Goal: Contribute content: Contribute content

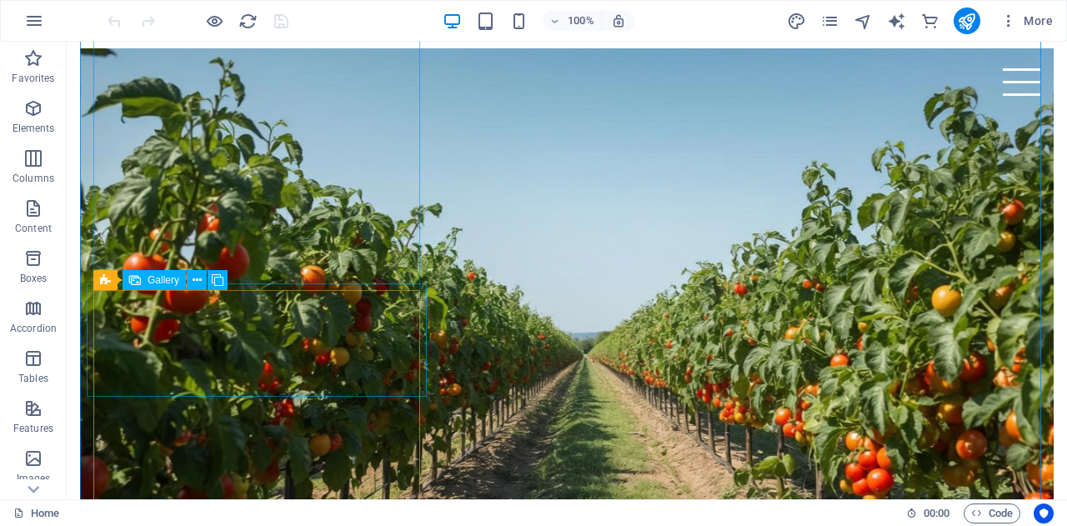
scroll to position [584, 0]
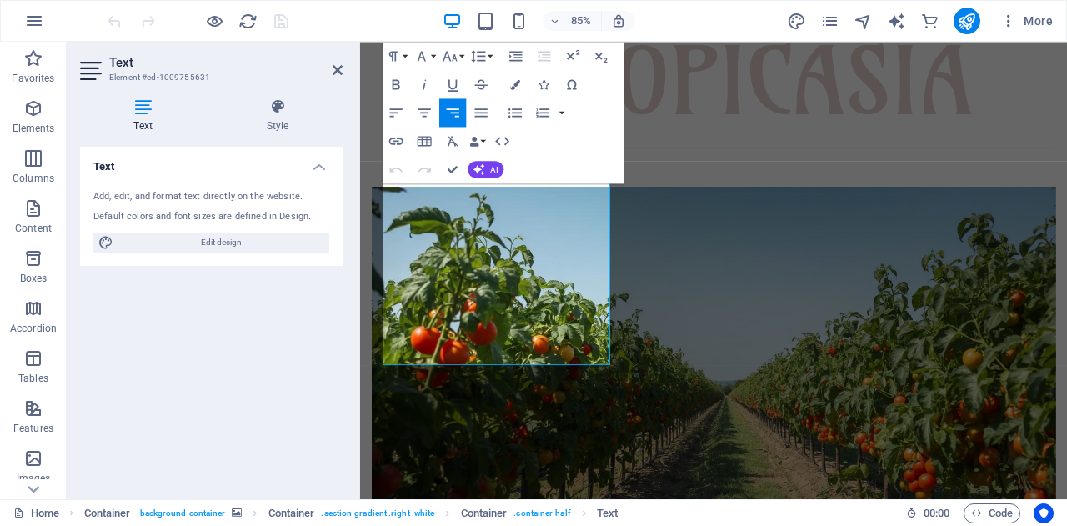
click at [137, 113] on icon at bounding box center [143, 106] width 126 height 17
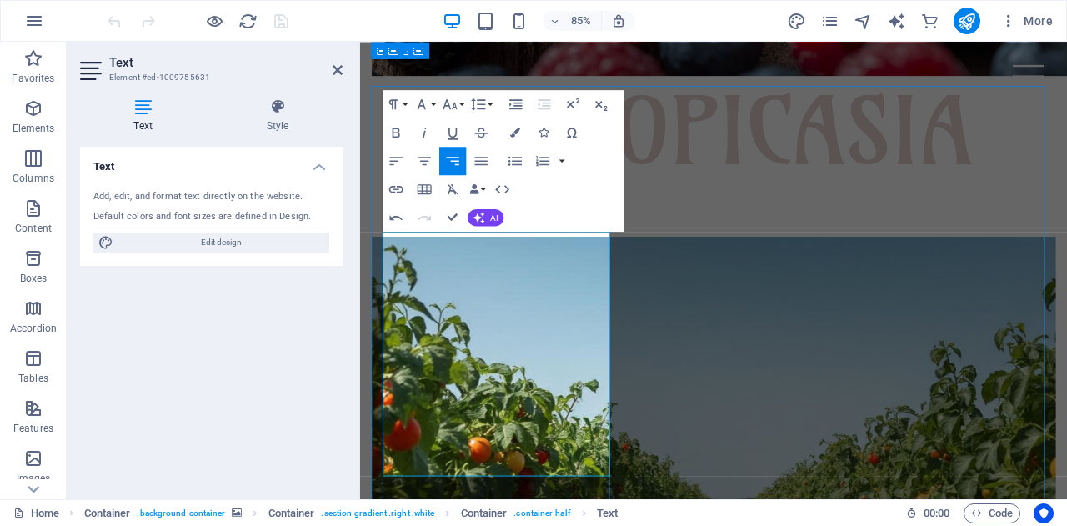
scroll to position [500, 0]
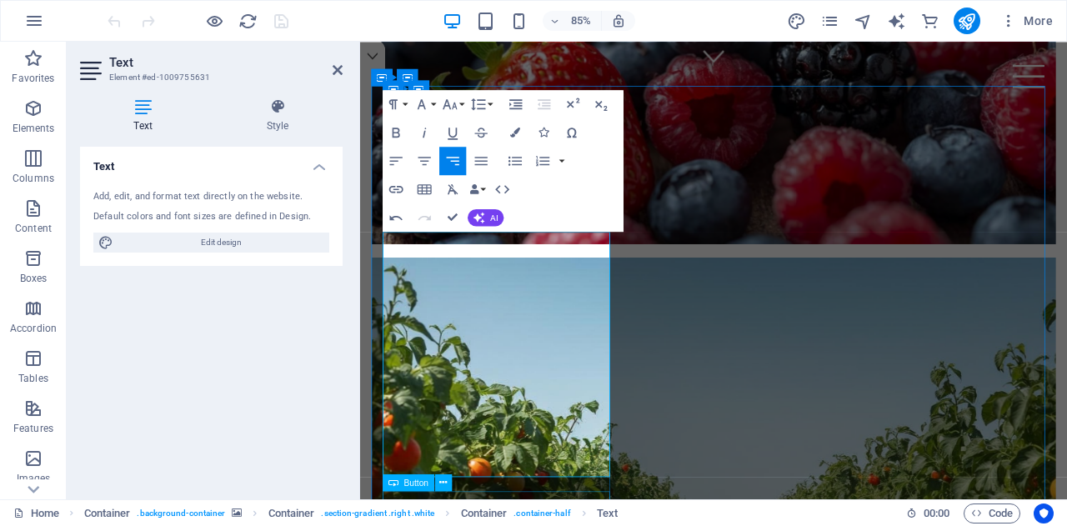
drag, startPoint x: 651, startPoint y: 549, endPoint x: 643, endPoint y: 571, distance: 24.0
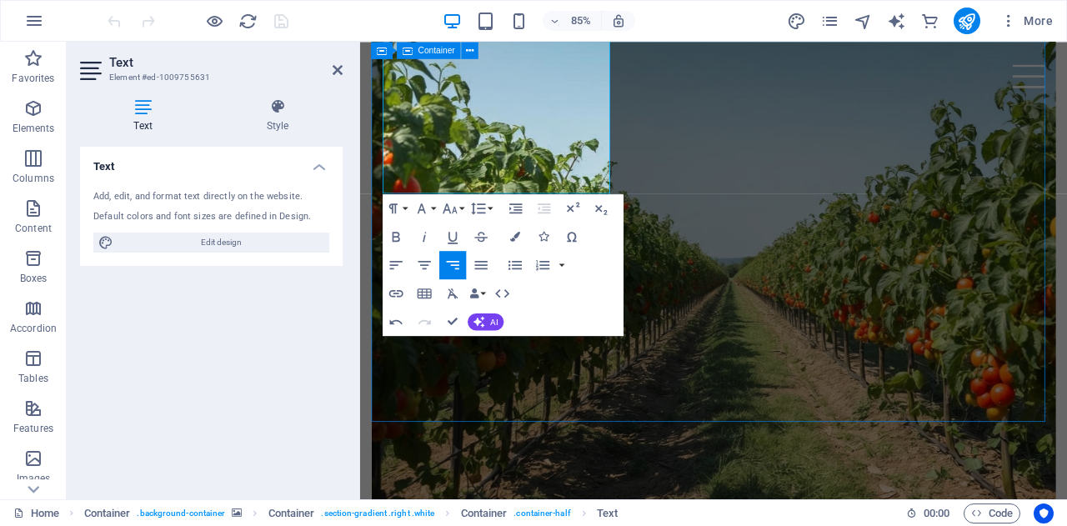
scroll to position [834, 0]
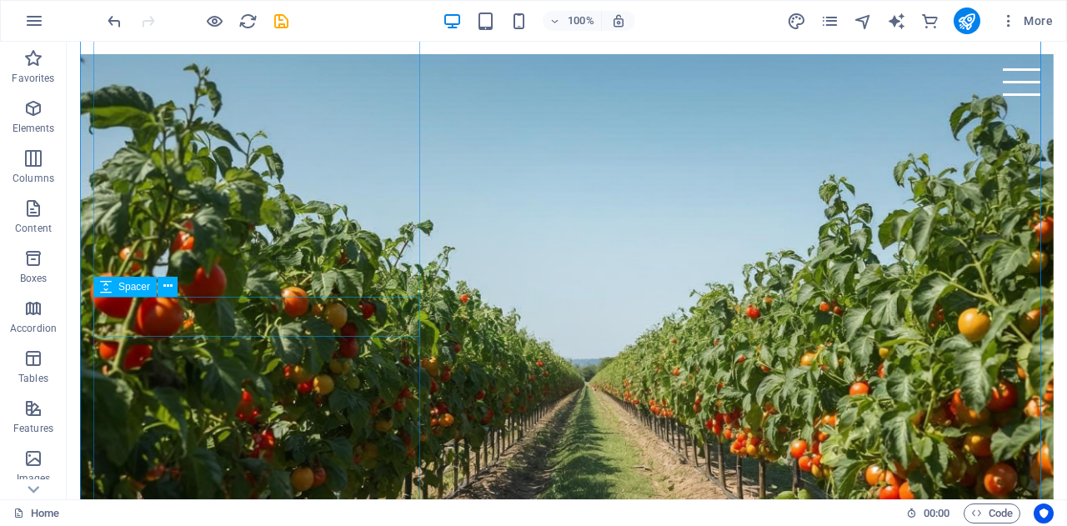
scroll to position [584, 0]
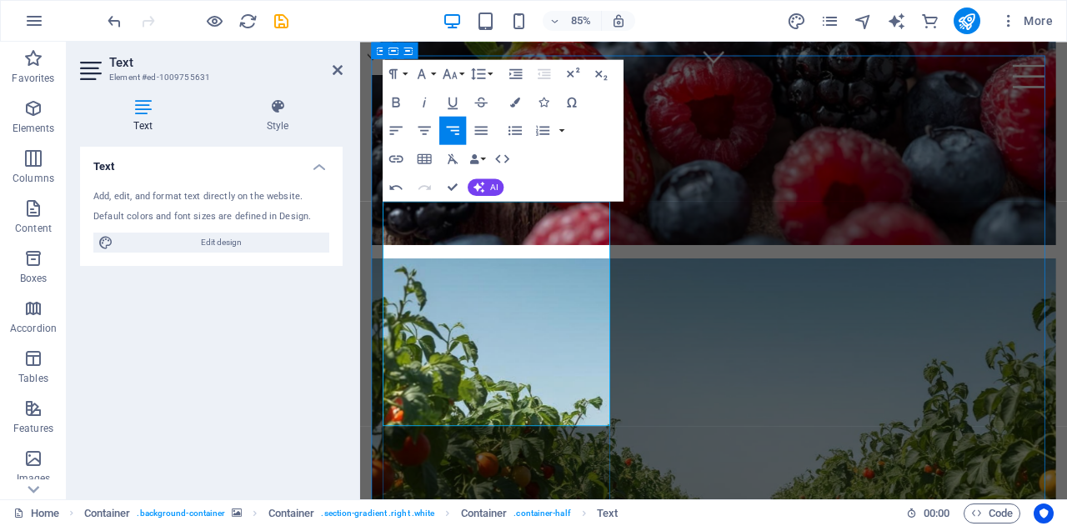
scroll to position [417, 0]
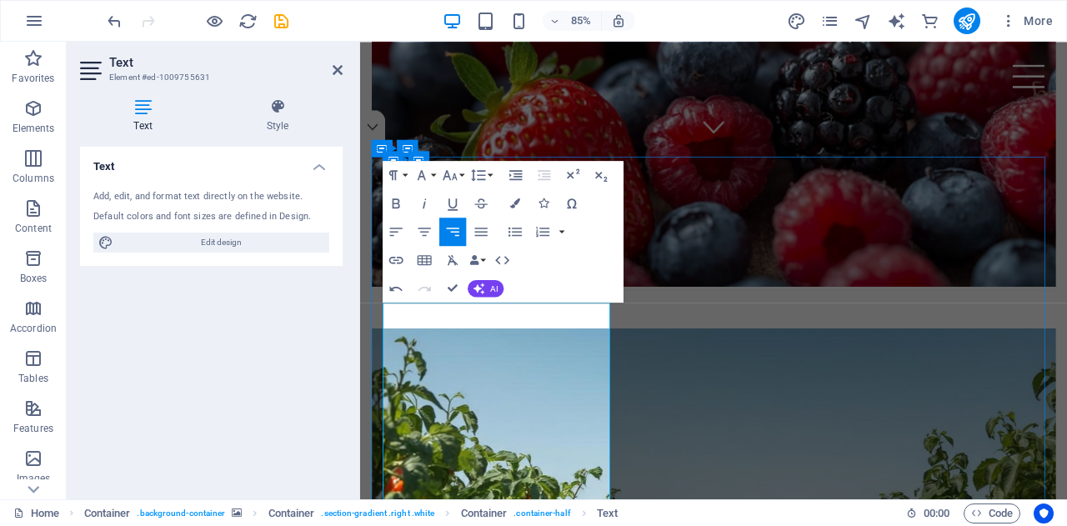
click at [428, 172] on icon "button" at bounding box center [422, 175] width 17 height 17
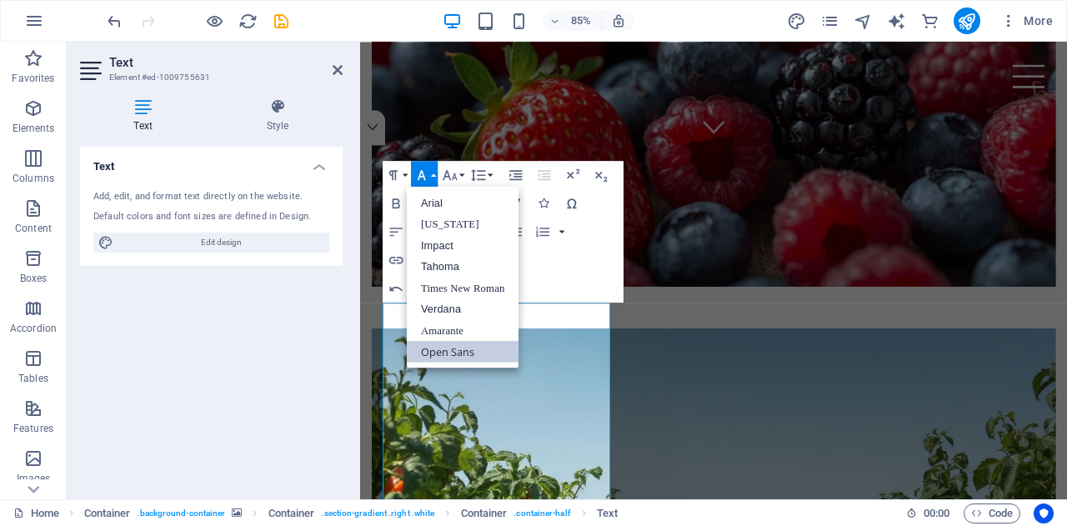
scroll to position [0, 0]
click at [441, 245] on link "Impact" at bounding box center [463, 245] width 112 height 22
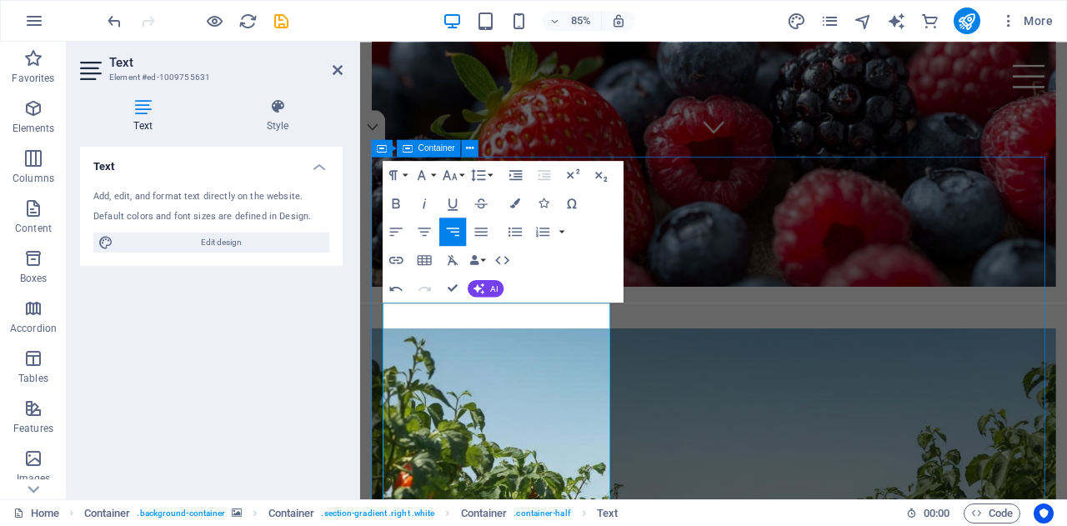
drag, startPoint x: 769, startPoint y: 440, endPoint x: 1000, endPoint y: 381, distance: 238.4
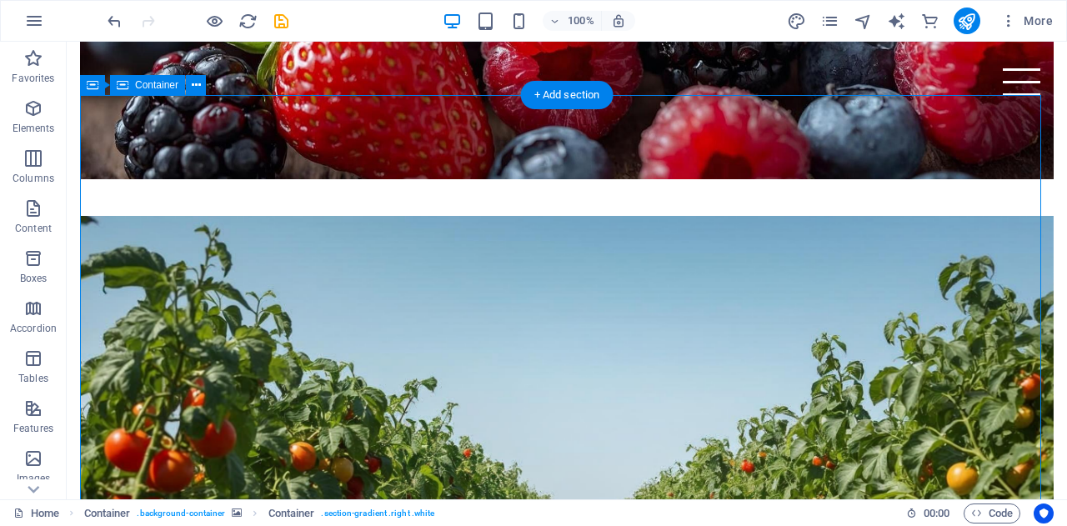
scroll to position [500, 0]
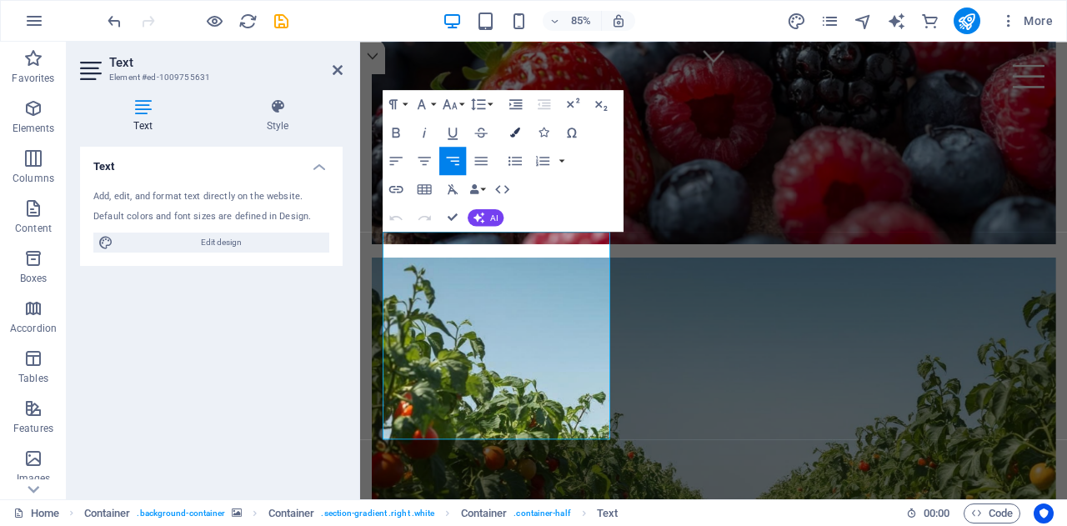
click at [517, 138] on button "Colors" at bounding box center [515, 132] width 27 height 28
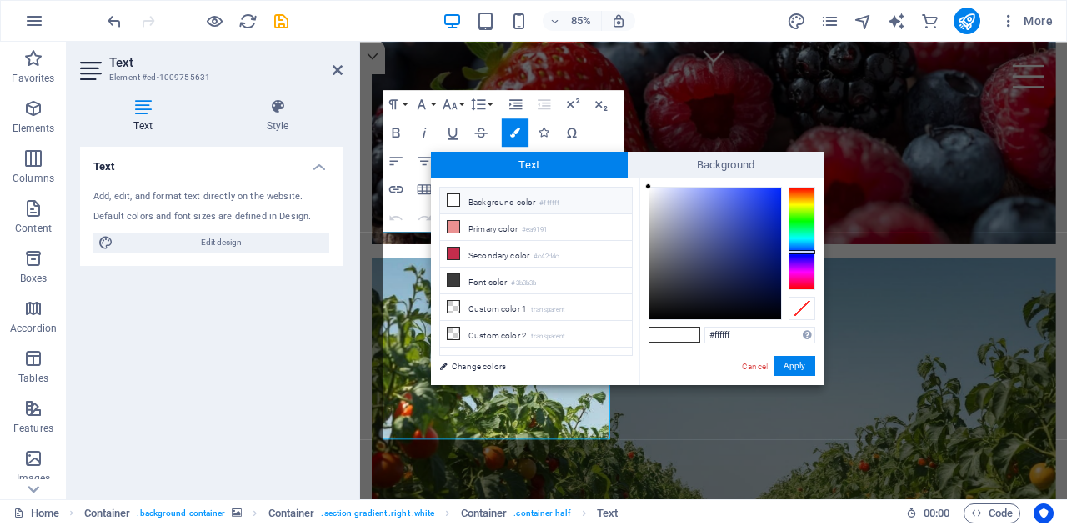
click at [797, 252] on div at bounding box center [802, 238] width 27 height 103
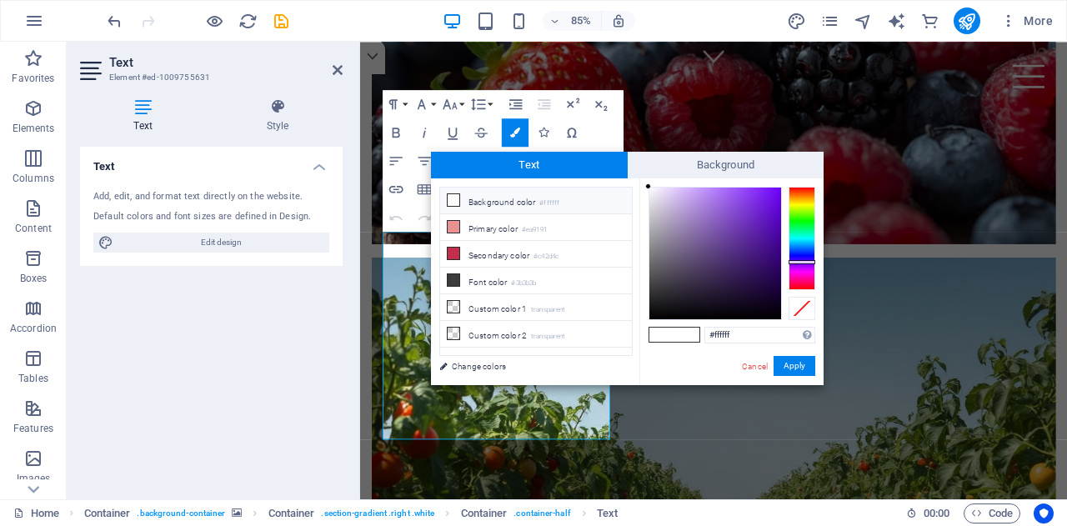
drag, startPoint x: 797, startPoint y: 252, endPoint x: 798, endPoint y: 262, distance: 10.0
click at [798, 262] on div at bounding box center [802, 262] width 27 height 4
click at [797, 366] on button "Apply" at bounding box center [795, 366] width 42 height 20
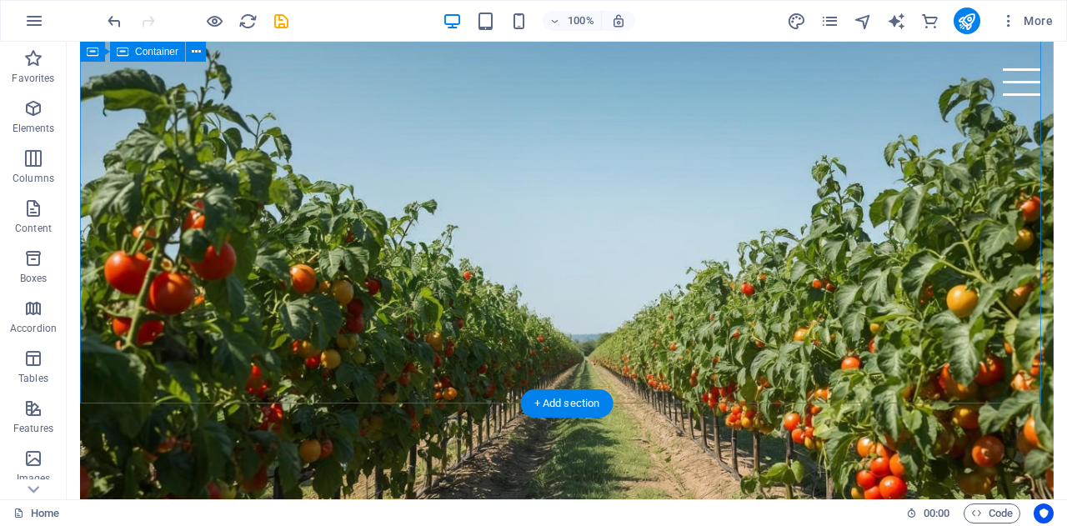
scroll to position [667, 0]
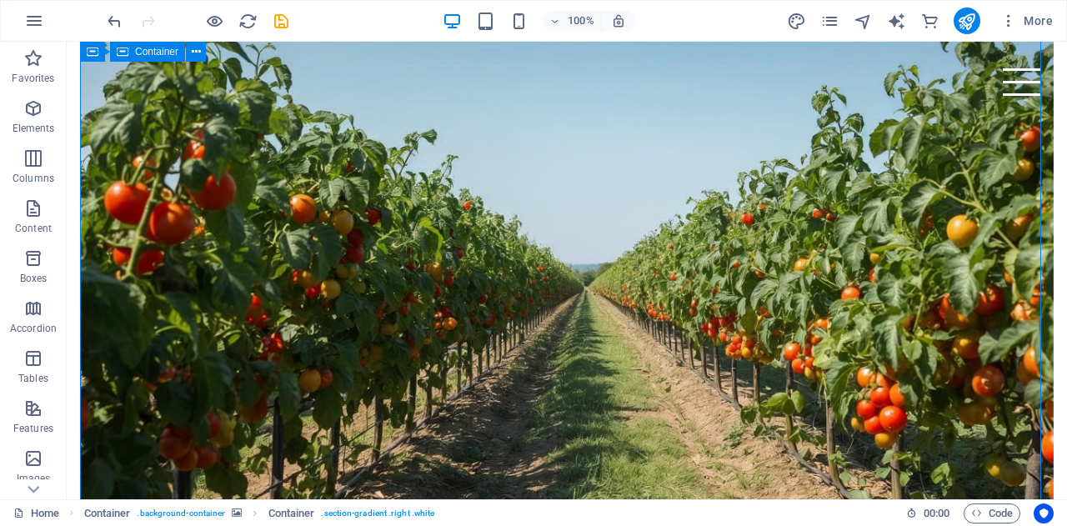
scroll to position [750, 0]
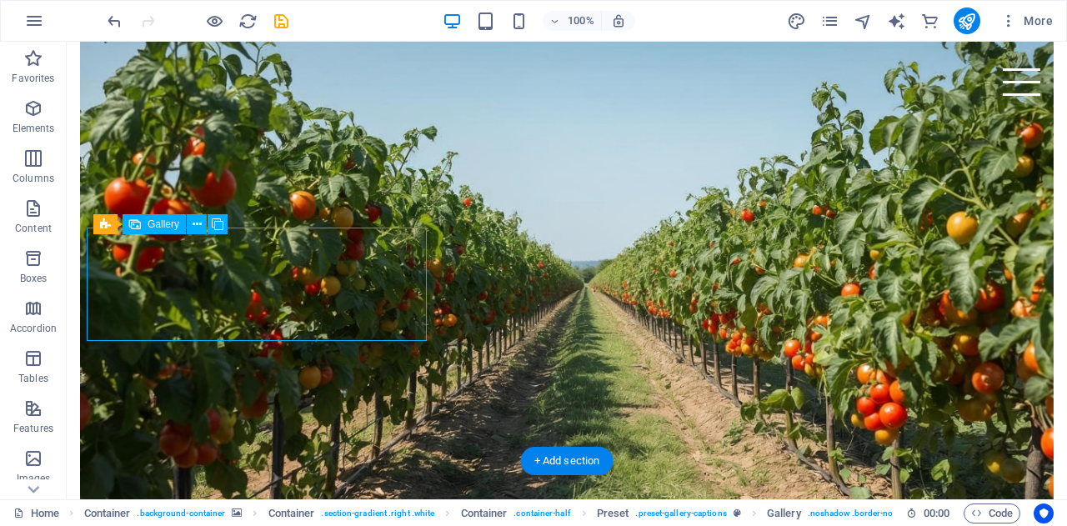
select select "4"
select select "px"
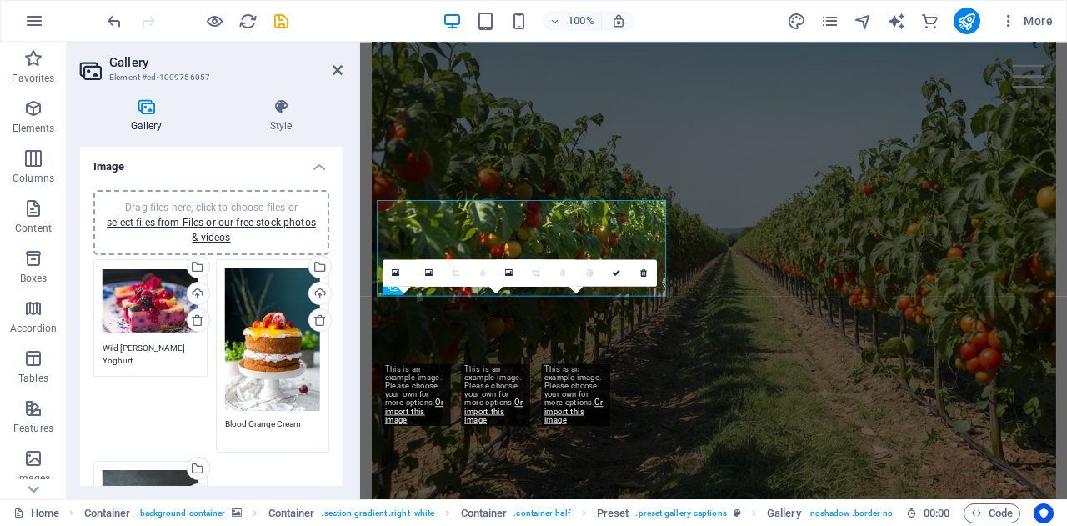
click at [141, 292] on div "Drag files here, click to choose files or select files from Files or our free s…" at bounding box center [151, 301] width 96 height 67
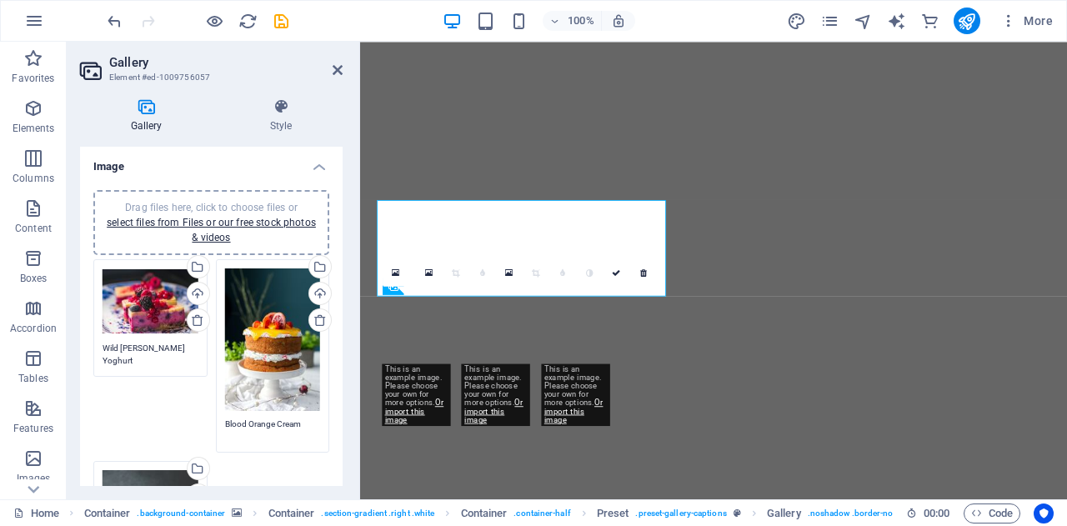
scroll to position [1514, 0]
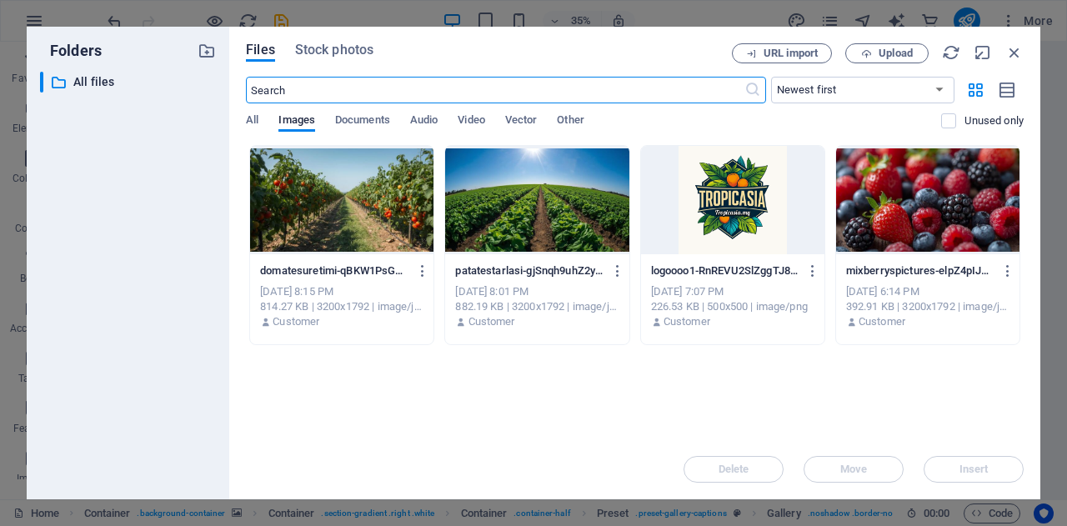
click at [1027, 44] on div "Files Stock photos URL import Upload ​ Newest first Oldest first Name (A-Z) Nam…" at bounding box center [634, 263] width 811 height 473
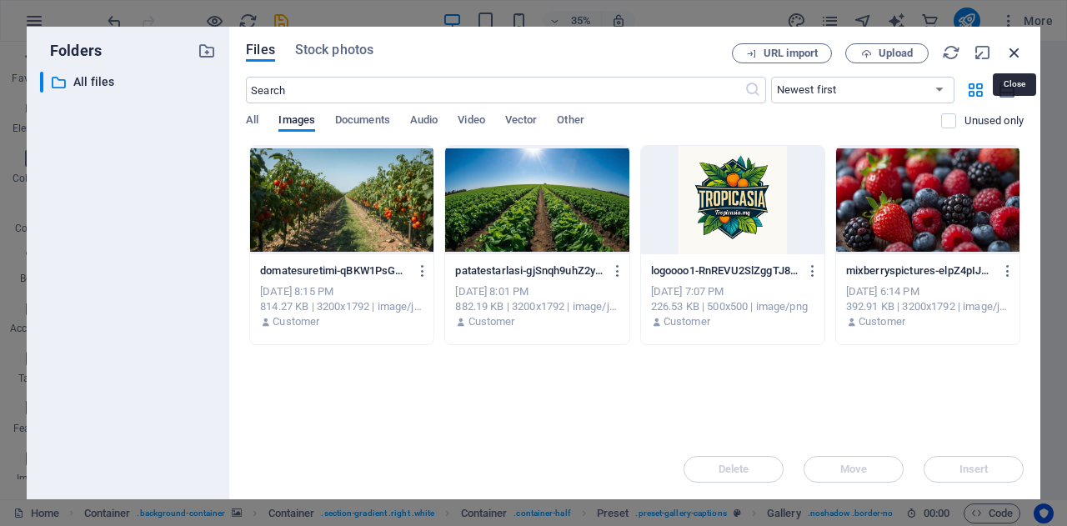
click at [1019, 53] on icon "button" at bounding box center [1014, 52] width 18 height 18
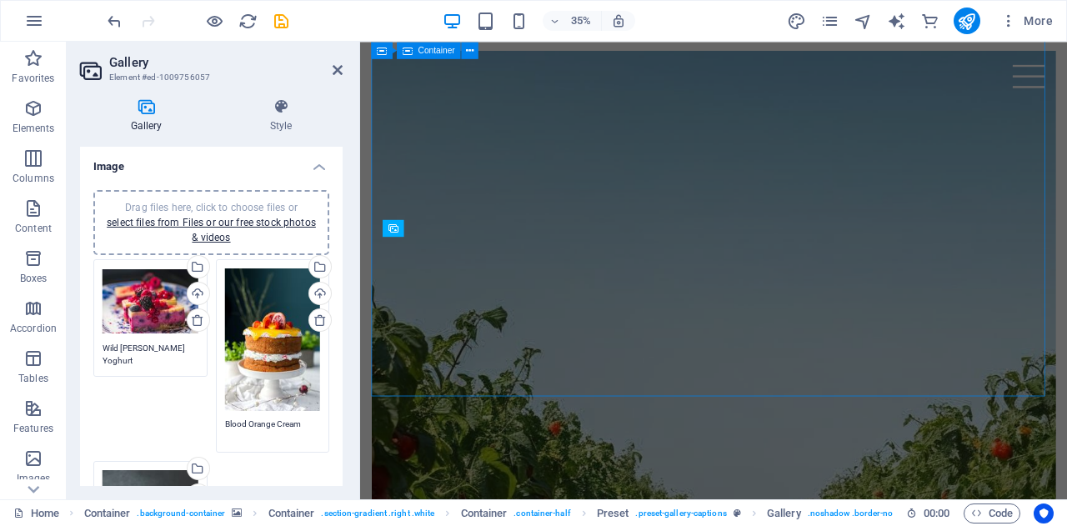
scroll to position [819, 0]
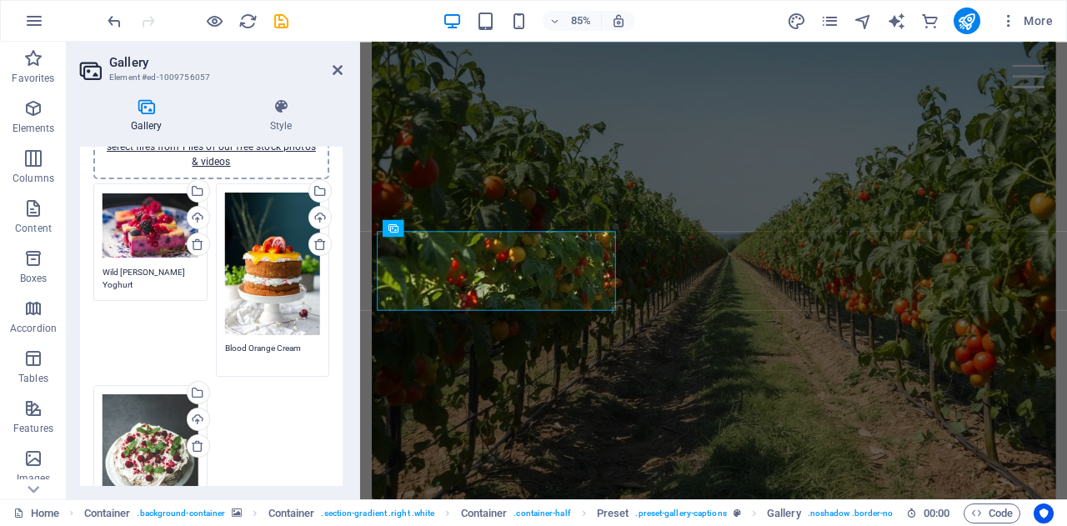
scroll to position [0, 0]
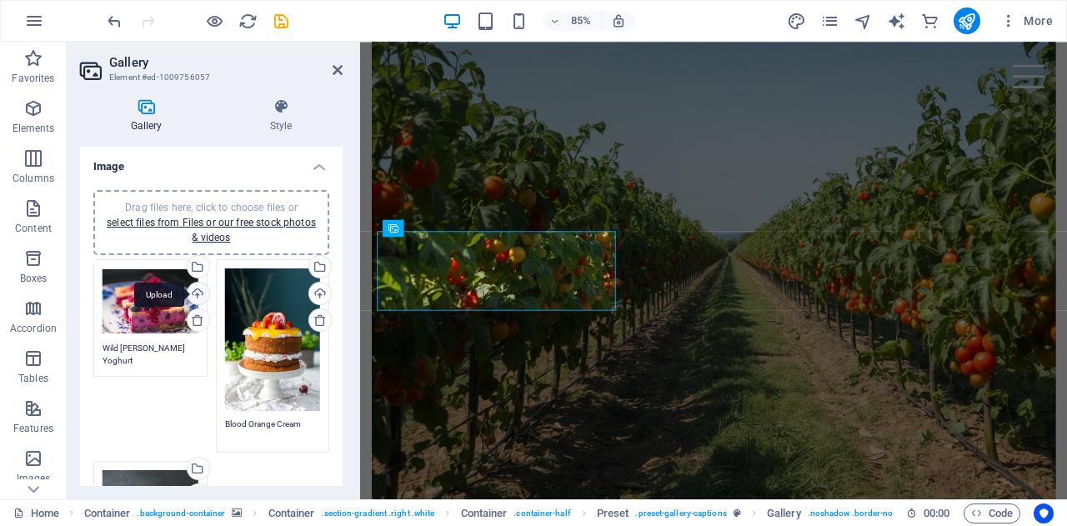
click at [200, 289] on div "Upload" at bounding box center [196, 295] width 25 height 25
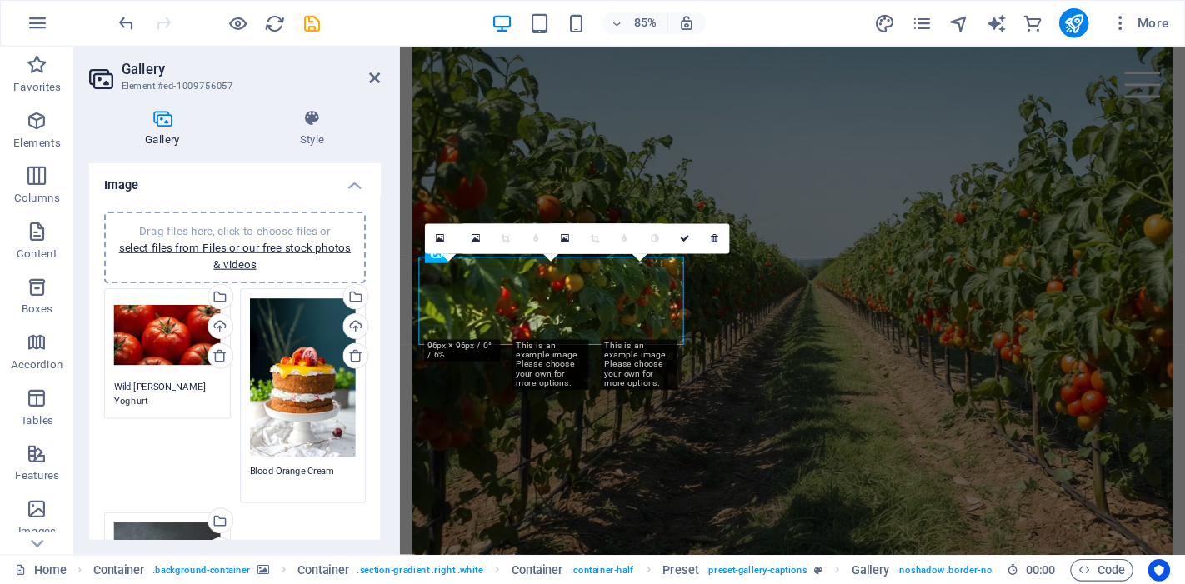
scroll to position [819, 0]
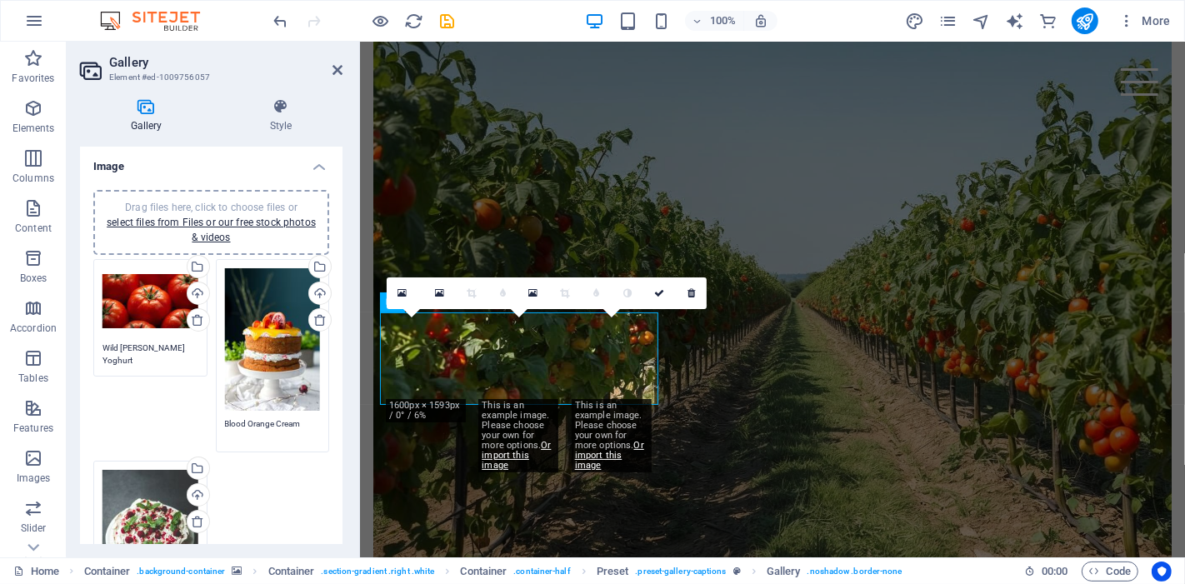
click at [139, 306] on div "Drag files here, click to choose files or select files from Files or our free s…" at bounding box center [151, 301] width 96 height 67
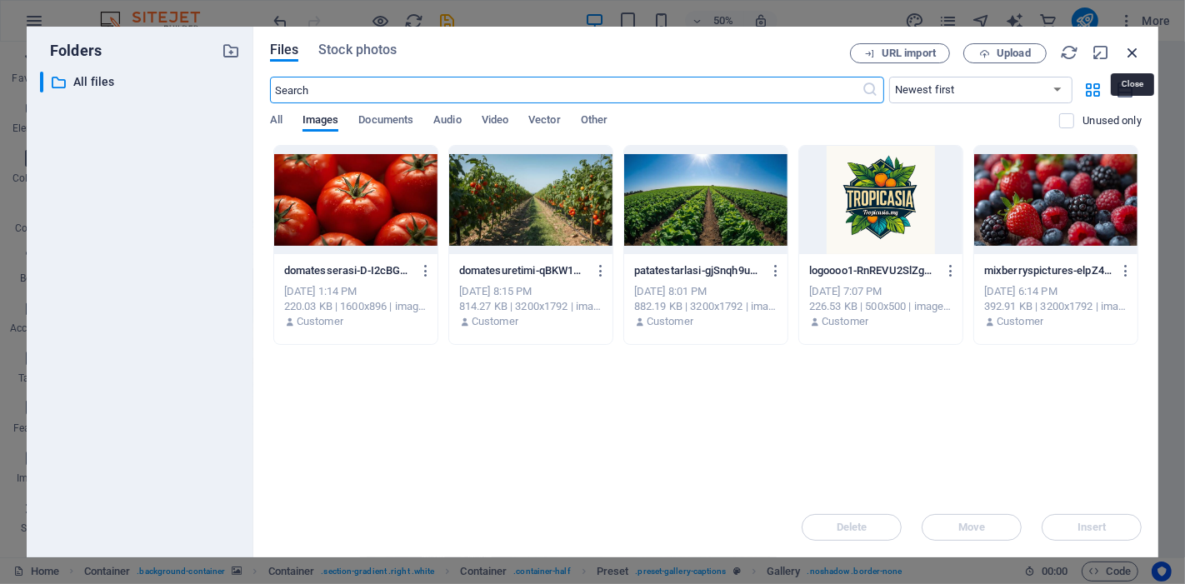
click at [1066, 53] on icon "button" at bounding box center [1133, 52] width 18 height 18
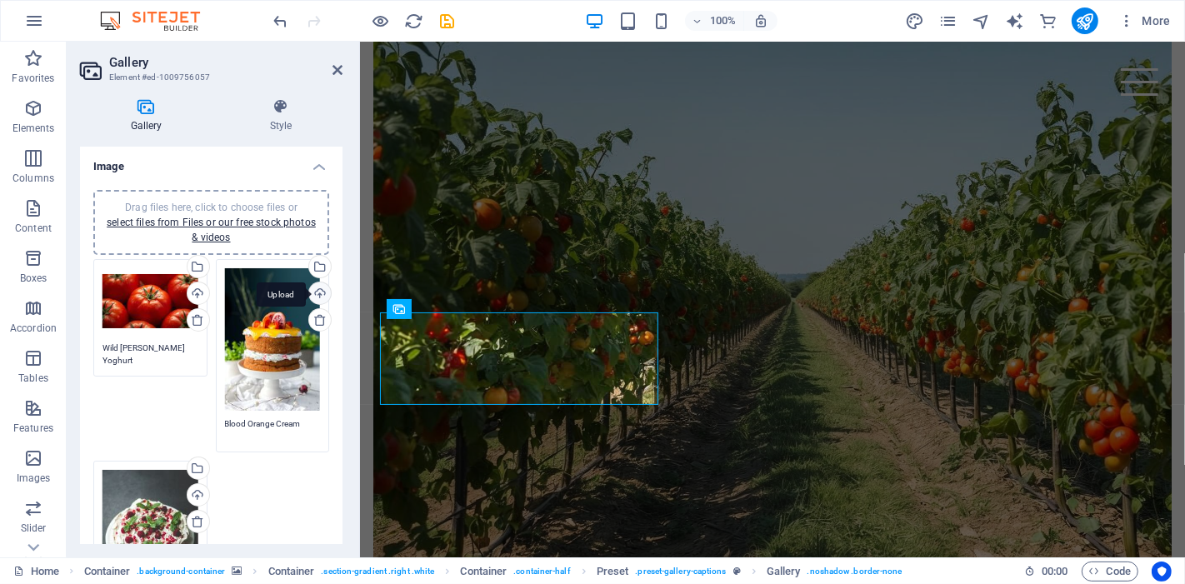
click at [314, 288] on div "Upload" at bounding box center [318, 295] width 25 height 25
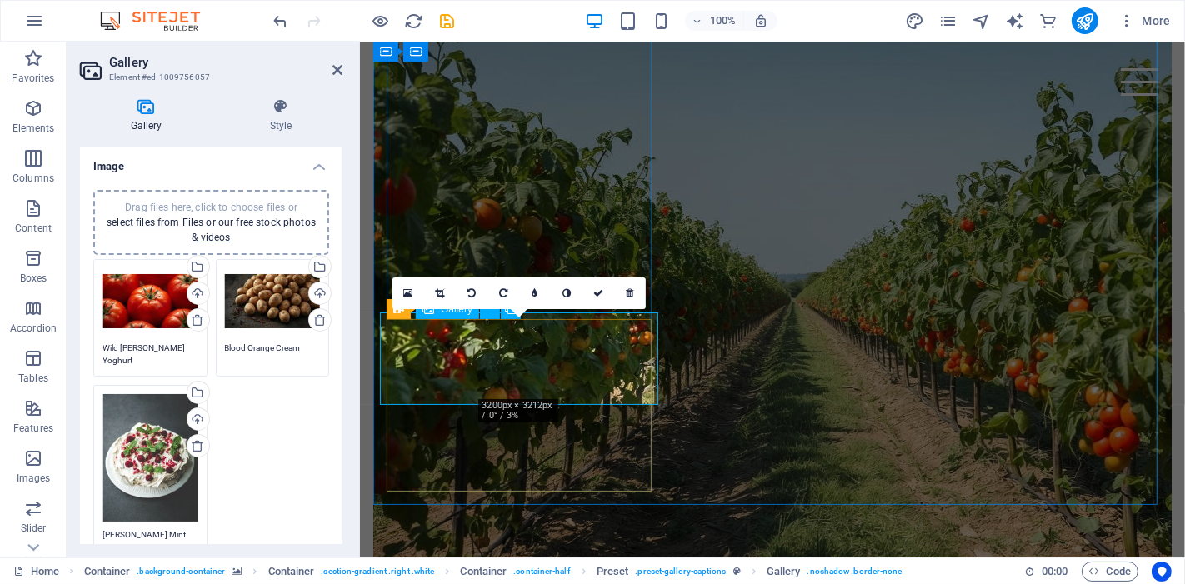
drag, startPoint x: 524, startPoint y: 363, endPoint x: 444, endPoint y: 360, distance: 80.9
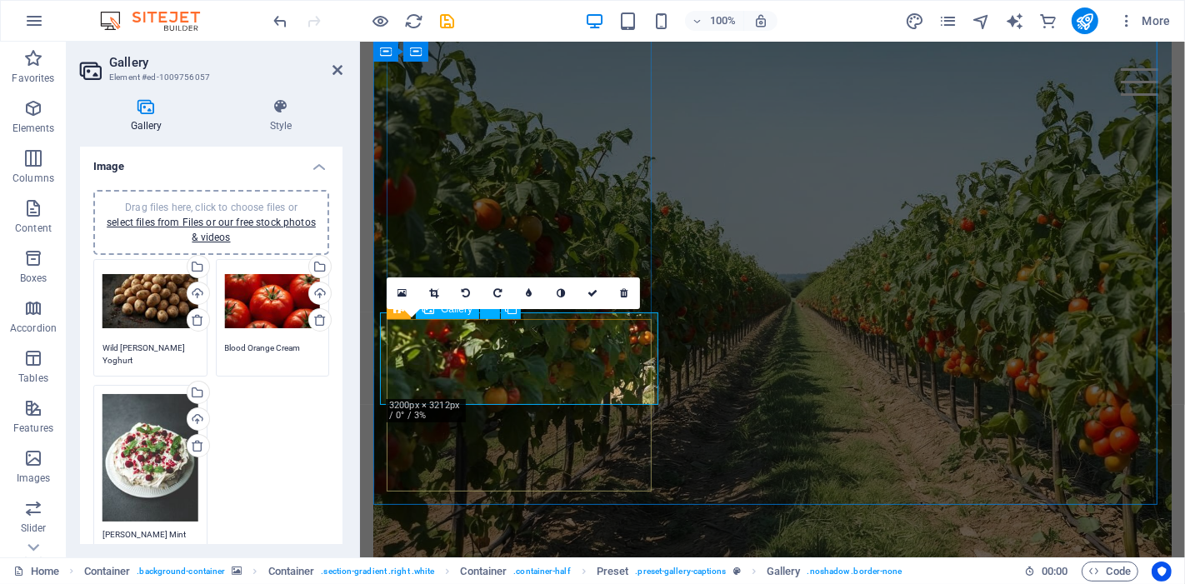
type textarea "Blood Orange Cream"
type textarea "Wild [PERSON_NAME] Yoghurt"
drag, startPoint x: 434, startPoint y: 358, endPoint x: 445, endPoint y: 359, distance: 11.8
drag, startPoint x: 433, startPoint y: 342, endPoint x: 413, endPoint y: 359, distance: 26.6
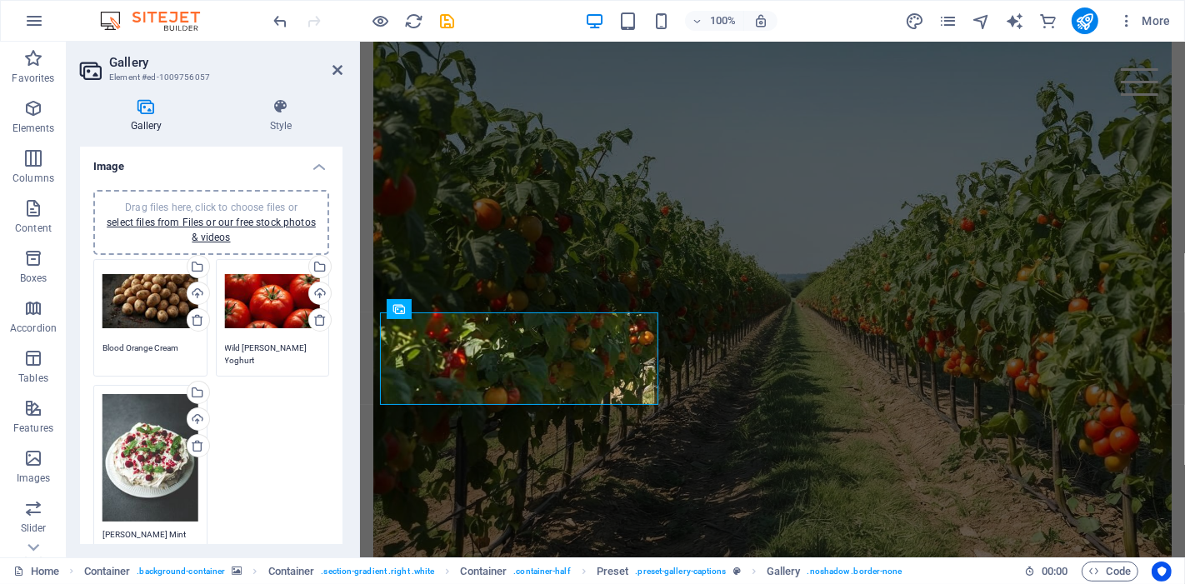
click at [164, 313] on div "Drag files here, click to choose files or select files from Files or our free s…" at bounding box center [151, 301] width 96 height 67
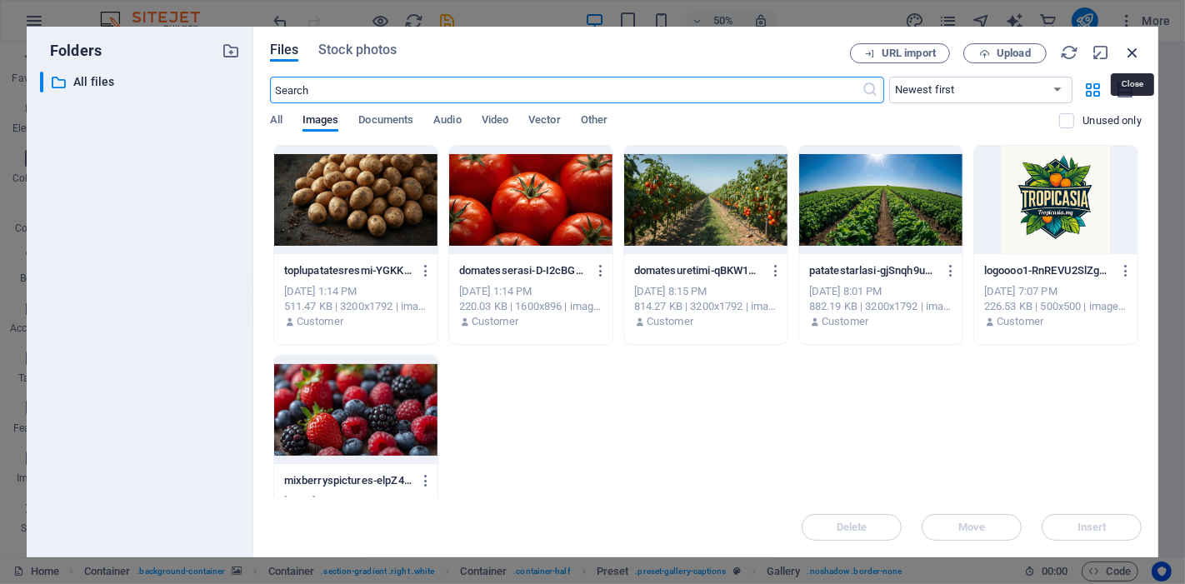
click at [1066, 48] on icon "button" at bounding box center [1133, 52] width 18 height 18
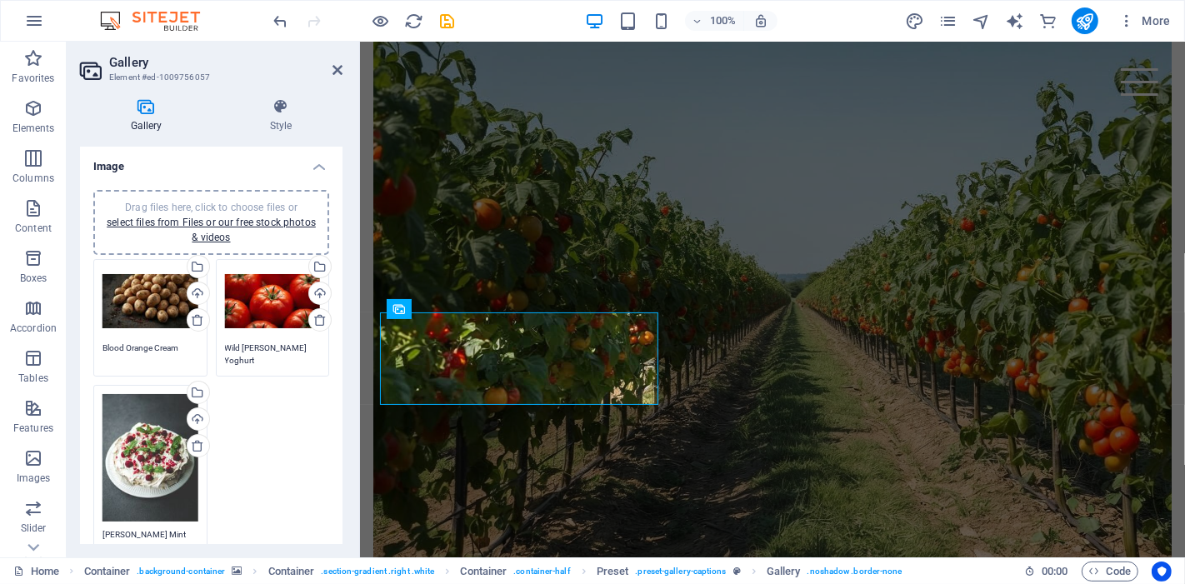
click at [150, 483] on div "Drag files here, click to choose files or select files from Files or our free s…" at bounding box center [151, 458] width 96 height 128
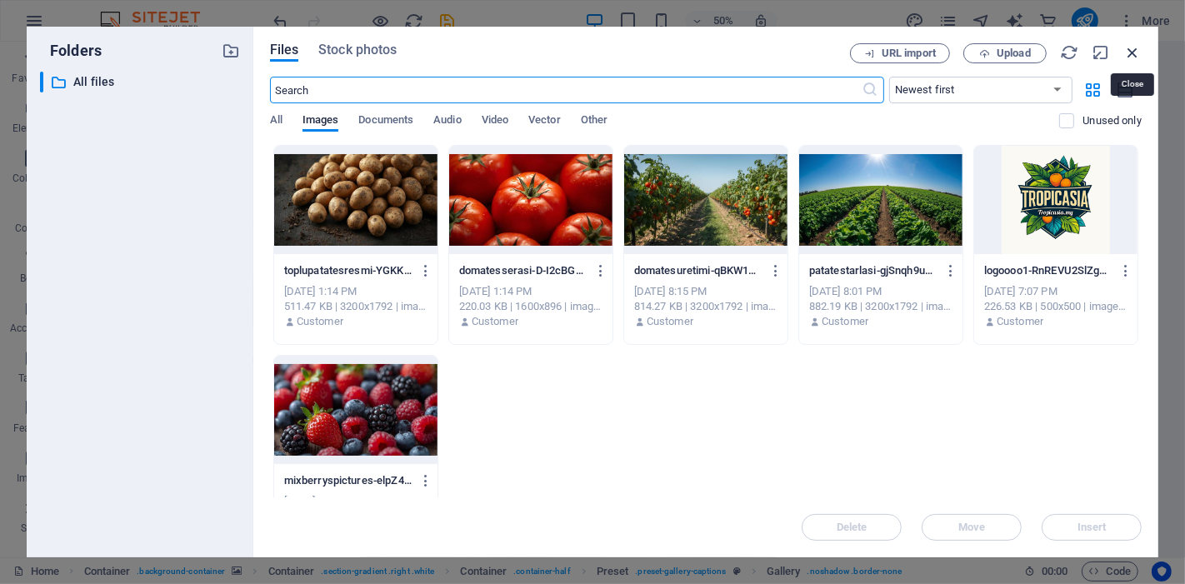
click at [1066, 56] on icon "button" at bounding box center [1133, 52] width 18 height 18
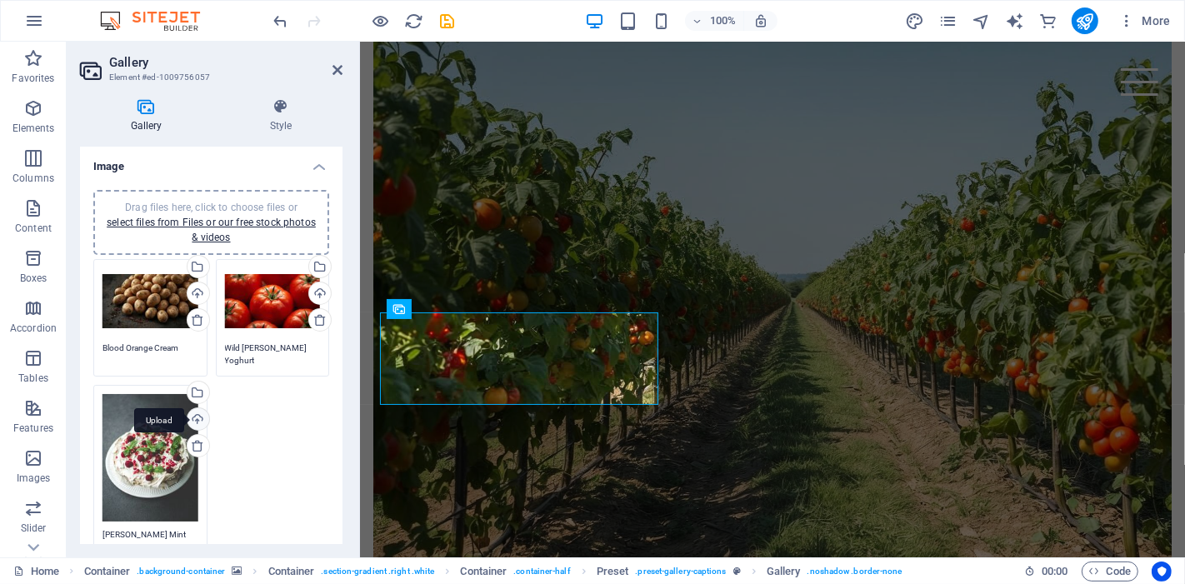
click at [200, 415] on div "Upload" at bounding box center [196, 421] width 25 height 25
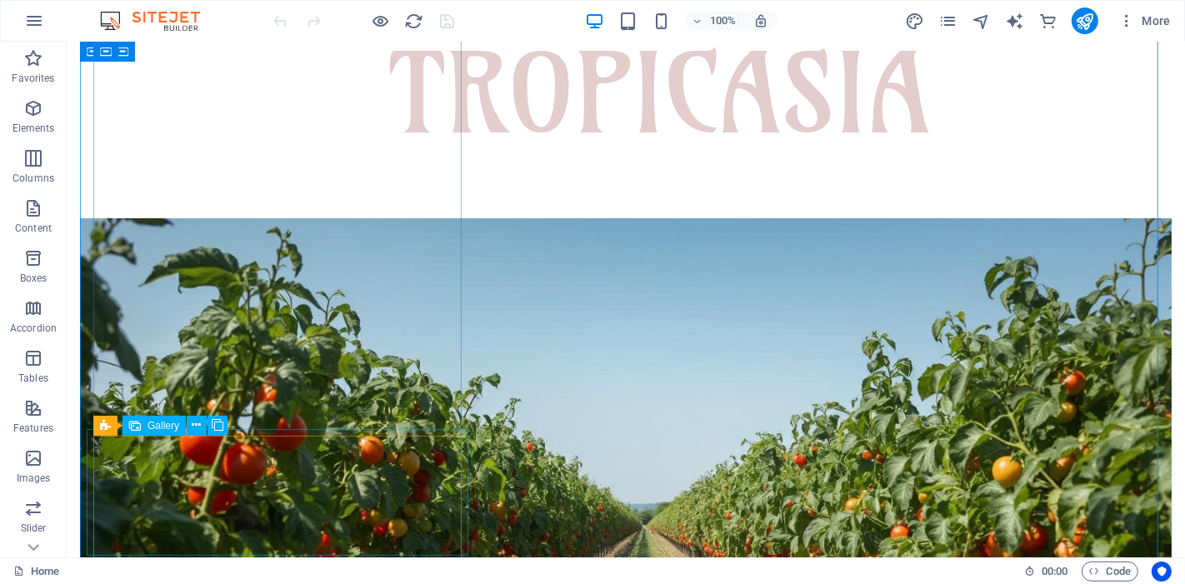
scroll to position [740, 0]
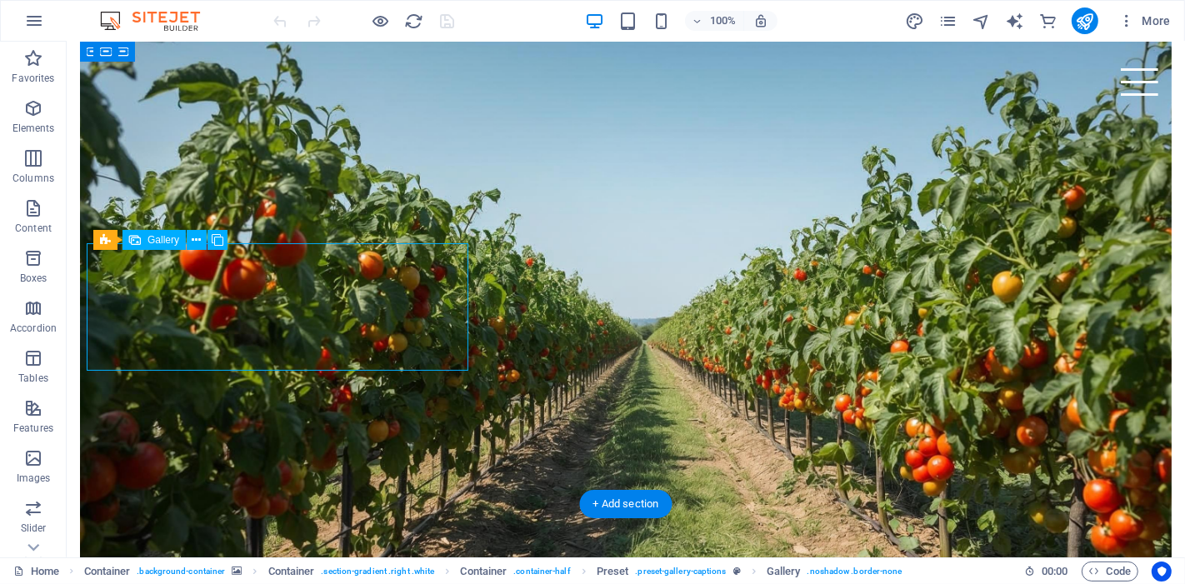
select select "4"
select select "px"
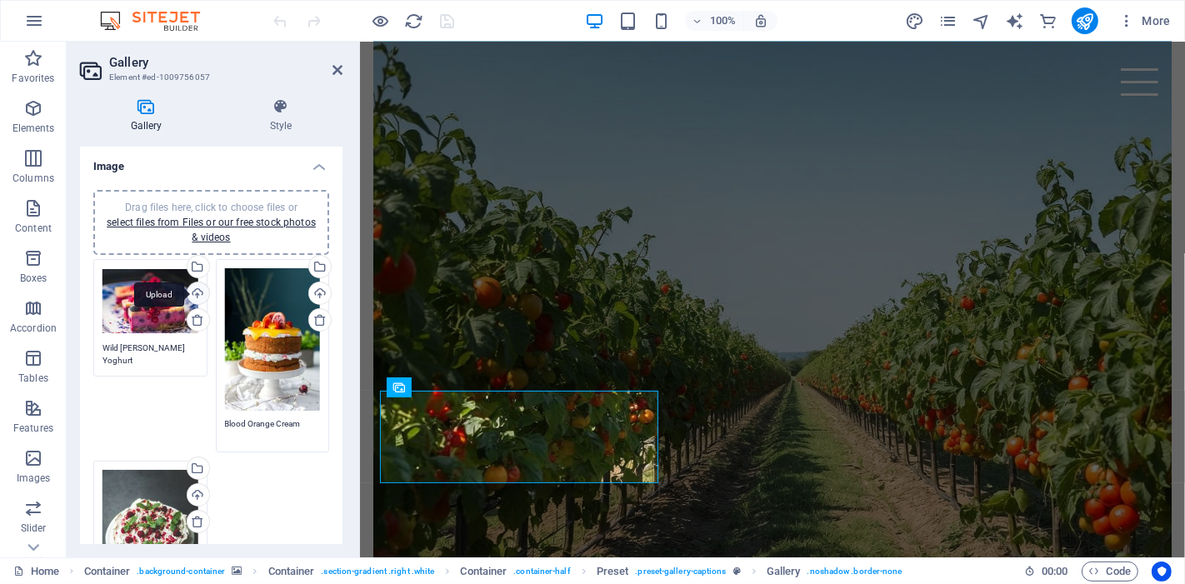
click at [198, 293] on div "Upload" at bounding box center [196, 295] width 25 height 25
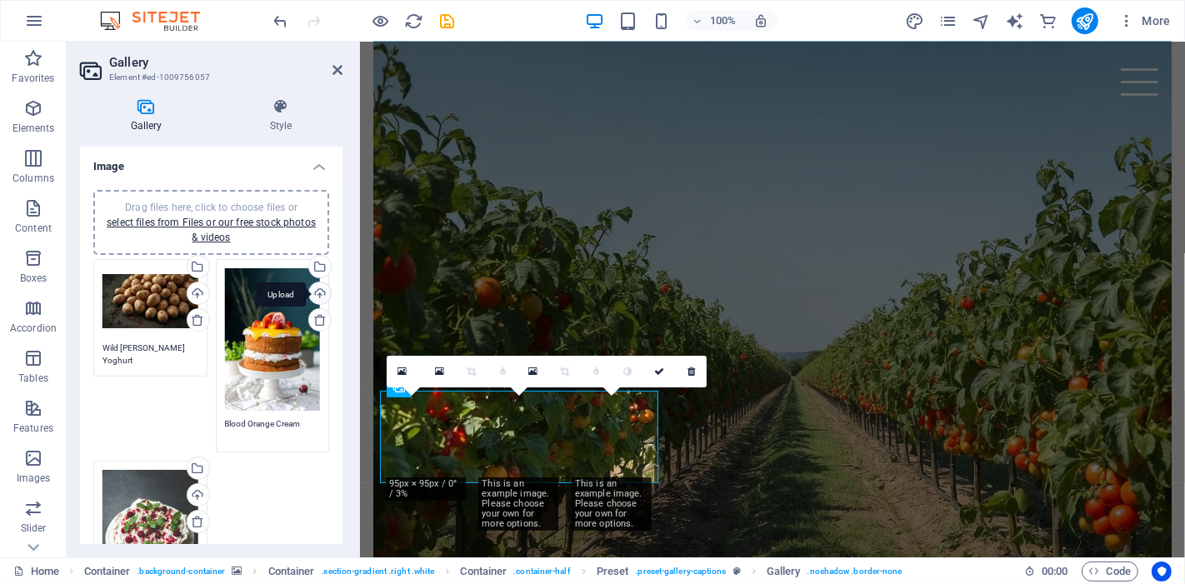
click at [318, 293] on div "Upload" at bounding box center [318, 295] width 25 height 25
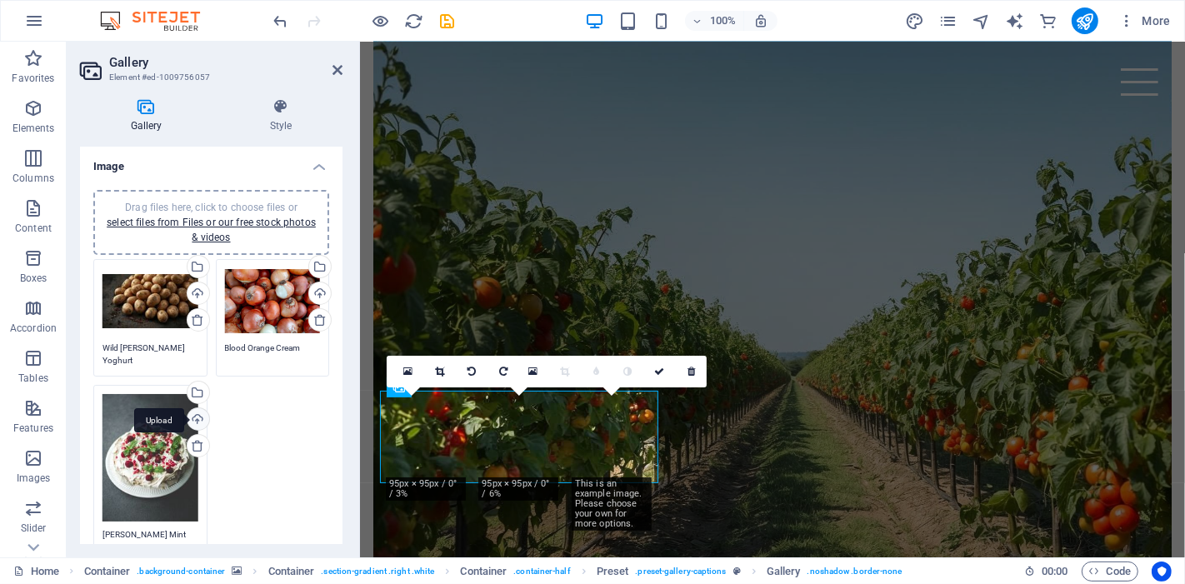
click at [191, 411] on div "Upload" at bounding box center [196, 421] width 25 height 25
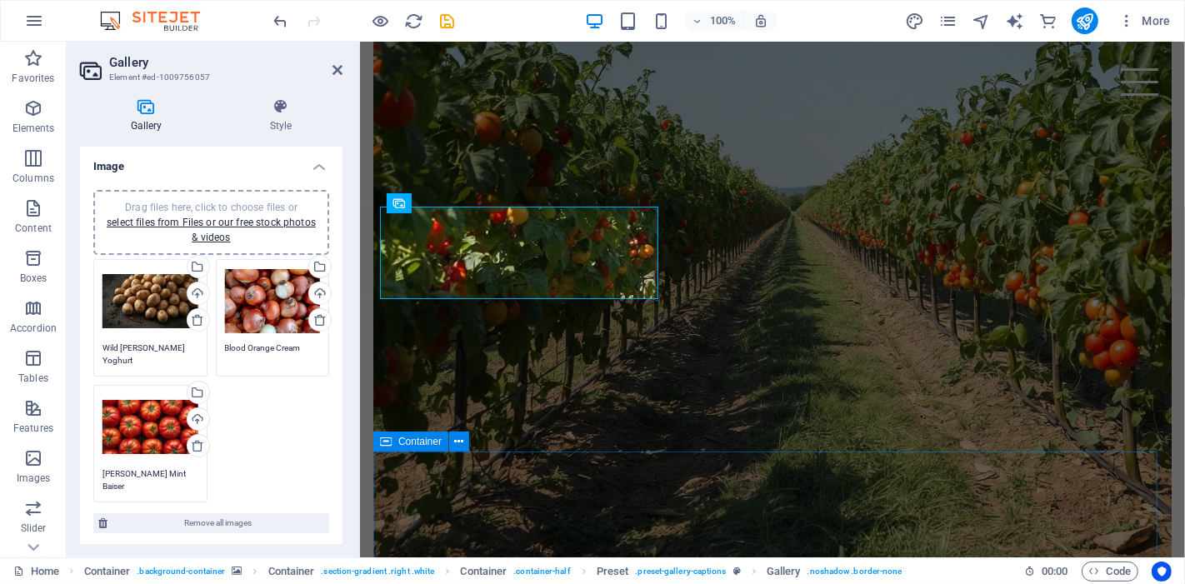
scroll to position [926, 0]
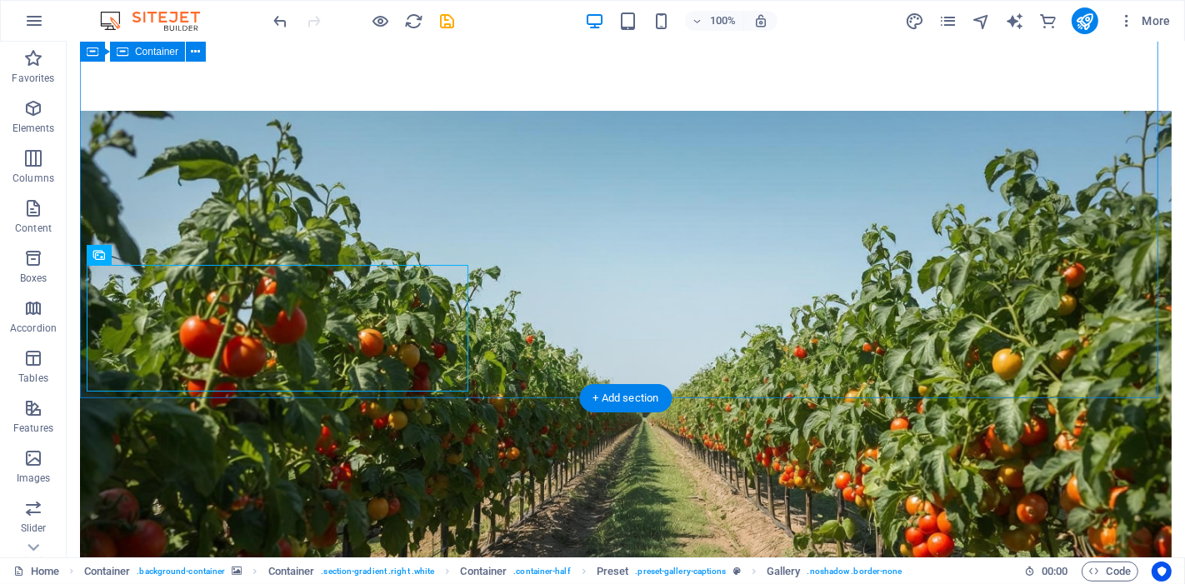
scroll to position [648, 0]
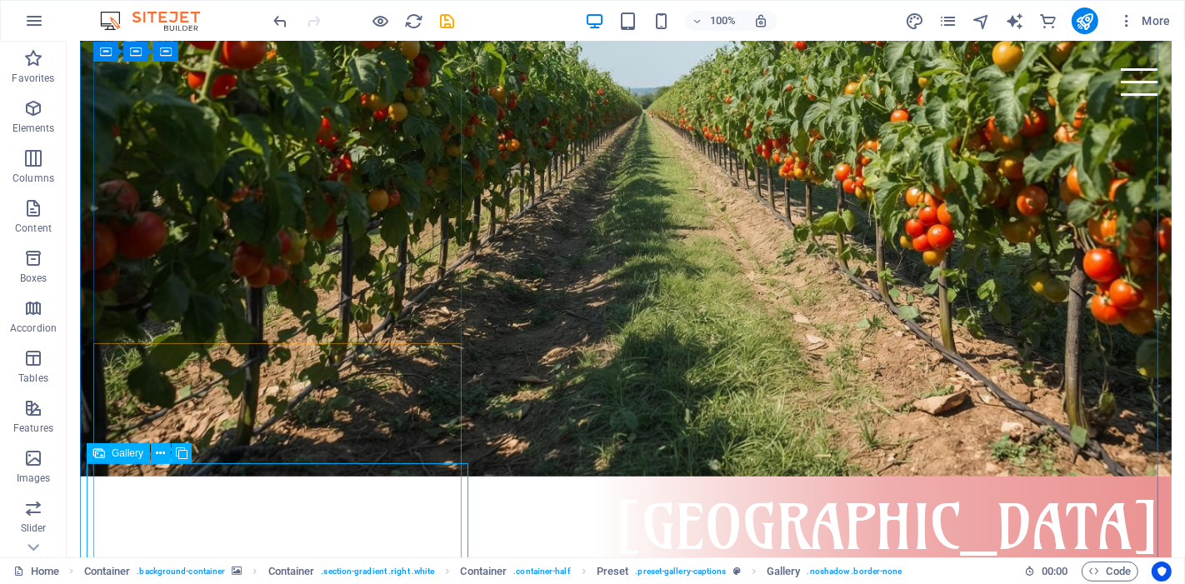
select select "4"
select select "px"
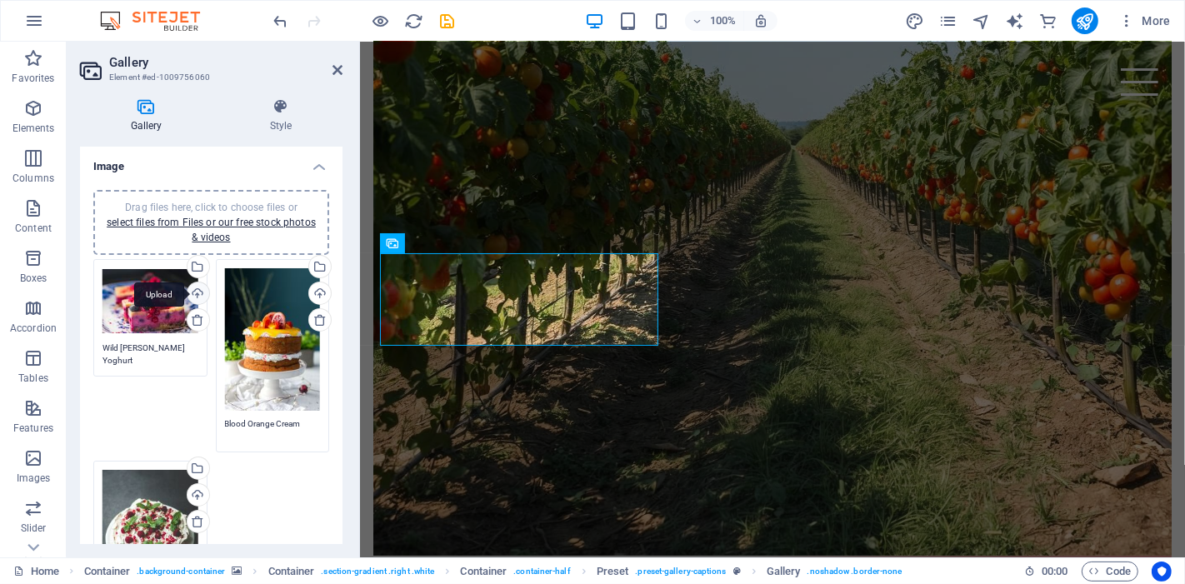
click at [191, 290] on div "Upload" at bounding box center [196, 295] width 25 height 25
click at [193, 485] on div "Upload" at bounding box center [196, 496] width 25 height 25
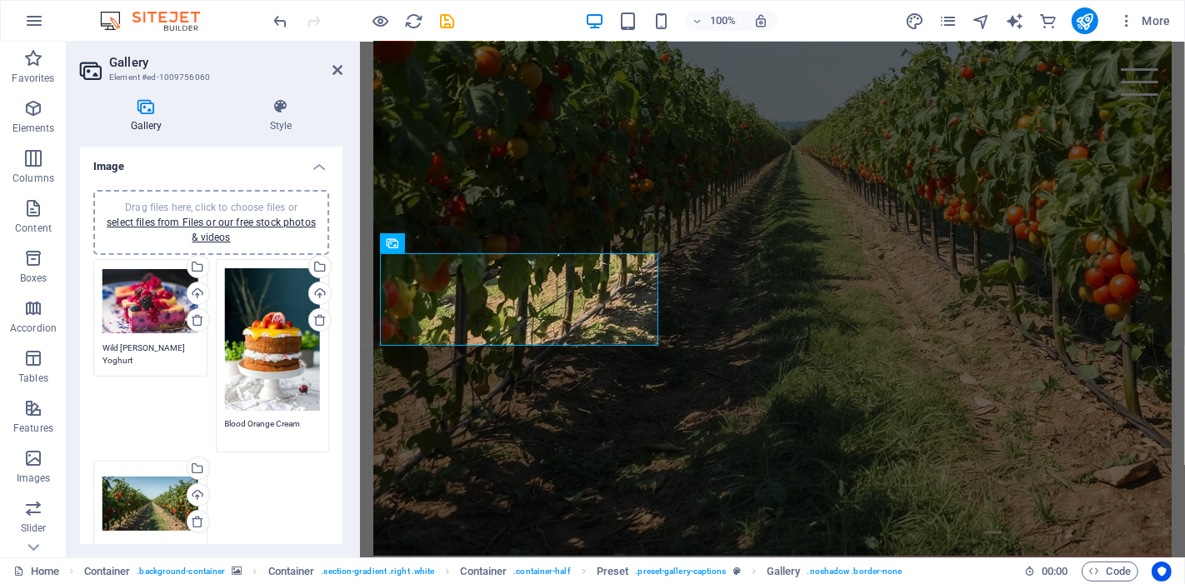
scroll to position [0, 0]
click at [318, 296] on div "Upload" at bounding box center [318, 295] width 25 height 25
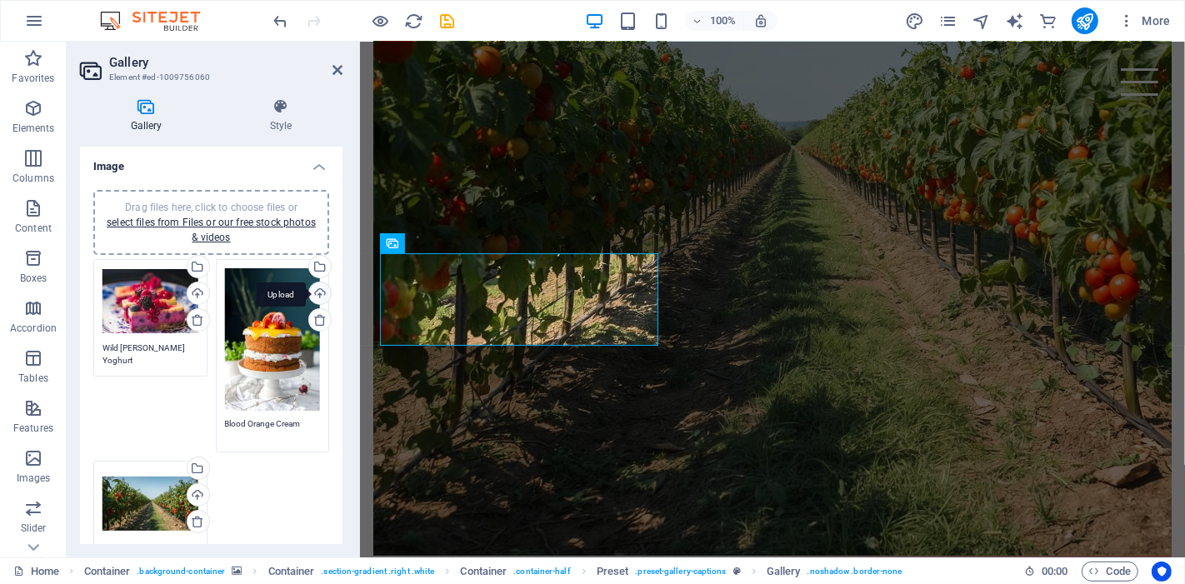
click at [319, 289] on div "Upload" at bounding box center [318, 295] width 25 height 25
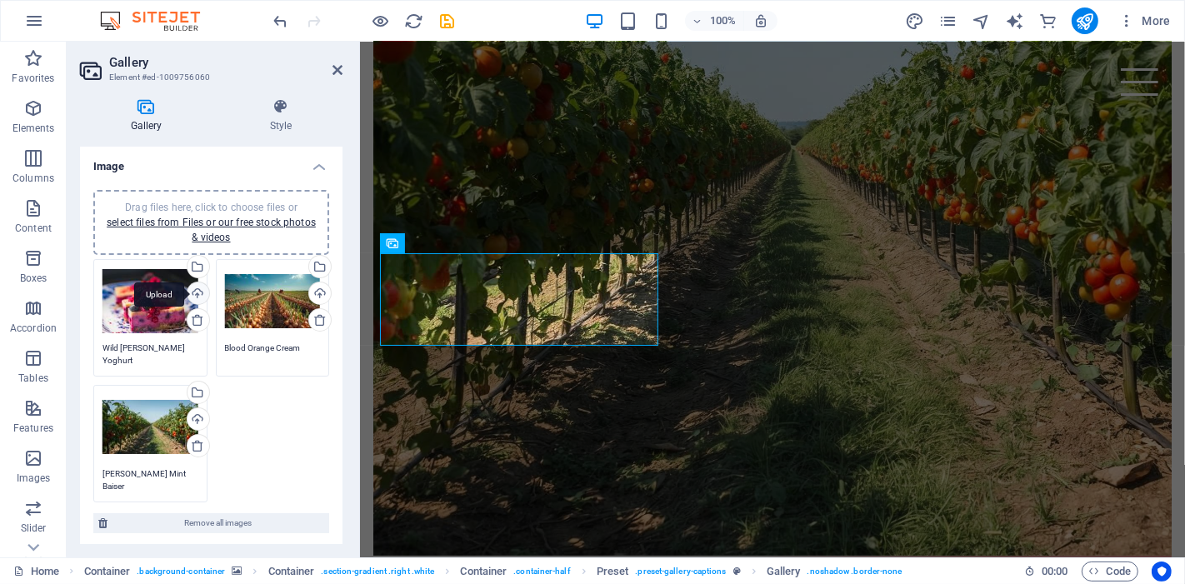
click at [193, 292] on div "Upload" at bounding box center [196, 295] width 25 height 25
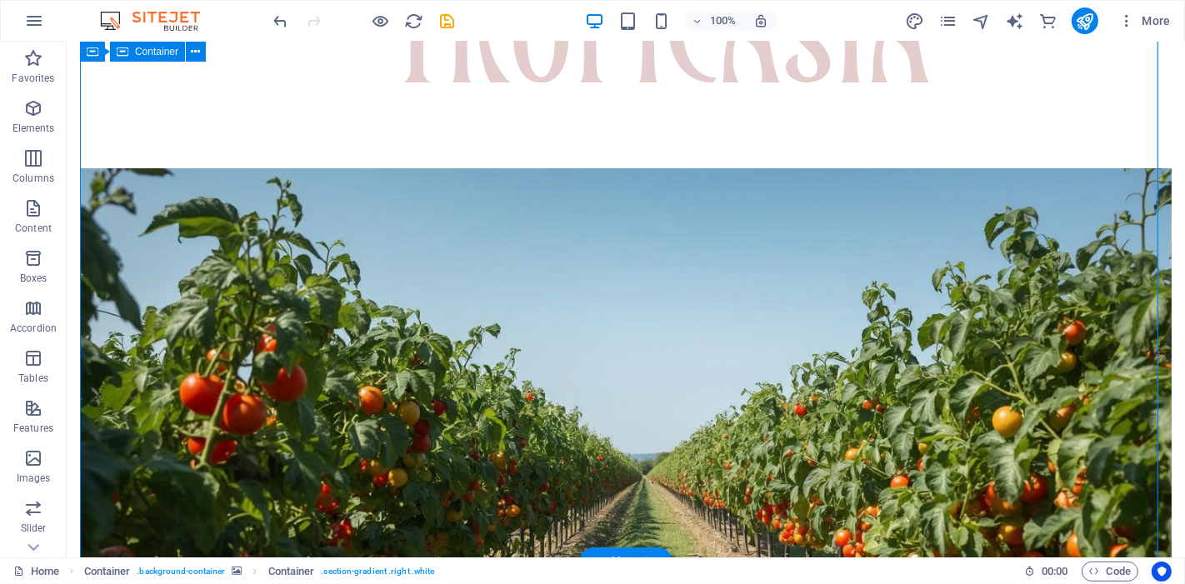
scroll to position [600, 0]
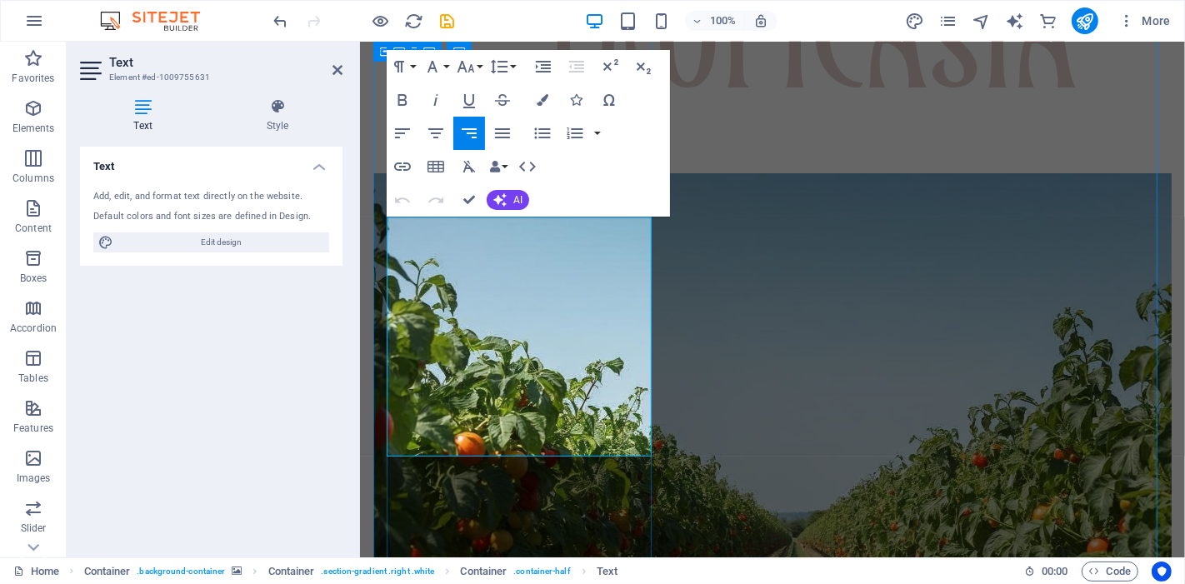
scroll to position [5803, 0]
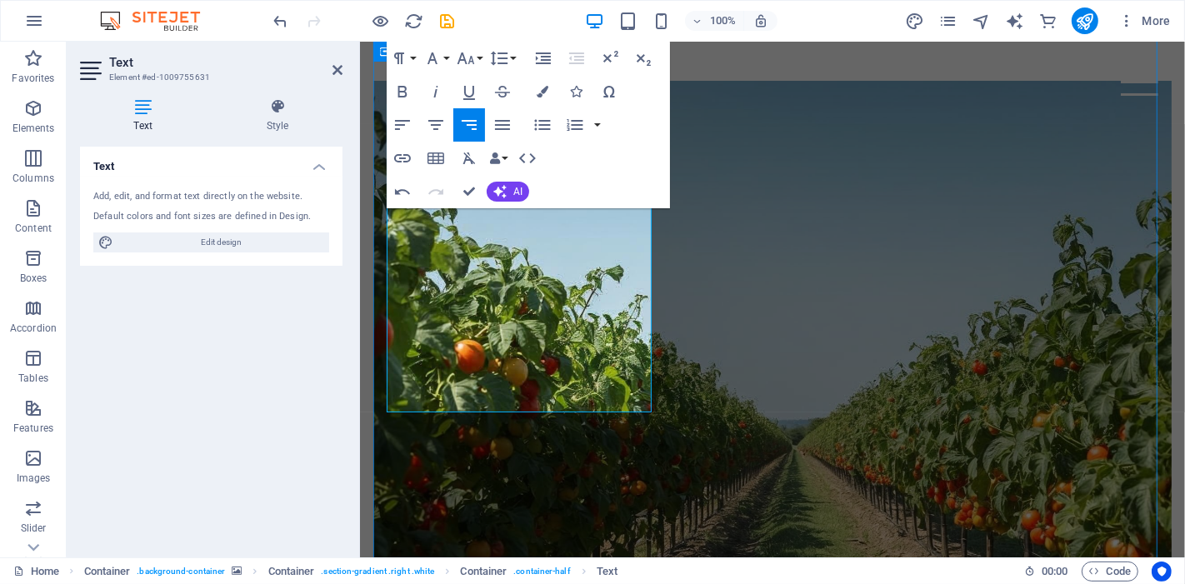
scroll to position [600, 0]
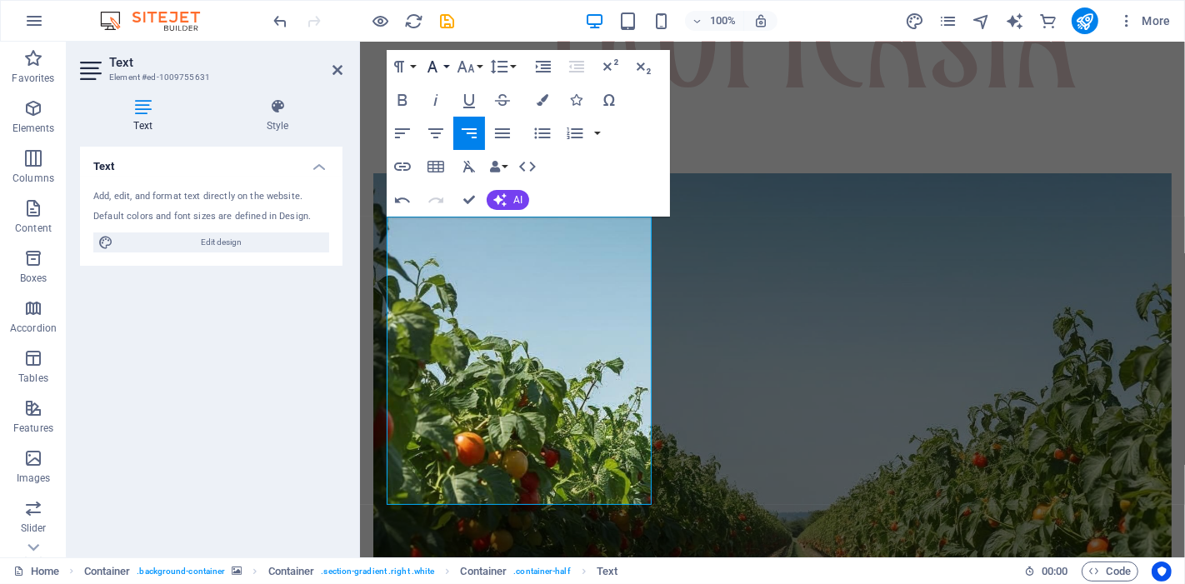
click at [438, 67] on icon "button" at bounding box center [433, 67] width 20 height 20
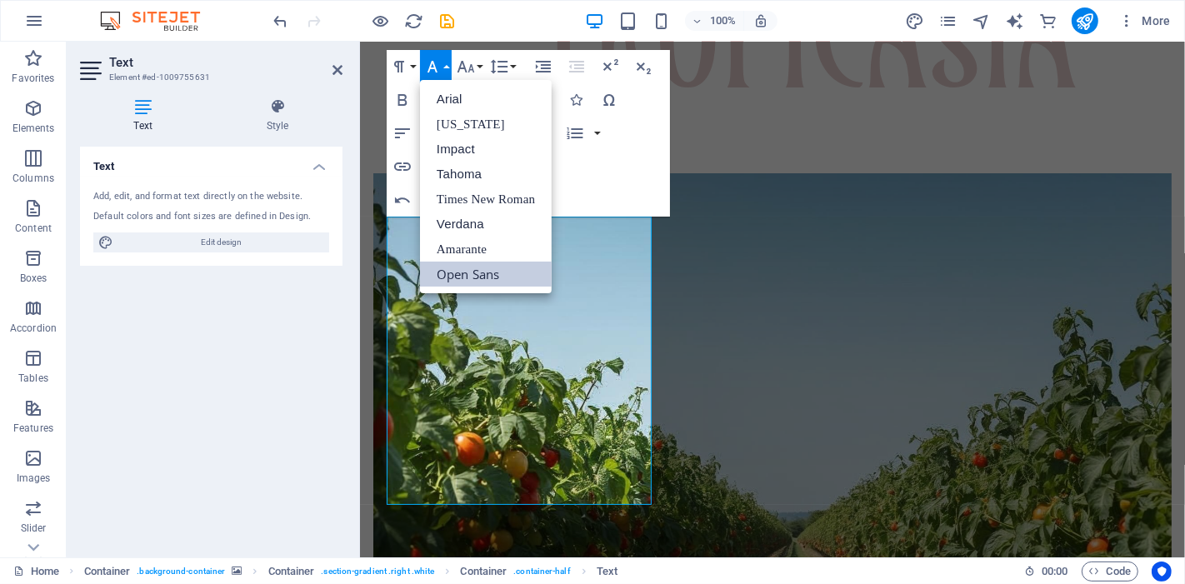
scroll to position [0, 0]
click at [465, 148] on link "Impact" at bounding box center [486, 149] width 132 height 25
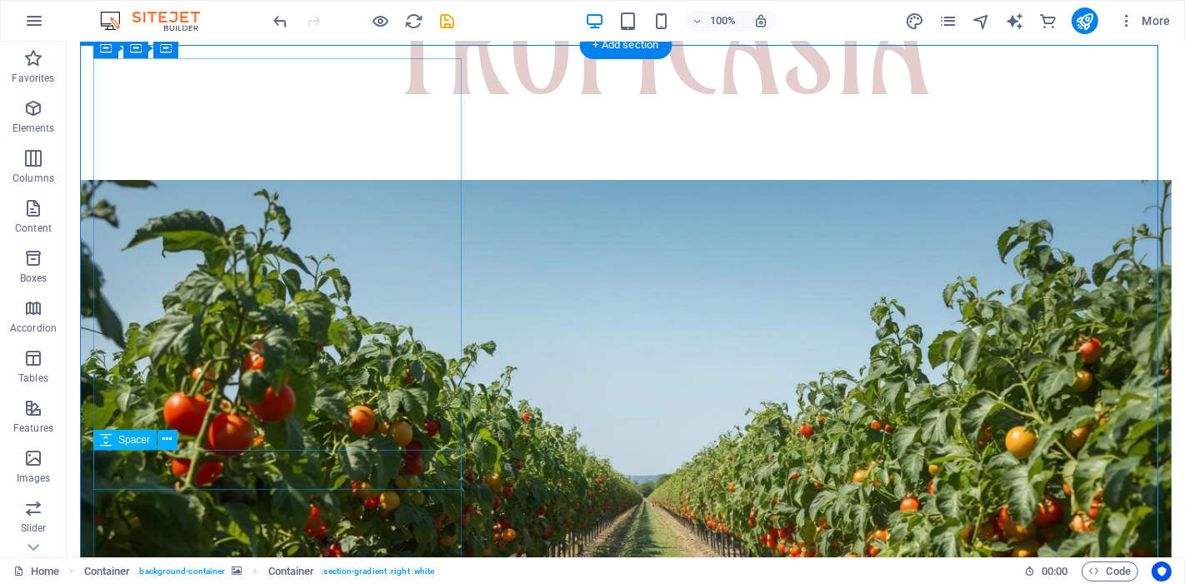
scroll to position [710, 0]
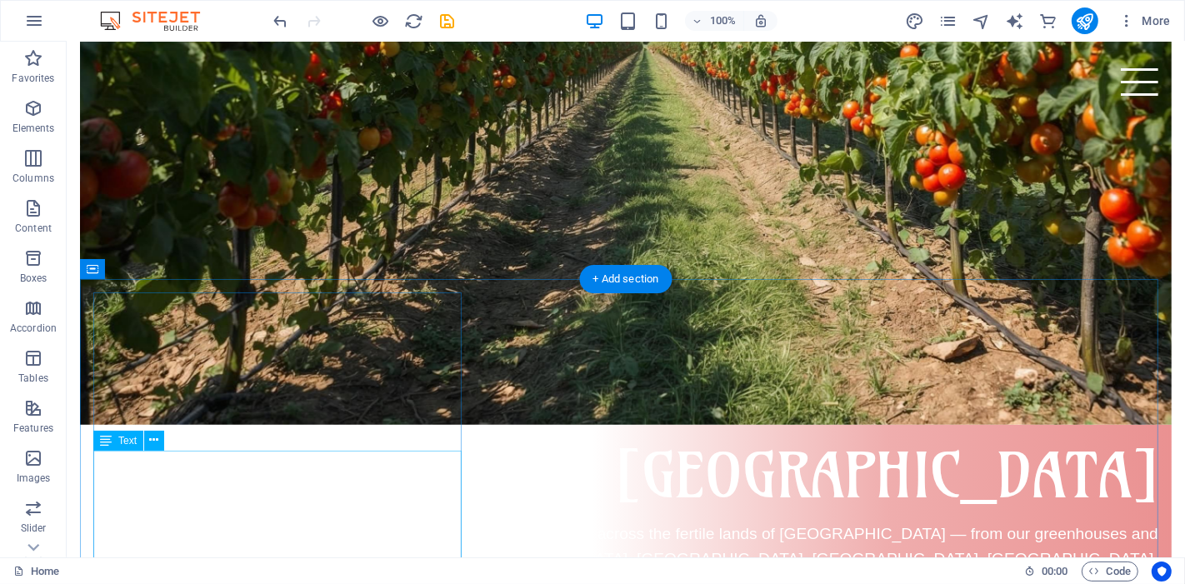
scroll to position [1050, 0]
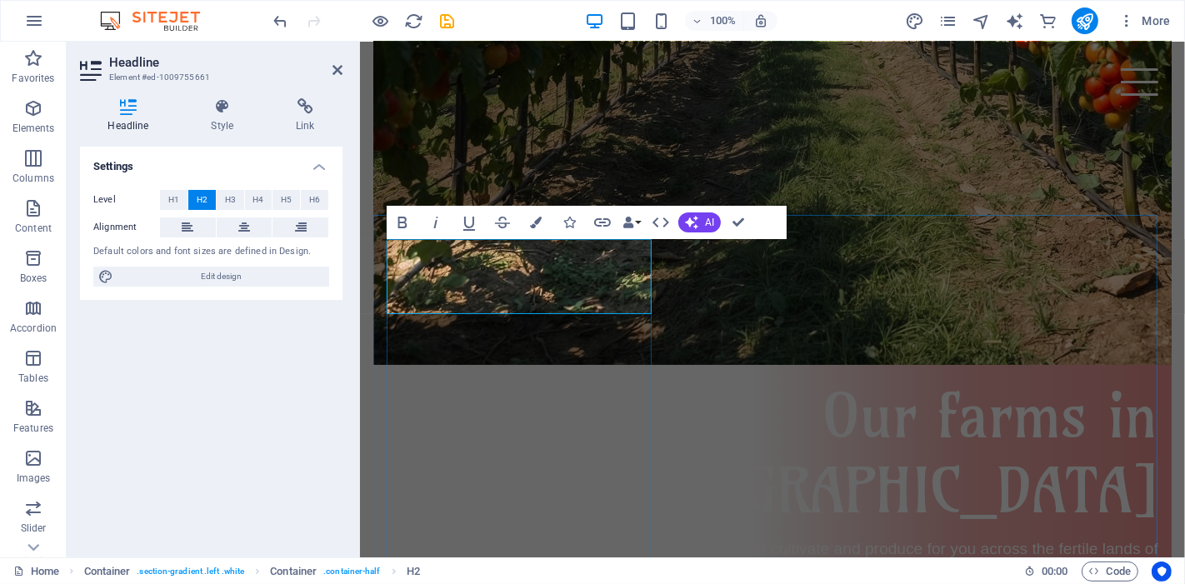
scroll to position [1160, 0]
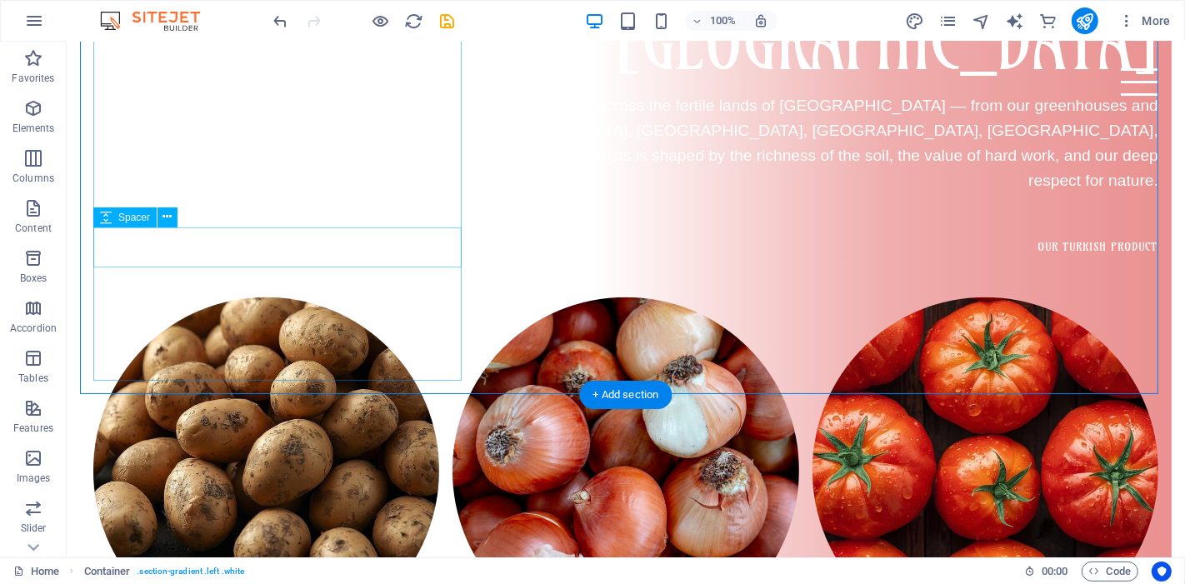
scroll to position [1291, 0]
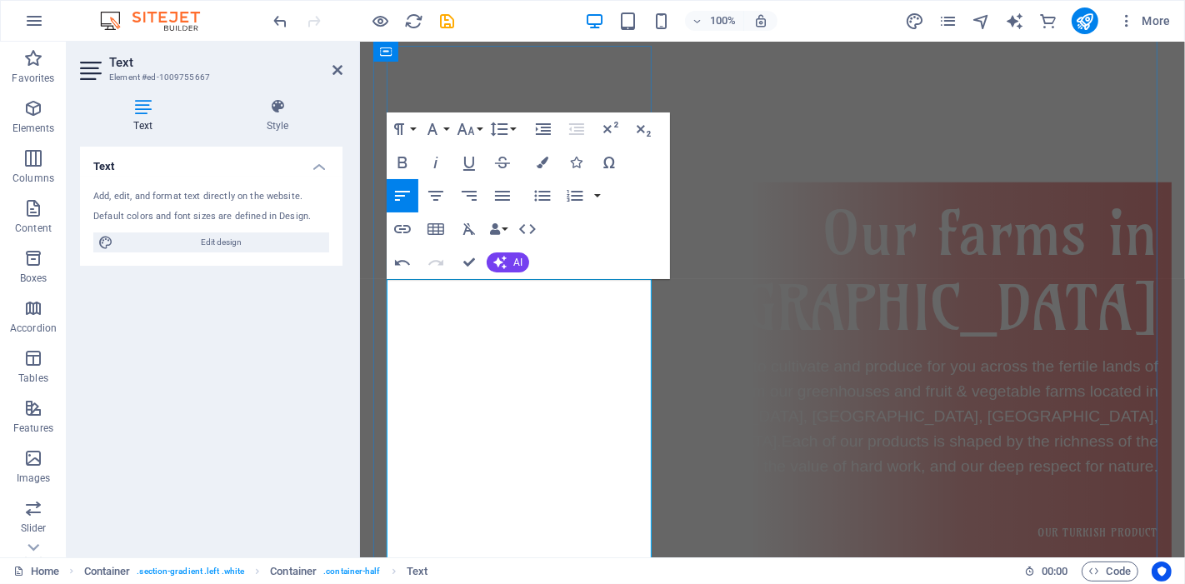
scroll to position [9435, 0]
click at [429, 133] on icon "button" at bounding box center [433, 129] width 10 height 12
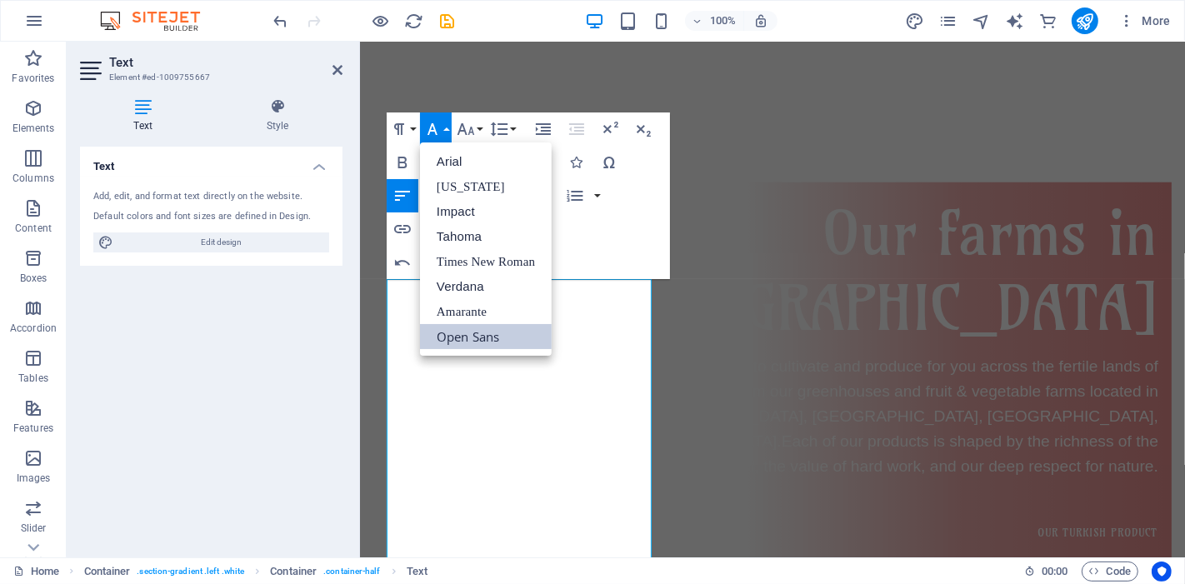
scroll to position [0, 0]
click at [471, 213] on link "Impact" at bounding box center [486, 211] width 132 height 25
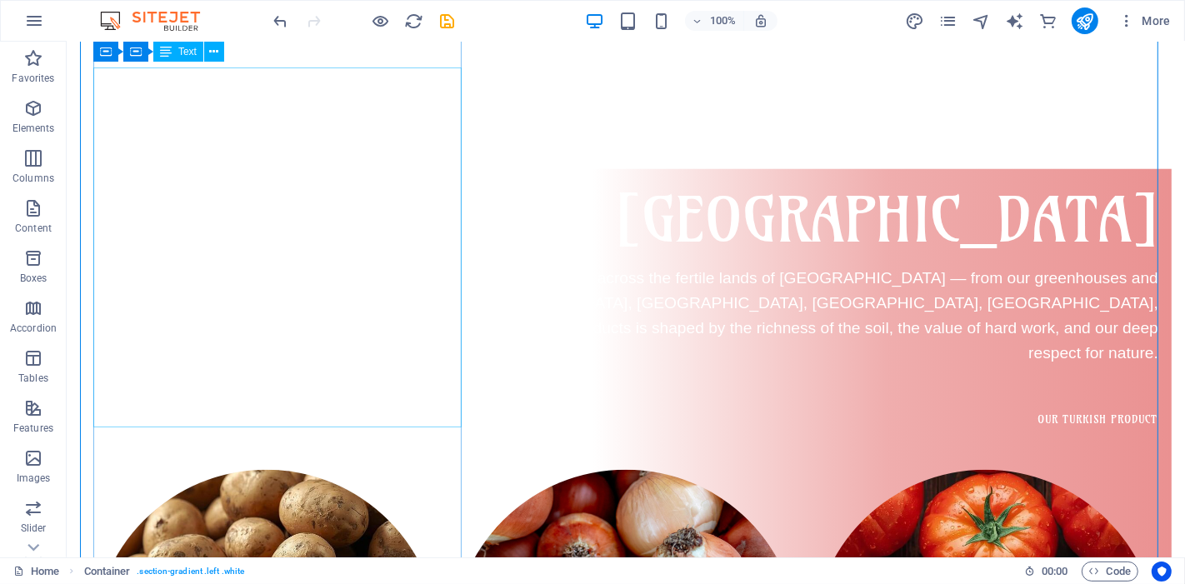
scroll to position [1291, 0]
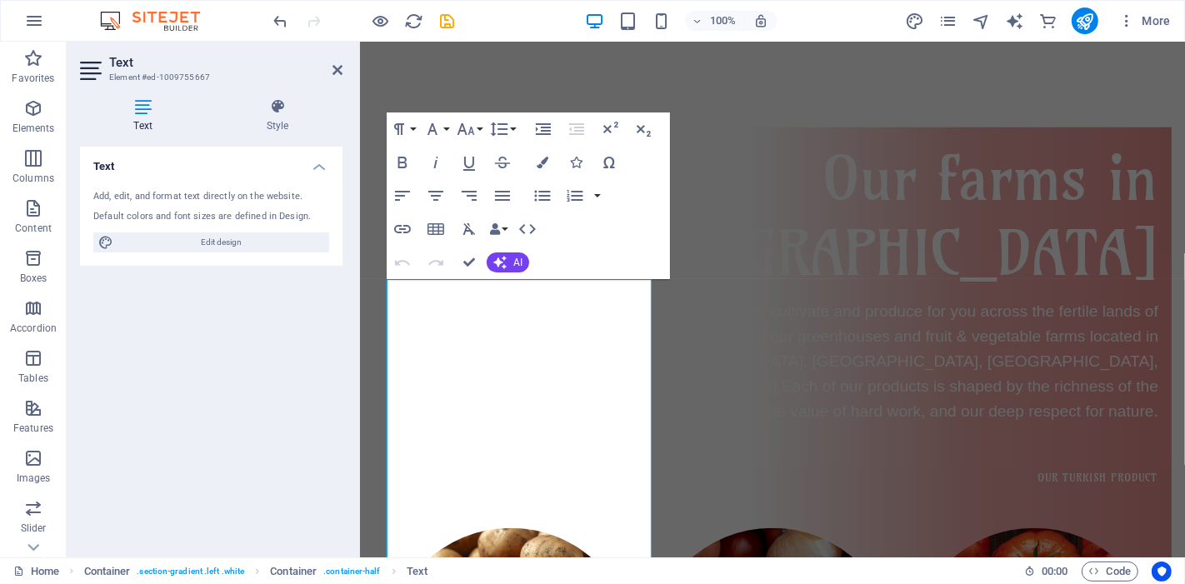
click at [285, 293] on div "Text Add, edit, and format text directly on the website. Default colors and fon…" at bounding box center [211, 346] width 263 height 398
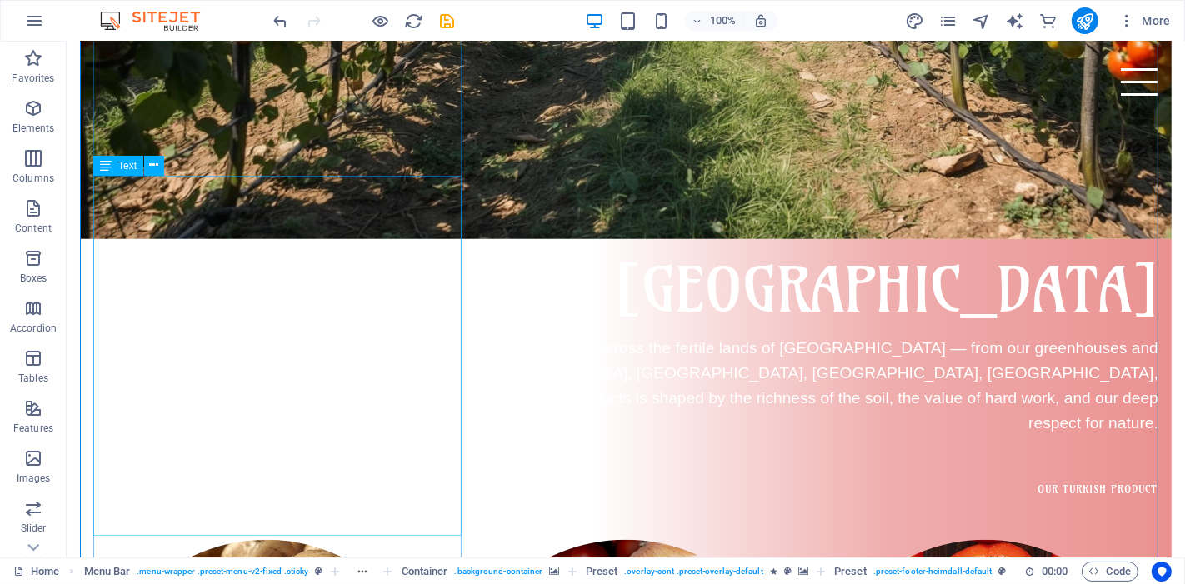
scroll to position [1351, 0]
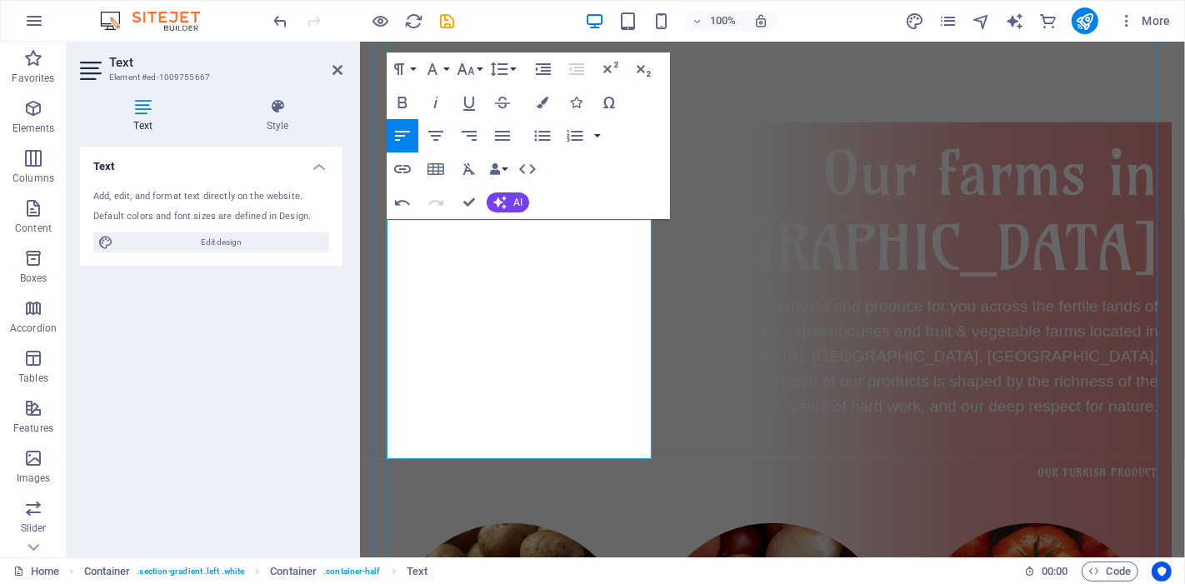
scroll to position [5266, 0]
click at [439, 68] on icon "button" at bounding box center [433, 69] width 20 height 20
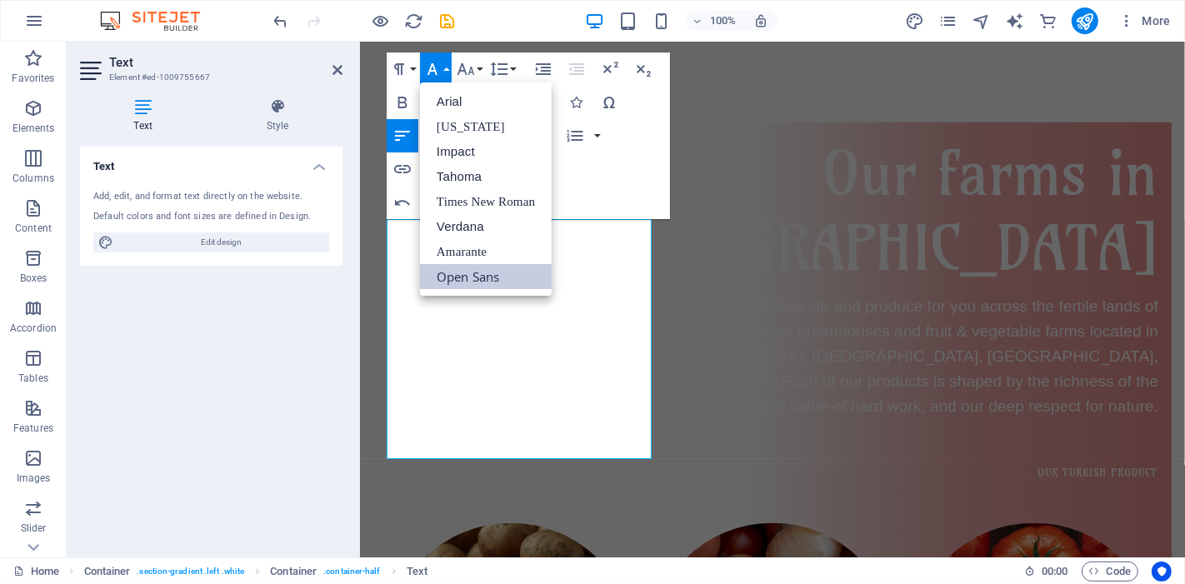
scroll to position [0, 0]
click at [464, 143] on link "Impact" at bounding box center [486, 151] width 132 height 25
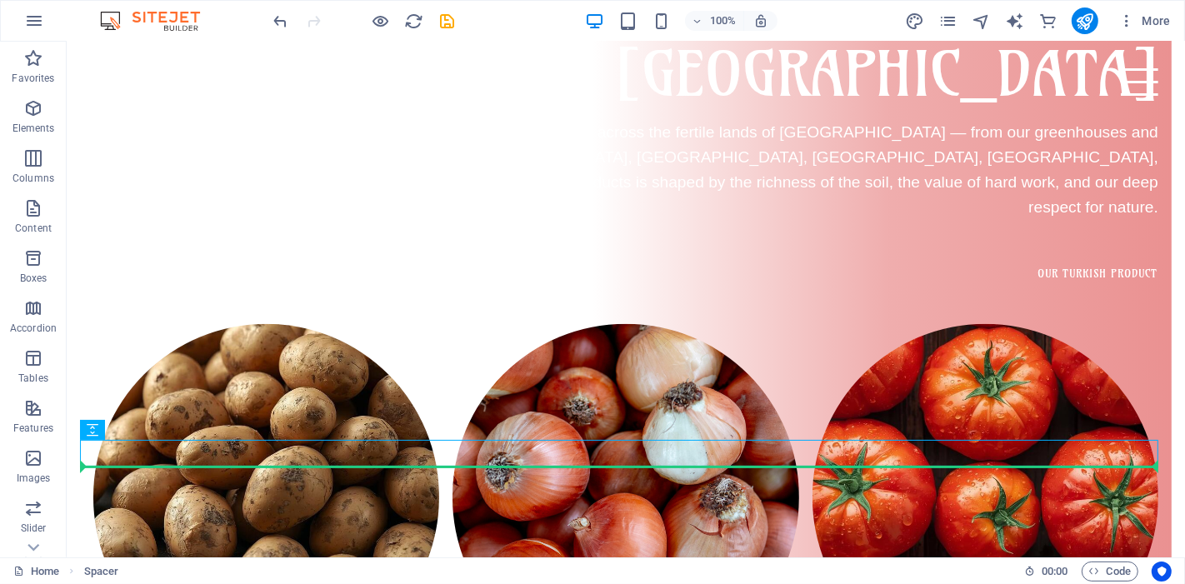
scroll to position [1466, 0]
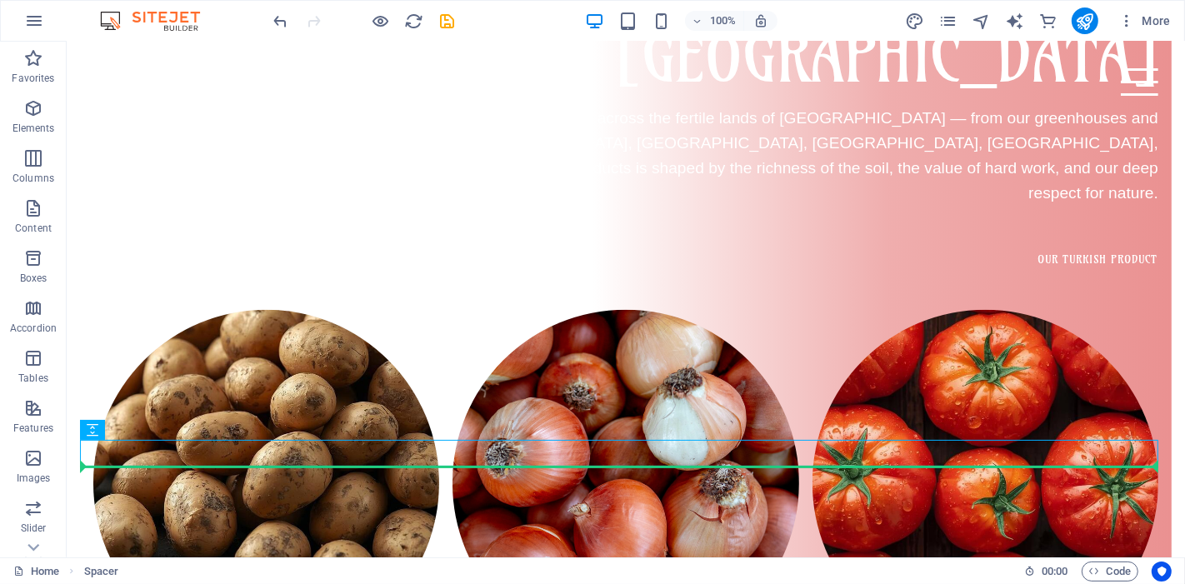
drag, startPoint x: 662, startPoint y: 468, endPoint x: 661, endPoint y: 486, distance: 18.4
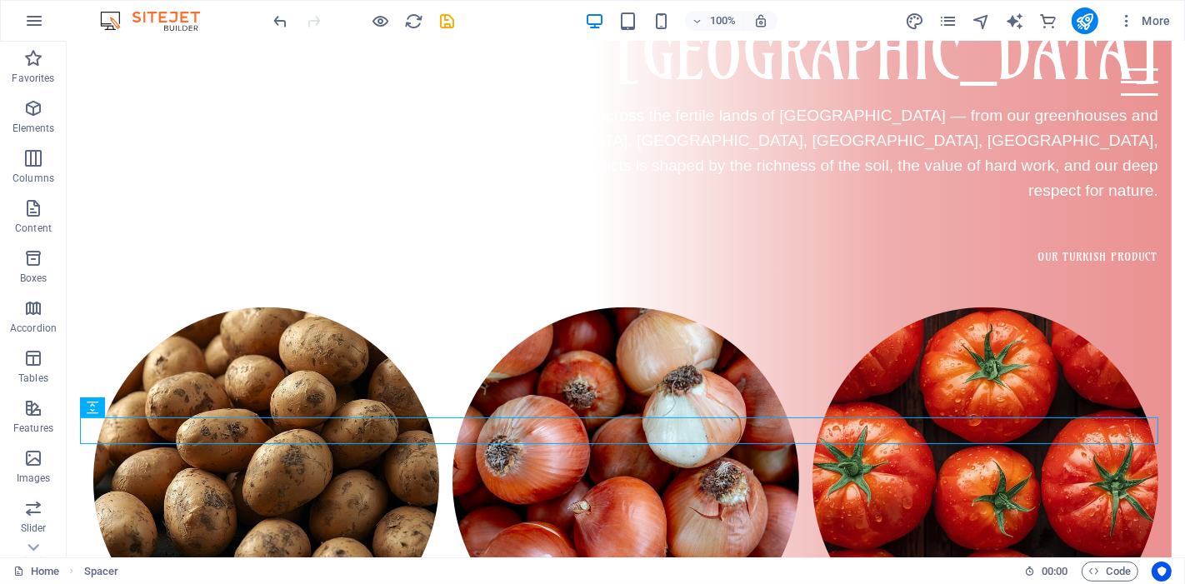
drag, startPoint x: 661, startPoint y: 444, endPoint x: 662, endPoint y: 433, distance: 11.7
click at [118, 410] on span "Spacer" at bounding box center [121, 408] width 32 height 10
drag, startPoint x: 184, startPoint y: 452, endPoint x: 119, endPoint y: 439, distance: 66.4
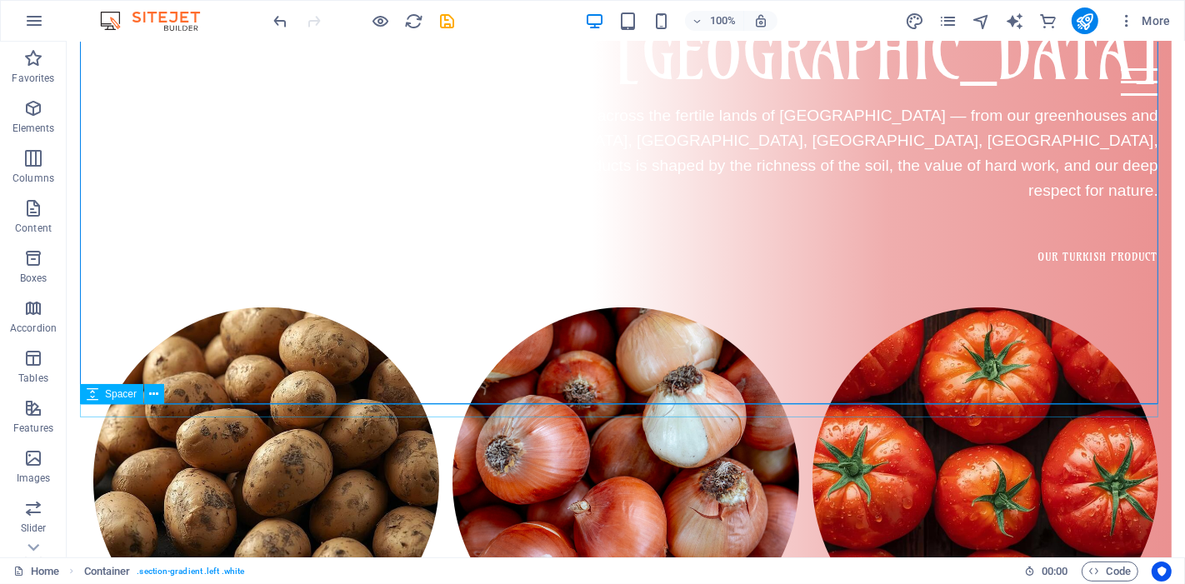
click at [119, 398] on span "Spacer" at bounding box center [121, 394] width 32 height 10
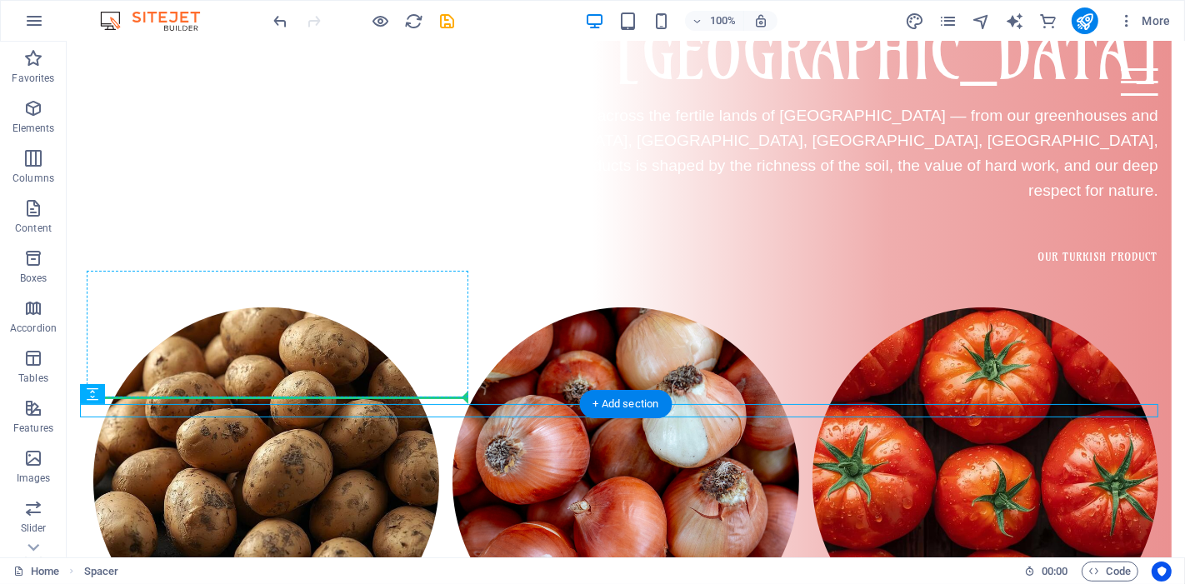
drag, startPoint x: 185, startPoint y: 439, endPoint x: 131, endPoint y: 355, distance: 100.1
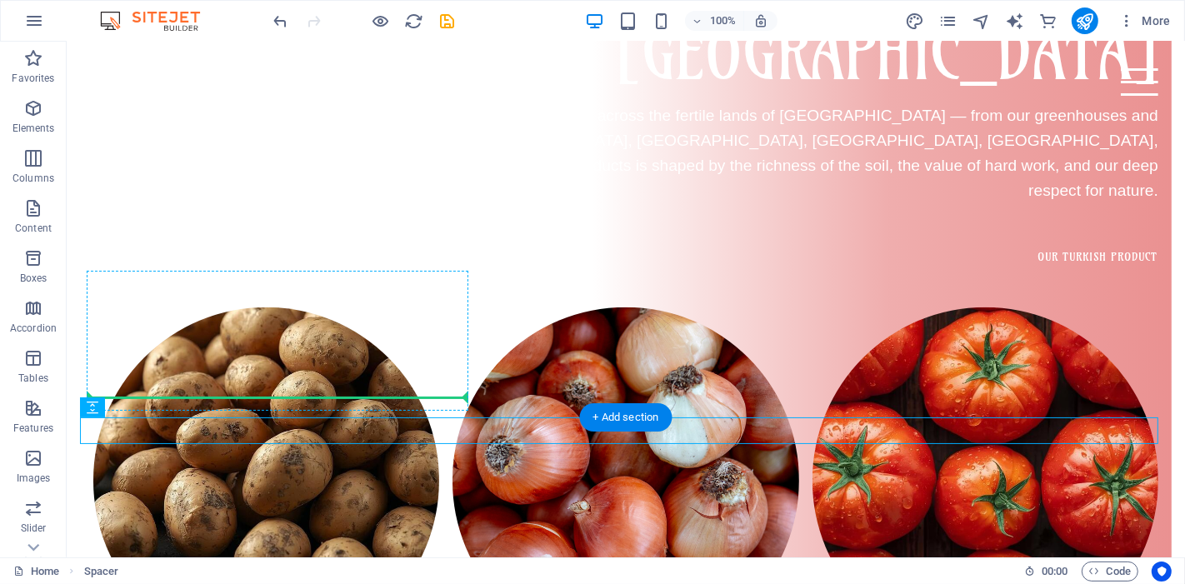
drag, startPoint x: 168, startPoint y: 454, endPoint x: 110, endPoint y: 365, distance: 105.4
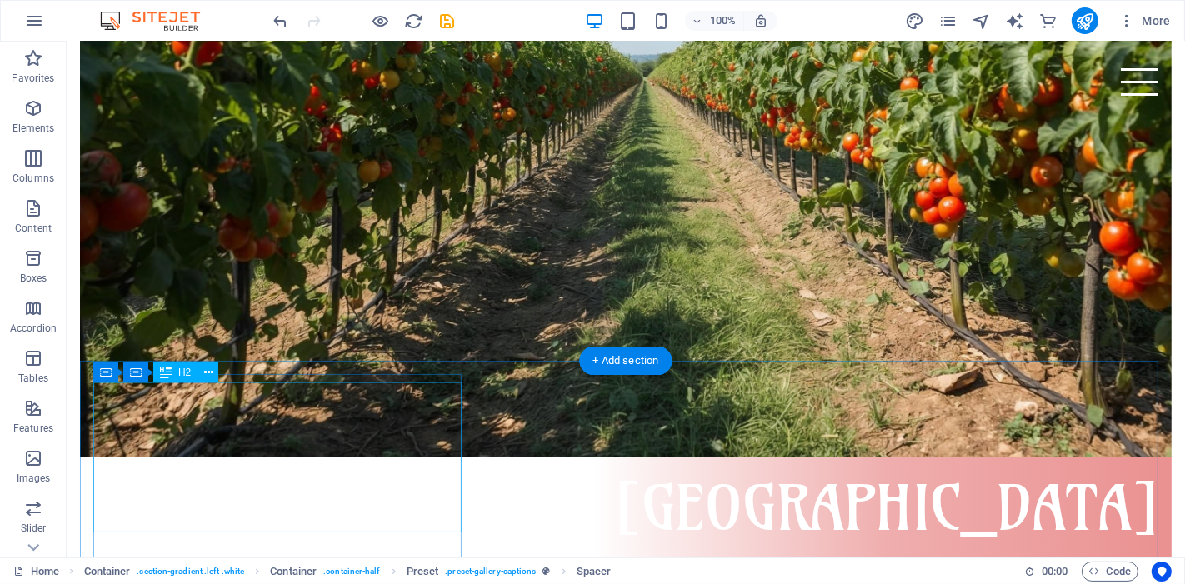
scroll to position [910, 0]
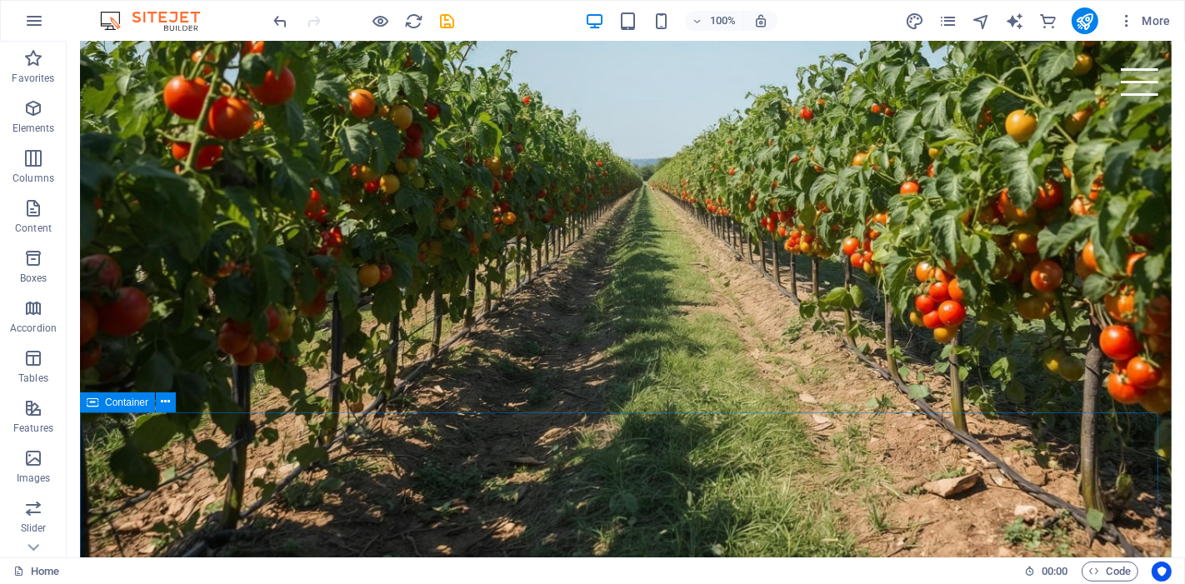
click at [130, 403] on span "Container" at bounding box center [126, 403] width 43 height 10
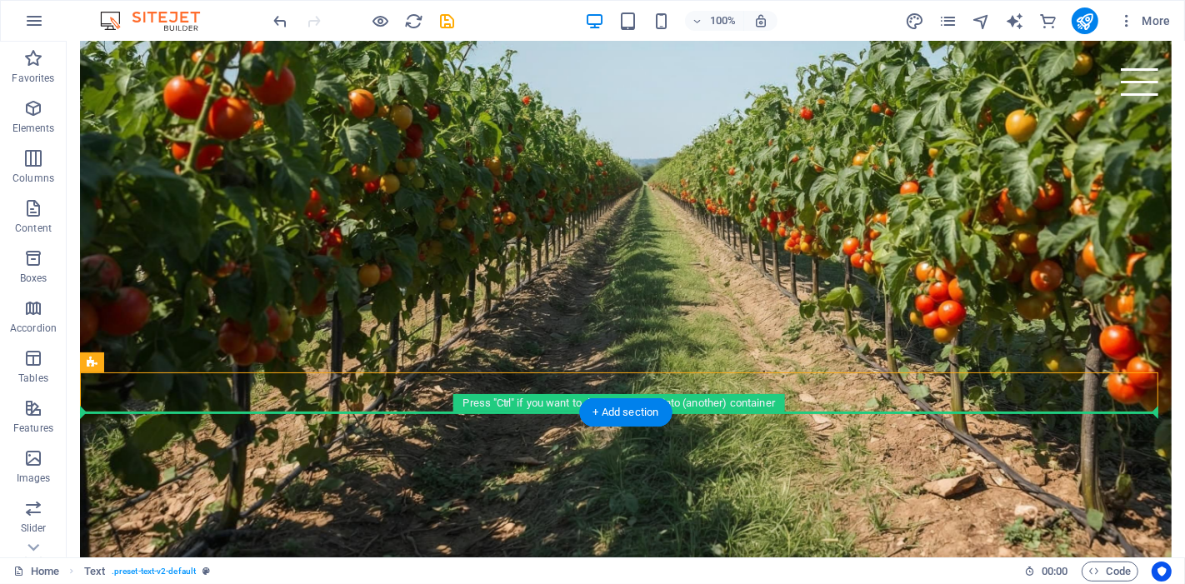
drag, startPoint x: 273, startPoint y: 395, endPoint x: 274, endPoint y: 414, distance: 18.4
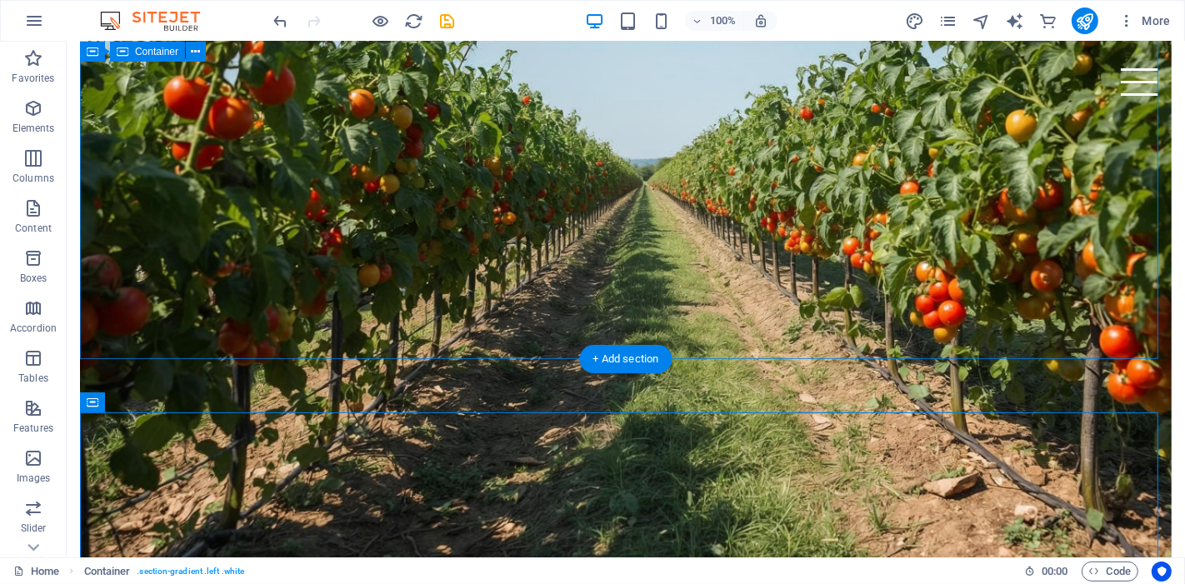
drag, startPoint x: 280, startPoint y: 413, endPoint x: 291, endPoint y: 358, distance: 56.1
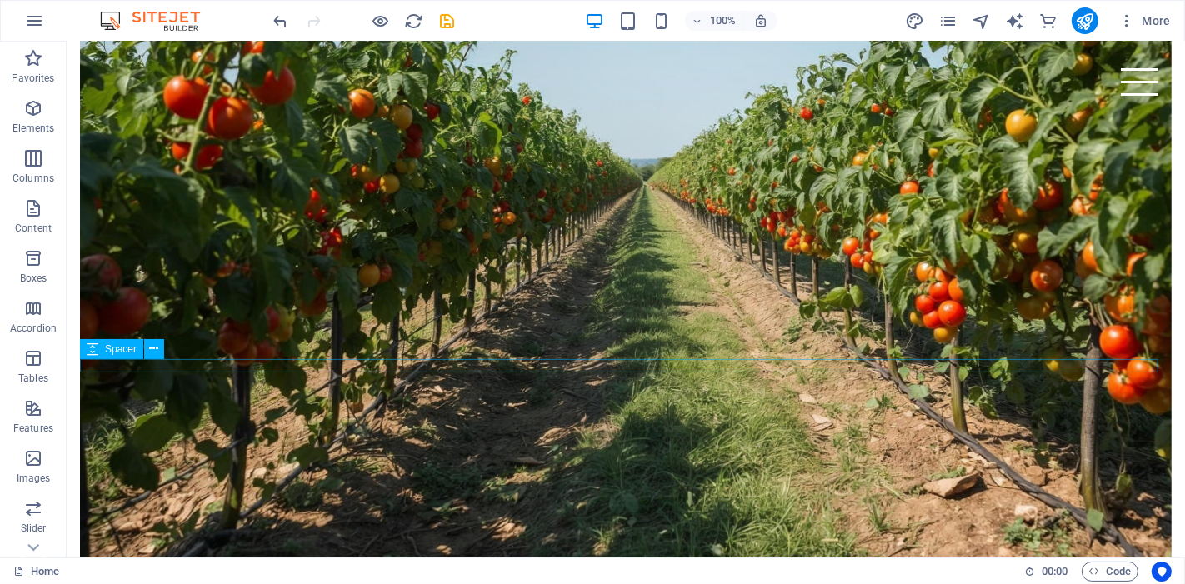
click at [118, 353] on span "Spacer" at bounding box center [121, 349] width 32 height 10
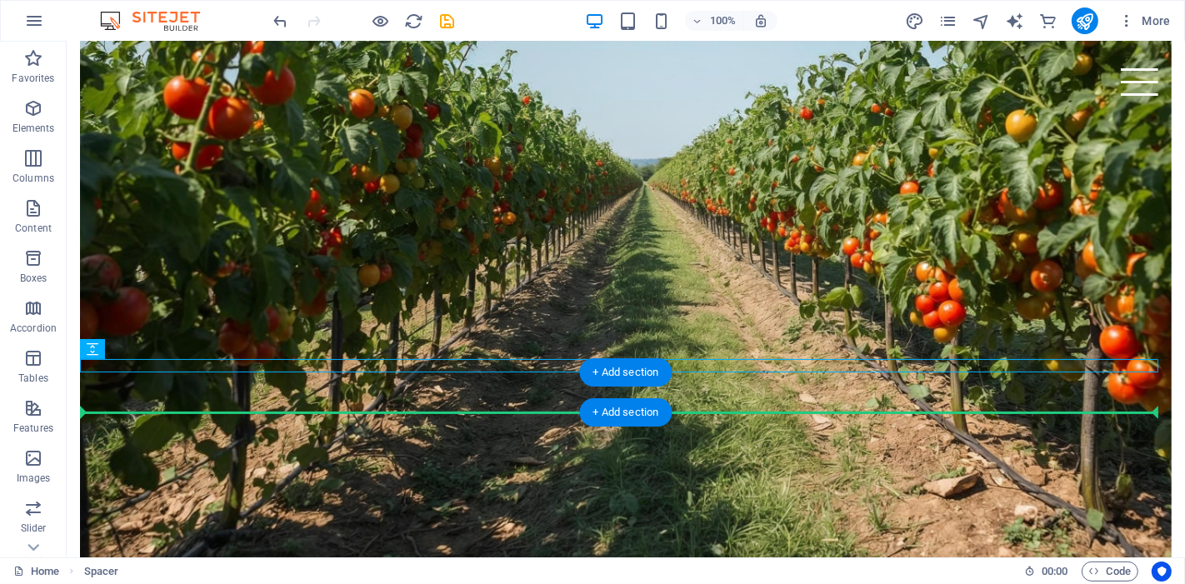
drag, startPoint x: 184, startPoint y: 394, endPoint x: 122, endPoint y: 404, distance: 63.3
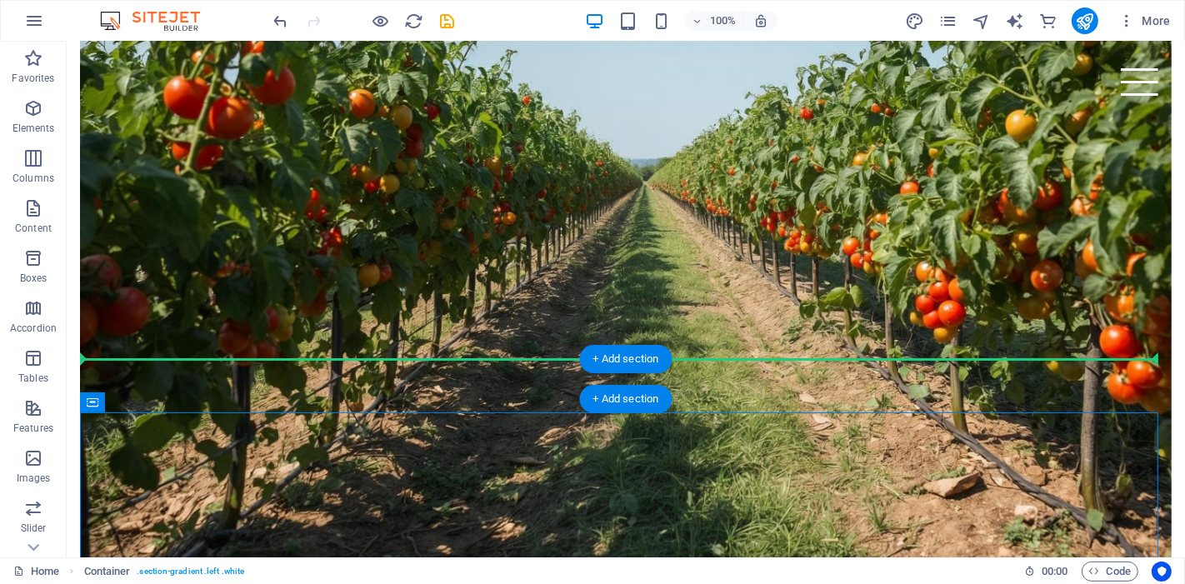
drag, startPoint x: 173, startPoint y: 442, endPoint x: 122, endPoint y: 365, distance: 92.5
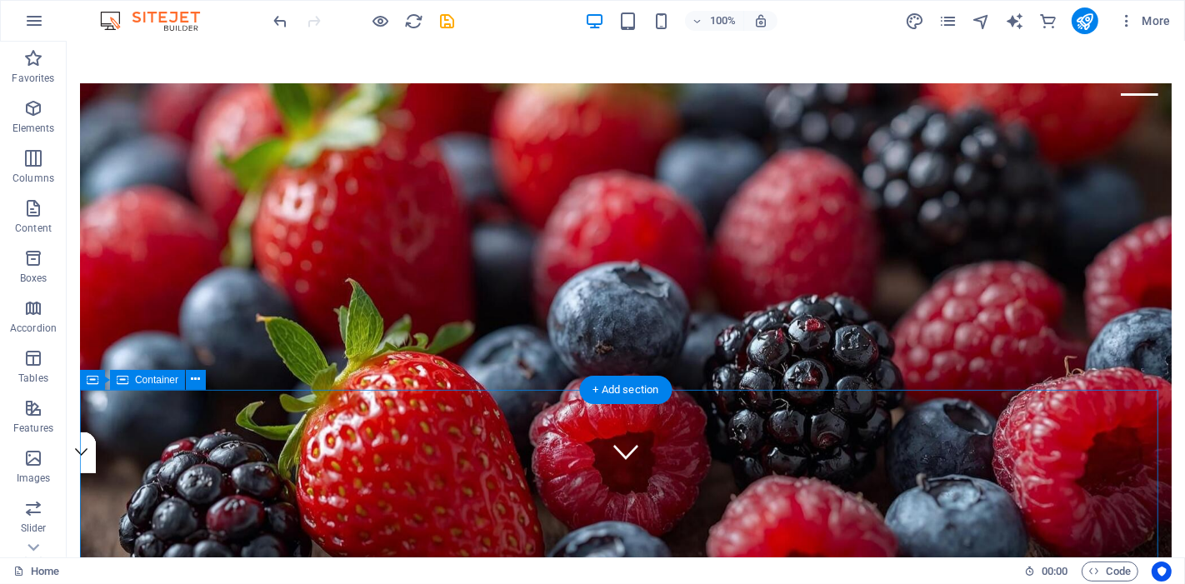
scroll to position [278, 0]
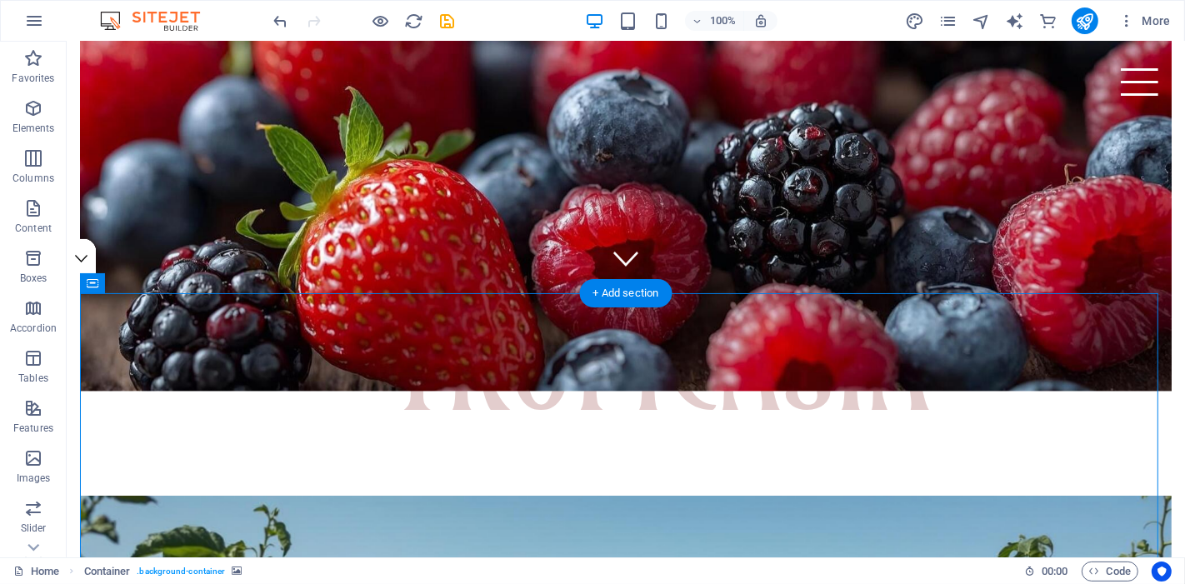
drag, startPoint x: 192, startPoint y: 326, endPoint x: 164, endPoint y: 305, distance: 34.5
click at [143, 255] on figure at bounding box center [625, 142] width 1092 height 500
click at [150, 267] on figure at bounding box center [625, 142] width 1092 height 500
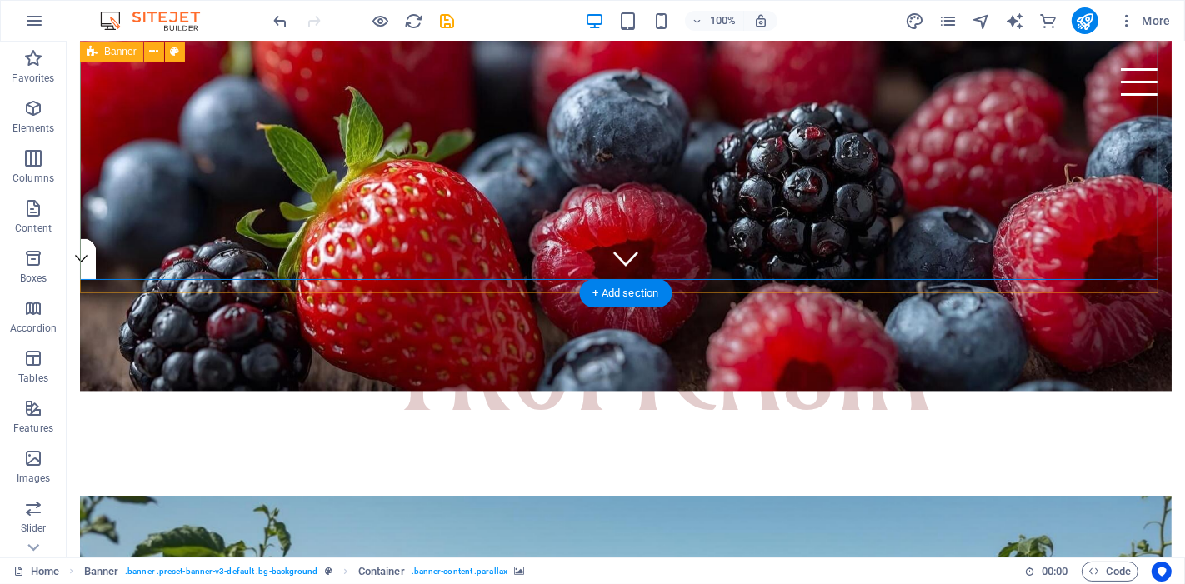
click at [143, 285] on div "Tropicasia Nature’s Finest, Tropicasia’s Promise." at bounding box center [625, 136] width 1092 height 719
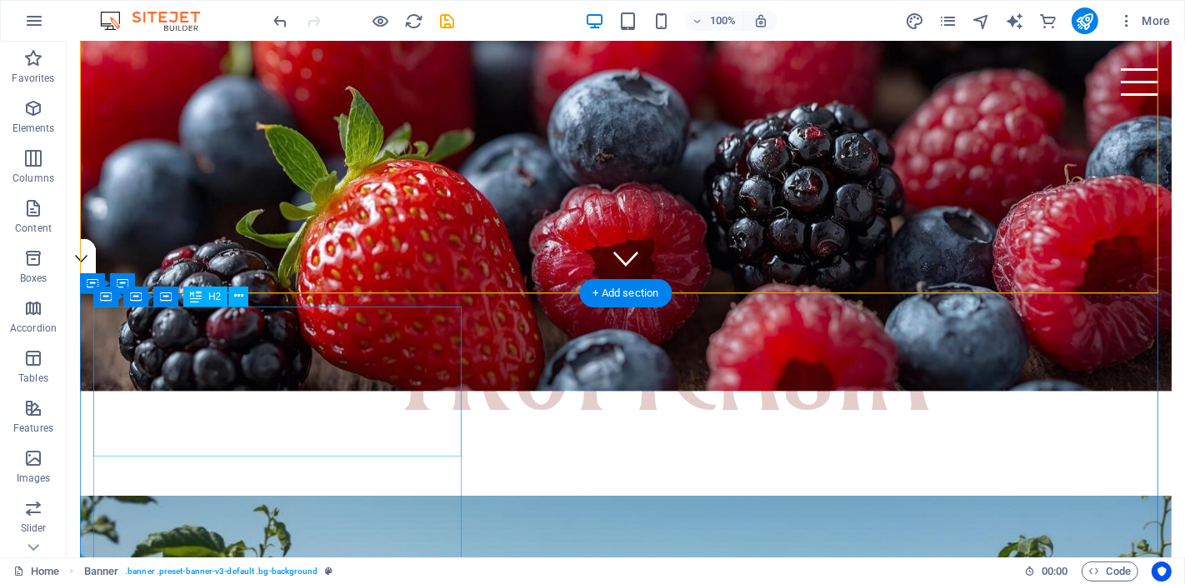
drag, startPoint x: 158, startPoint y: 269, endPoint x: 160, endPoint y: 308, distance: 38.4
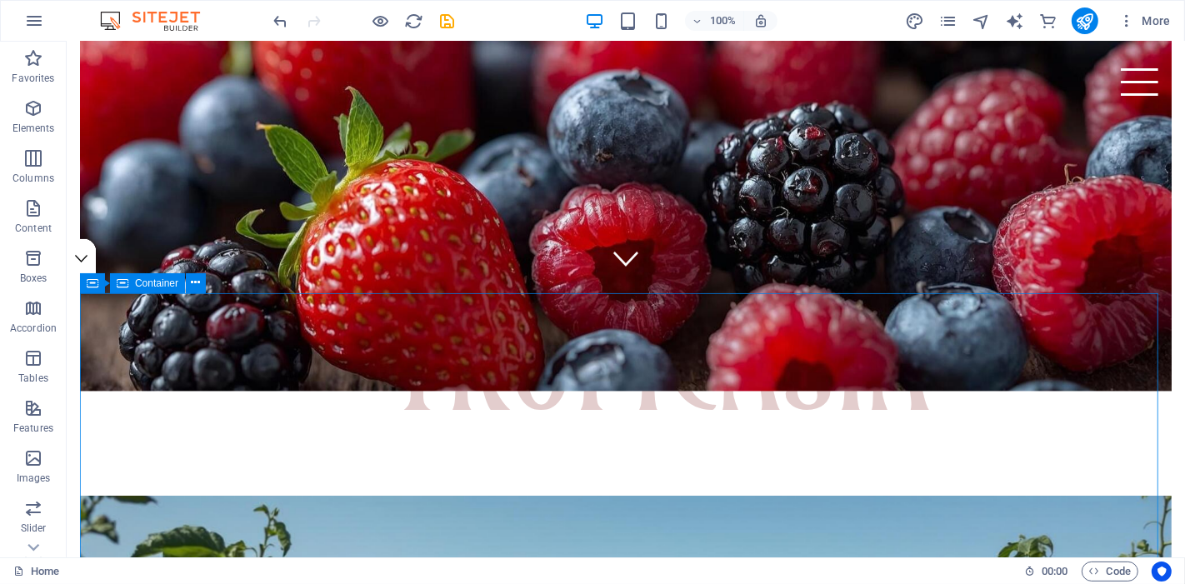
click at [138, 284] on span "Container" at bounding box center [156, 283] width 43 height 10
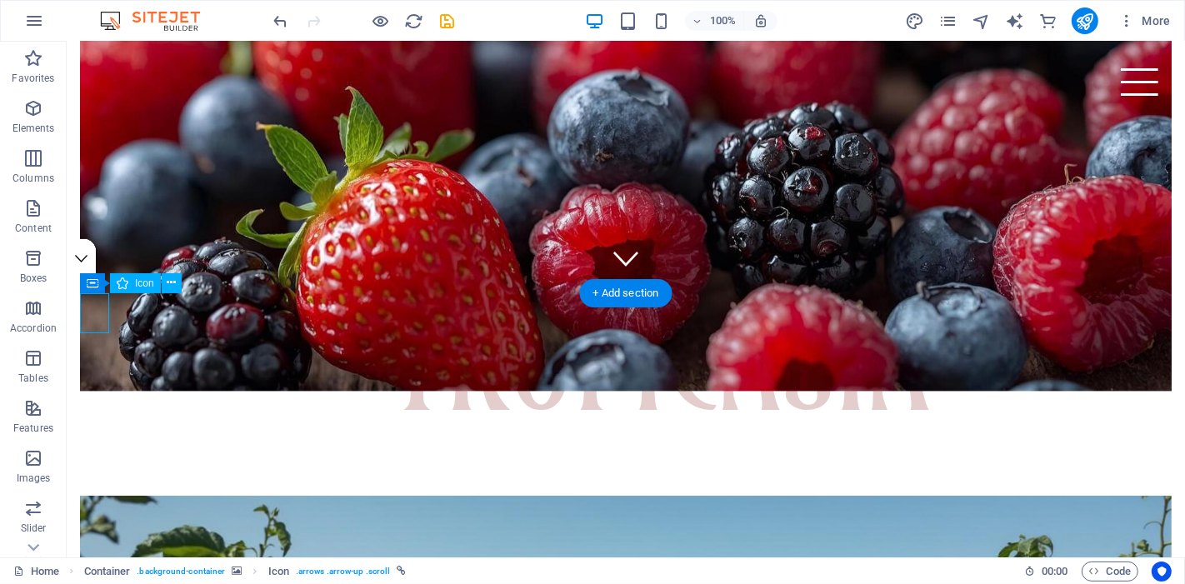
select select "xMidYMid"
select select "px"
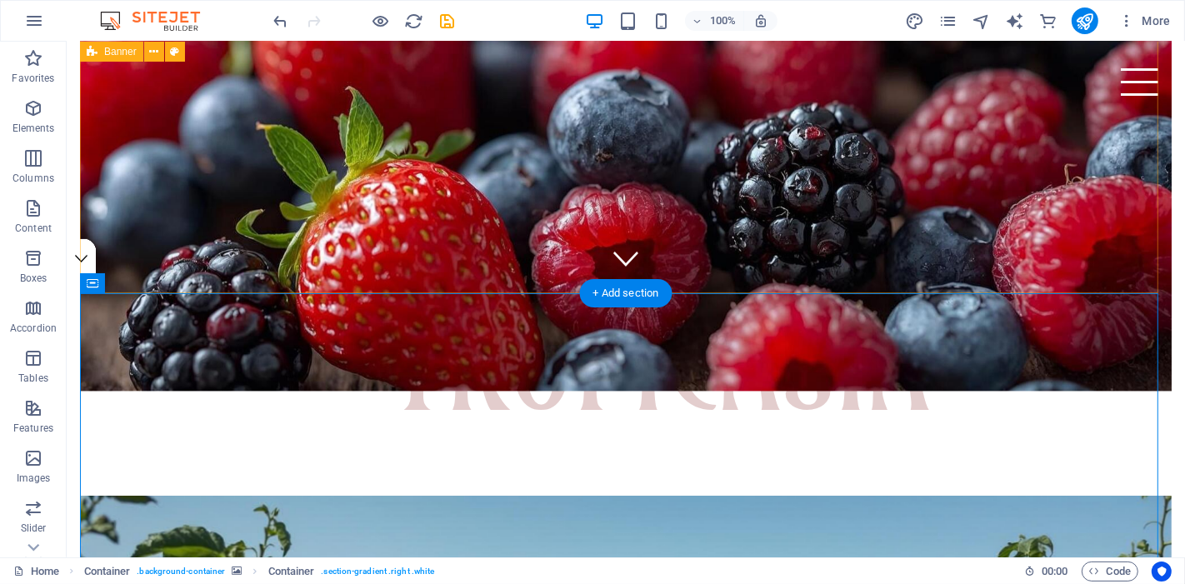
click at [143, 281] on div "Tropicasia Nature’s Finest, Tropicasia’s Promise." at bounding box center [625, 136] width 1092 height 719
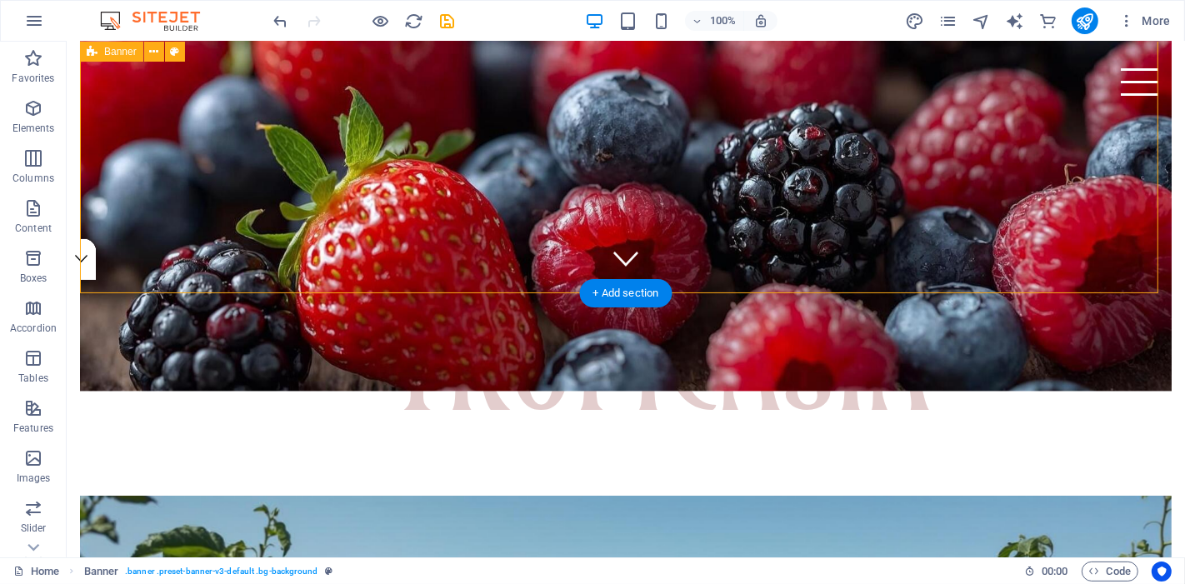
click at [168, 272] on figure at bounding box center [625, 142] width 1092 height 500
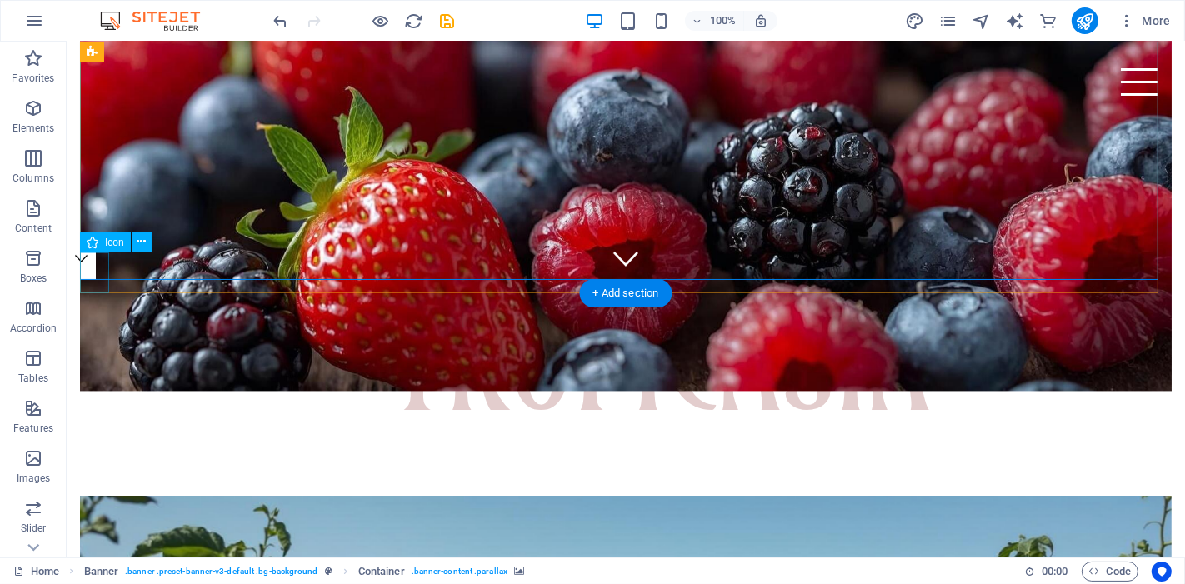
click at [91, 280] on figure at bounding box center [80, 259] width 29 height 41
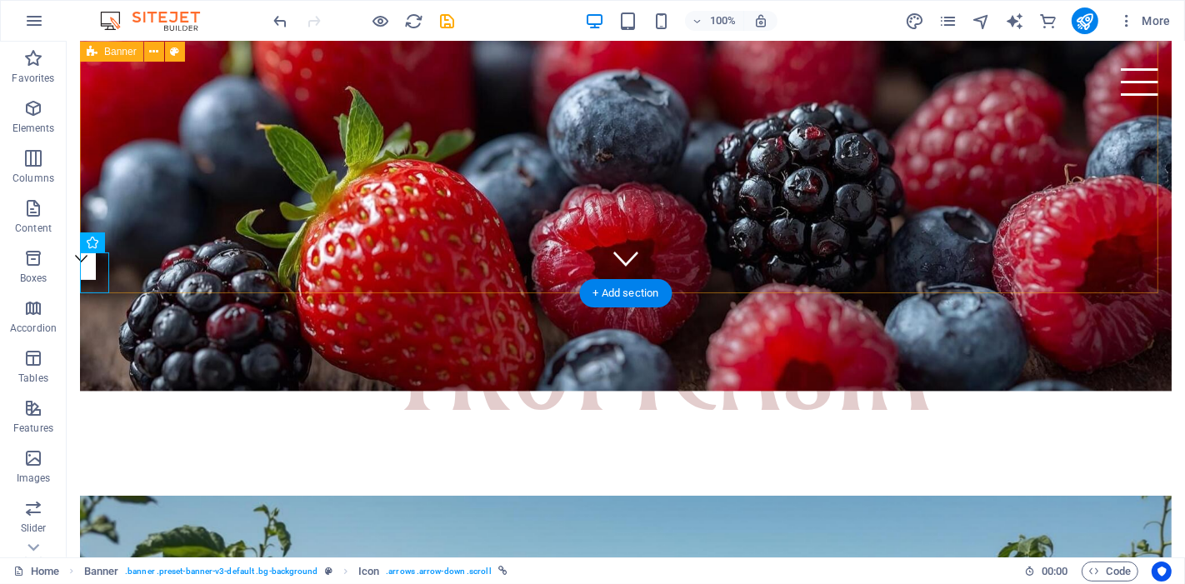
click at [147, 283] on div "Tropicasia Nature’s Finest, Tropicasia’s Promise." at bounding box center [625, 136] width 1092 height 719
click at [149, 282] on div "Tropicasia Nature’s Finest, Tropicasia’s Promise." at bounding box center [625, 136] width 1092 height 719
select select "vh"
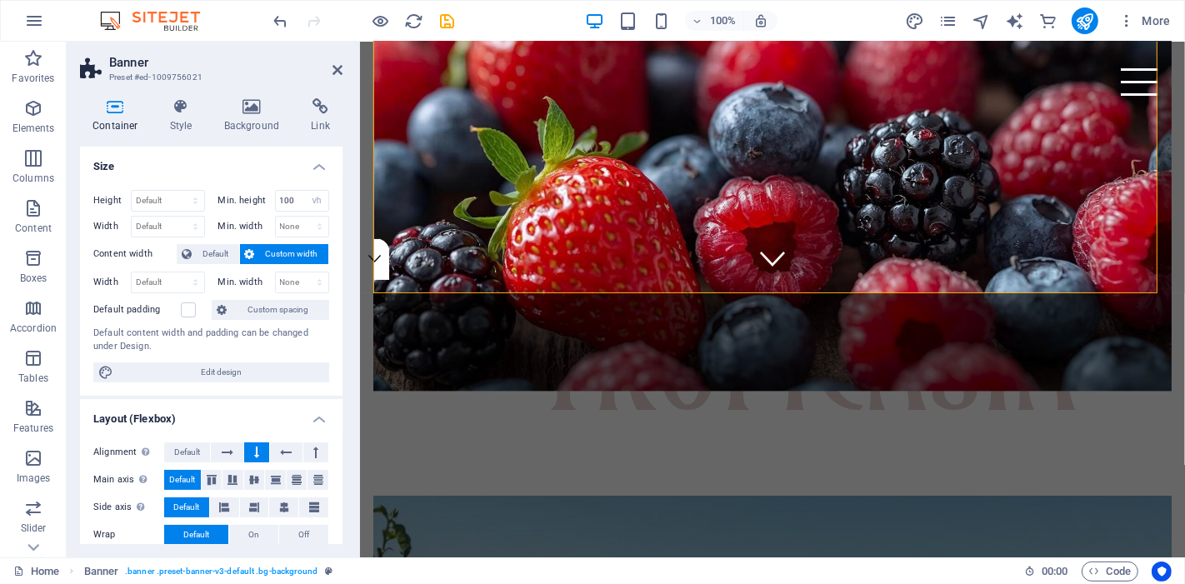
click at [509, 226] on figure at bounding box center [772, 142] width 799 height 500
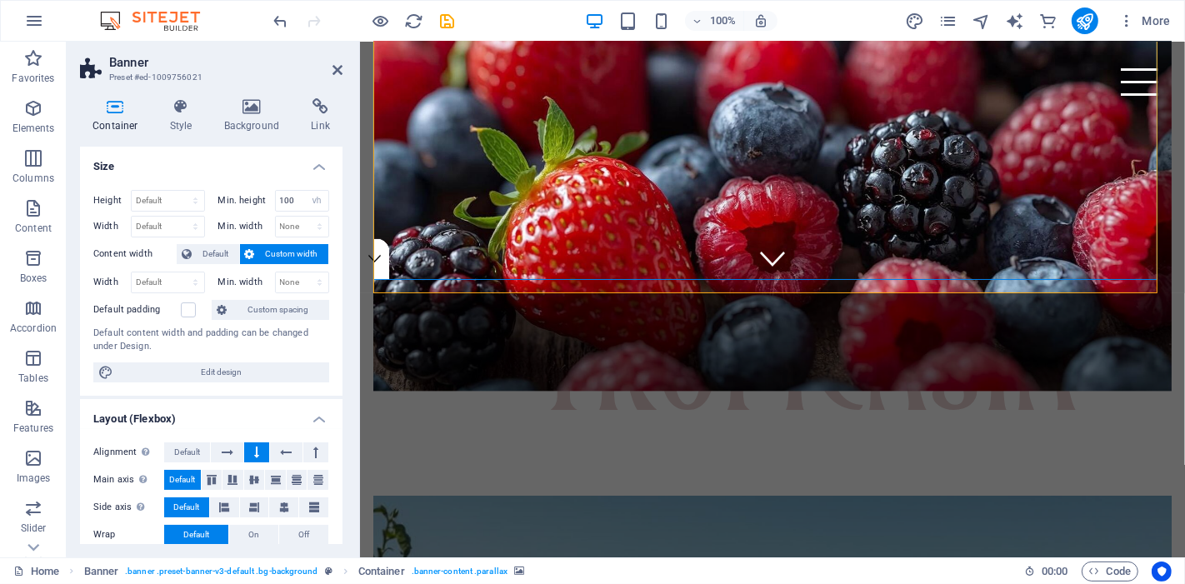
click at [506, 217] on figure at bounding box center [772, 142] width 799 height 500
drag, startPoint x: 420, startPoint y: 278, endPoint x: 437, endPoint y: 262, distance: 23.0
click at [437, 262] on figure at bounding box center [772, 142] width 799 height 500
drag, startPoint x: 437, startPoint y: 263, endPoint x: 436, endPoint y: 286, distance: 23.4
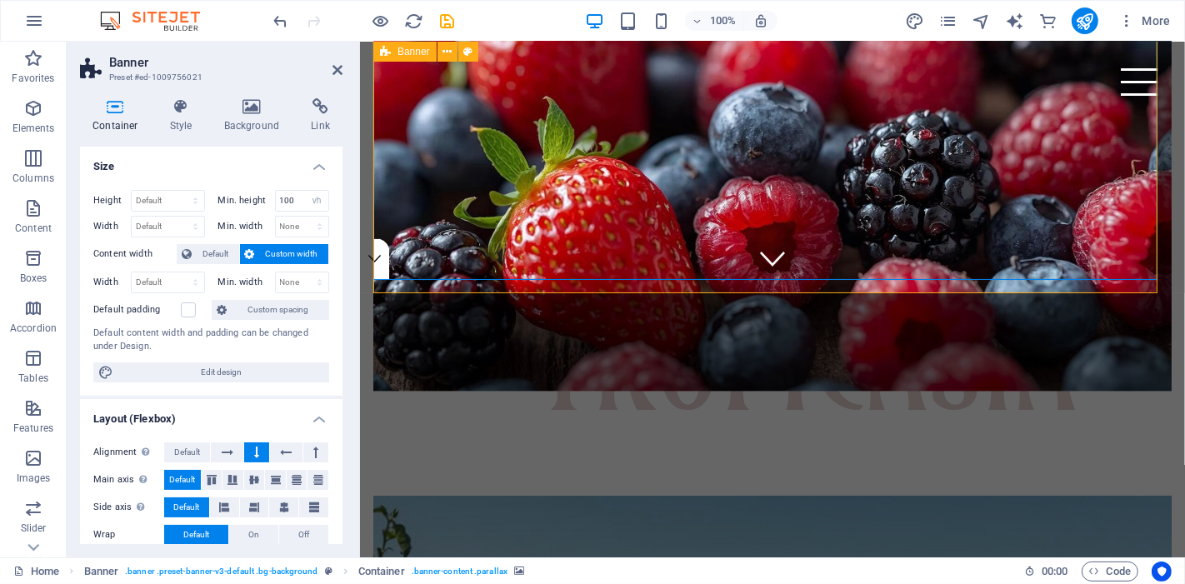
click at [436, 286] on div "Tropicasia Nature’s Finest, Tropicasia’s Promise." at bounding box center [772, 136] width 799 height 719
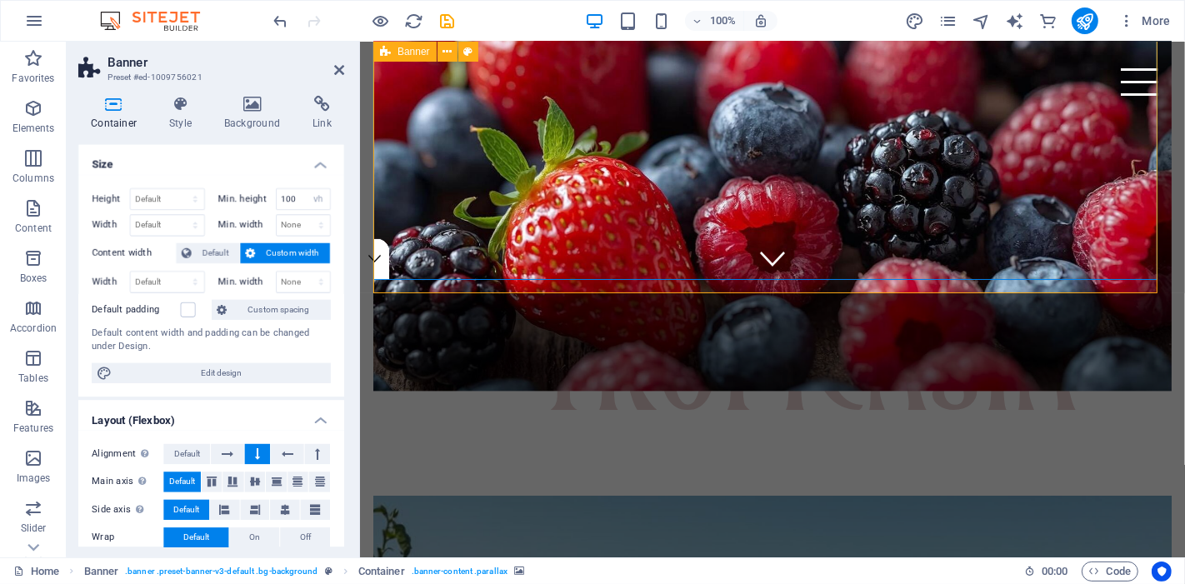
click at [436, 286] on div "Tropicasia Nature’s Finest, Tropicasia’s Promise." at bounding box center [772, 136] width 799 height 719
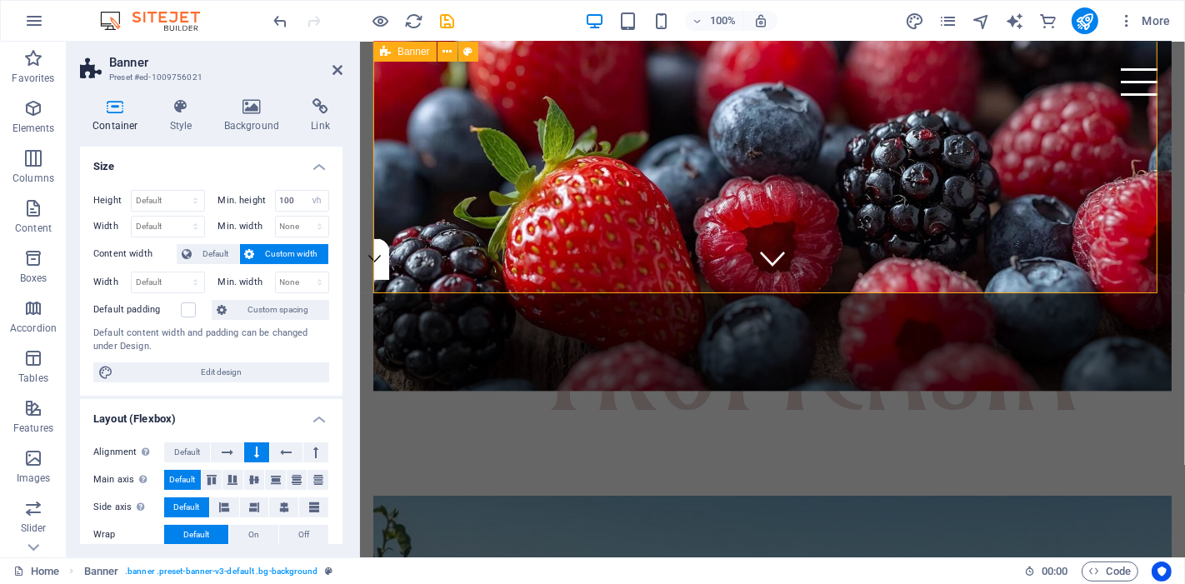
click at [436, 286] on div "Tropicasia Nature’s Finest, Tropicasia’s Promise." at bounding box center [772, 136] width 799 height 719
click at [333, 71] on icon at bounding box center [338, 69] width 10 height 13
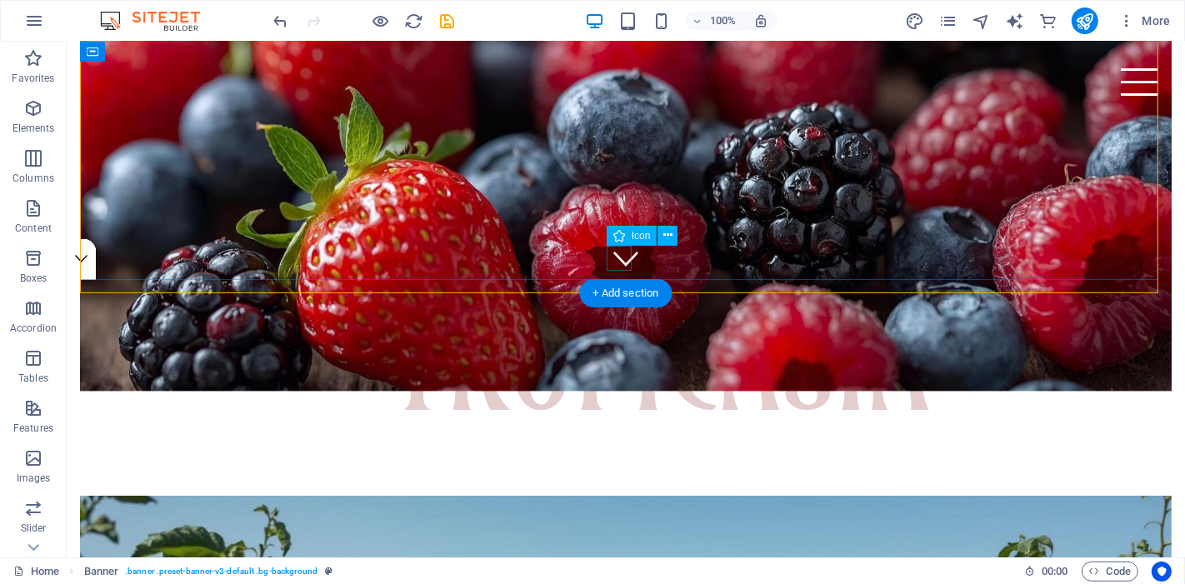
click at [621, 260] on figure at bounding box center [625, 258] width 25 height 25
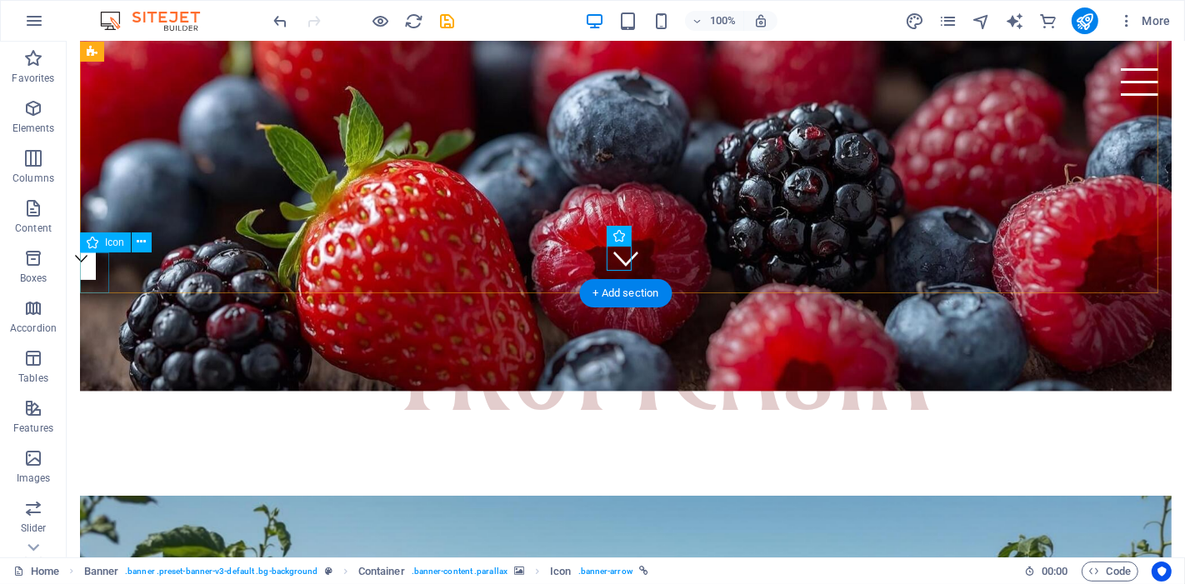
click at [88, 265] on figure at bounding box center [80, 259] width 29 height 41
click at [95, 268] on figure at bounding box center [80, 259] width 29 height 41
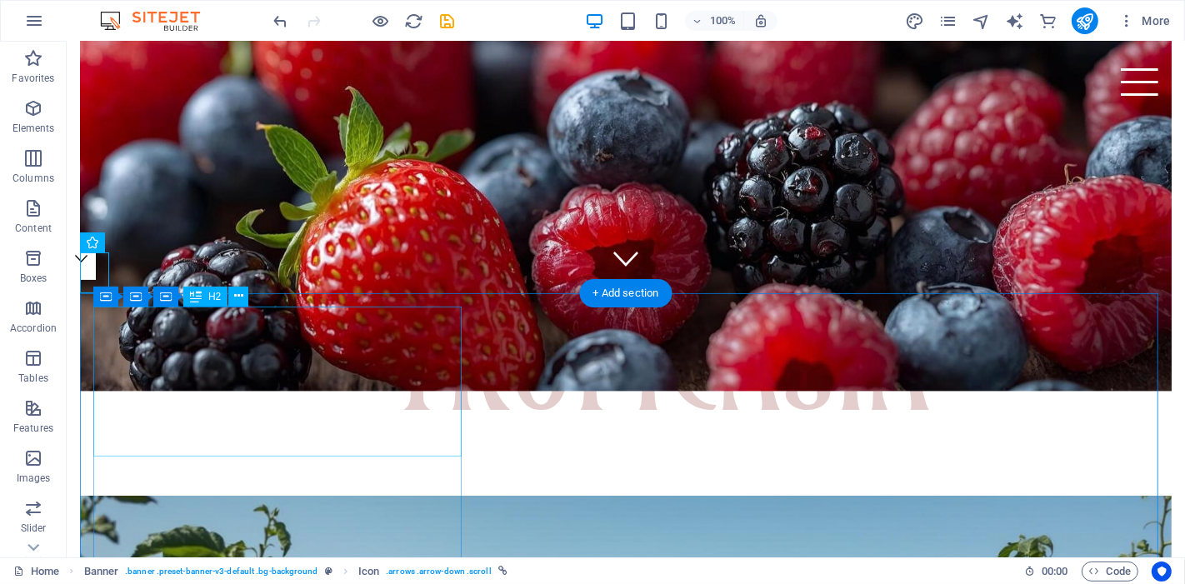
drag, startPoint x: 266, startPoint y: 245, endPoint x: 266, endPoint y: 307, distance: 61.7
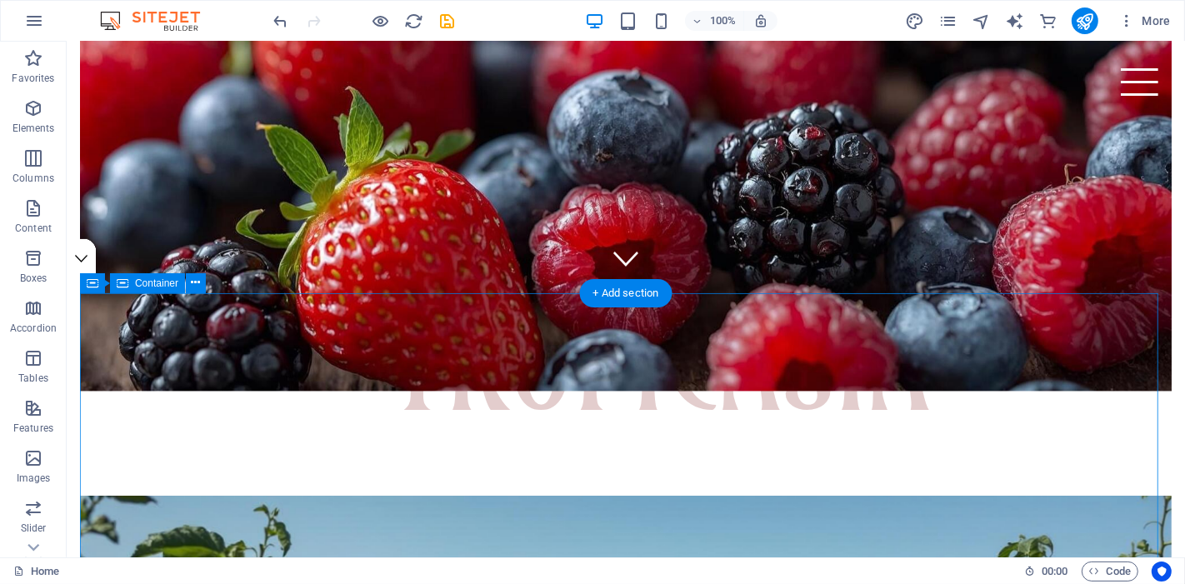
click at [774, 279] on figure at bounding box center [625, 142] width 1092 height 500
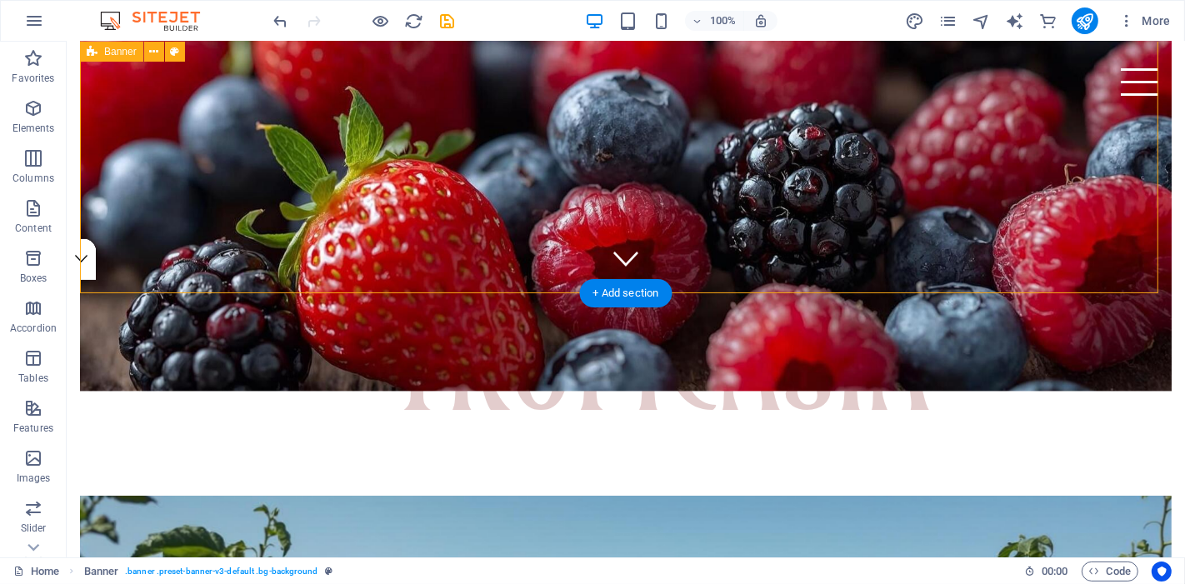
drag, startPoint x: 549, startPoint y: 290, endPoint x: 844, endPoint y: 268, distance: 295.9
click at [844, 268] on div "Tropicasia Nature’s Finest, Tropicasia’s Promise." at bounding box center [625, 136] width 1092 height 719
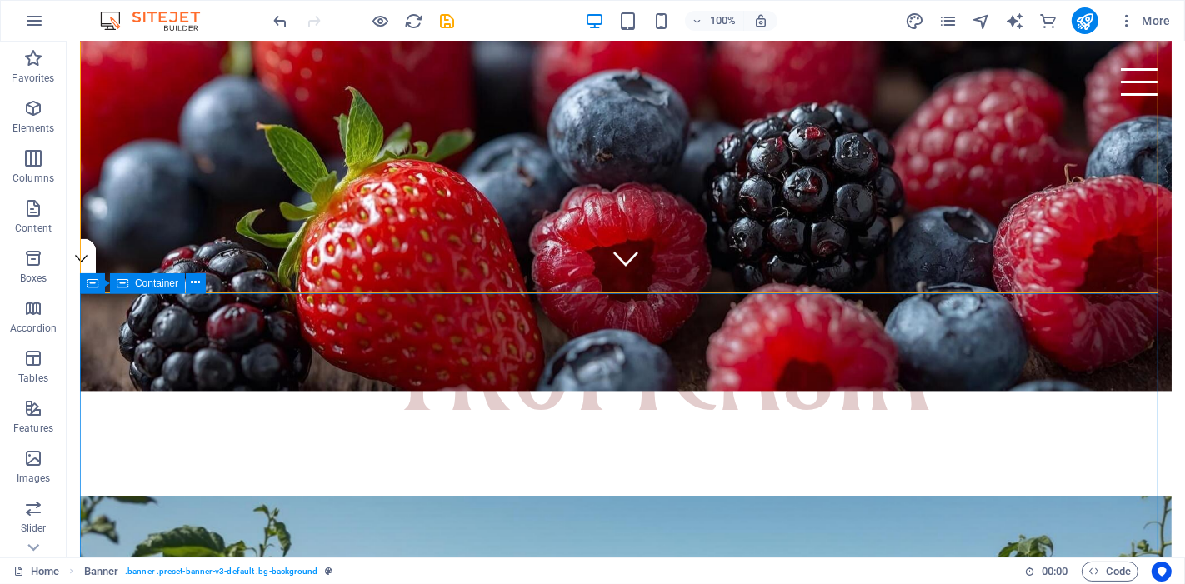
click at [130, 288] on div "Container" at bounding box center [147, 283] width 75 height 20
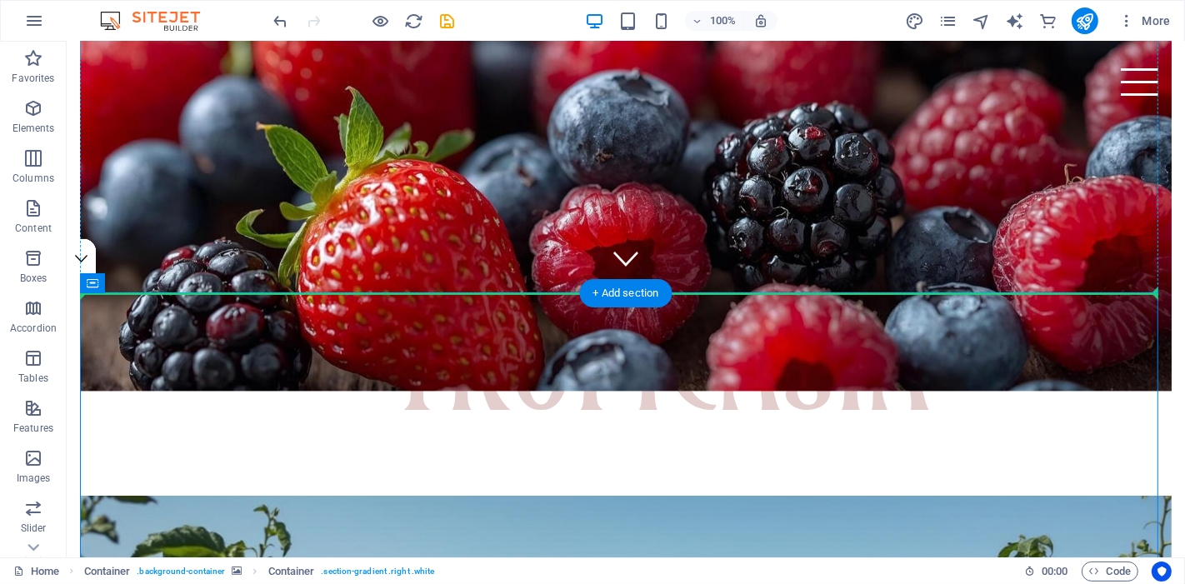
drag, startPoint x: 196, startPoint y: 329, endPoint x: 183, endPoint y: 222, distance: 108.4
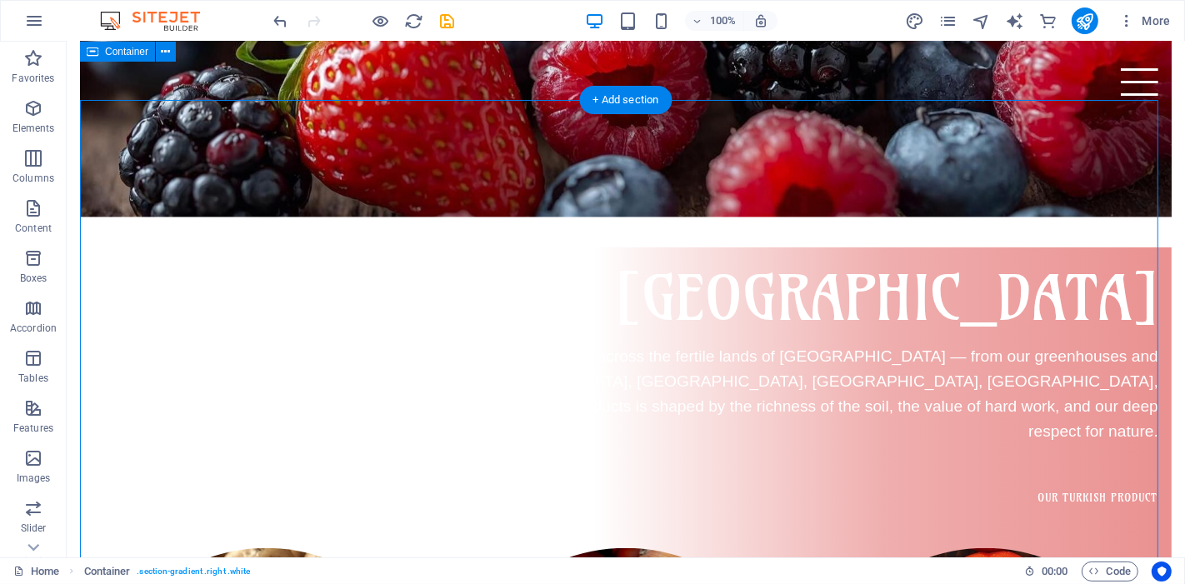
scroll to position [463, 0]
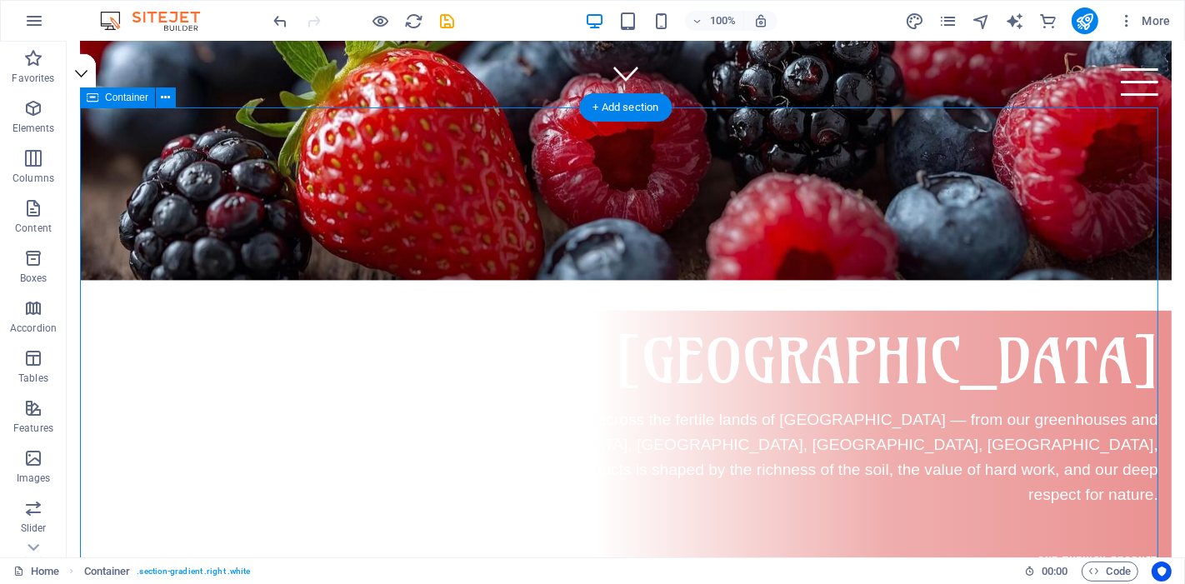
drag, startPoint x: 884, startPoint y: 376, endPoint x: 554, endPoint y: 373, distance: 330.1
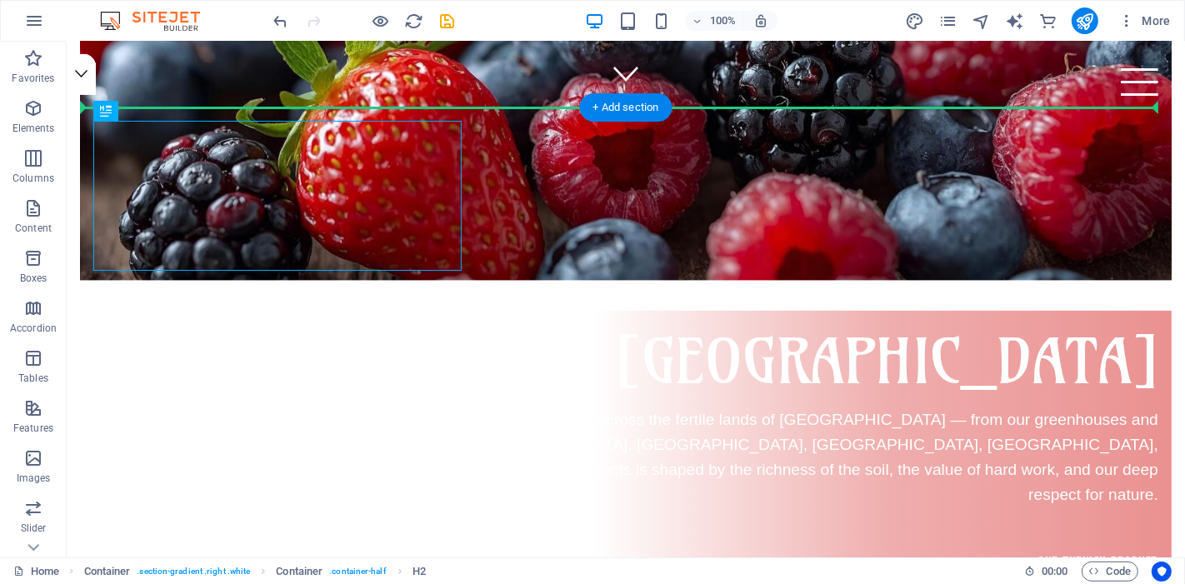
drag, startPoint x: 122, startPoint y: 231, endPoint x: 514, endPoint y: 341, distance: 407.8
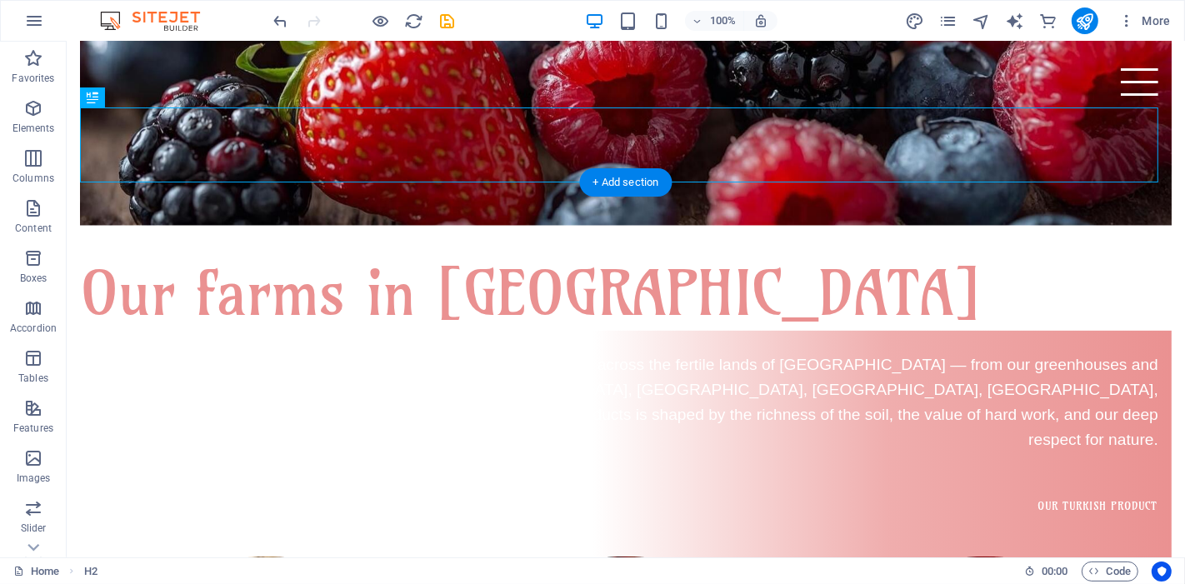
scroll to position [555, 0]
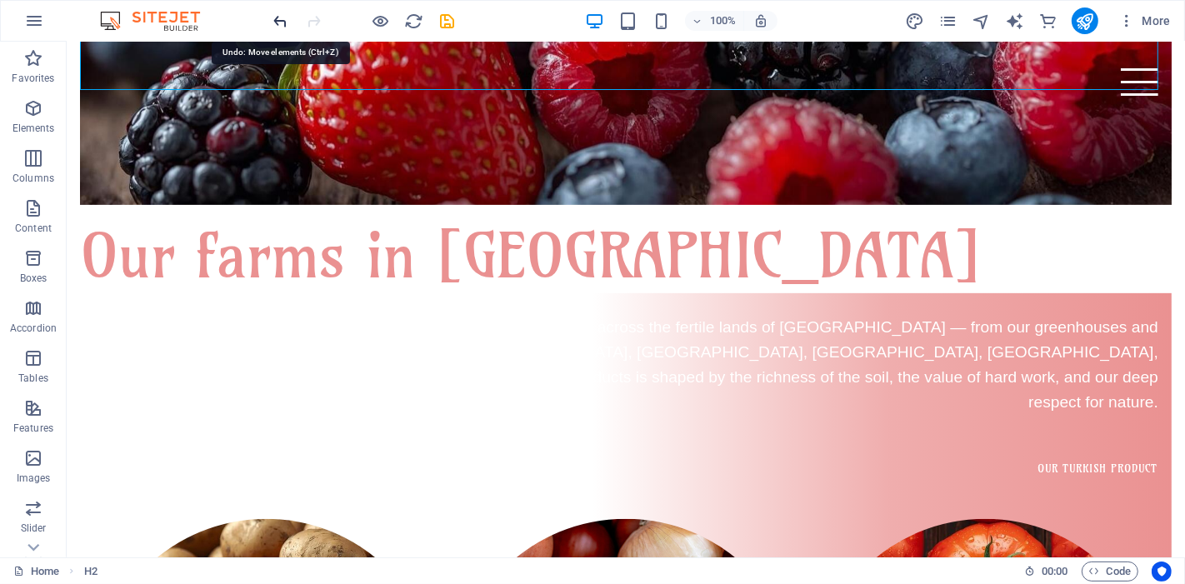
click at [284, 21] on icon "undo" at bounding box center [281, 21] width 19 height 19
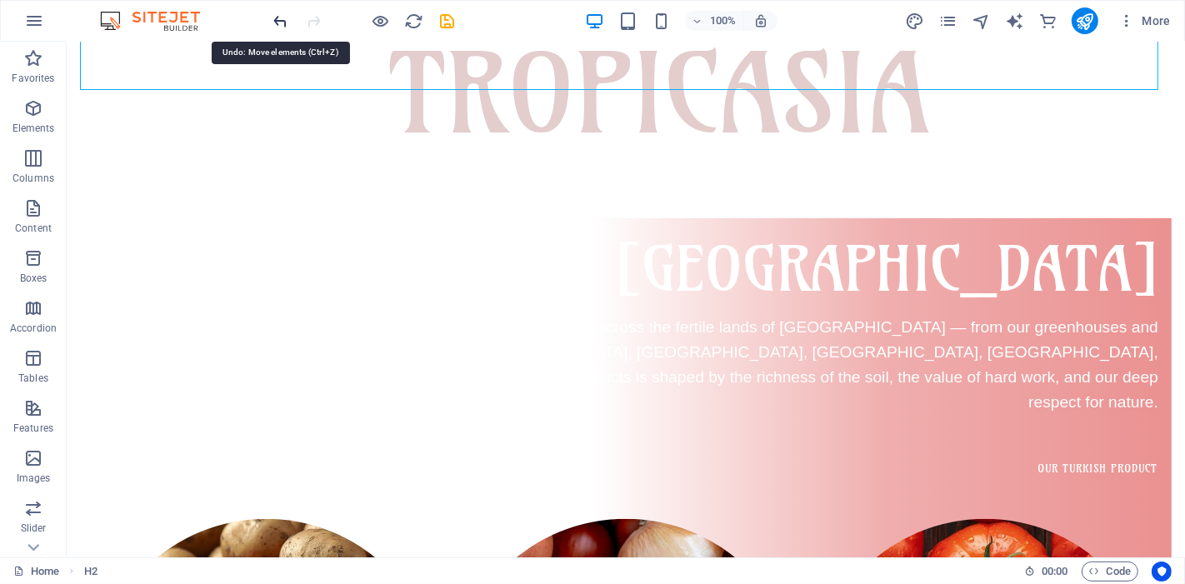
scroll to position [630, 0]
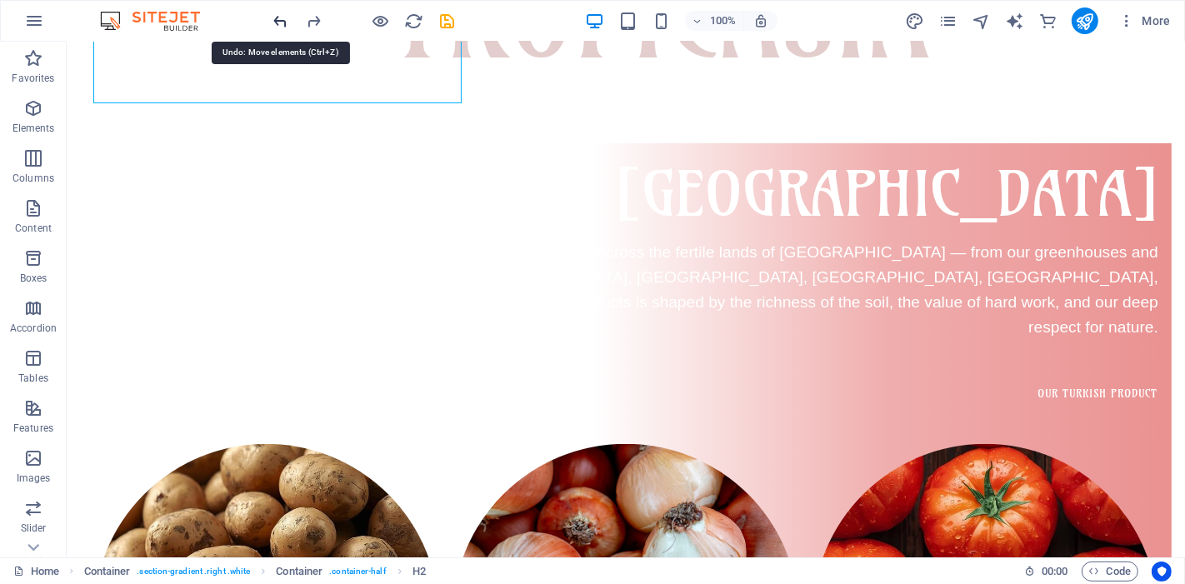
click at [284, 21] on icon "undo" at bounding box center [281, 21] width 19 height 19
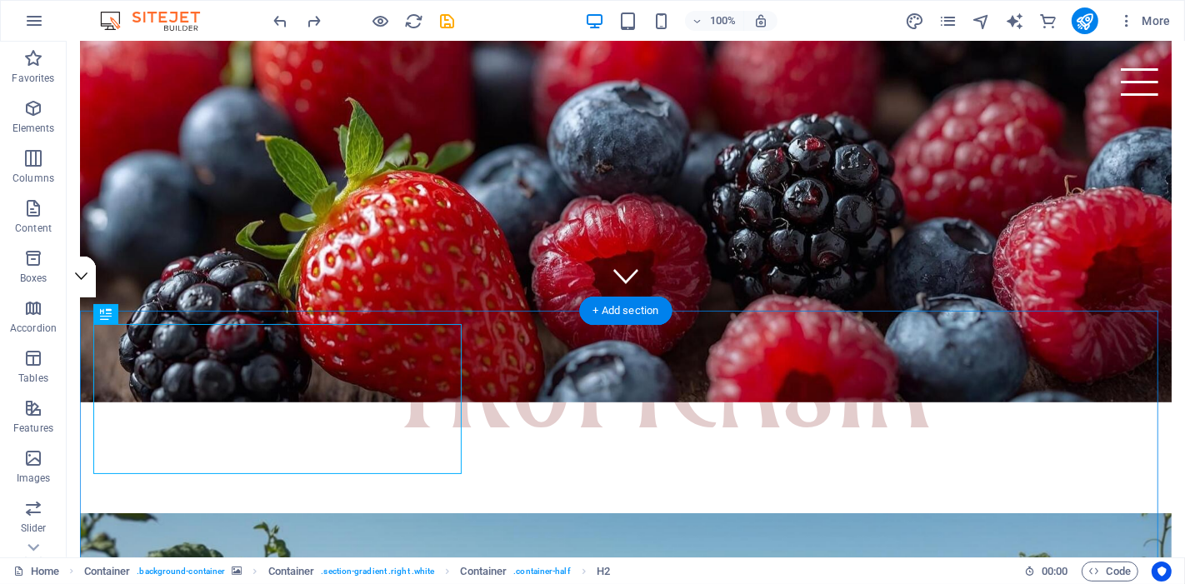
scroll to position [445, 0]
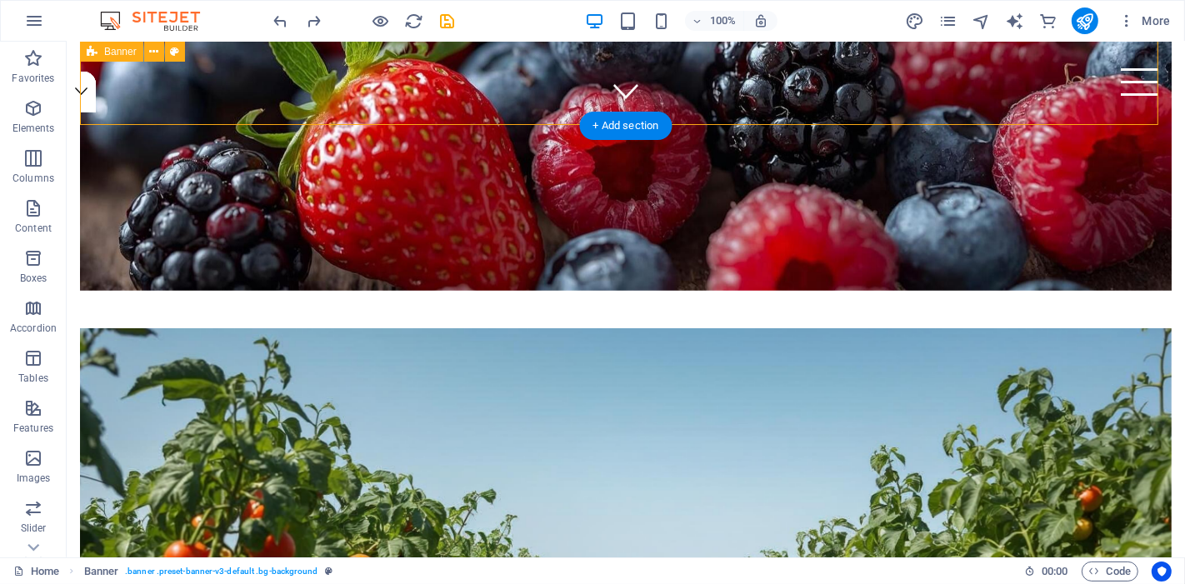
select select "vh"
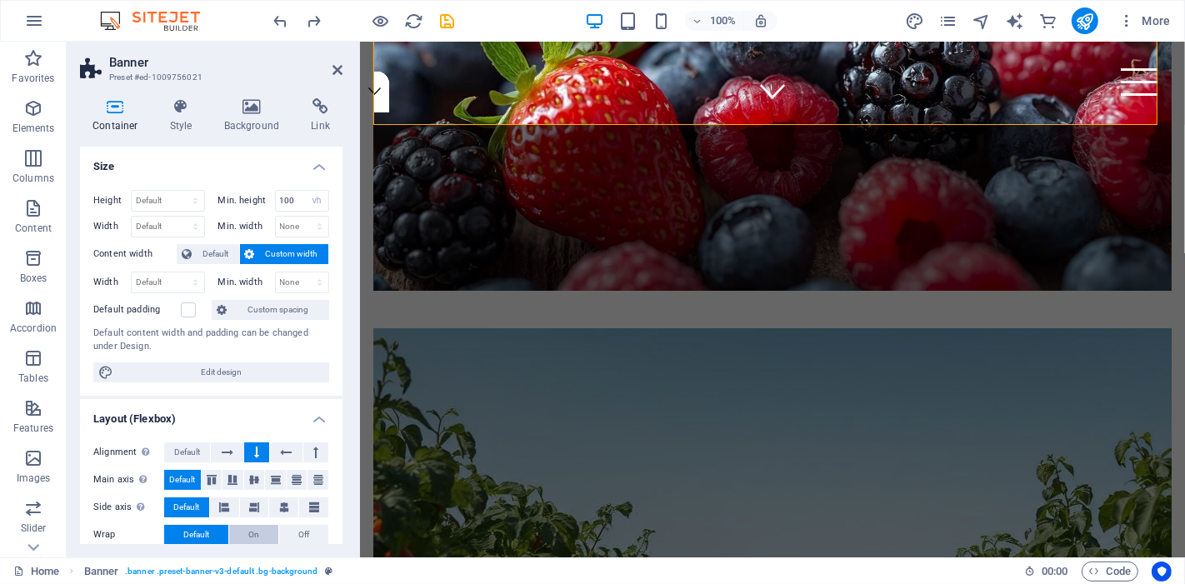
click at [263, 528] on button "On" at bounding box center [253, 535] width 49 height 20
click at [214, 529] on button "Default" at bounding box center [196, 535] width 64 height 20
click at [315, 534] on button "Off" at bounding box center [303, 535] width 49 height 20
click at [212, 531] on button "Default" at bounding box center [196, 535] width 64 height 20
click at [274, 480] on icon at bounding box center [276, 480] width 20 height 10
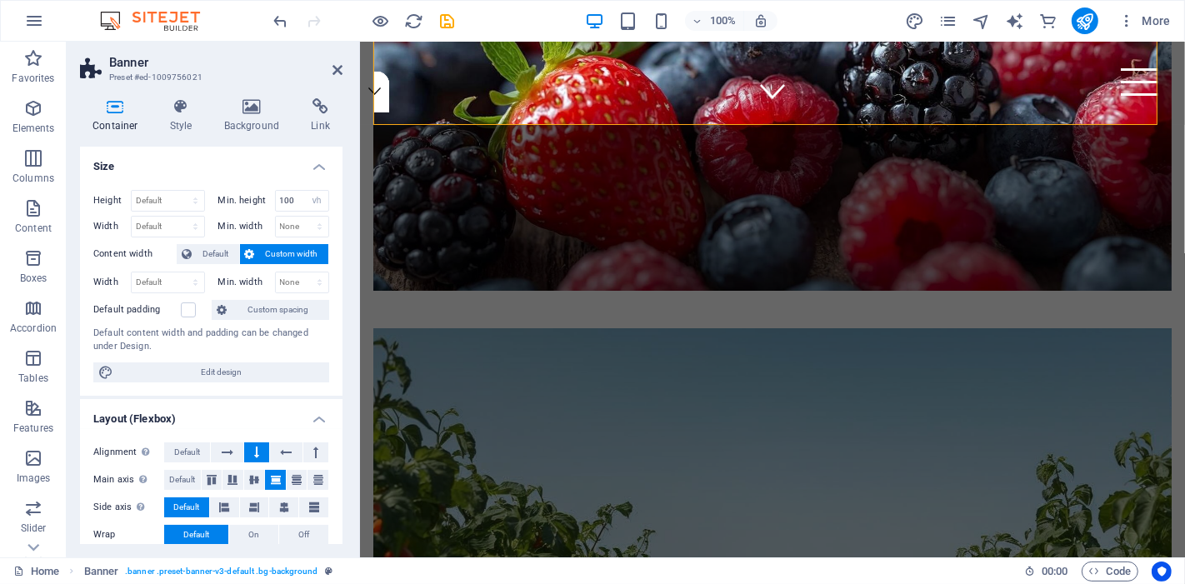
click at [274, 480] on icon at bounding box center [276, 480] width 20 height 10
click at [252, 481] on icon at bounding box center [254, 480] width 20 height 10
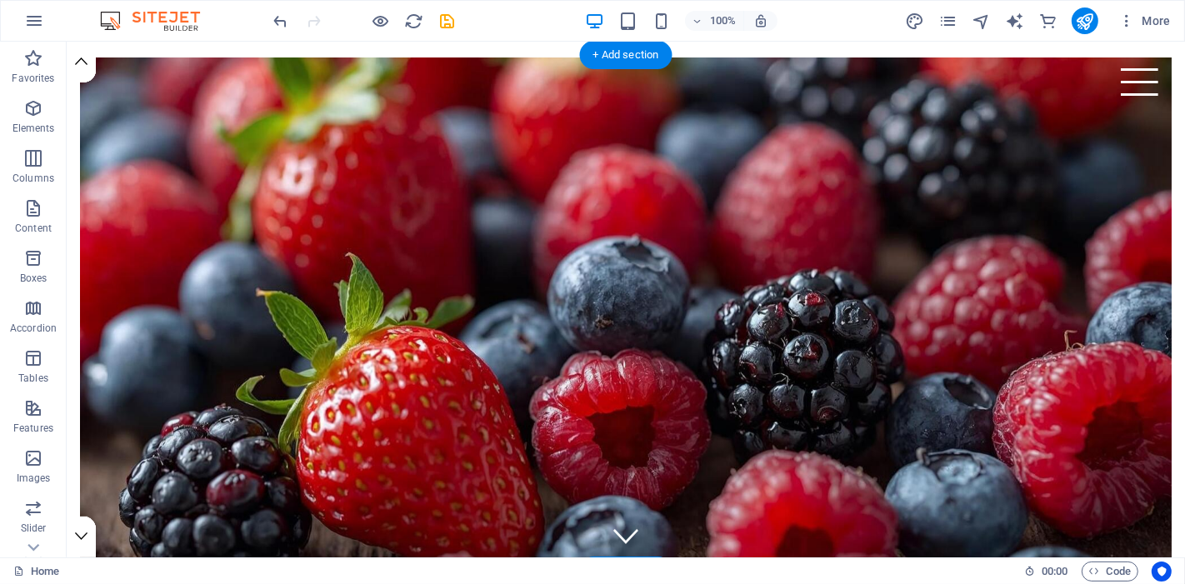
scroll to position [185, 0]
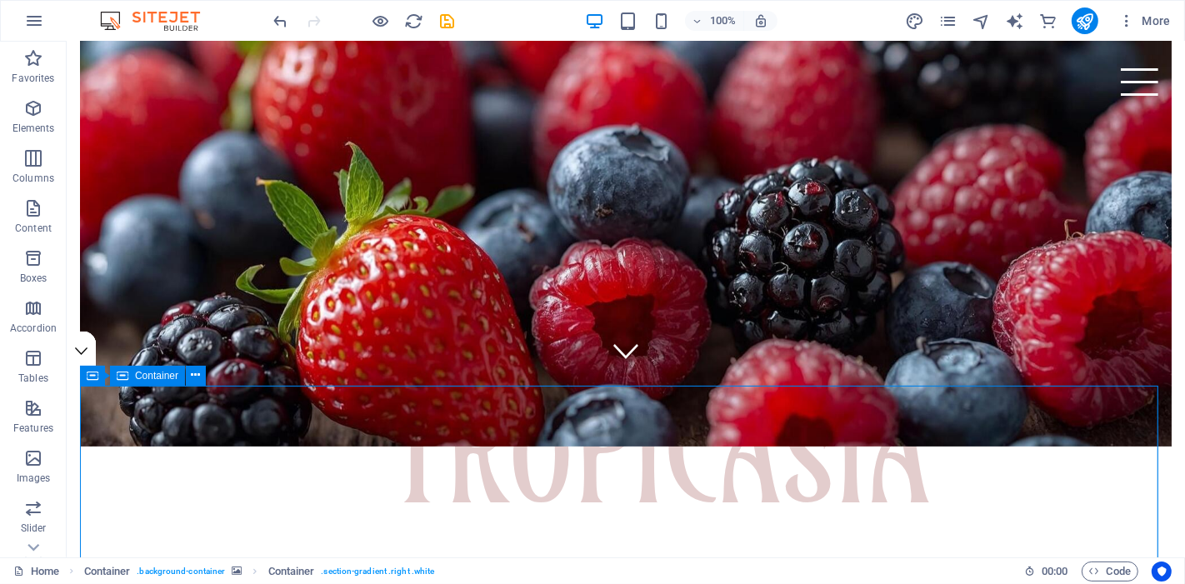
click at [168, 380] on span "Container" at bounding box center [156, 376] width 43 height 10
click at [172, 371] on span "Container" at bounding box center [156, 376] width 43 height 10
click at [173, 376] on span "Container" at bounding box center [156, 376] width 43 height 10
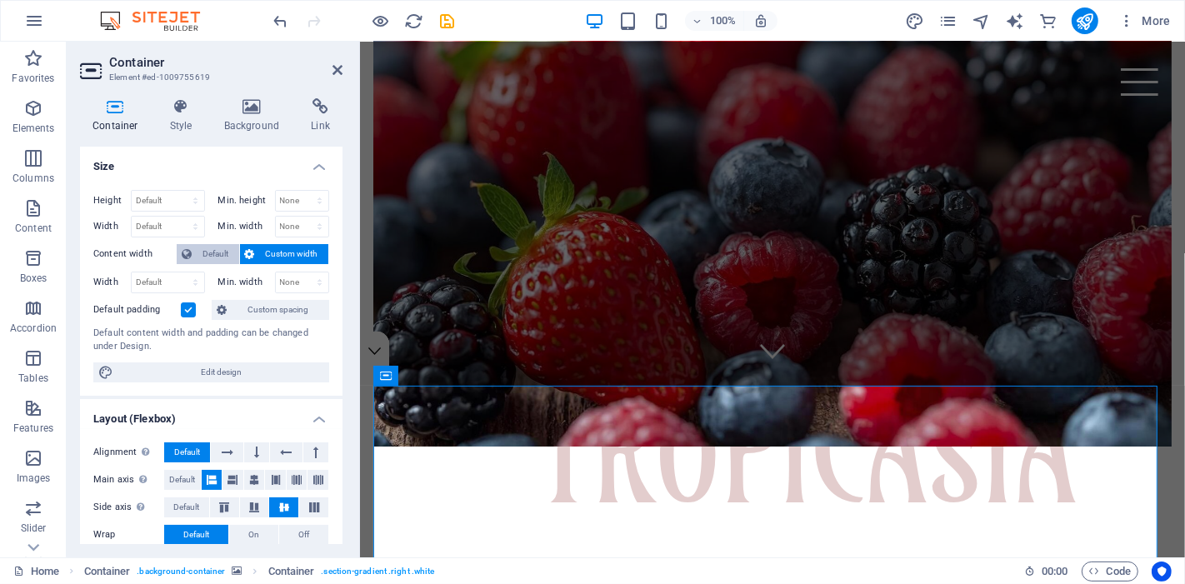
click at [232, 253] on span "Default" at bounding box center [216, 254] width 38 height 20
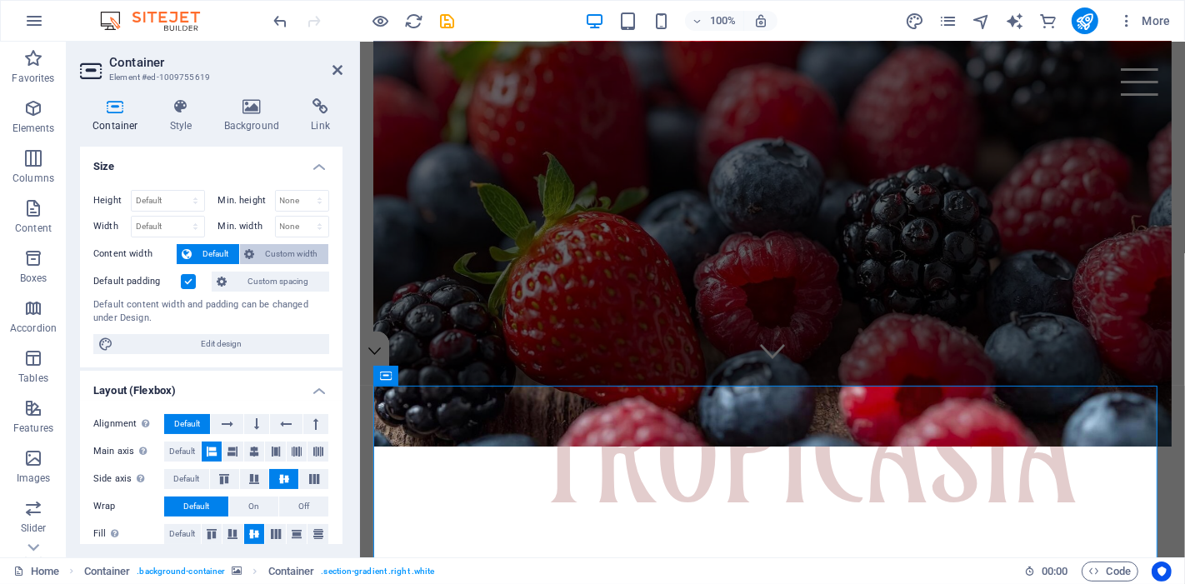
click at [269, 251] on span "Custom width" at bounding box center [292, 254] width 64 height 20
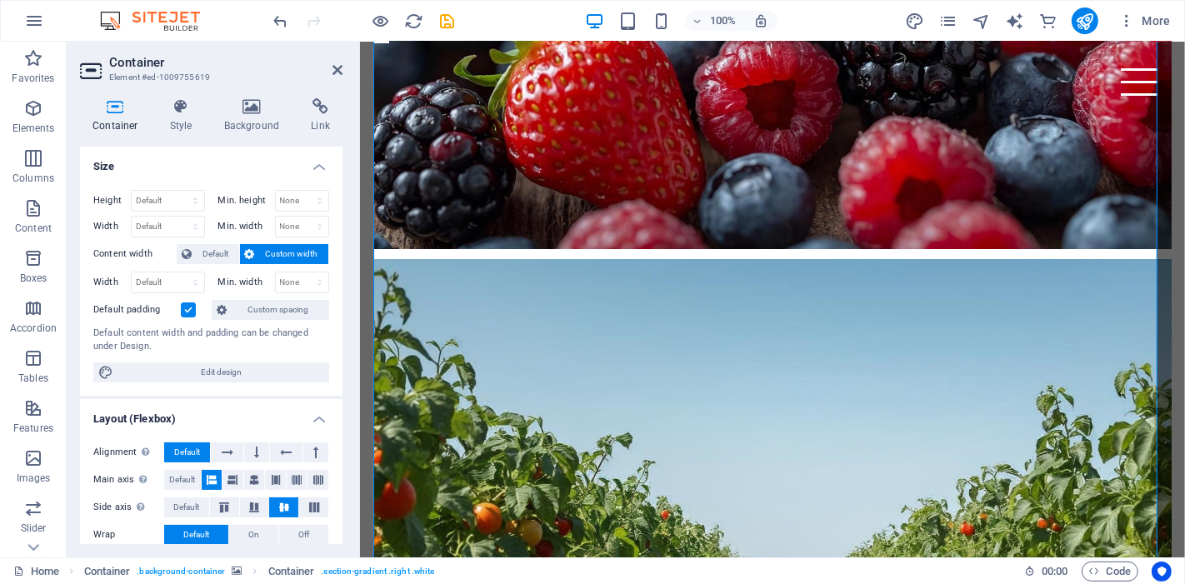
scroll to position [555, 0]
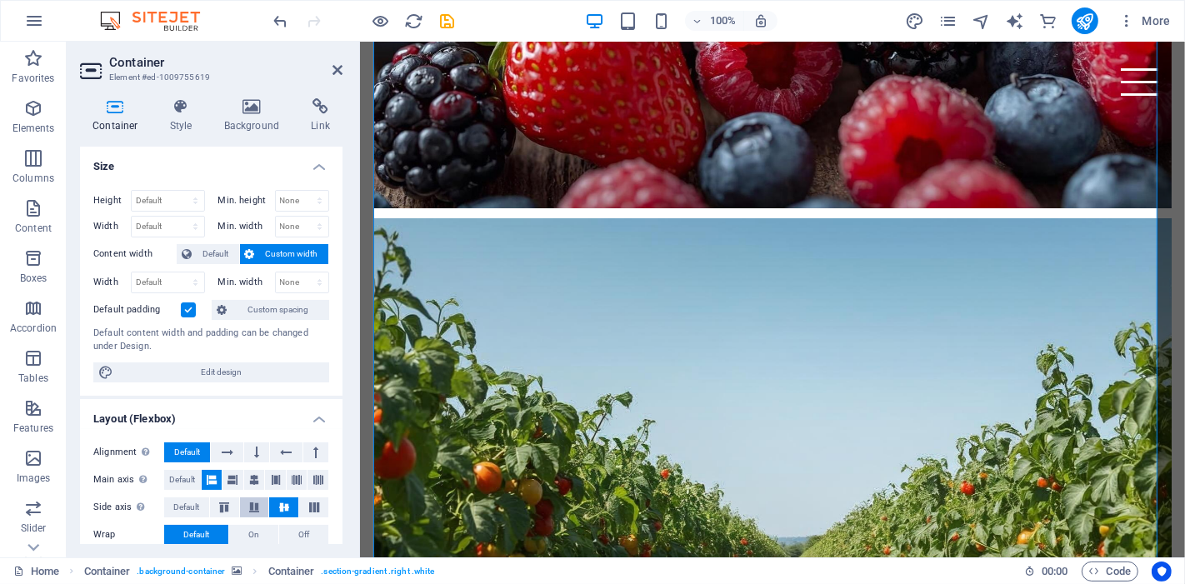
click at [245, 503] on icon at bounding box center [254, 508] width 20 height 10
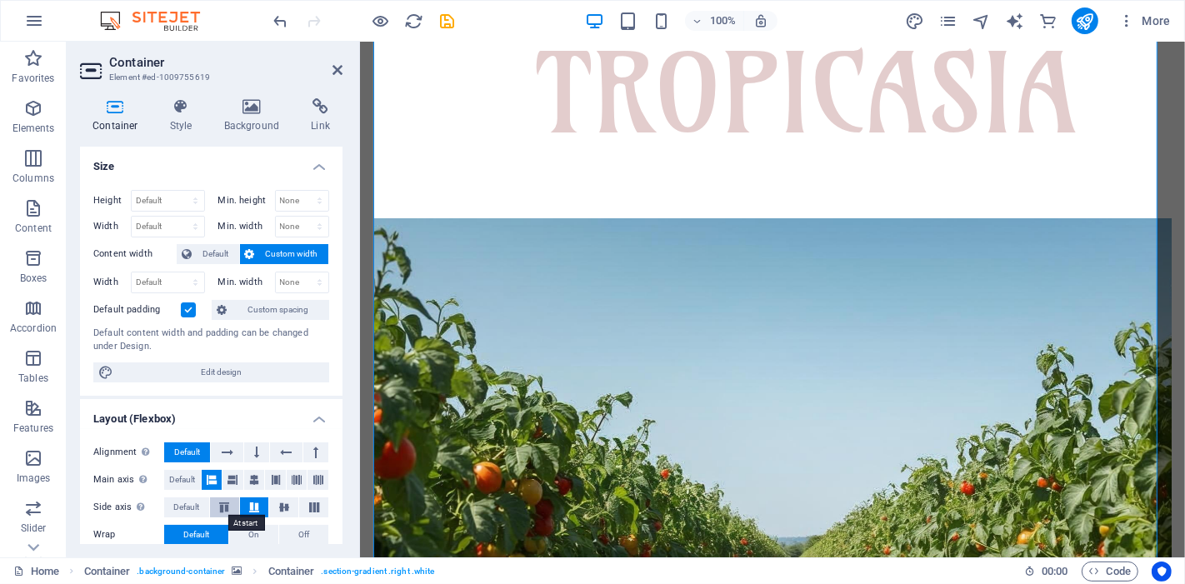
click at [229, 503] on icon at bounding box center [224, 508] width 20 height 10
click at [310, 503] on icon at bounding box center [314, 508] width 20 height 10
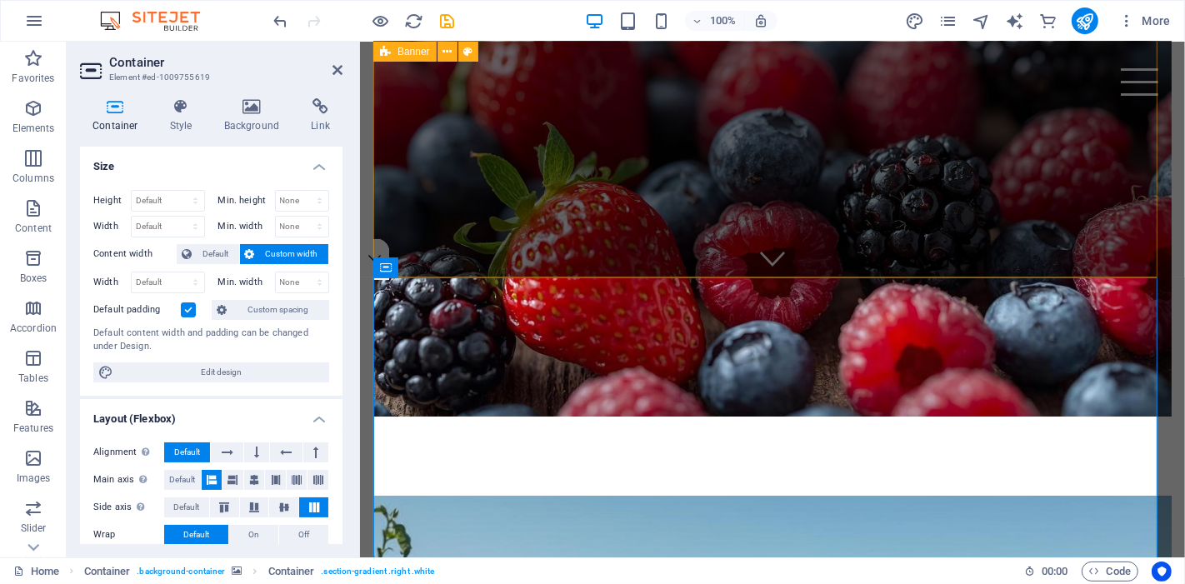
scroll to position [463, 0]
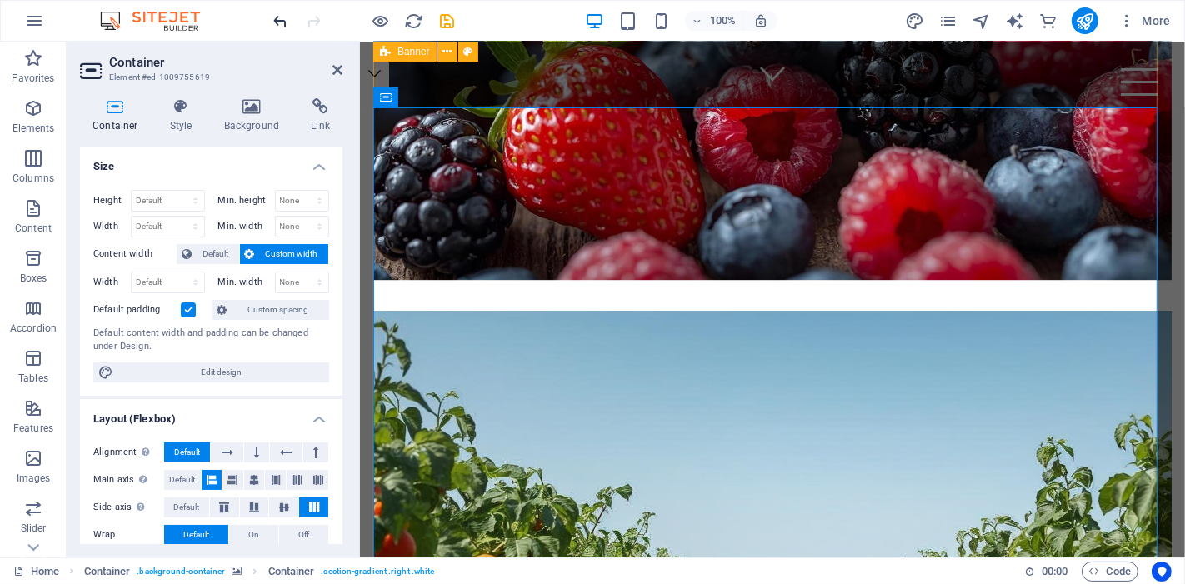
click at [278, 22] on icon "undo" at bounding box center [281, 21] width 19 height 19
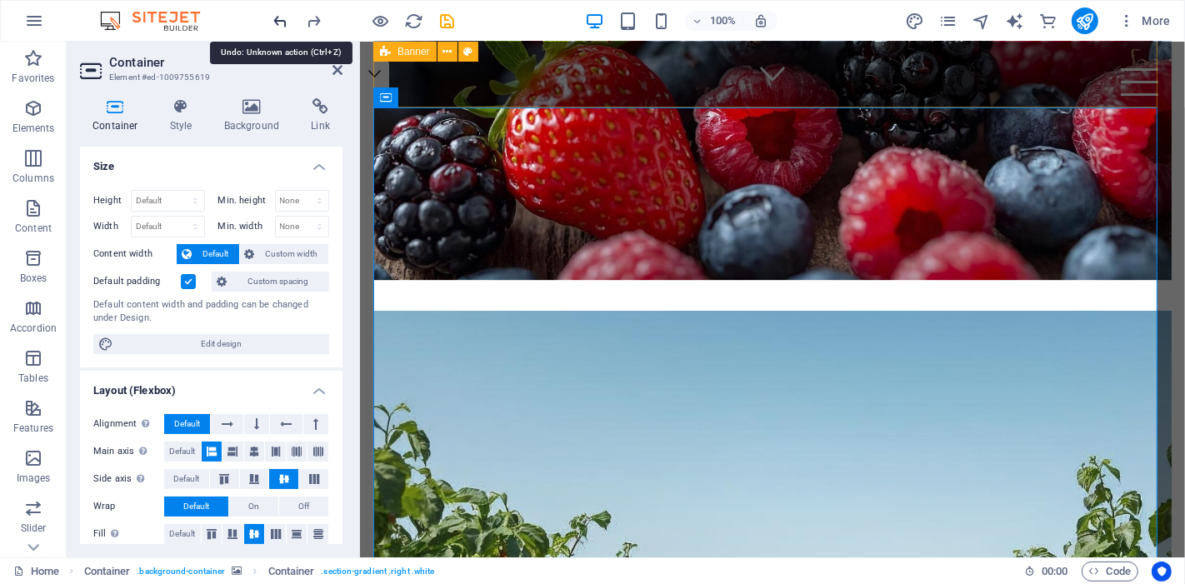
click at [278, 22] on icon "undo" at bounding box center [281, 21] width 19 height 19
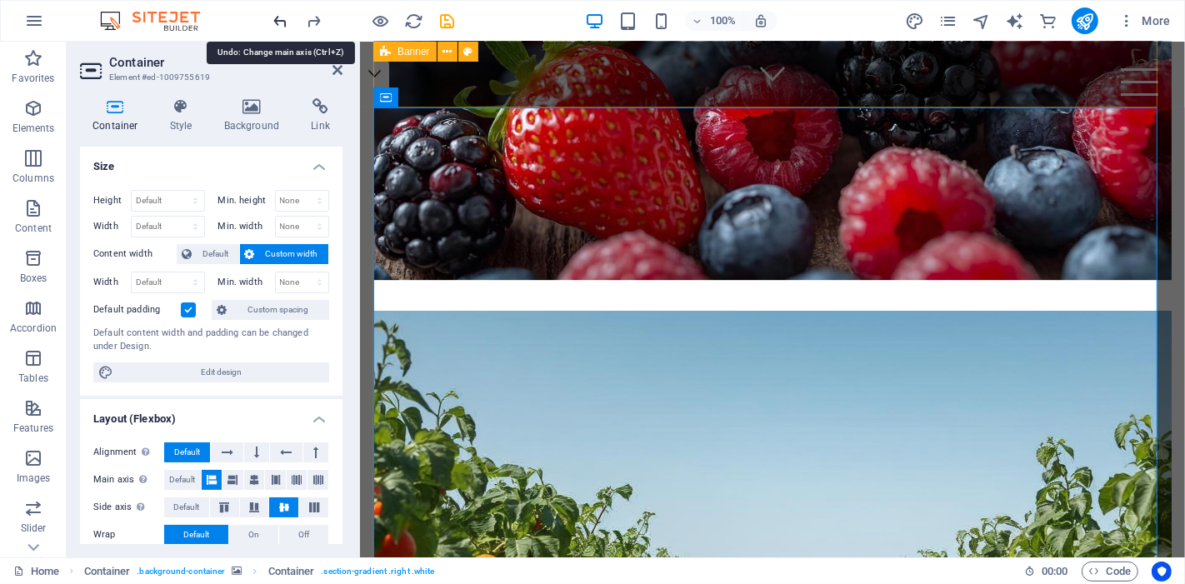
click at [278, 22] on icon "undo" at bounding box center [281, 21] width 19 height 19
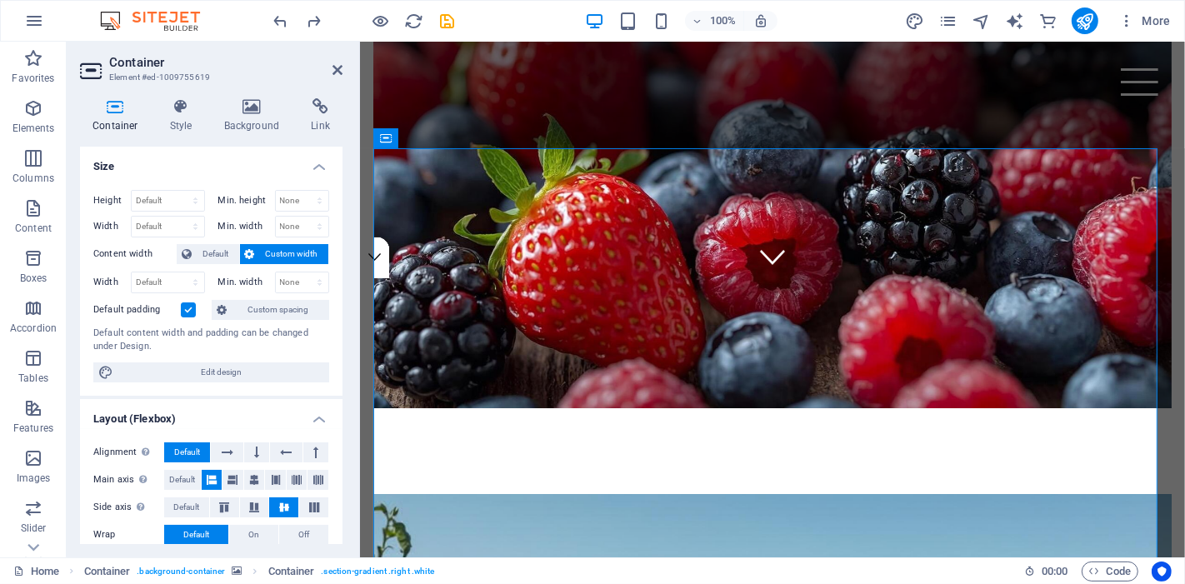
scroll to position [278, 0]
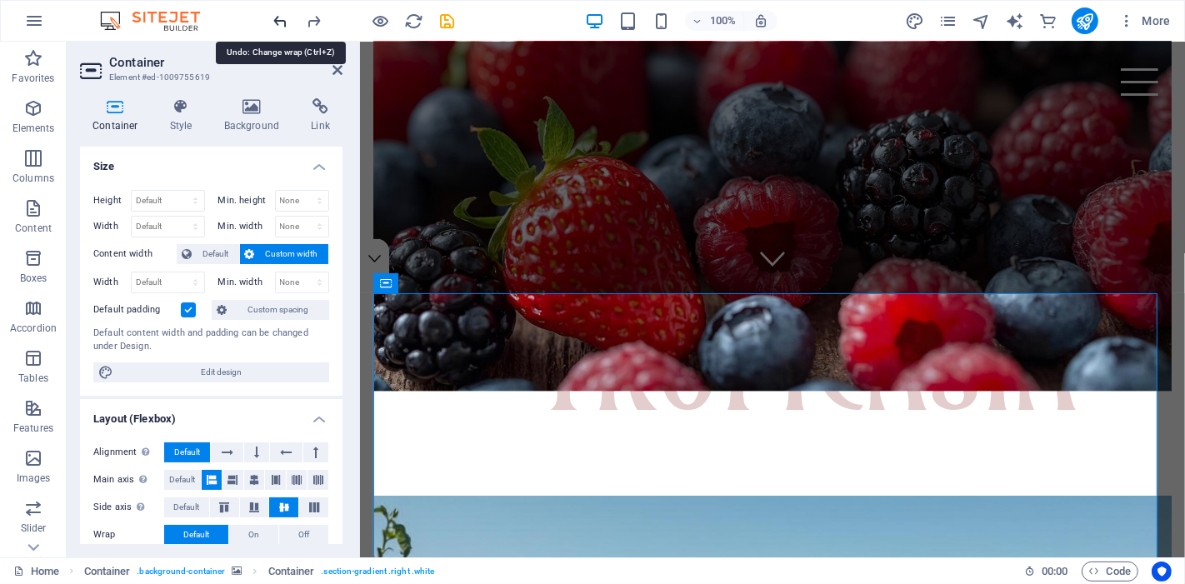
click at [272, 17] on icon "undo" at bounding box center [281, 21] width 19 height 19
click at [336, 72] on icon at bounding box center [338, 69] width 10 height 13
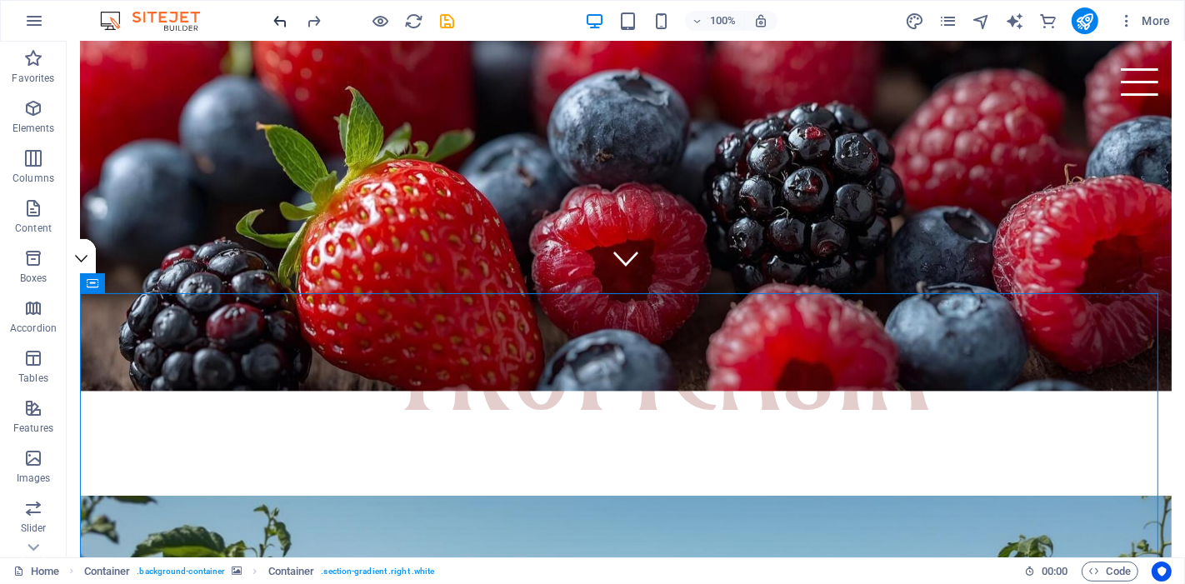
click at [274, 19] on icon "undo" at bounding box center [281, 21] width 19 height 19
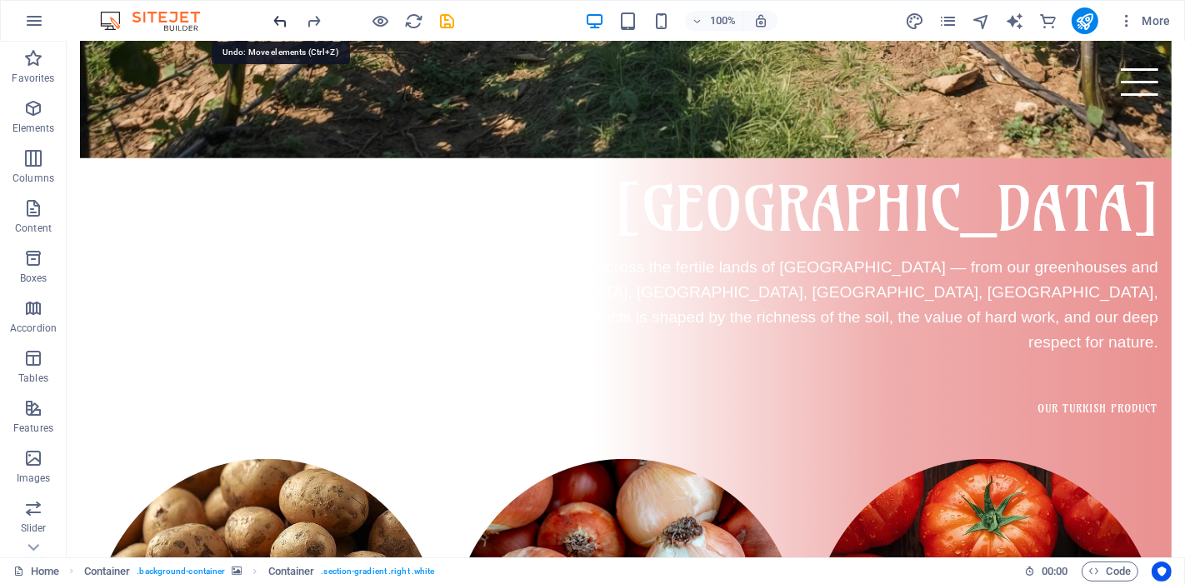
scroll to position [1317, 0]
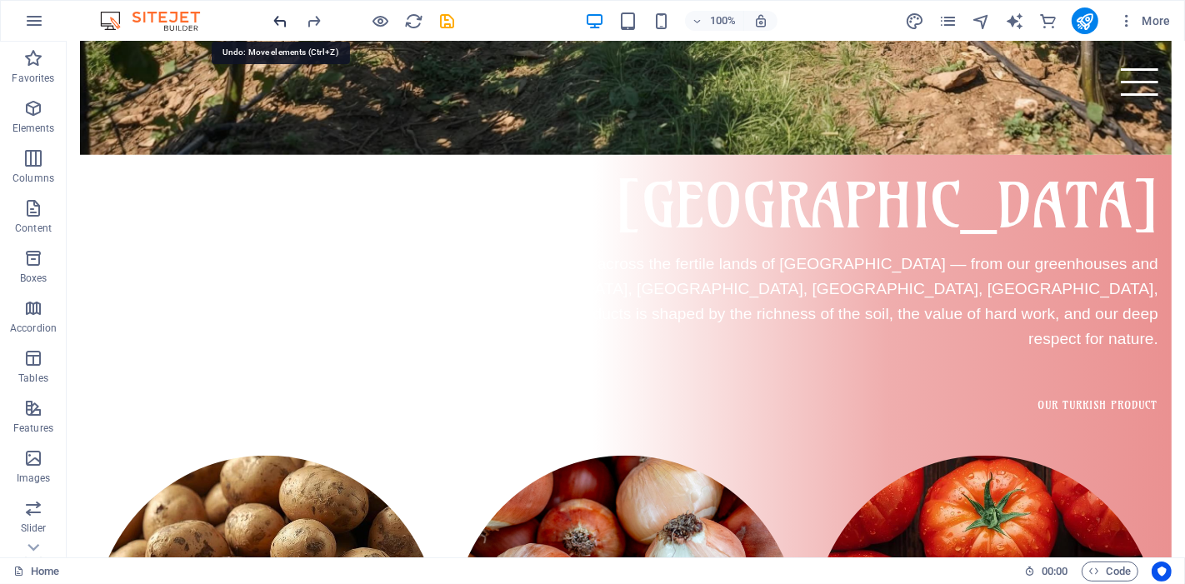
click at [274, 19] on icon "undo" at bounding box center [281, 21] width 19 height 19
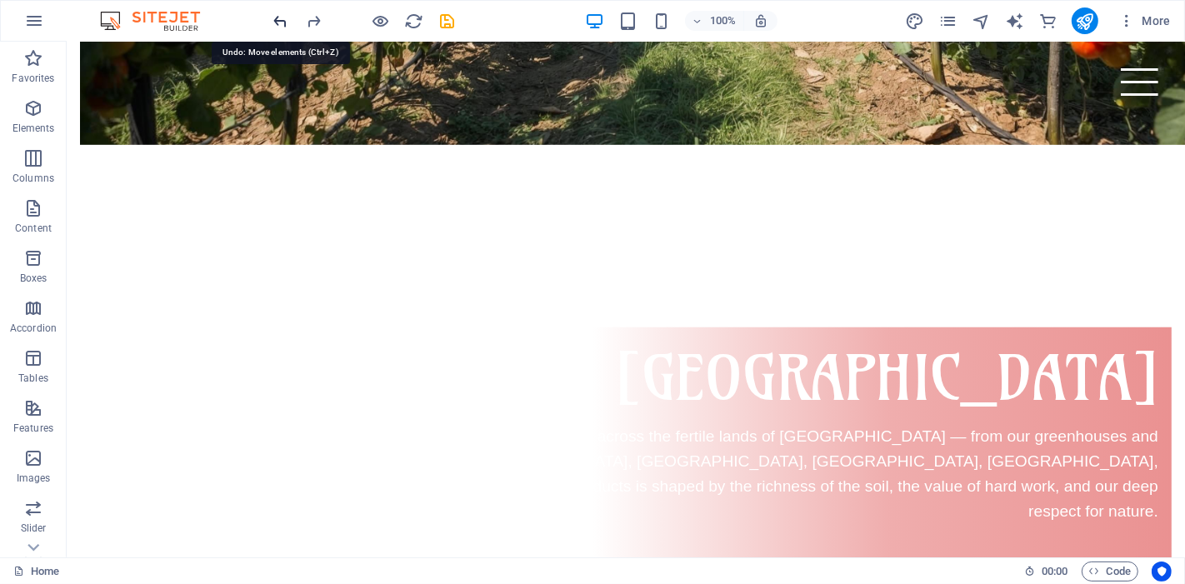
scroll to position [976, 0]
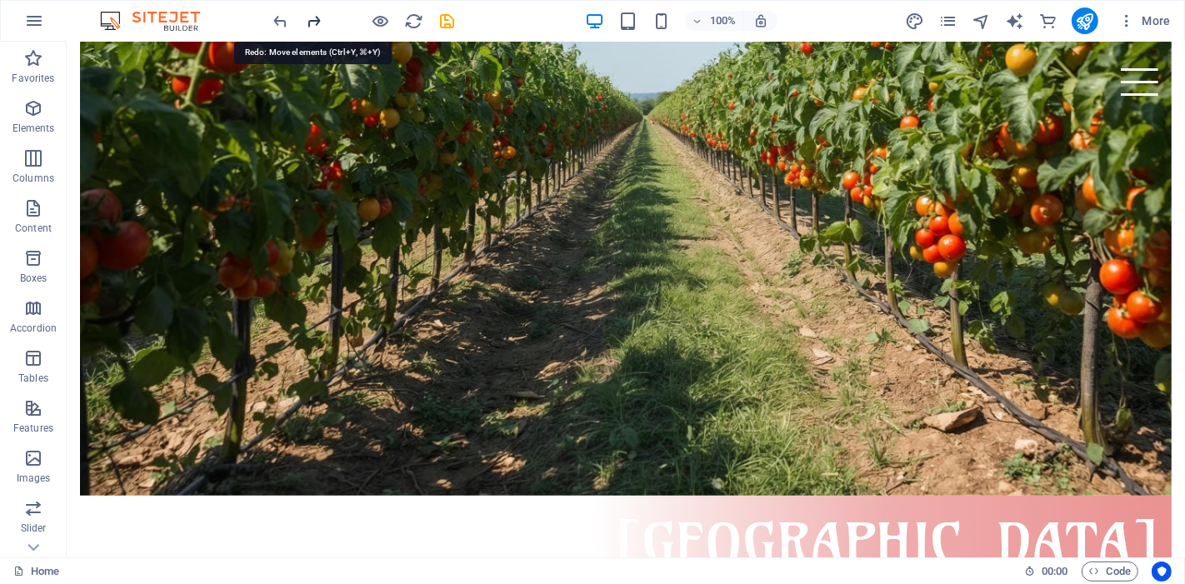
click at [311, 20] on icon "redo" at bounding box center [314, 21] width 19 height 19
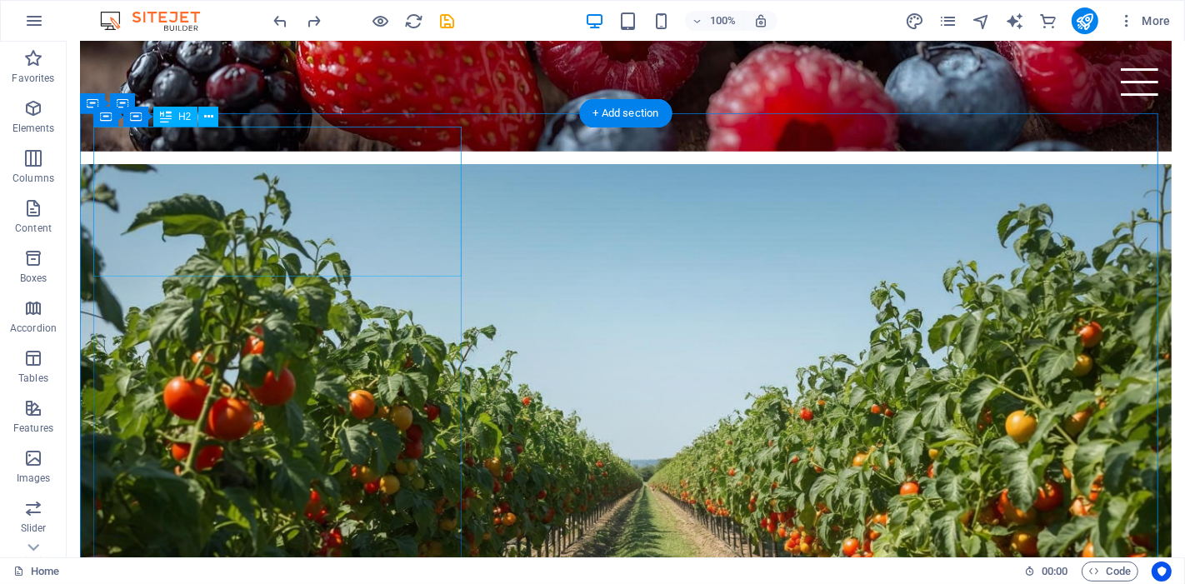
scroll to position [661, 0]
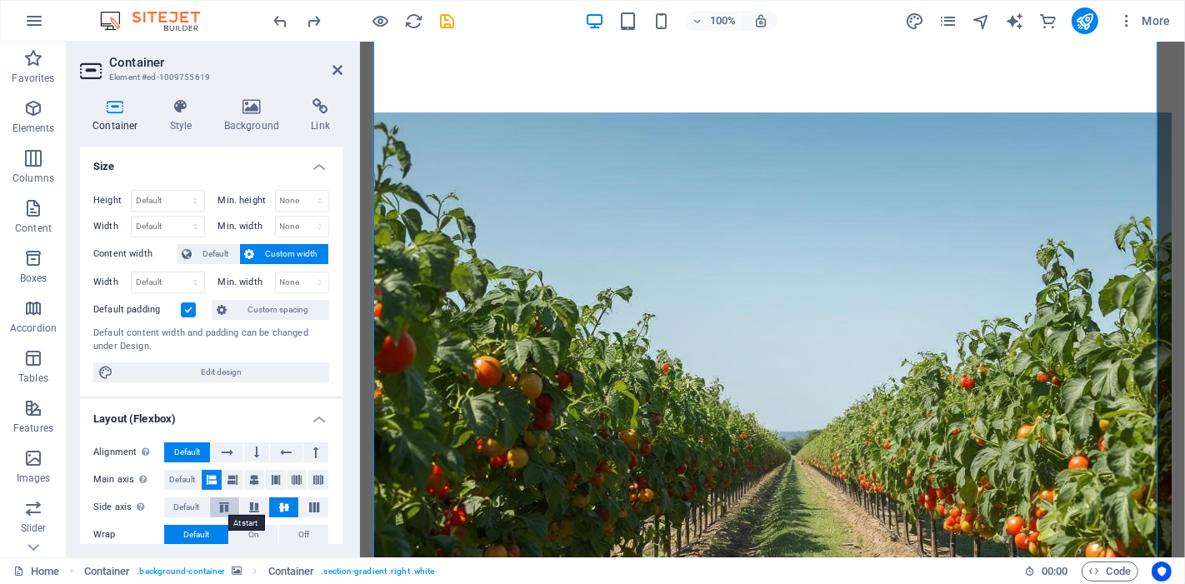
click at [233, 503] on icon at bounding box center [224, 508] width 20 height 10
click at [260, 505] on icon at bounding box center [254, 508] width 20 height 10
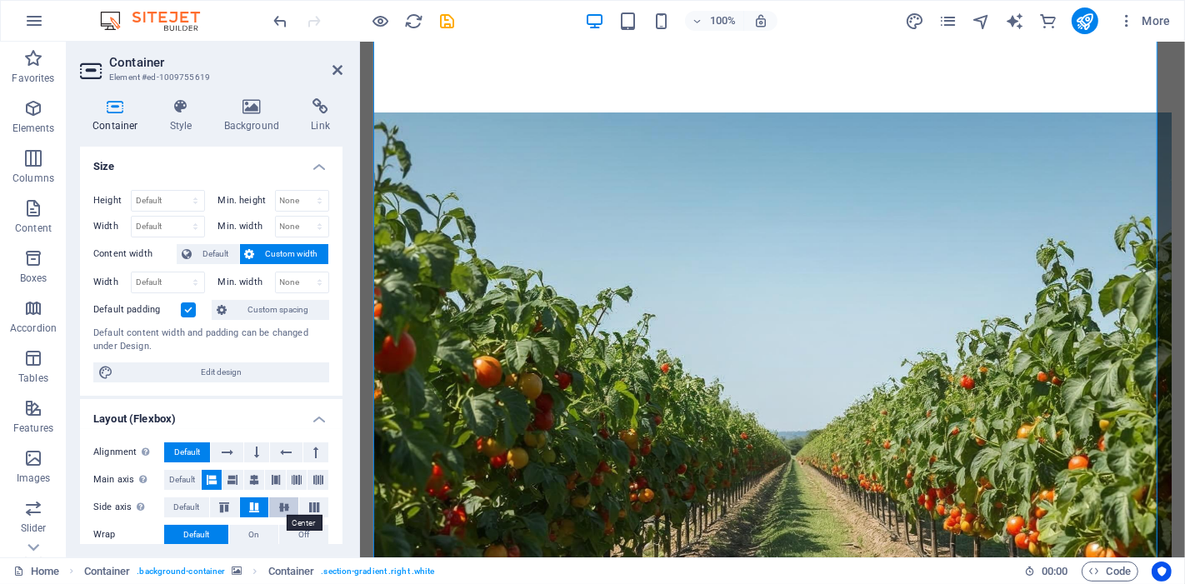
click at [286, 506] on icon at bounding box center [284, 508] width 20 height 10
click at [314, 506] on icon at bounding box center [314, 508] width 20 height 10
click at [273, 498] on button at bounding box center [283, 508] width 29 height 20
click at [273, 473] on icon at bounding box center [276, 480] width 10 height 20
click at [296, 482] on icon at bounding box center [297, 480] width 10 height 20
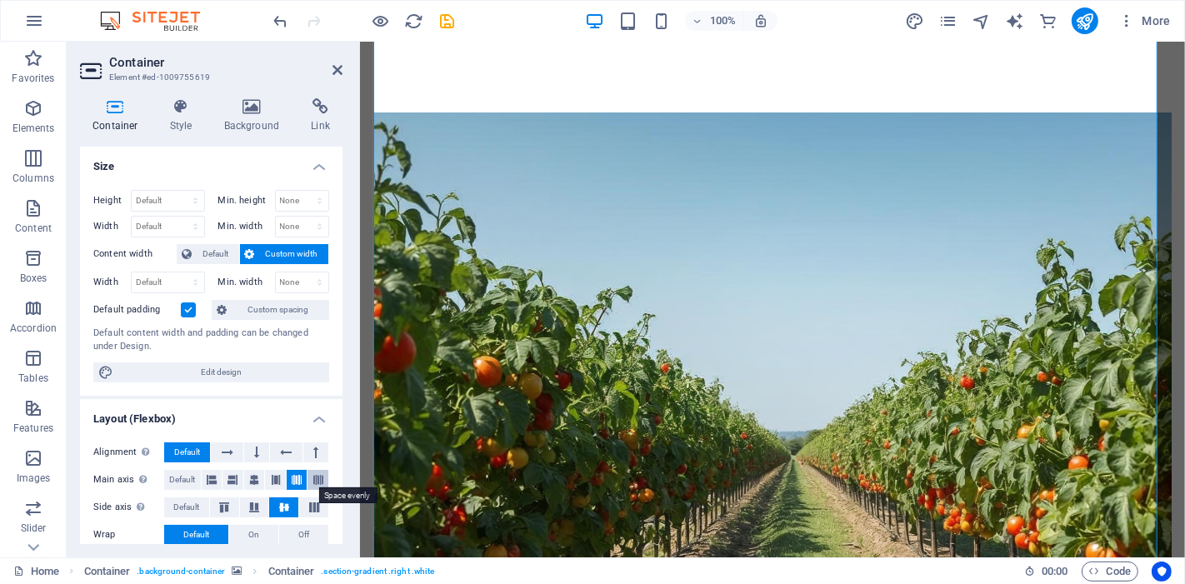
click at [325, 479] on button at bounding box center [318, 480] width 21 height 20
click at [207, 474] on icon at bounding box center [212, 480] width 10 height 20
click at [192, 309] on label at bounding box center [188, 310] width 15 height 15
click at [0, 0] on input "Default padding" at bounding box center [0, 0] width 0 height 0
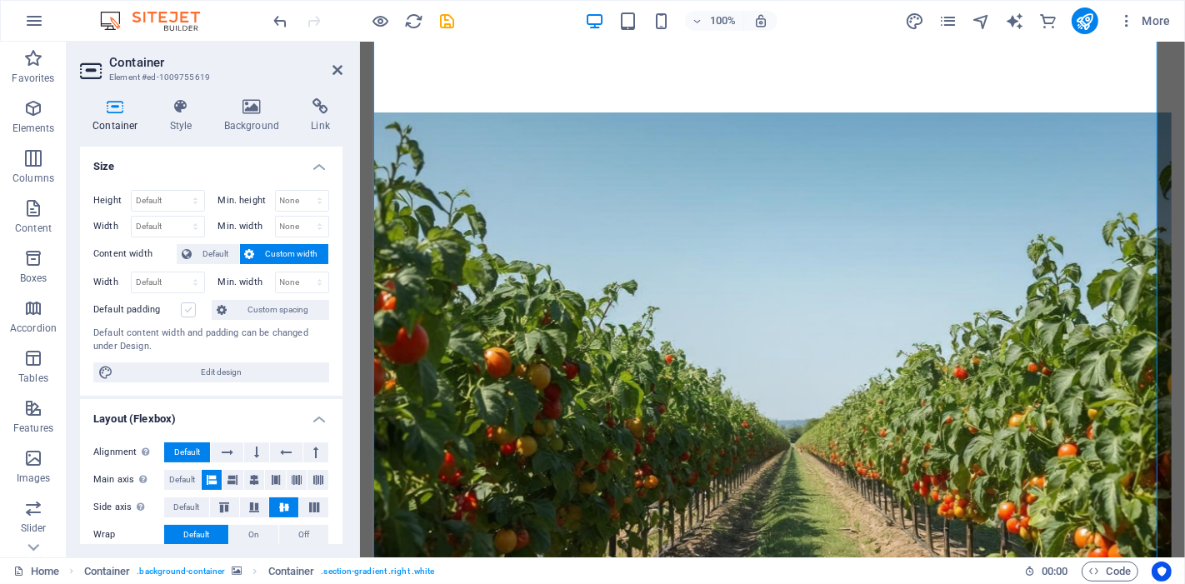
click at [192, 309] on label at bounding box center [188, 310] width 15 height 15
click at [0, 0] on input "Default padding" at bounding box center [0, 0] width 0 height 0
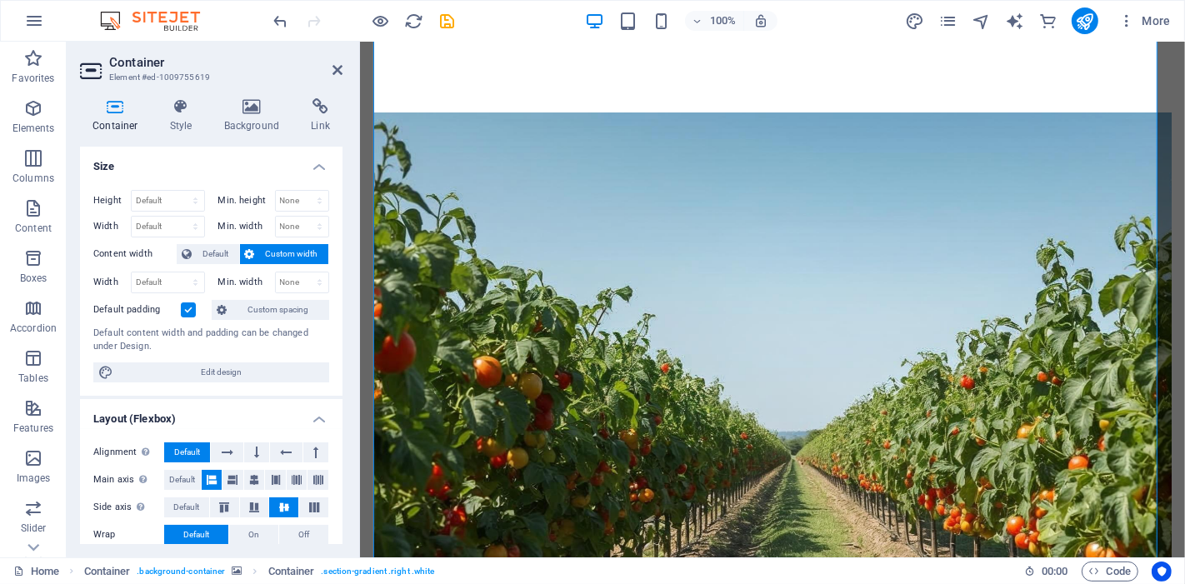
click at [192, 309] on label at bounding box center [188, 310] width 15 height 15
click at [0, 0] on input "Default padding" at bounding box center [0, 0] width 0 height 0
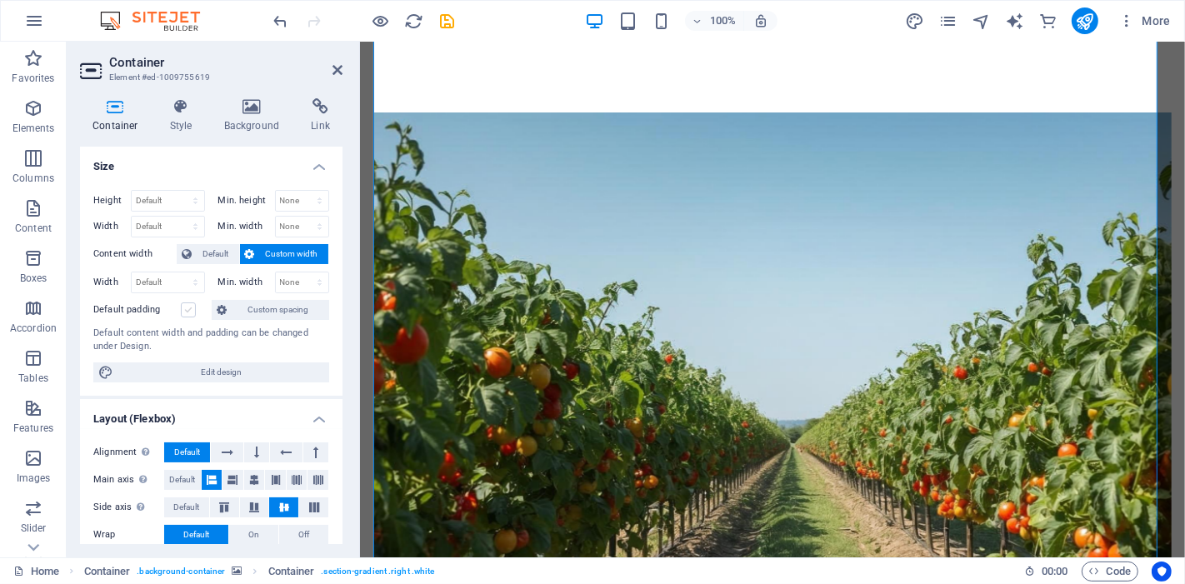
click at [192, 309] on label at bounding box center [188, 310] width 15 height 15
click at [0, 0] on input "Default padding" at bounding box center [0, 0] width 0 height 0
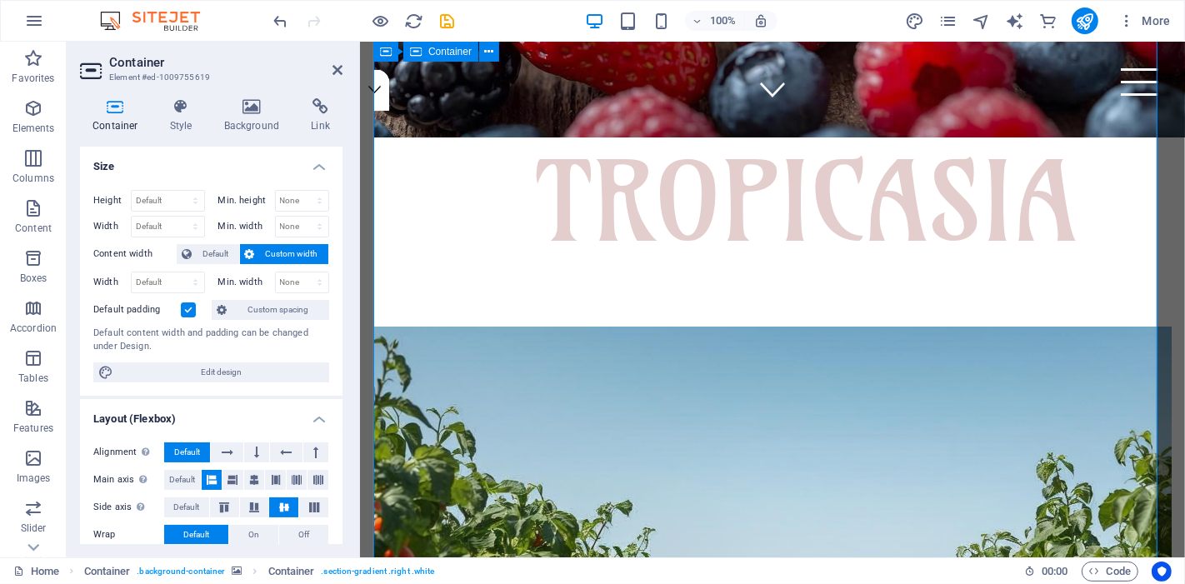
scroll to position [383, 0]
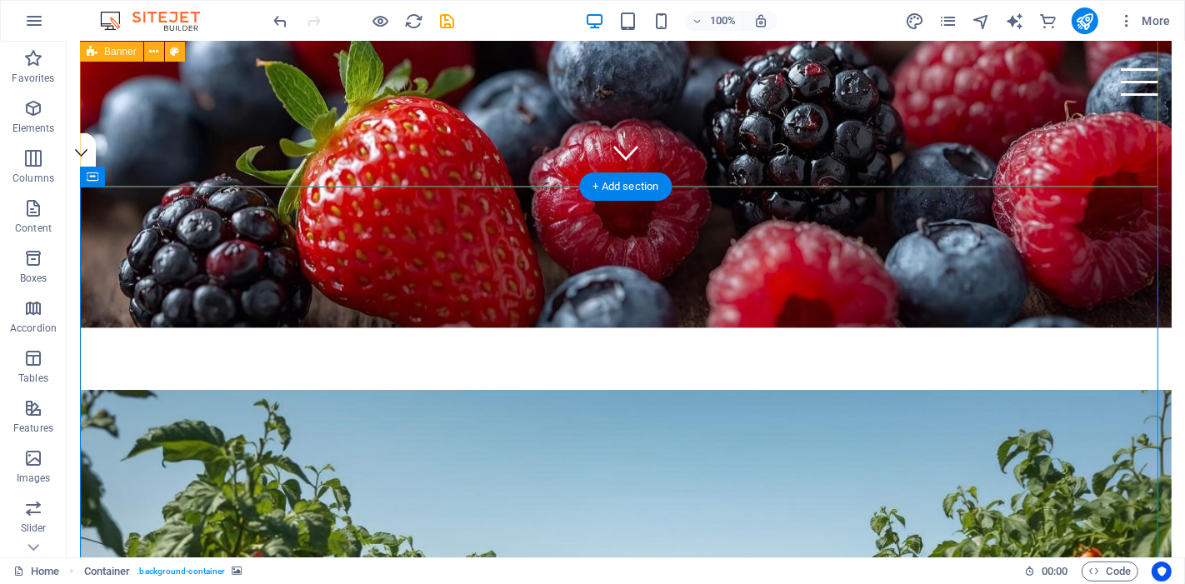
drag, startPoint x: 415, startPoint y: 188, endPoint x: 426, endPoint y: 163, distance: 26.5
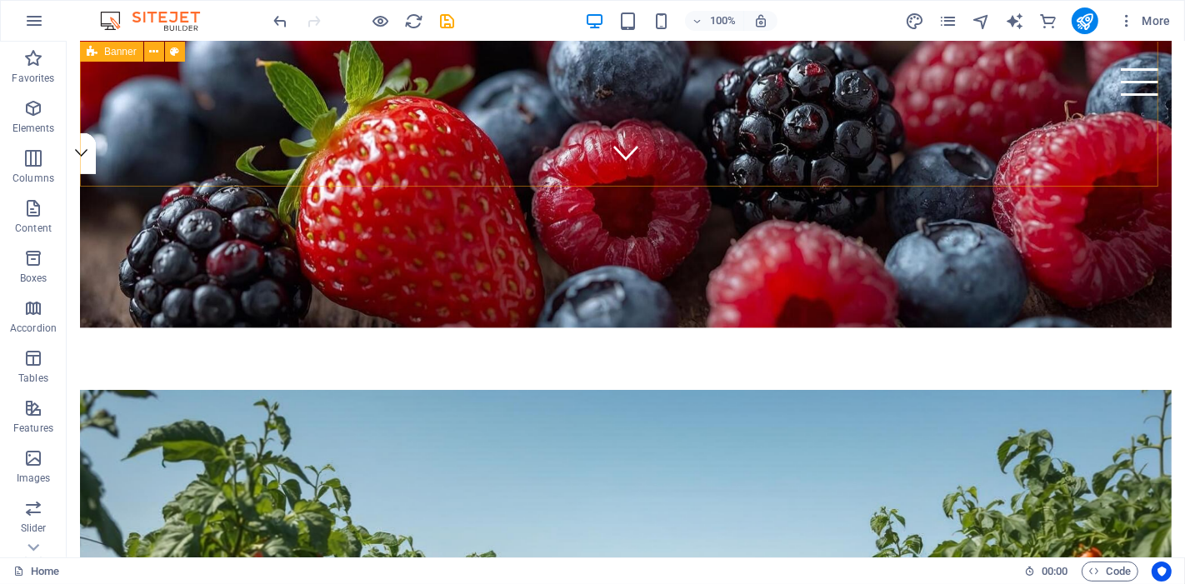
click at [121, 55] on span "Banner" at bounding box center [120, 52] width 33 height 10
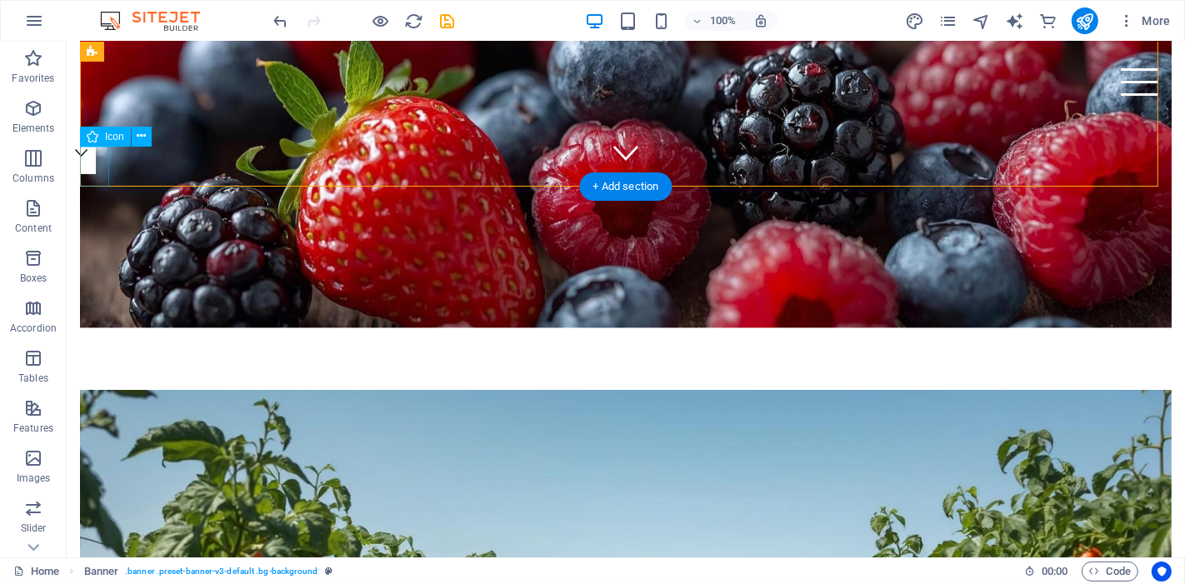
click at [95, 161] on figure at bounding box center [80, 153] width 29 height 41
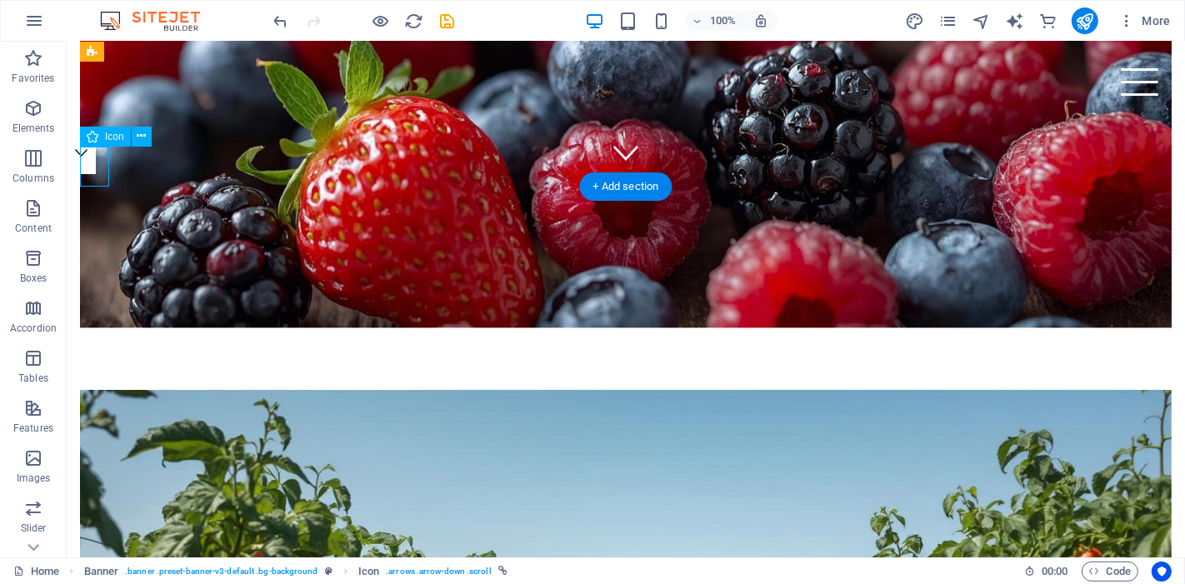
drag, startPoint x: 101, startPoint y: 161, endPoint x: 101, endPoint y: 183, distance: 21.7
click at [95, 174] on figure at bounding box center [80, 153] width 29 height 41
click at [616, 155] on figure at bounding box center [625, 152] width 25 height 25
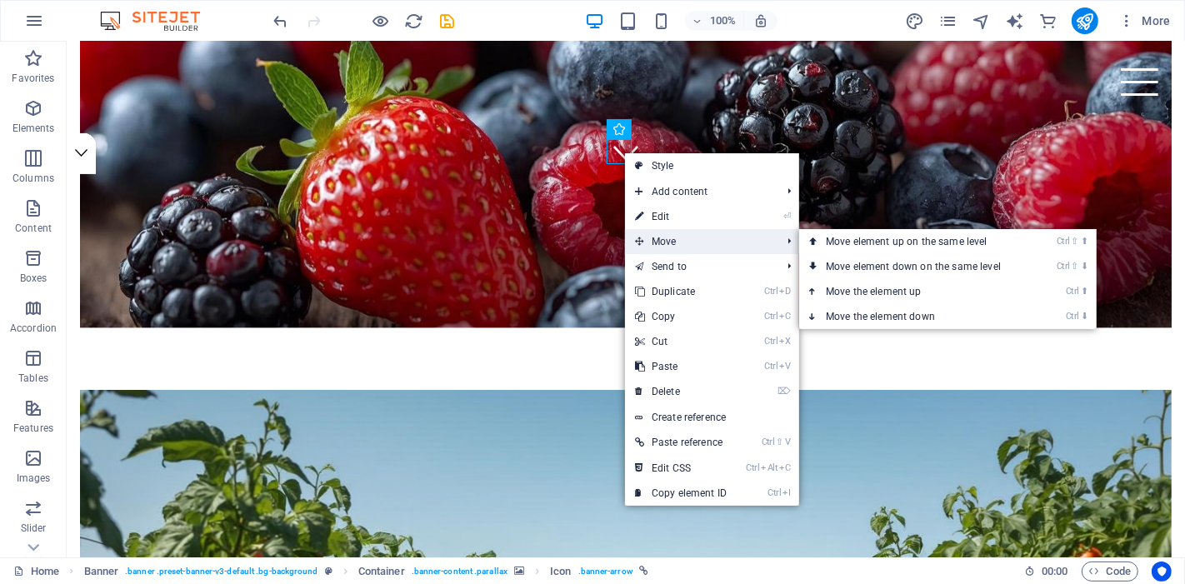
click at [689, 244] on span "Move" at bounding box center [699, 241] width 149 height 25
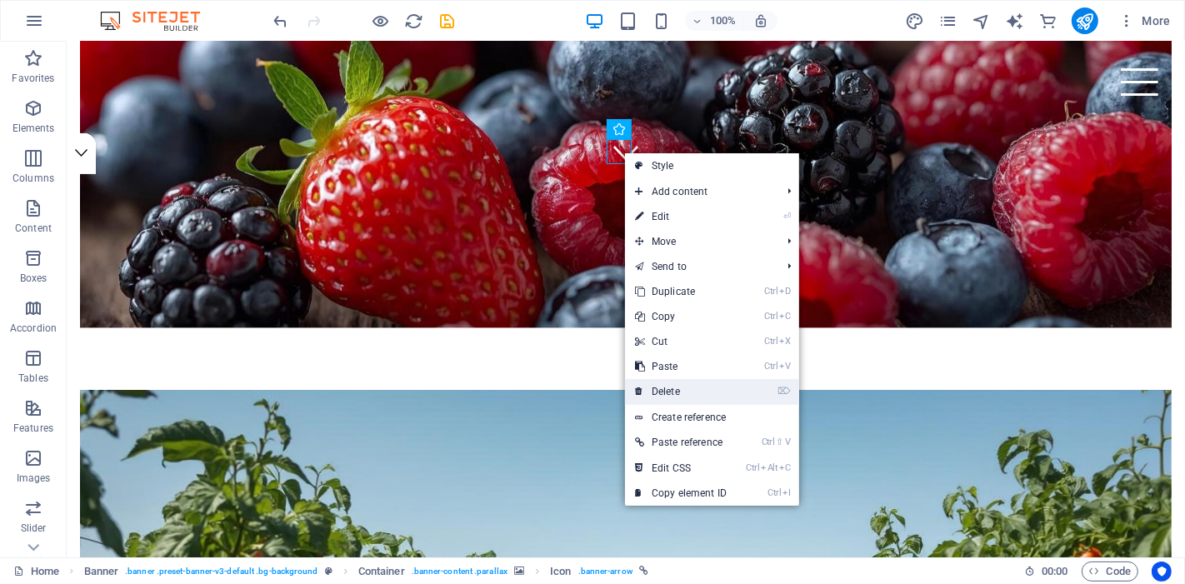
click at [679, 386] on link "⌦ Delete" at bounding box center [681, 391] width 112 height 25
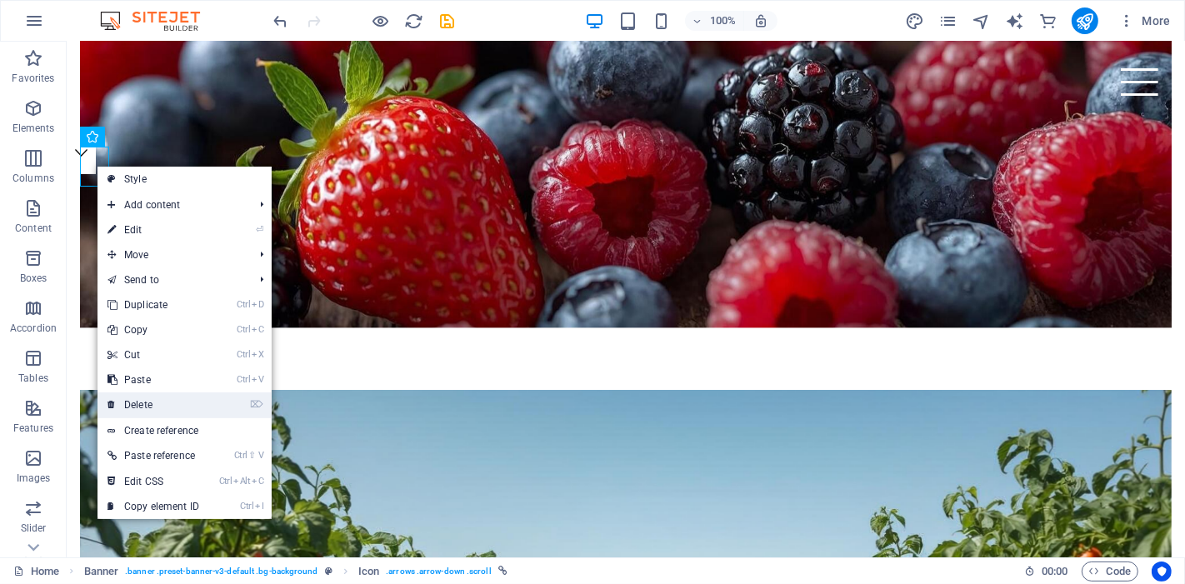
click at [193, 397] on link "⌦ Delete" at bounding box center [154, 405] width 112 height 25
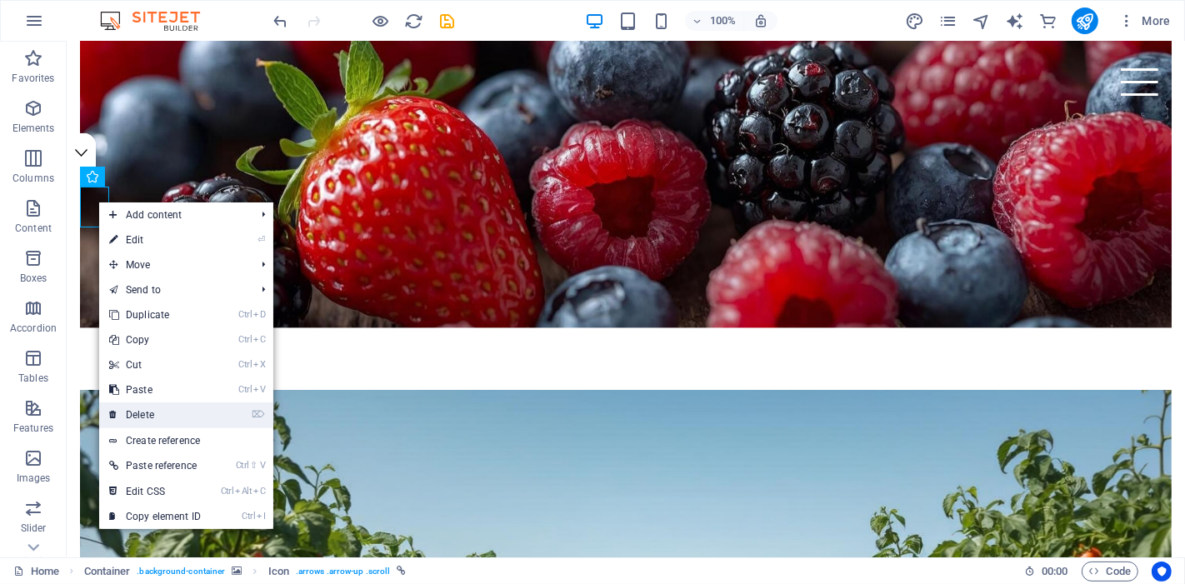
click at [163, 405] on link "⌦ Delete" at bounding box center [155, 415] width 112 height 25
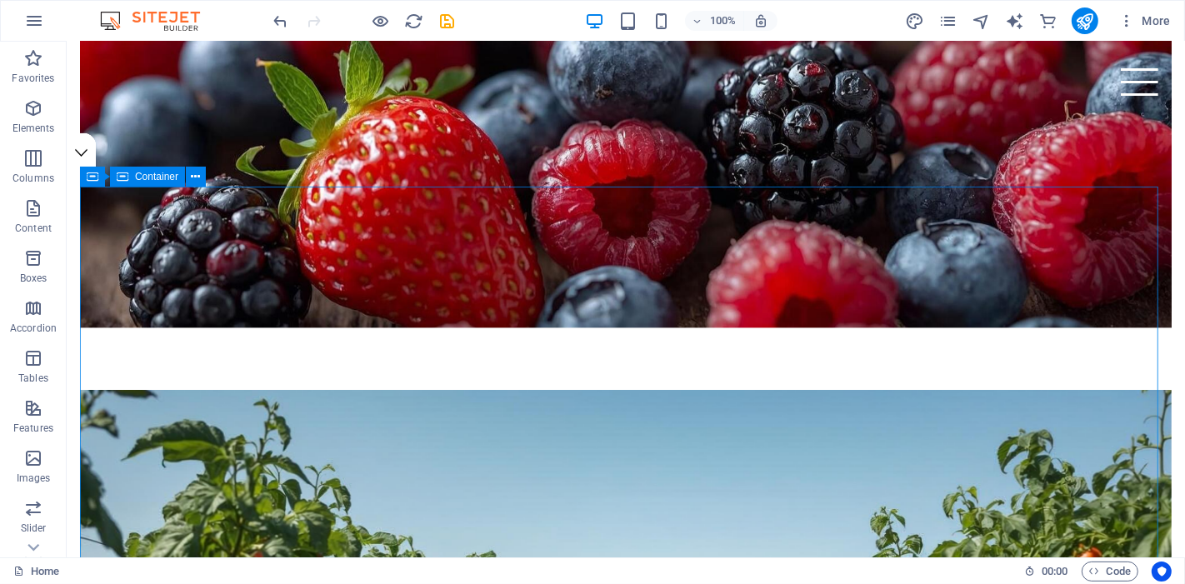
click at [156, 178] on span "Container" at bounding box center [156, 177] width 43 height 10
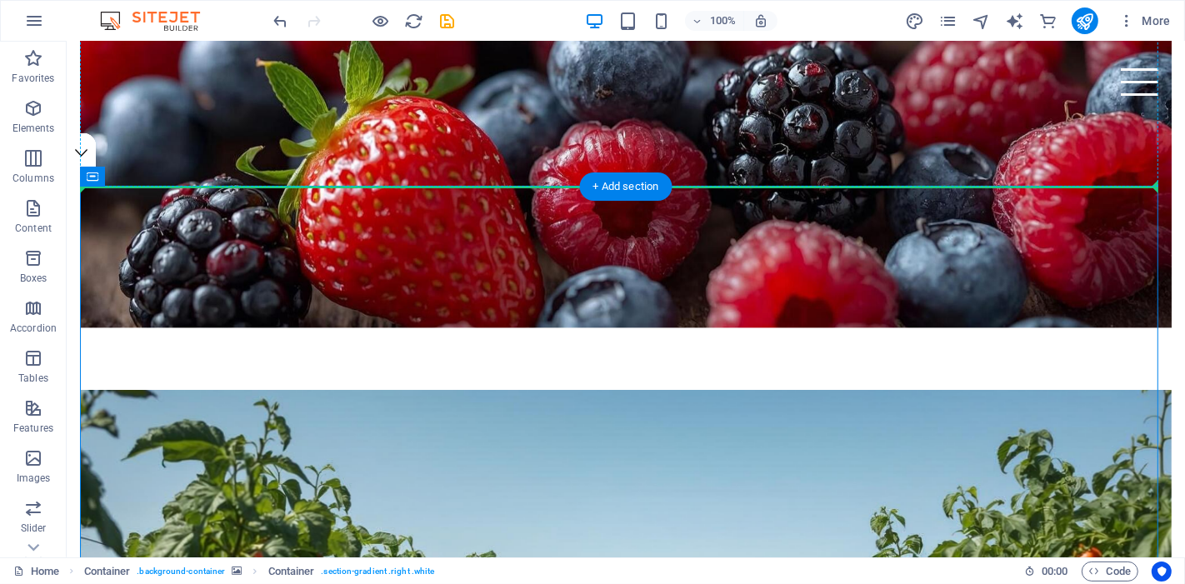
drag, startPoint x: 222, startPoint y: 219, endPoint x: 157, endPoint y: 157, distance: 90.2
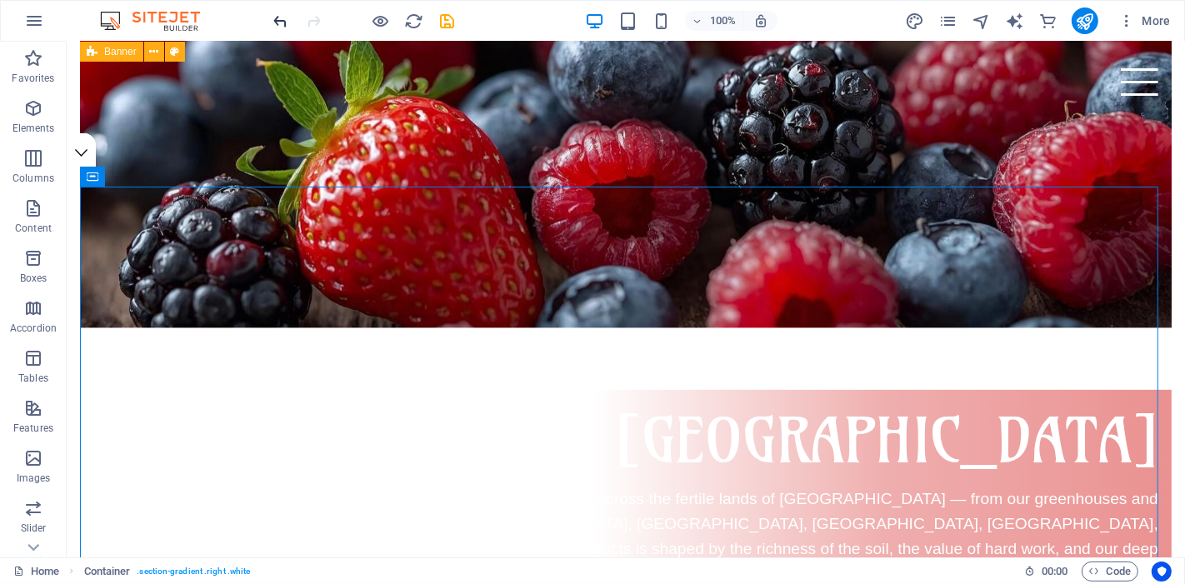
click at [280, 17] on icon "undo" at bounding box center [281, 21] width 19 height 19
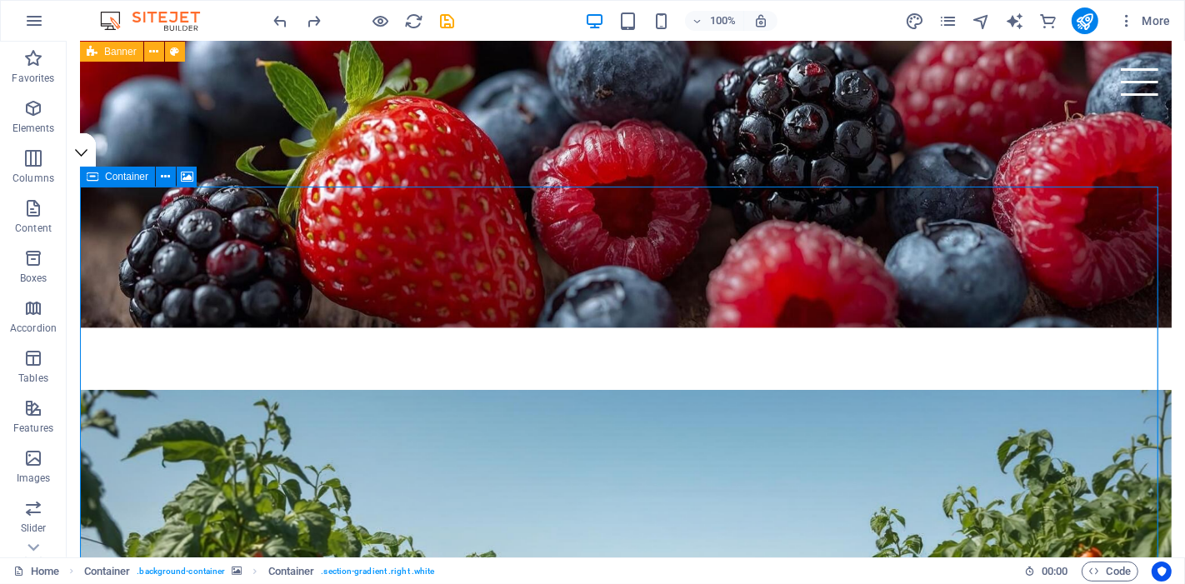
click at [92, 178] on icon at bounding box center [93, 177] width 12 height 20
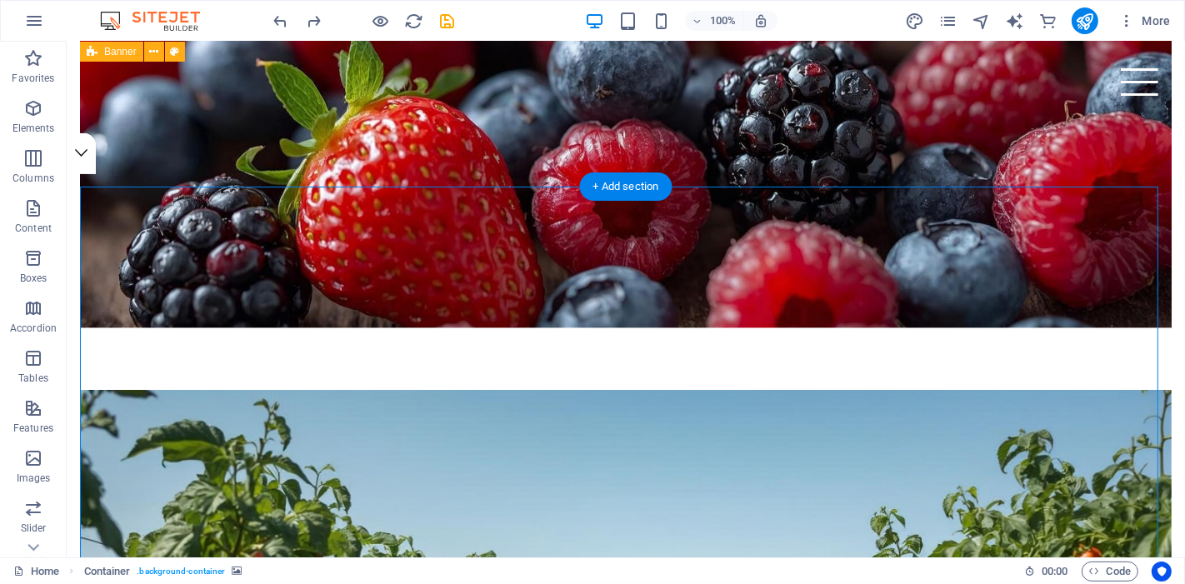
click at [229, 160] on figure at bounding box center [625, 77] width 1092 height 500
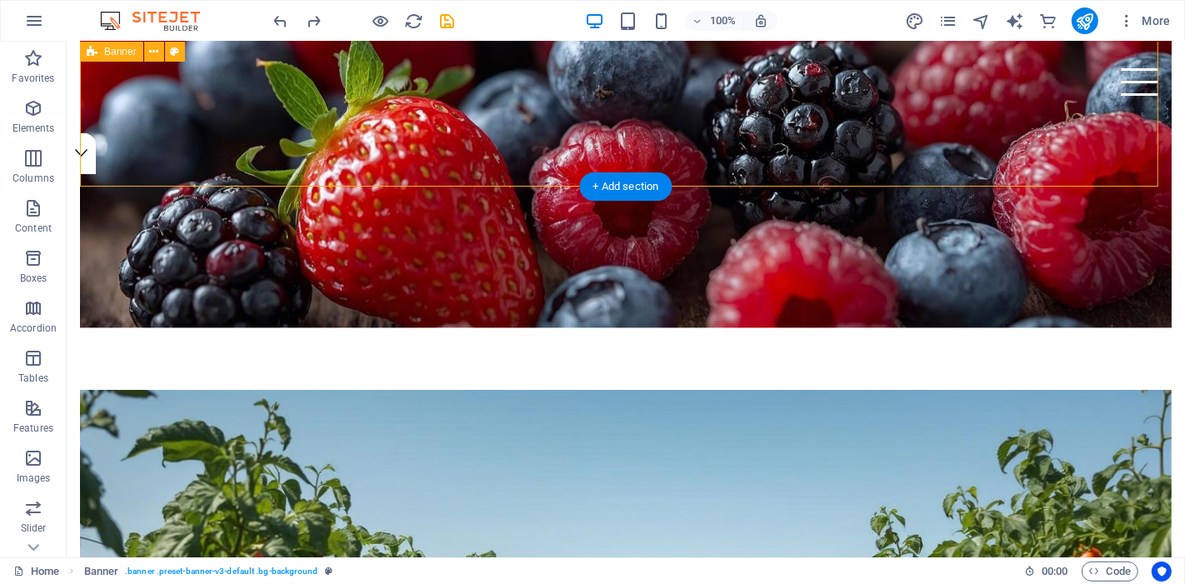
click at [230, 168] on div "Tropicasia Nature’s Finest, Tropicasia’s Promise." at bounding box center [625, 31] width 1092 height 719
click at [242, 178] on div "Tropicasia Nature’s Finest, Tropicasia’s Promise." at bounding box center [625, 31] width 1092 height 719
select select "vh"
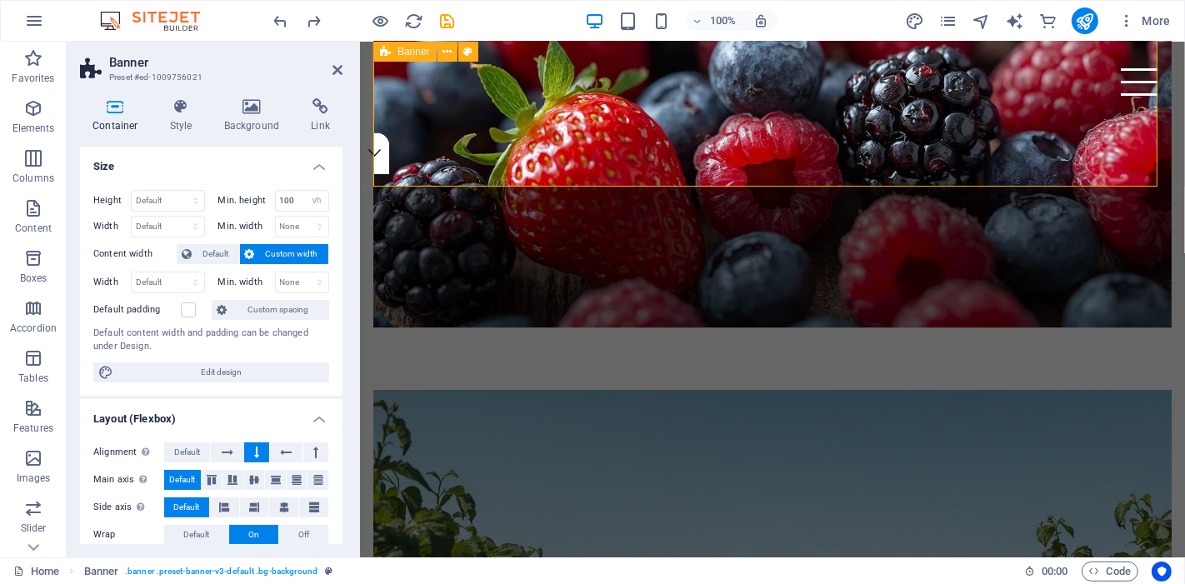
click at [711, 181] on div "Tropicasia Nature’s Finest, Tropicasia’s Promise." at bounding box center [772, 31] width 799 height 719
drag, startPoint x: 711, startPoint y: 181, endPoint x: 710, endPoint y: 164, distance: 16.7
click at [711, 166] on div "Tropicasia Nature’s Finest, Tropicasia’s Promise." at bounding box center [772, 31] width 799 height 719
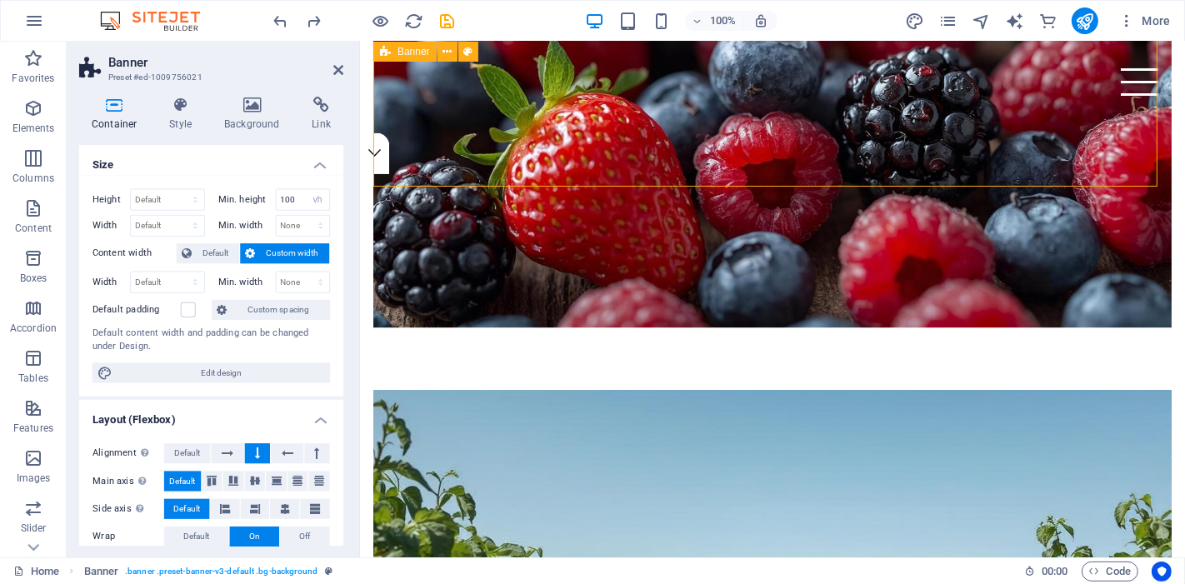
drag, startPoint x: 710, startPoint y: 167, endPoint x: 710, endPoint y: 182, distance: 15.0
click at [710, 176] on div "Tropicasia Nature’s Finest, Tropicasia’s Promise." at bounding box center [772, 31] width 799 height 719
click at [710, 182] on div "Tropicasia Nature’s Finest, Tropicasia’s Promise." at bounding box center [772, 31] width 799 height 719
click at [713, 177] on div "Tropicasia Nature’s Finest, Tropicasia’s Promise." at bounding box center [772, 31] width 799 height 719
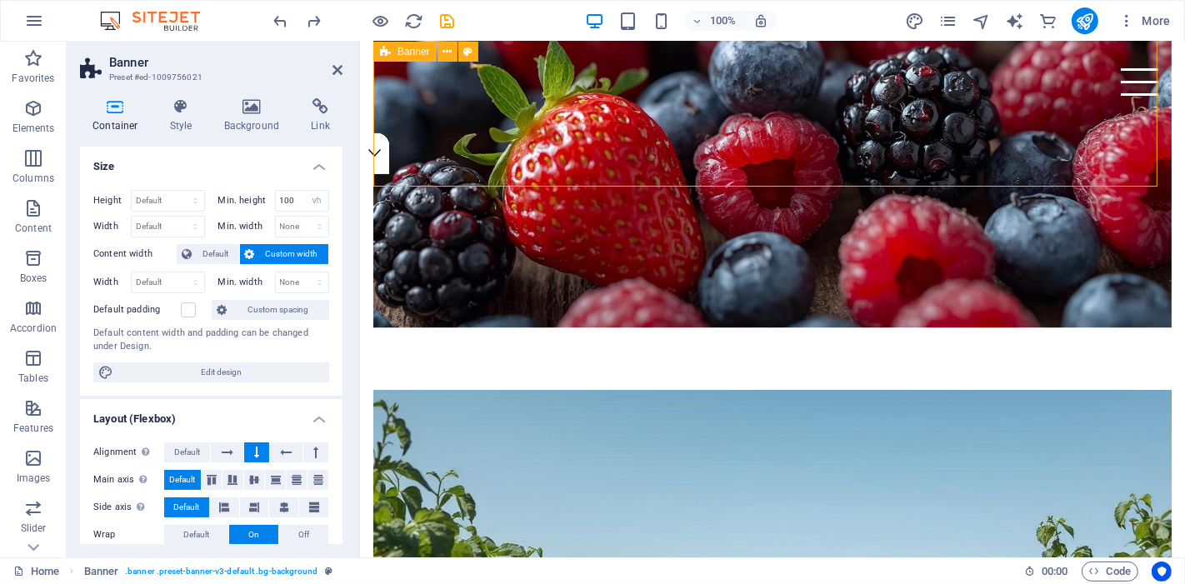
click at [713, 177] on div "Tropicasia Nature’s Finest, Tropicasia’s Promise." at bounding box center [772, 31] width 799 height 719
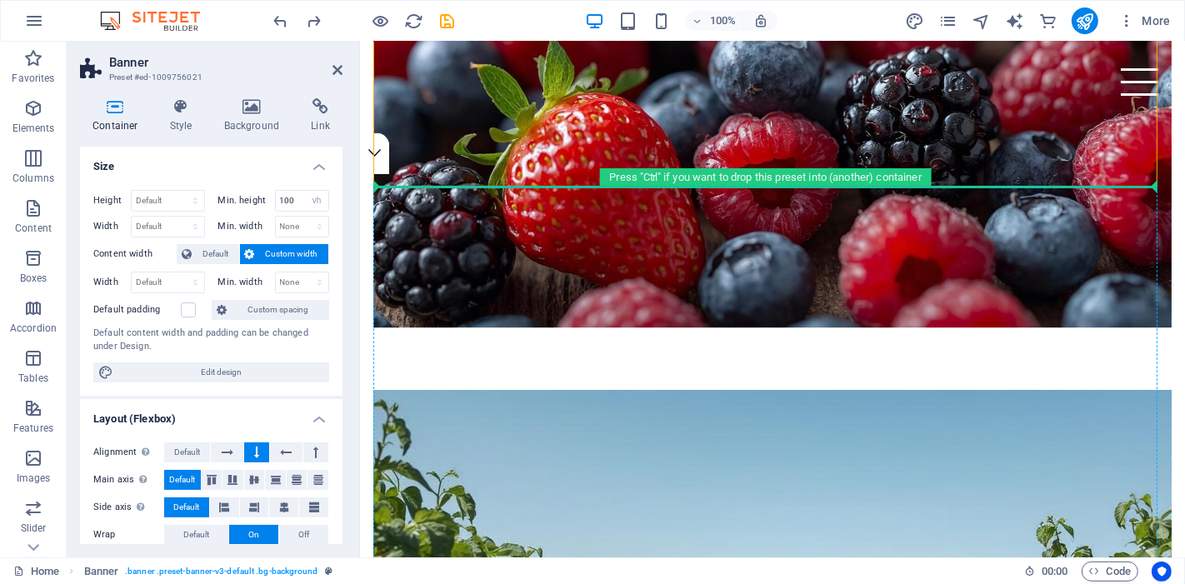
drag, startPoint x: 713, startPoint y: 177, endPoint x: 714, endPoint y: 192, distance: 15.0
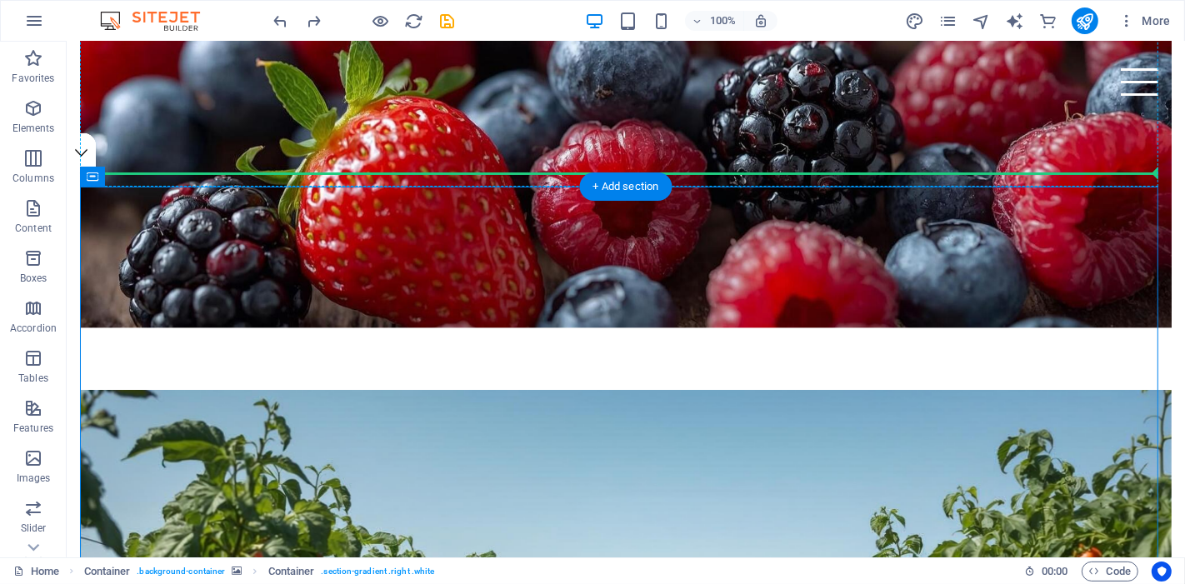
drag, startPoint x: 420, startPoint y: 214, endPoint x: 718, endPoint y: 173, distance: 300.5
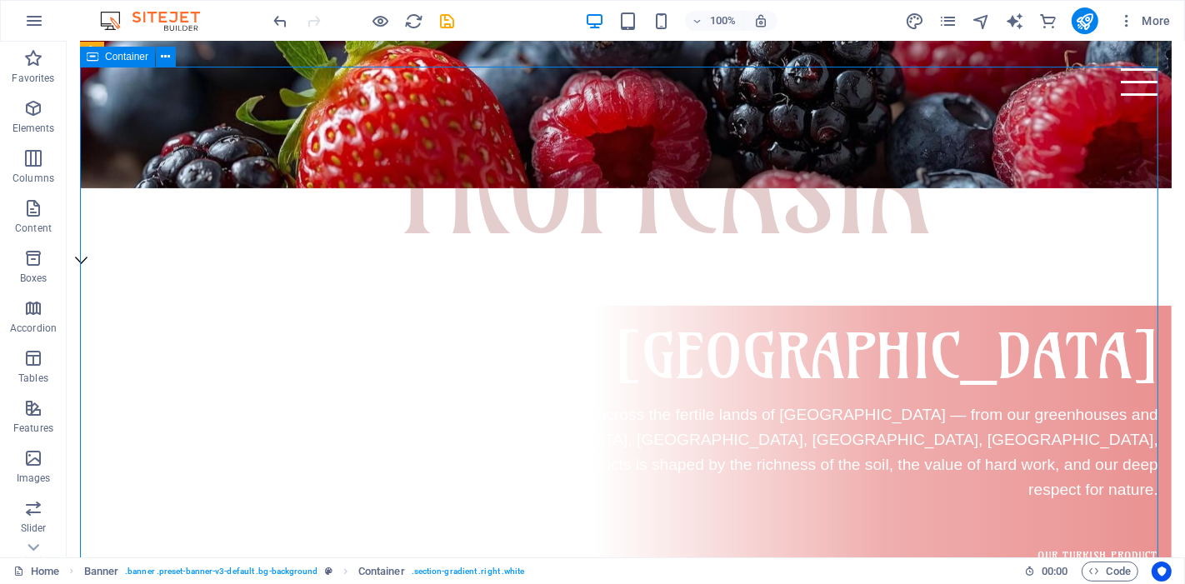
scroll to position [370, 0]
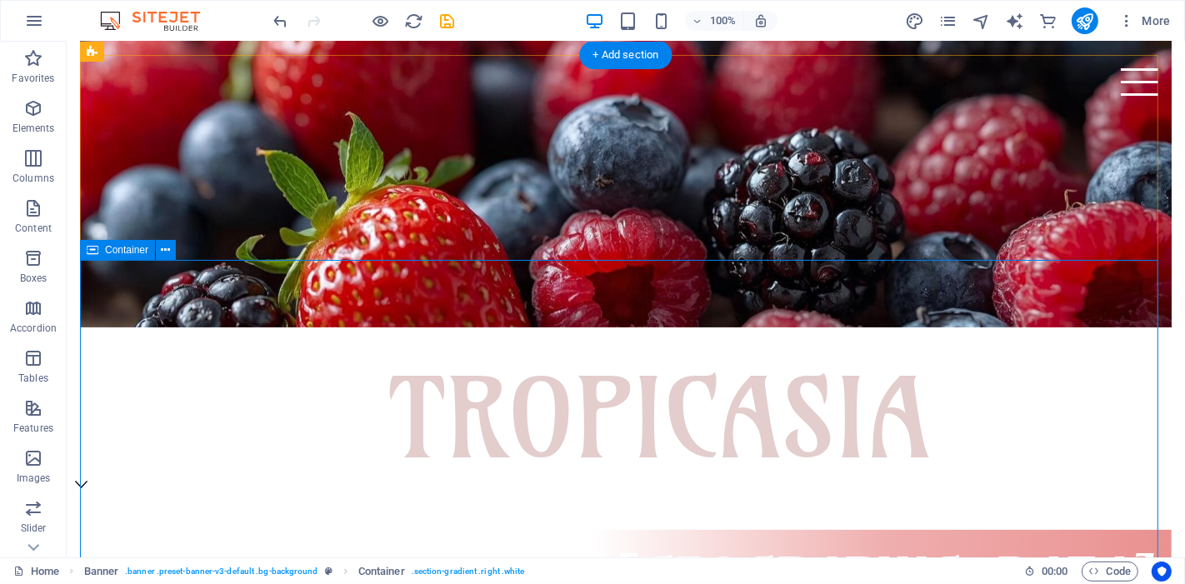
scroll to position [93, 0]
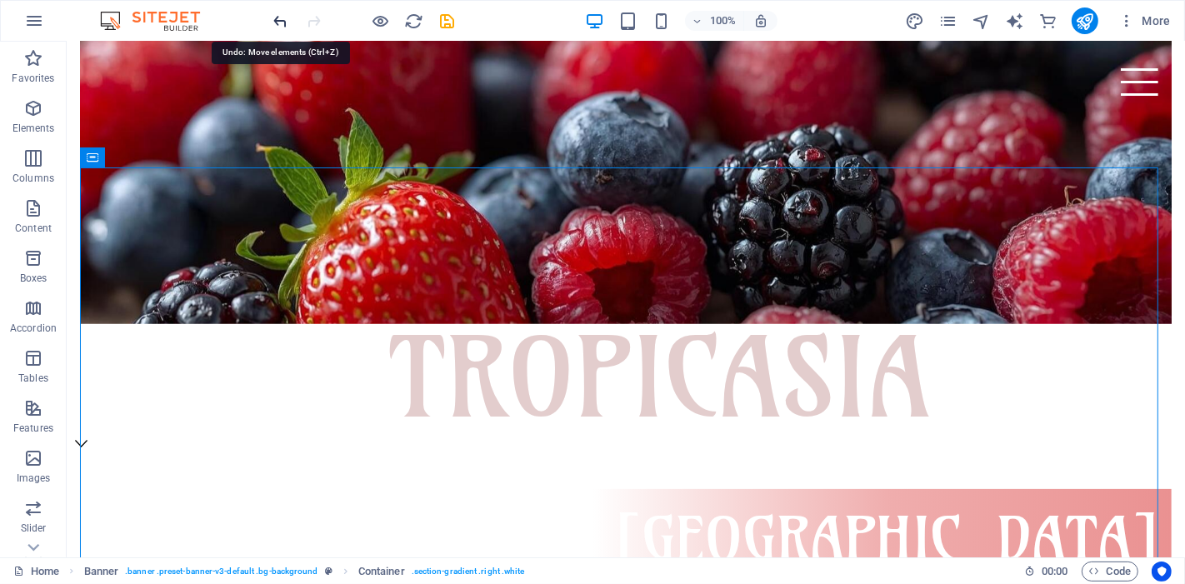
click at [285, 23] on icon "undo" at bounding box center [281, 21] width 19 height 19
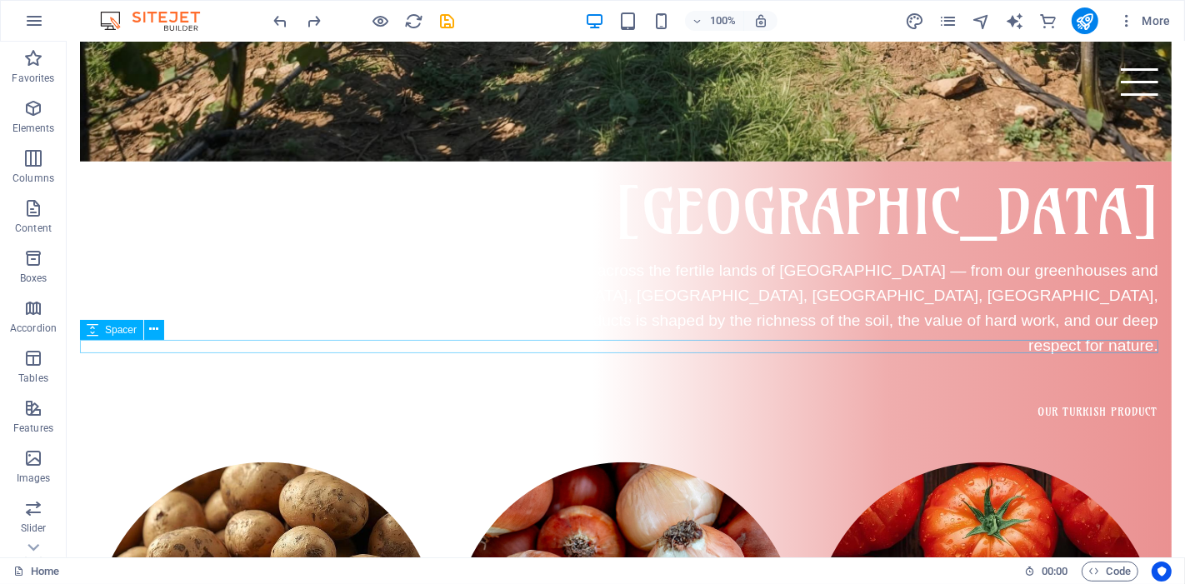
scroll to position [1296, 0]
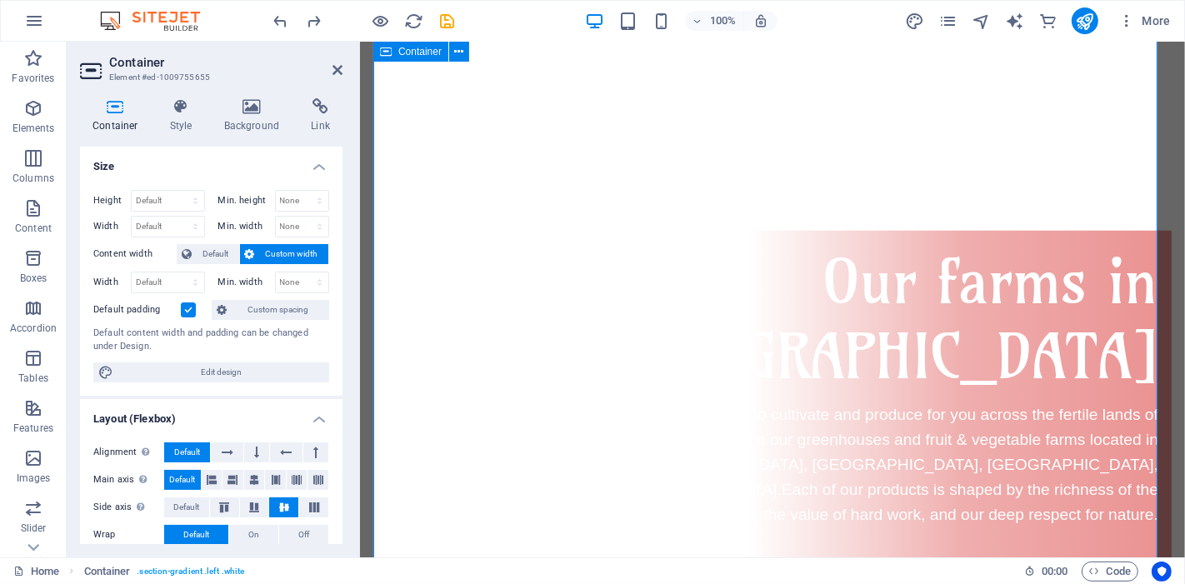
scroll to position [1351, 0]
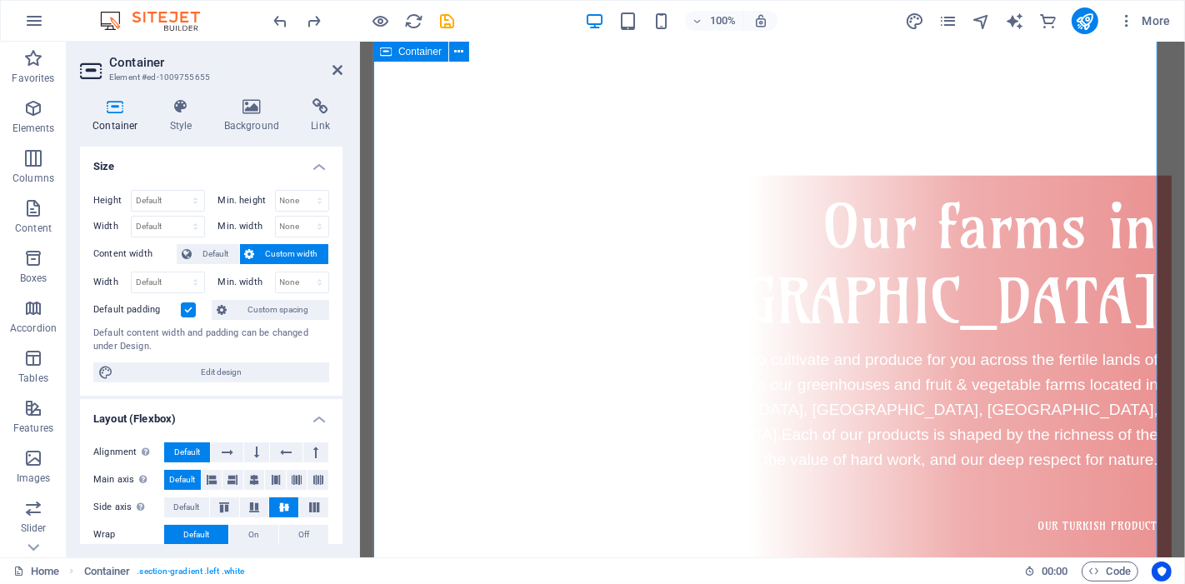
click at [243, 114] on icon at bounding box center [252, 106] width 81 height 17
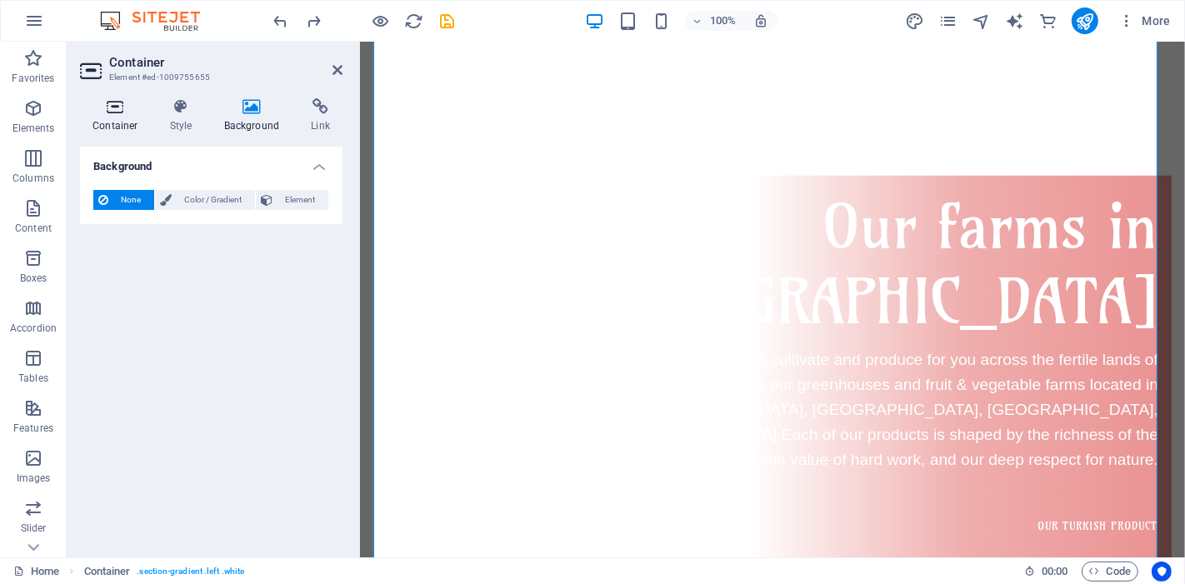
click at [117, 107] on icon at bounding box center [115, 106] width 71 height 17
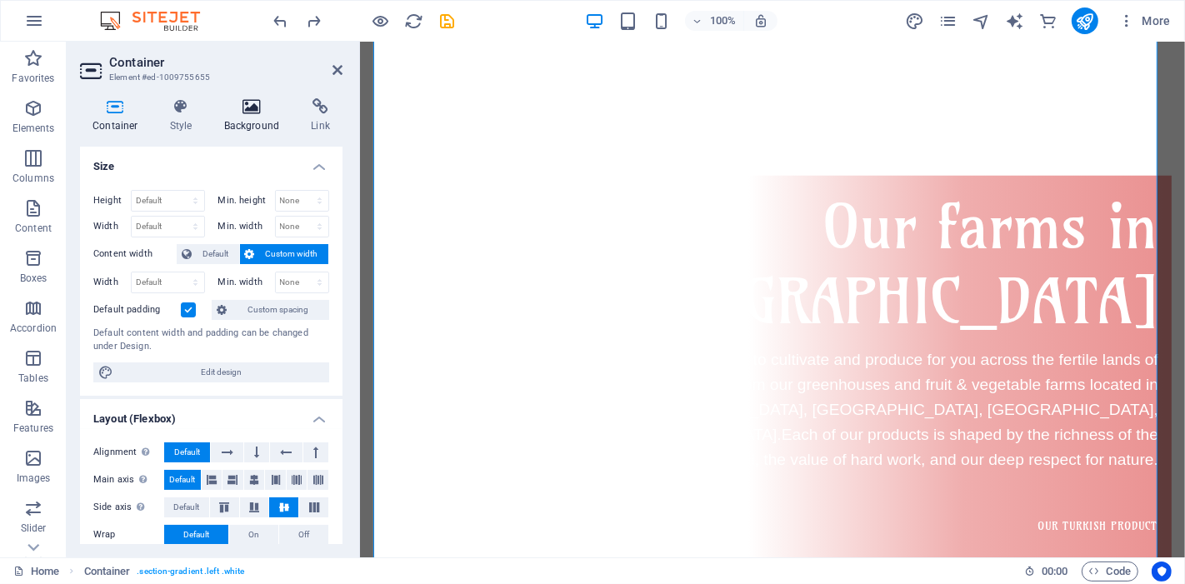
click at [257, 110] on icon at bounding box center [252, 106] width 81 height 17
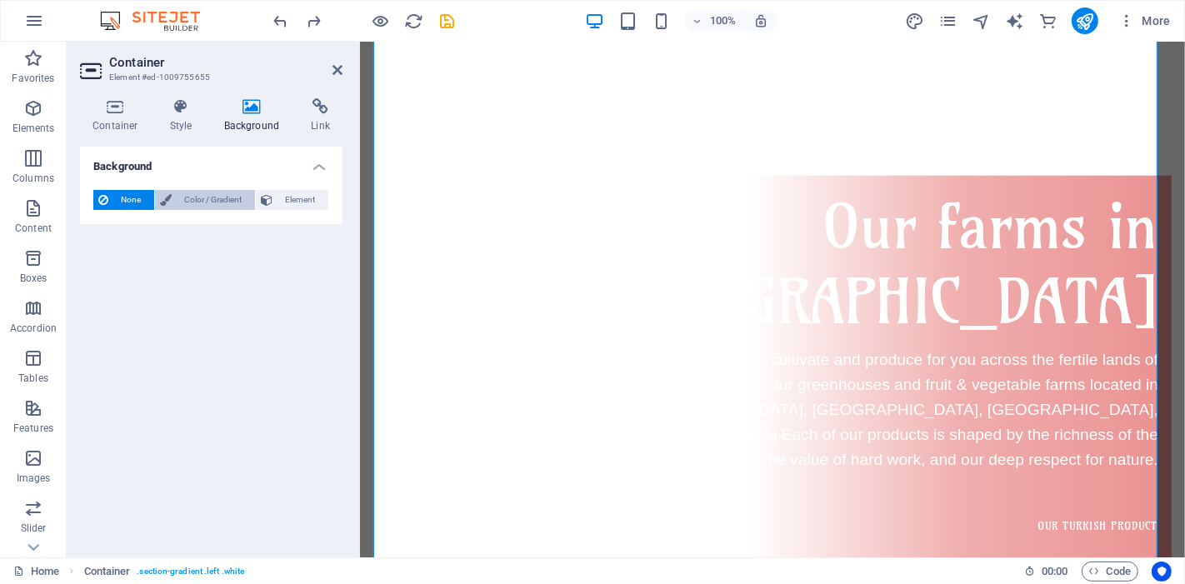
click at [227, 206] on span "Color / Gradient" at bounding box center [213, 200] width 73 height 20
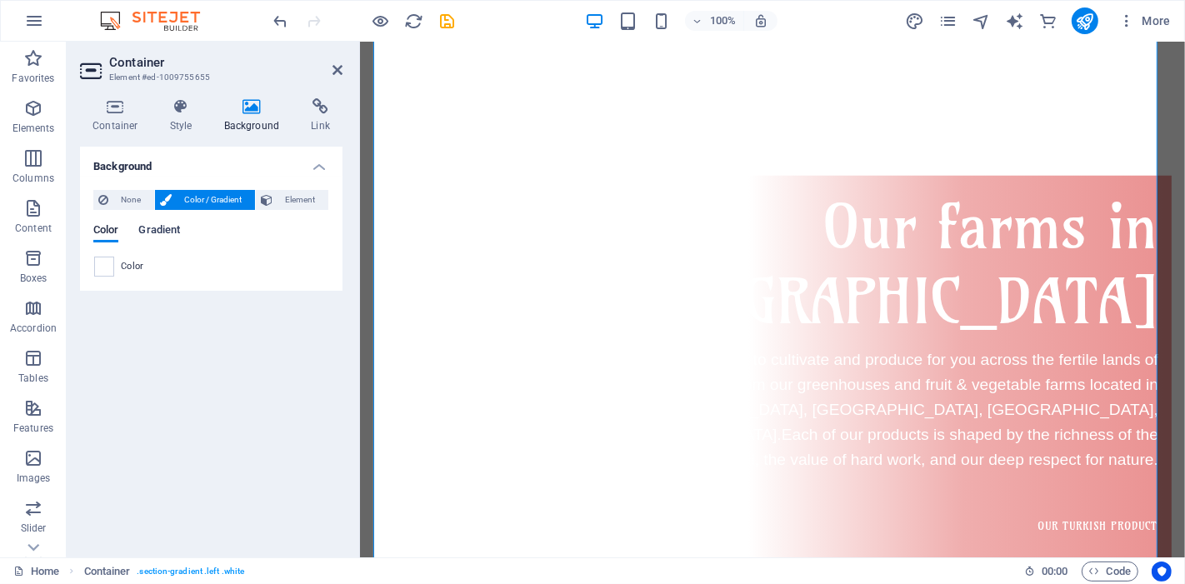
click at [165, 228] on span "Gradient" at bounding box center [159, 231] width 42 height 23
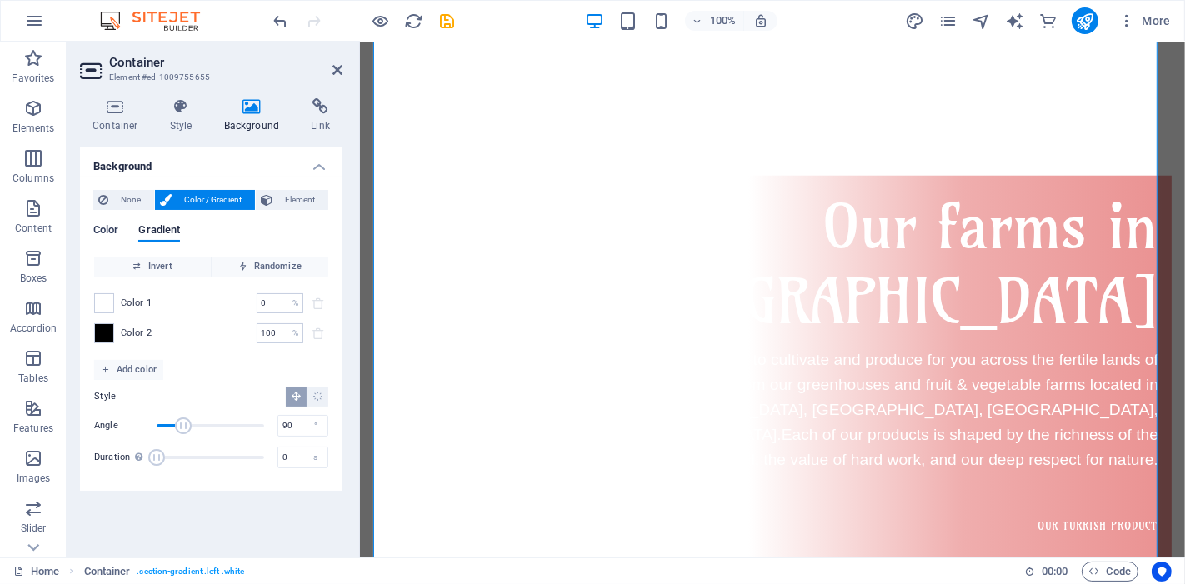
click at [111, 228] on span "Color" at bounding box center [105, 231] width 25 height 23
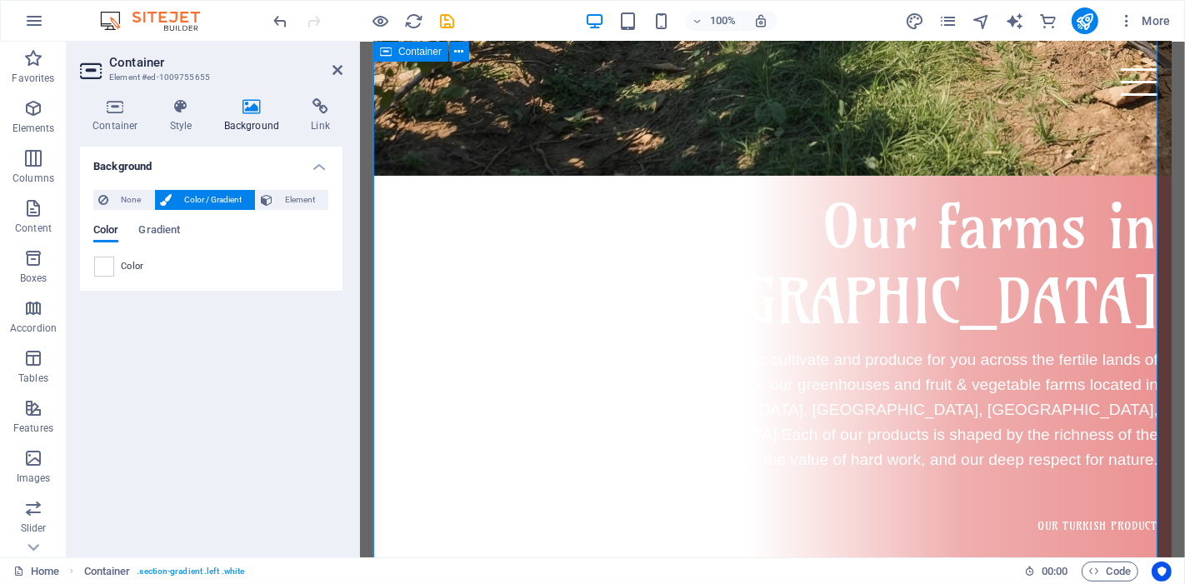
click at [131, 114] on icon at bounding box center [115, 106] width 71 height 17
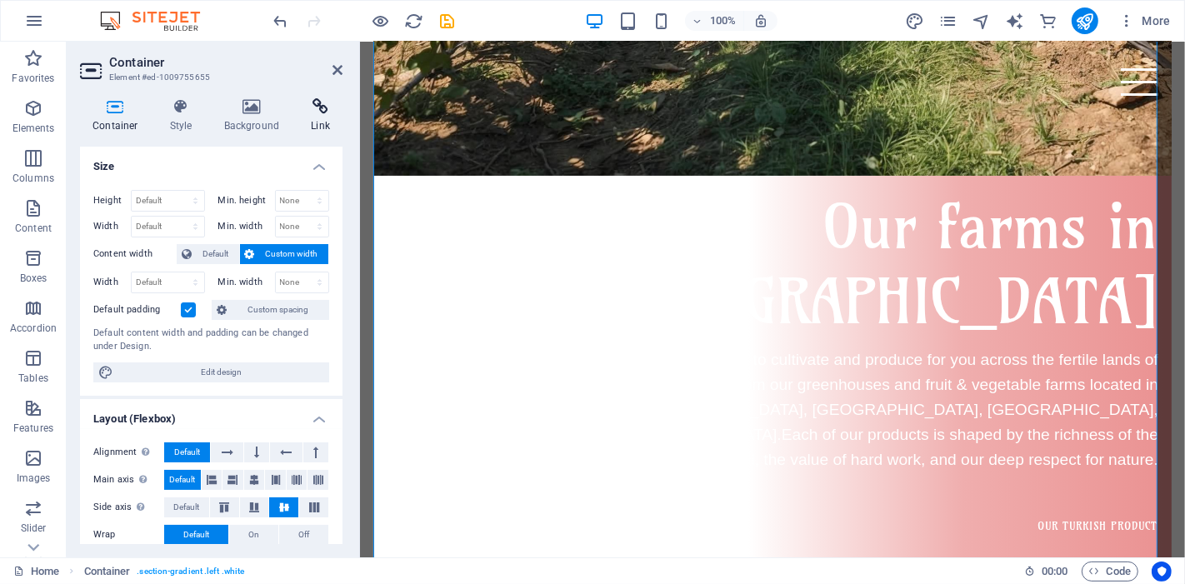
click at [315, 110] on icon at bounding box center [320, 106] width 44 height 17
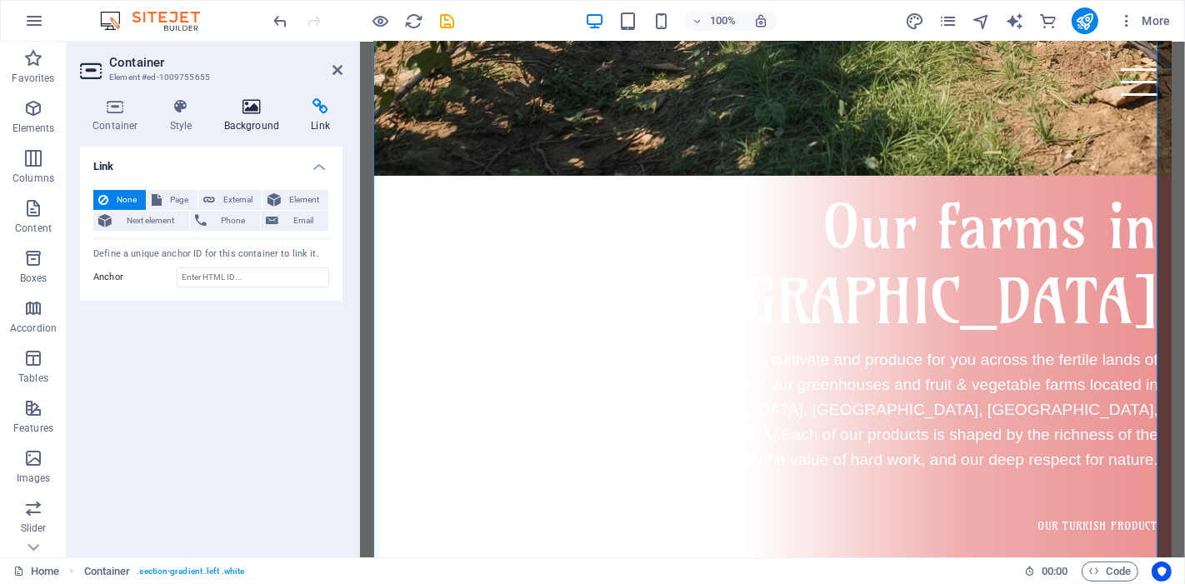
click at [242, 116] on h4 "Background" at bounding box center [256, 115] width 88 height 35
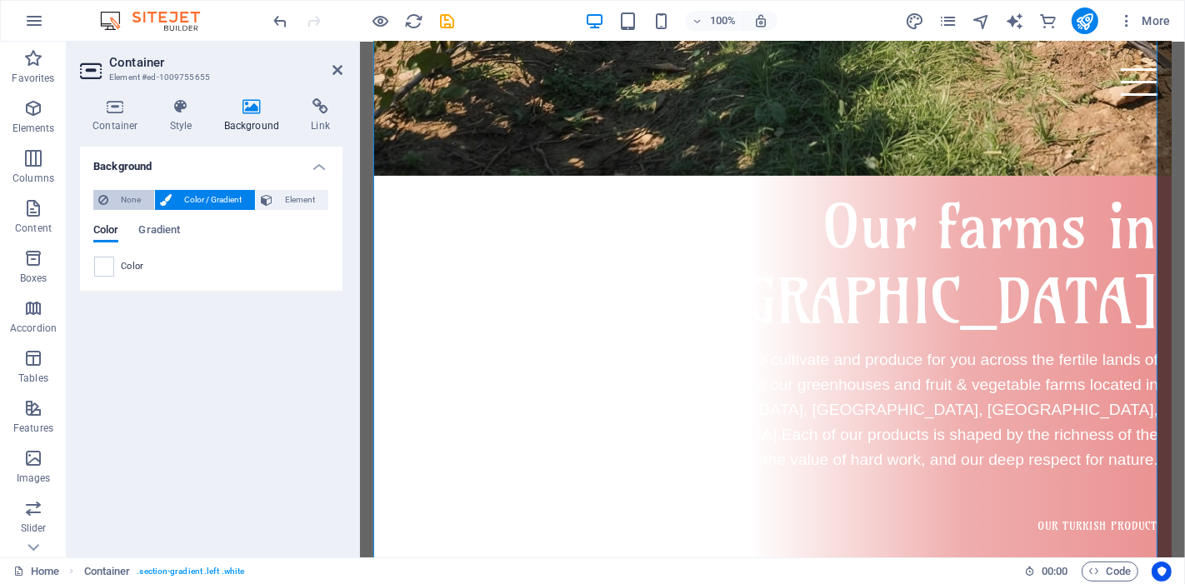
click at [126, 197] on span "None" at bounding box center [131, 200] width 36 height 20
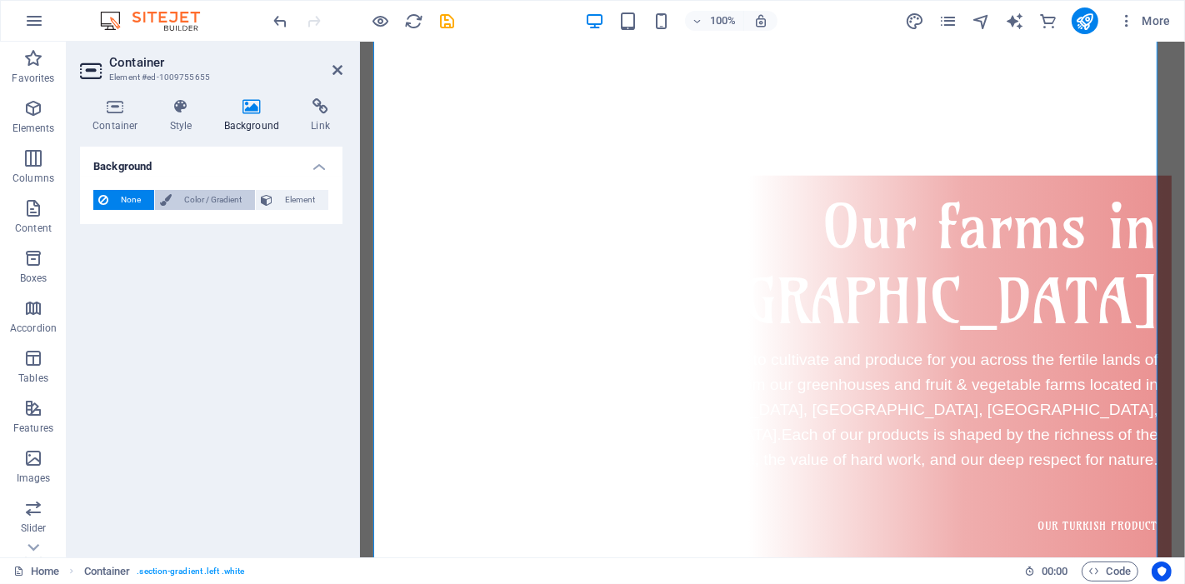
click at [189, 197] on span "Color / Gradient" at bounding box center [213, 200] width 73 height 20
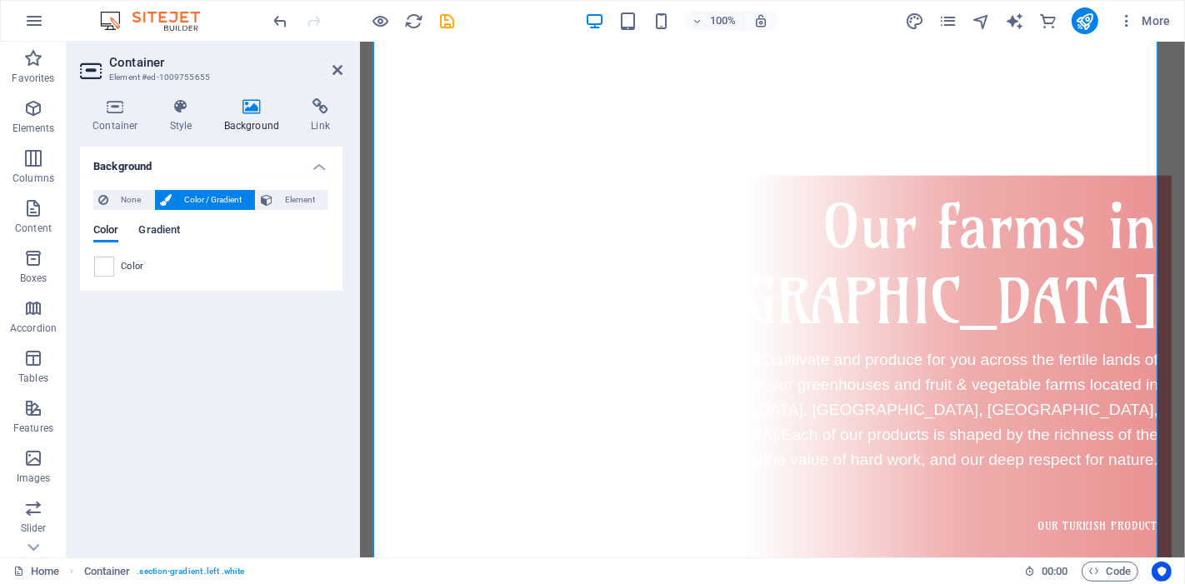
click at [177, 228] on span "Gradient" at bounding box center [159, 231] width 42 height 23
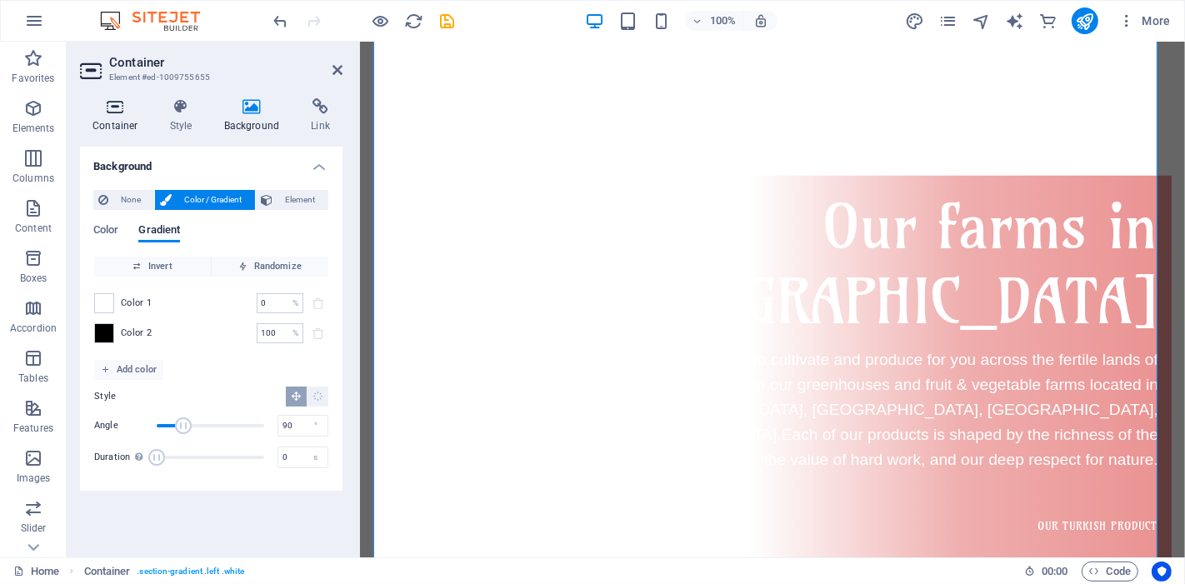
click at [126, 113] on icon at bounding box center [115, 106] width 71 height 17
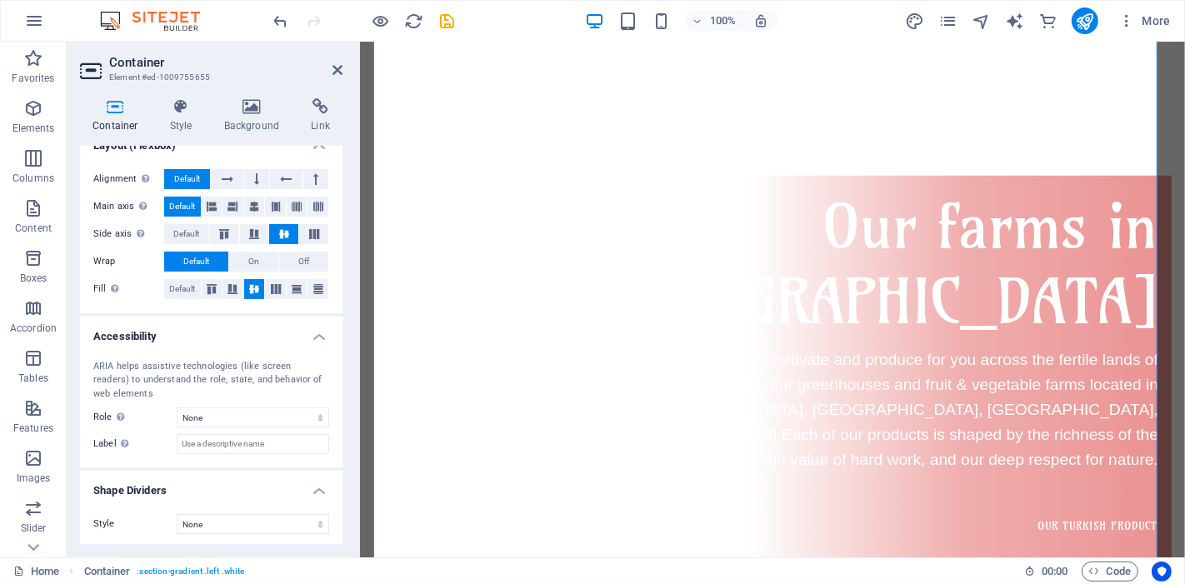
scroll to position [181, 0]
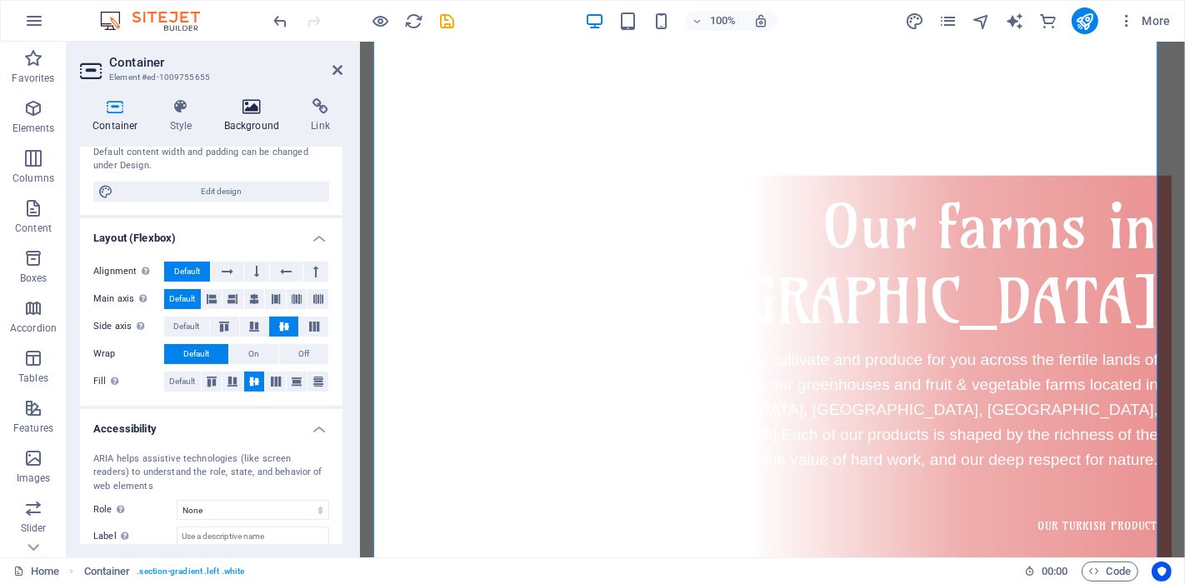
click at [264, 113] on icon at bounding box center [252, 106] width 81 height 17
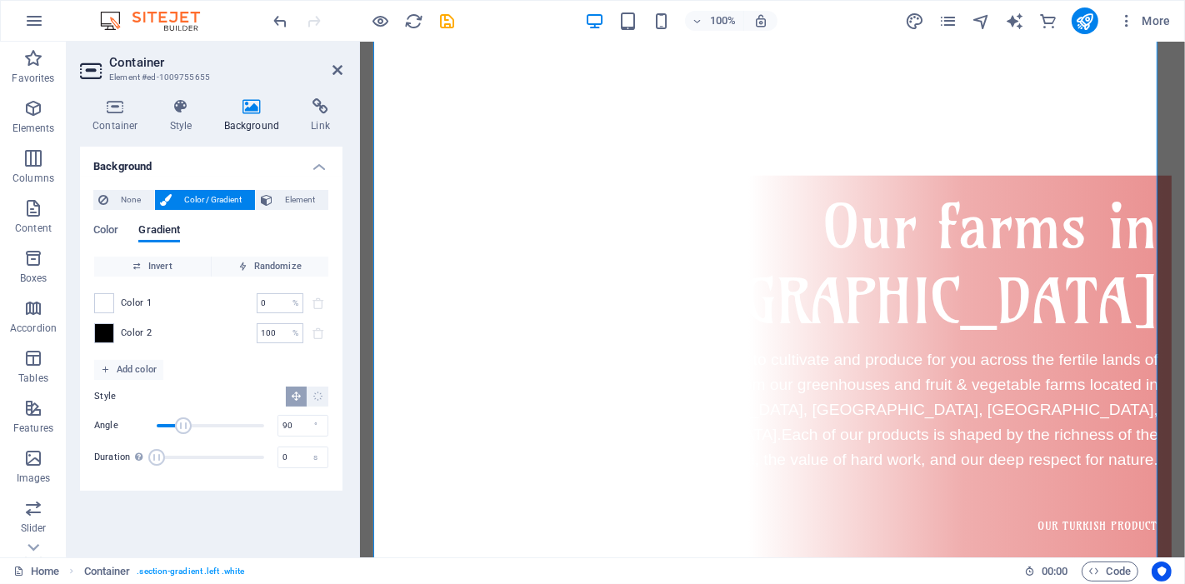
click at [256, 113] on icon at bounding box center [252, 106] width 81 height 17
click at [284, 203] on span "Element" at bounding box center [301, 200] width 46 height 20
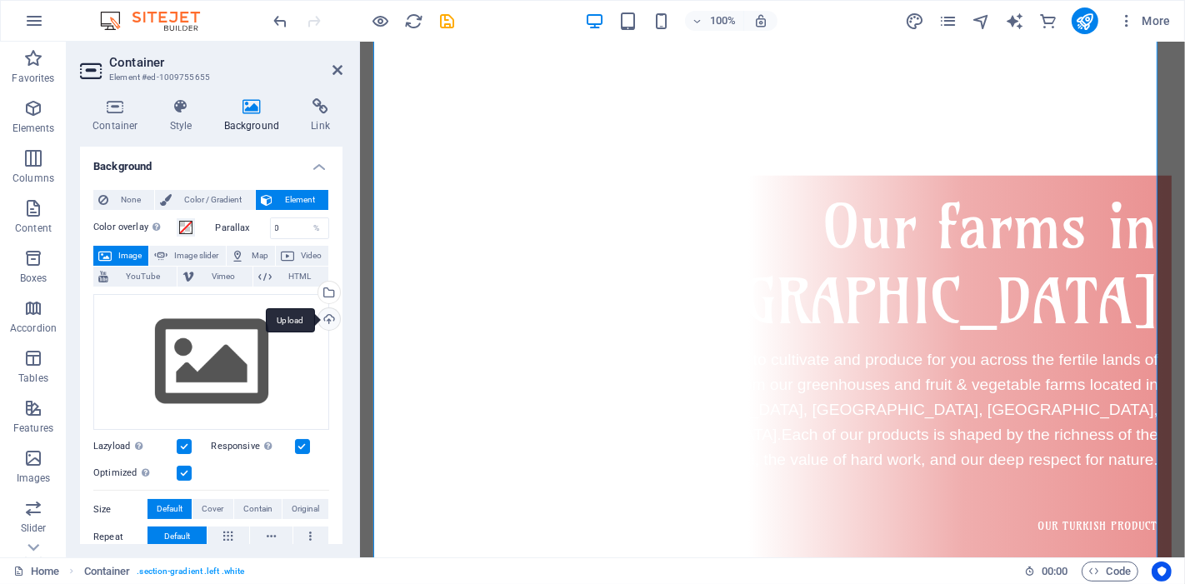
click at [326, 322] on div "Upload" at bounding box center [327, 320] width 25 height 25
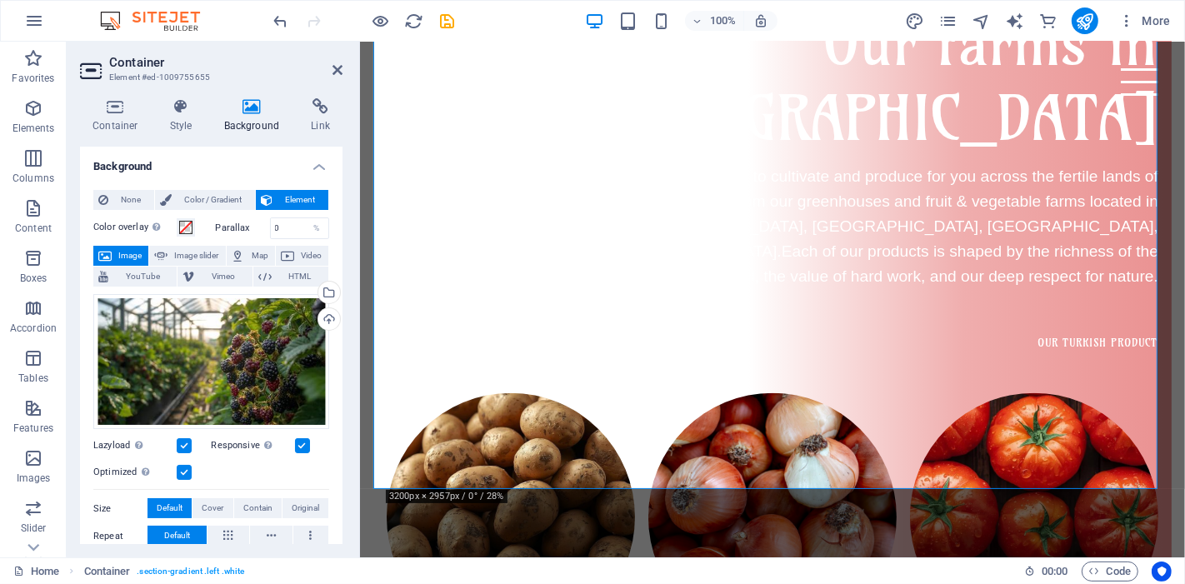
scroll to position [1536, 0]
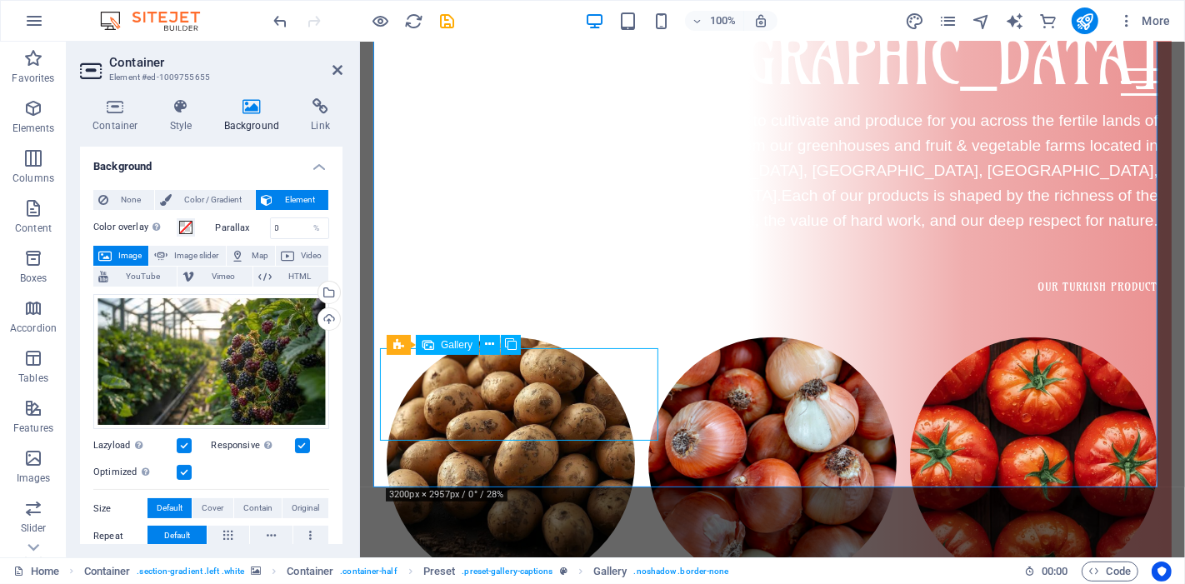
select select "4"
select select "px"
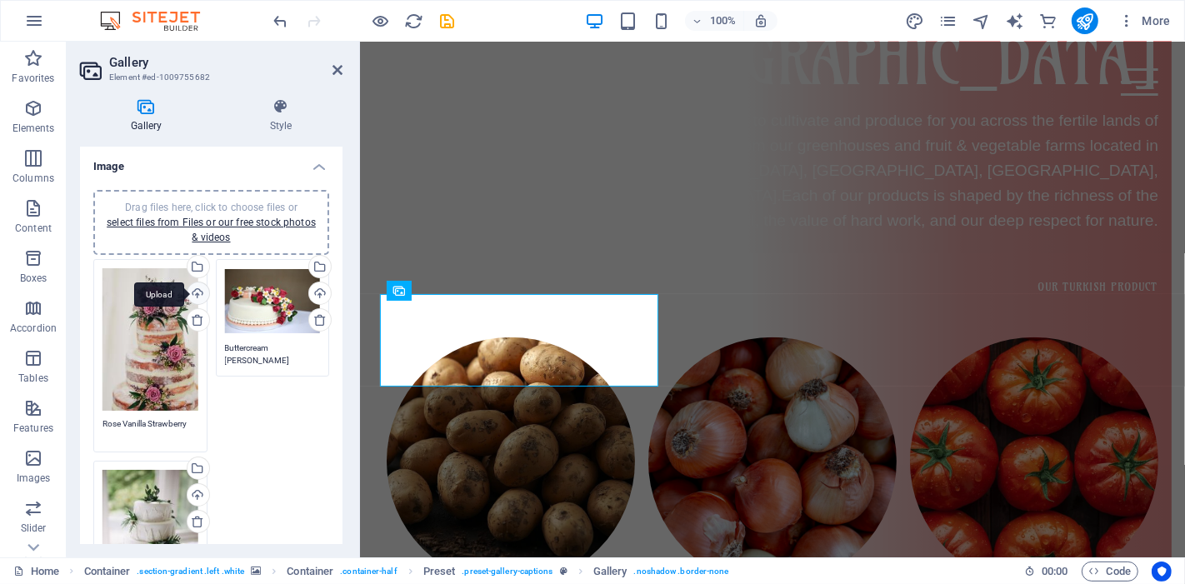
click at [204, 295] on div "Upload" at bounding box center [196, 295] width 25 height 25
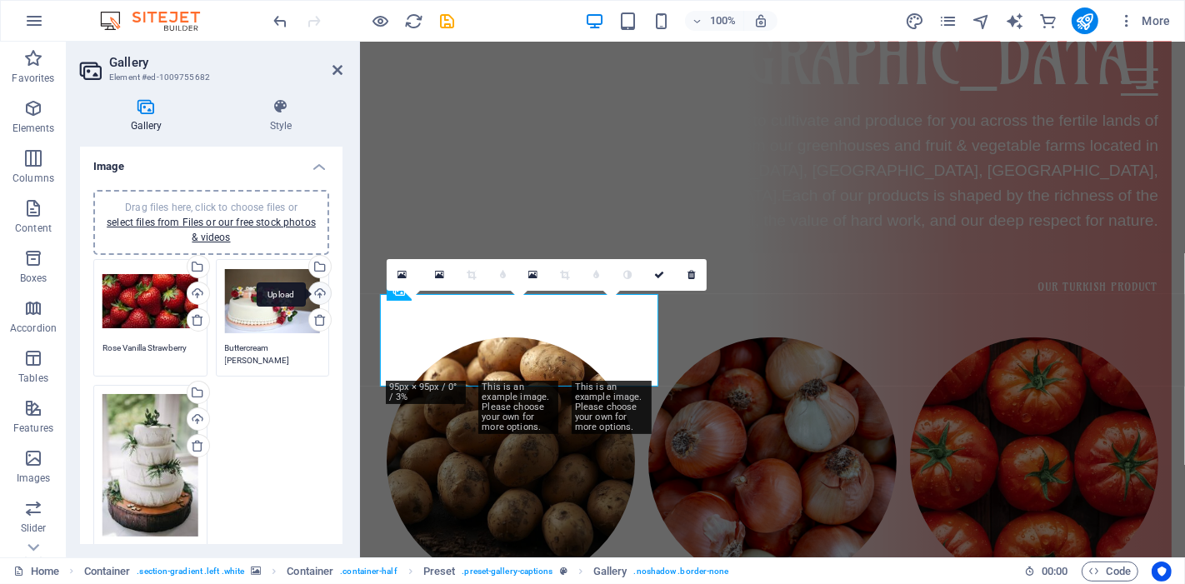
click at [321, 288] on div "Upload" at bounding box center [318, 295] width 25 height 25
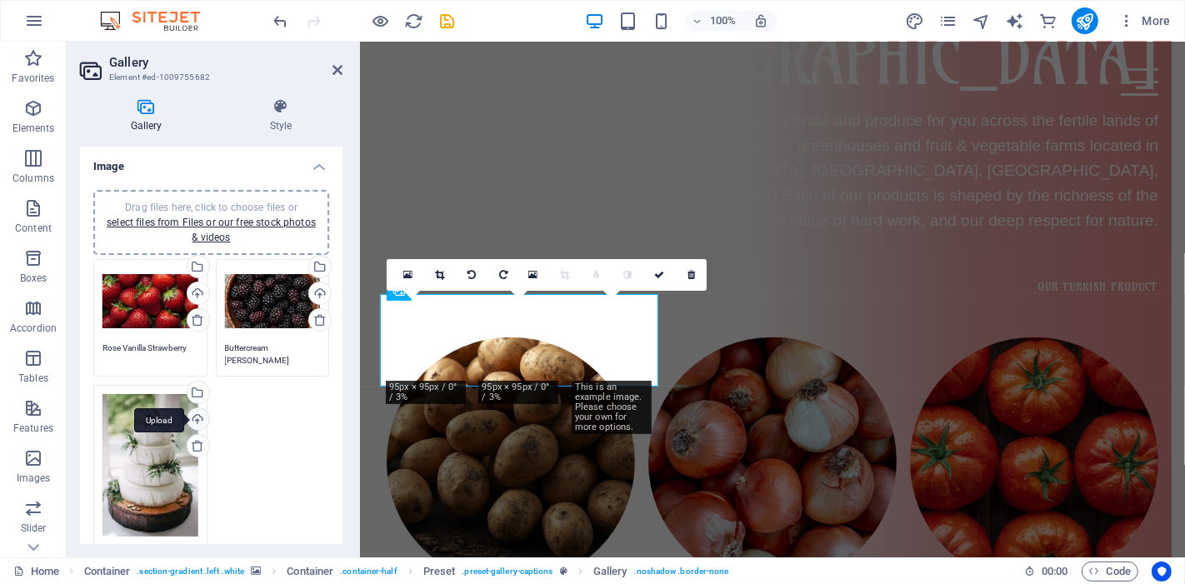
click at [198, 414] on div "Upload" at bounding box center [196, 421] width 25 height 25
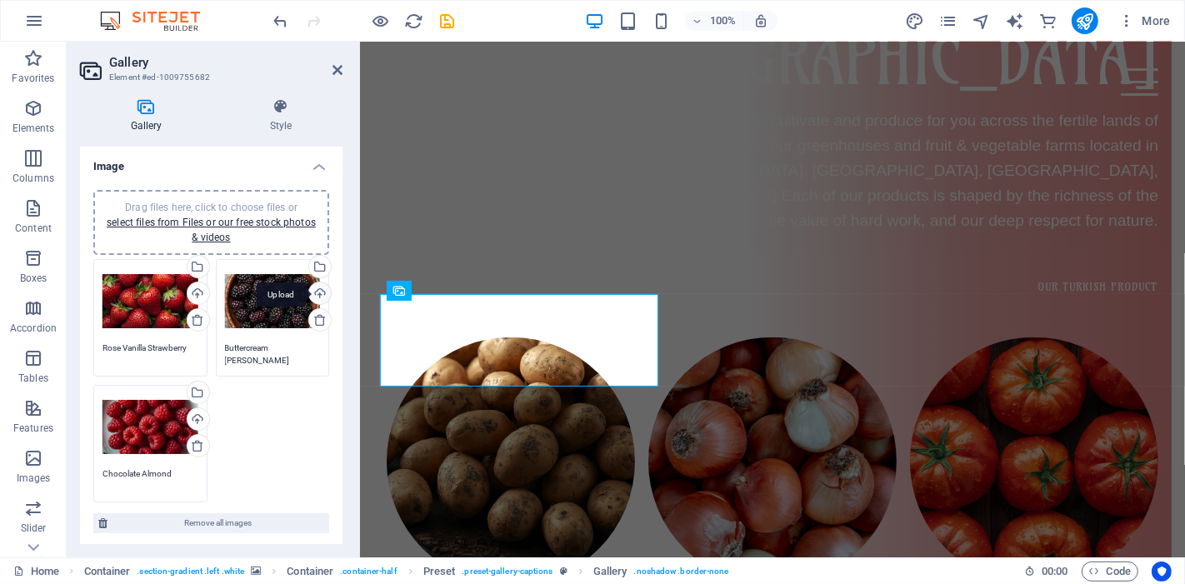
click at [325, 294] on div "Upload" at bounding box center [318, 295] width 25 height 25
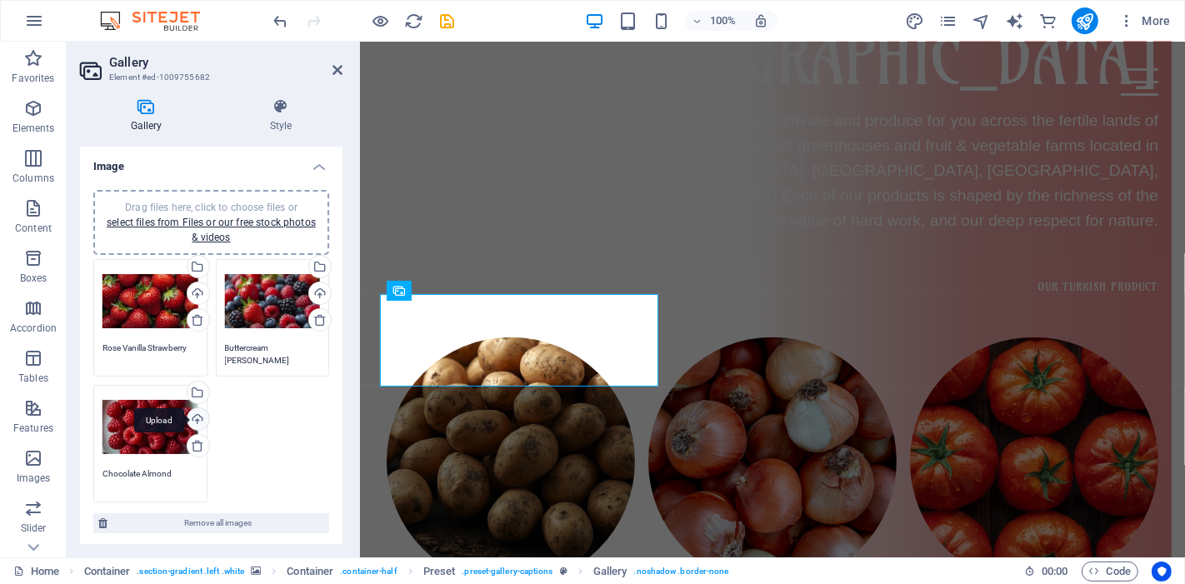
click at [197, 419] on div "Upload" at bounding box center [196, 421] width 25 height 25
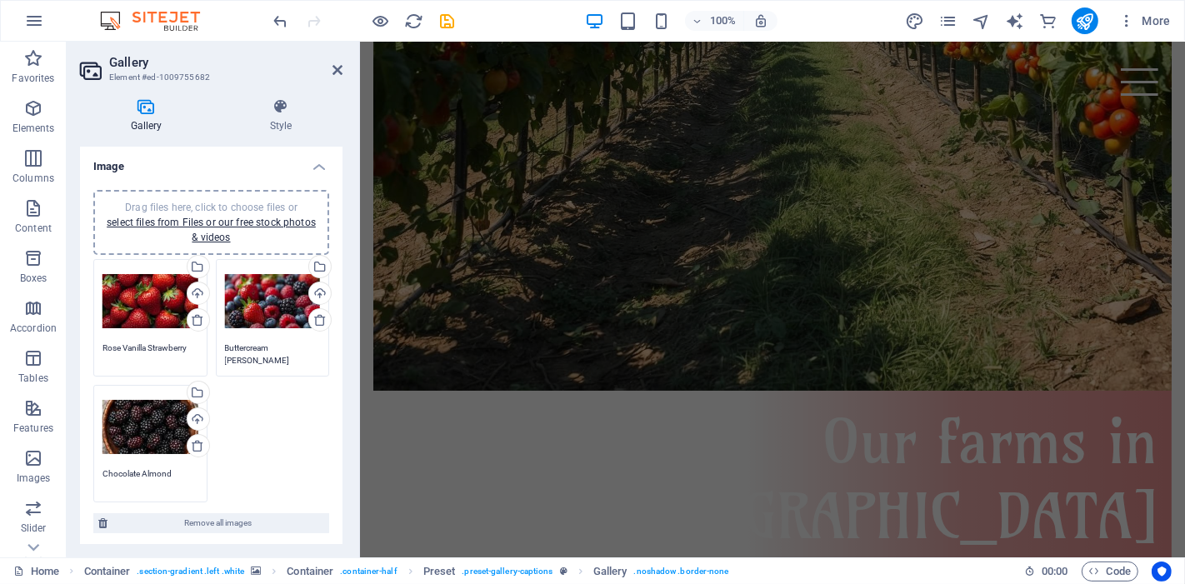
scroll to position [1127, 0]
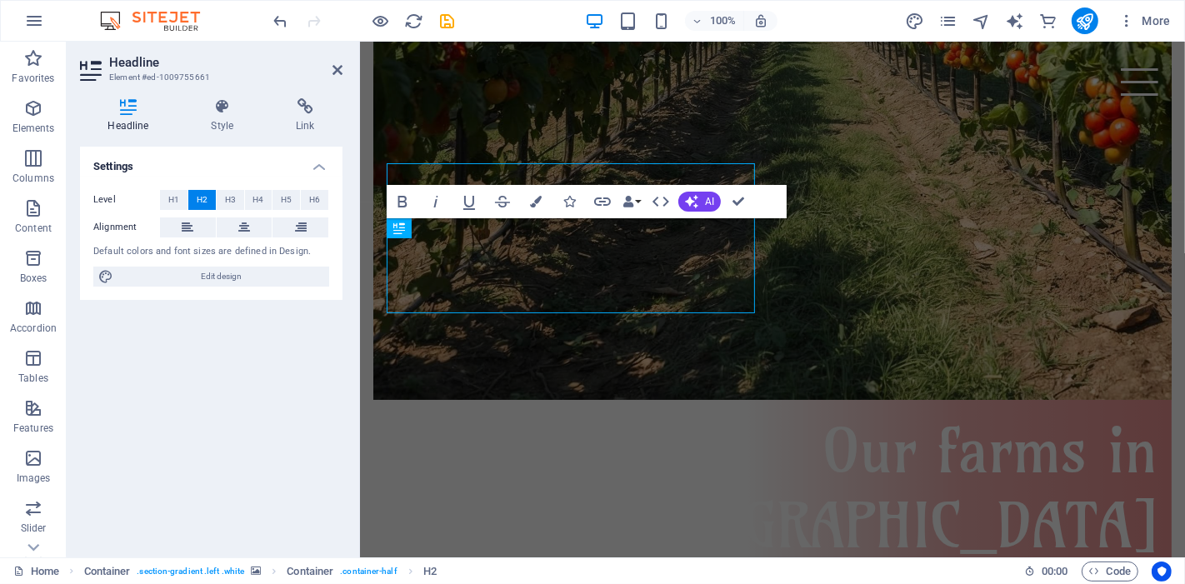
click at [176, 230] on button at bounding box center [188, 228] width 56 height 20
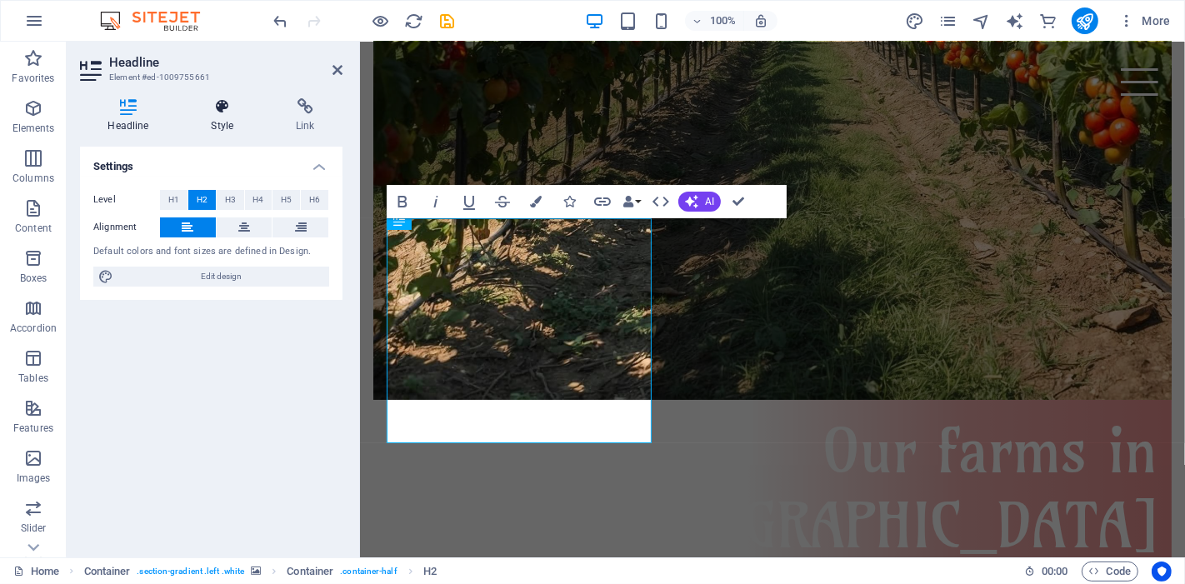
click at [226, 119] on h4 "Style" at bounding box center [225, 115] width 85 height 35
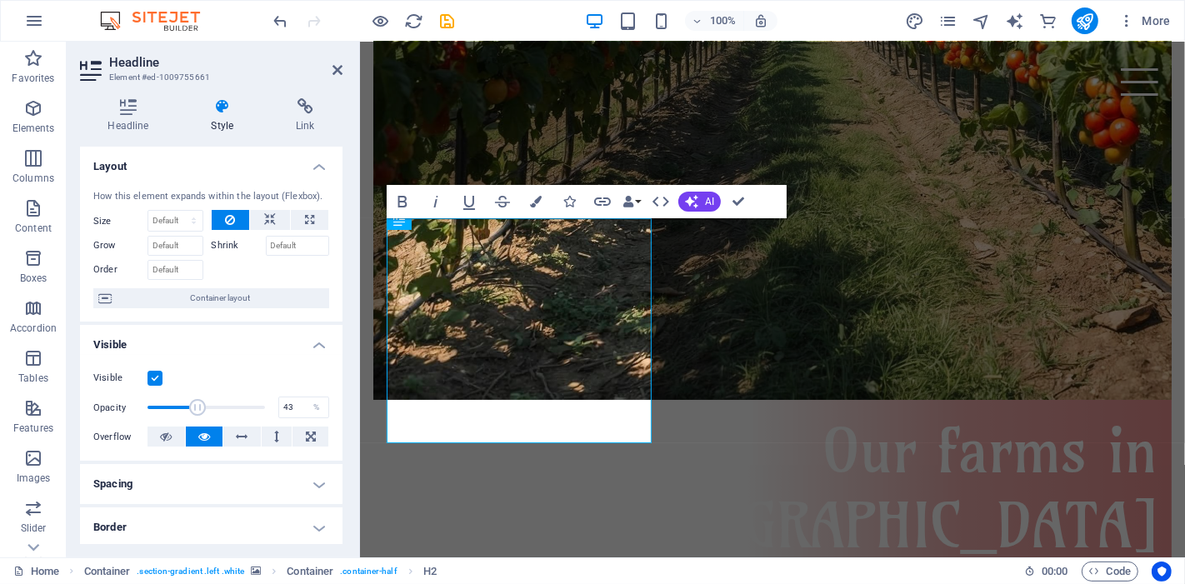
click at [197, 397] on span at bounding box center [207, 407] width 118 height 25
type input "100"
drag, startPoint x: 194, startPoint y: 405, endPoint x: 267, endPoint y: 402, distance: 72.6
click at [267, 402] on span at bounding box center [265, 407] width 17 height 17
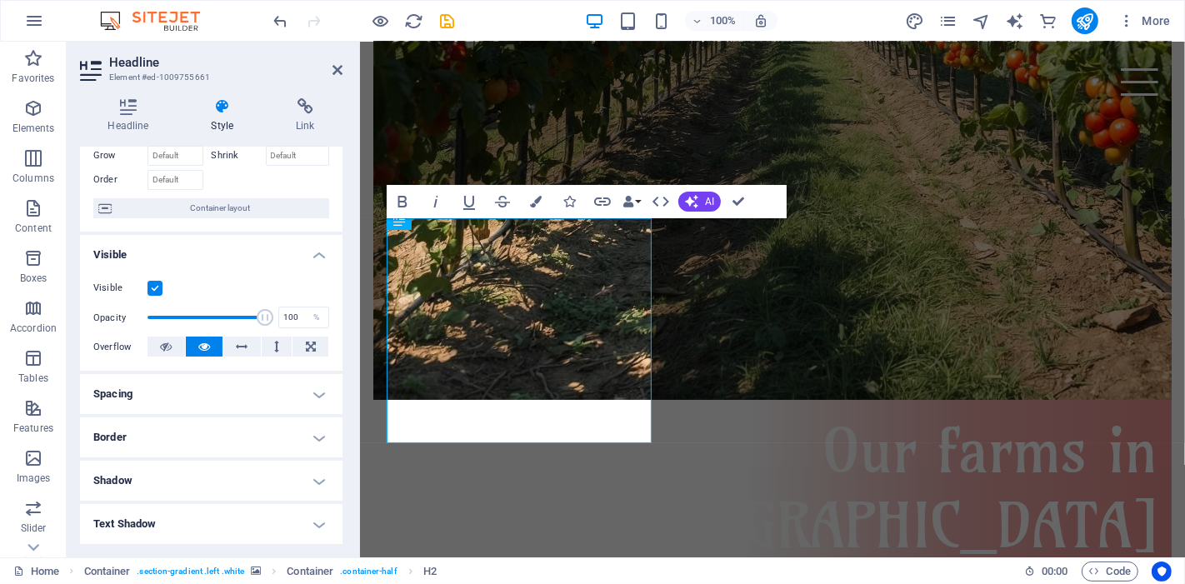
scroll to position [93, 0]
click at [201, 393] on h4 "Spacing" at bounding box center [211, 392] width 263 height 40
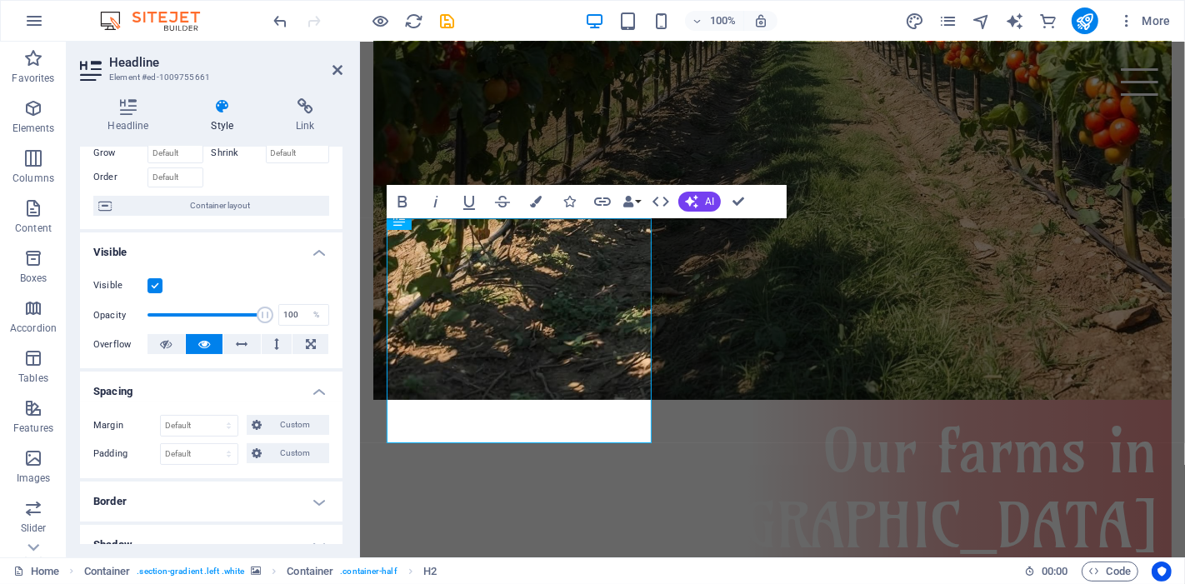
click at [218, 110] on icon at bounding box center [222, 106] width 78 height 17
click at [532, 200] on icon "button" at bounding box center [536, 202] width 12 height 12
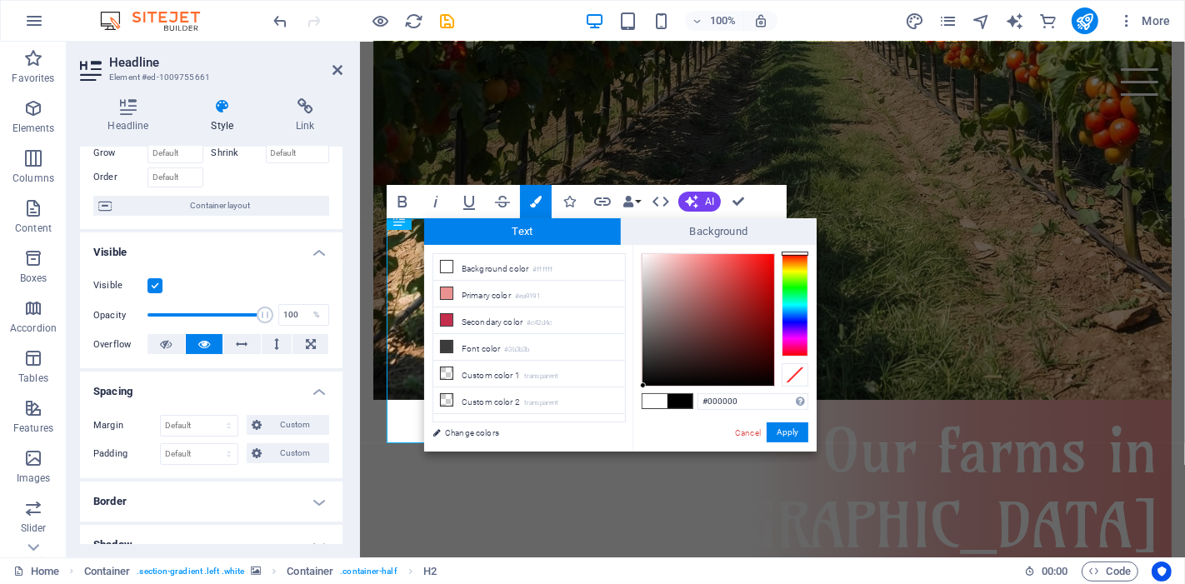
drag, startPoint x: 668, startPoint y: 300, endPoint x: 644, endPoint y: 388, distance: 91.6
click at [644, 388] on div "#000000 Supported formats #0852ed rgb(8, 82, 237) rgba(8, 82, 237, 90%) hsv(221…" at bounding box center [725, 469] width 184 height 449
type input "#000000"
click at [777, 431] on button "Apply" at bounding box center [788, 433] width 42 height 20
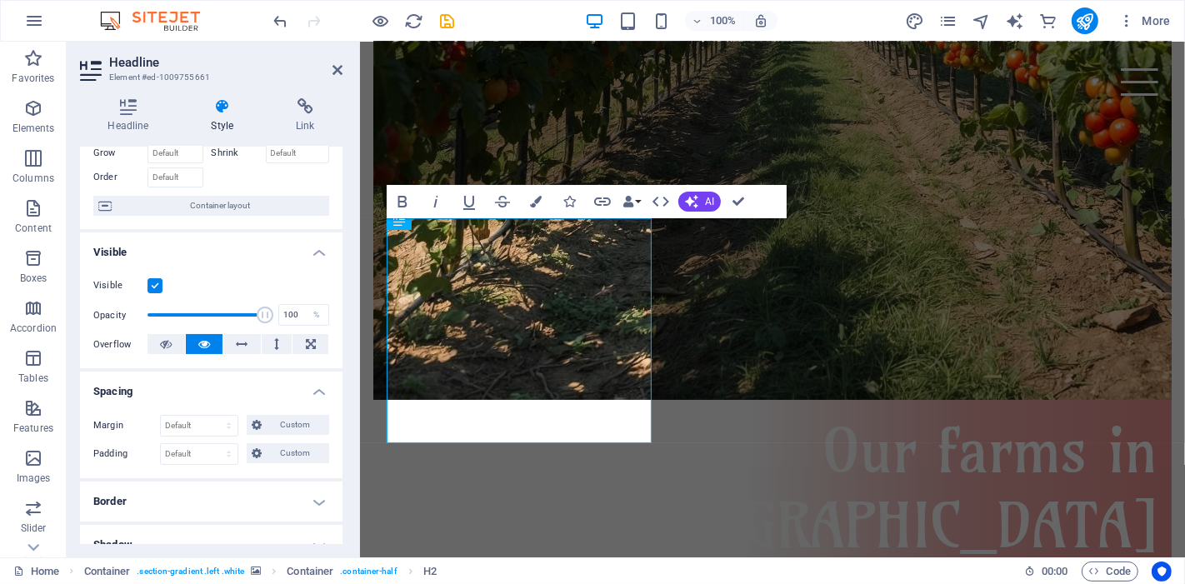
click at [769, 422] on div "Drag here to replace the existing content. Press “Ctrl” if you want to create a…" at bounding box center [772, 300] width 825 height 516
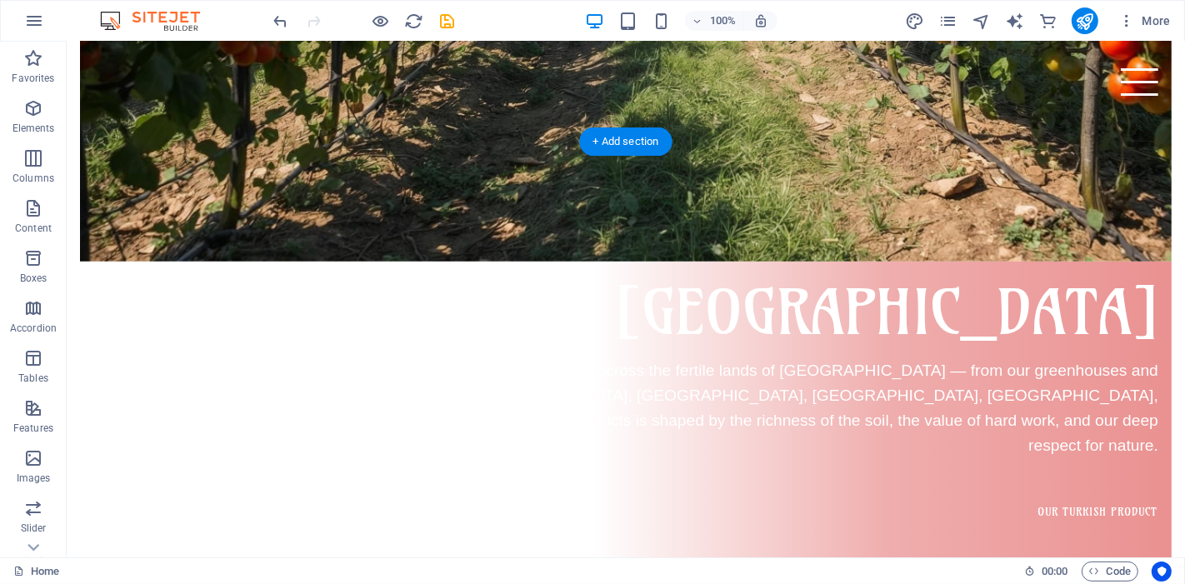
scroll to position [1313, 0]
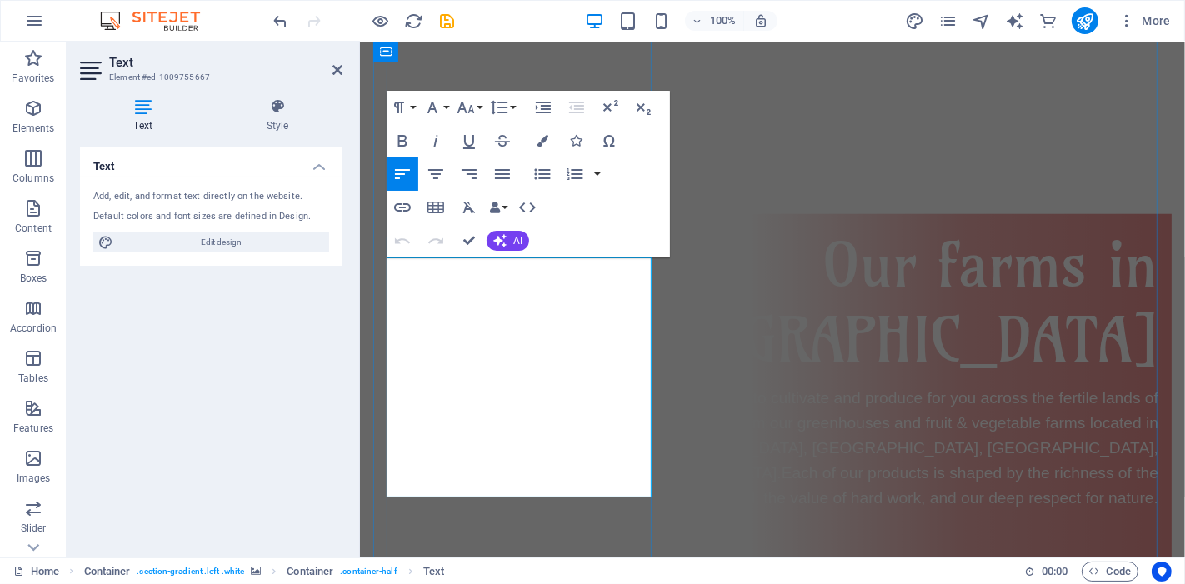
click at [278, 122] on h4 "Style" at bounding box center [278, 115] width 130 height 35
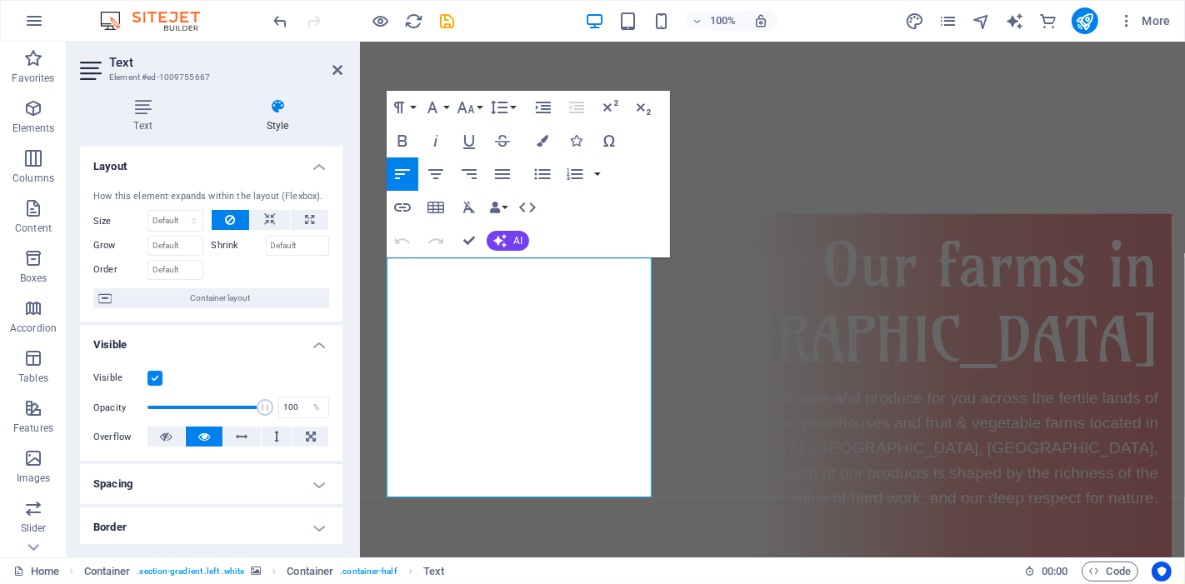
click at [276, 122] on h4 "Style" at bounding box center [278, 115] width 130 height 35
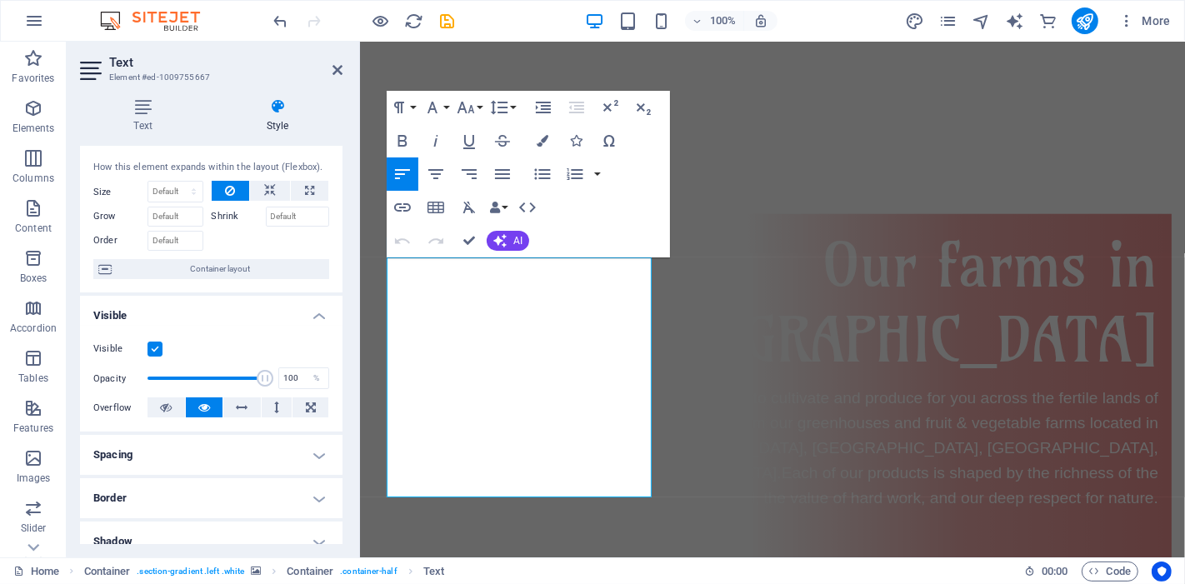
scroll to position [0, 0]
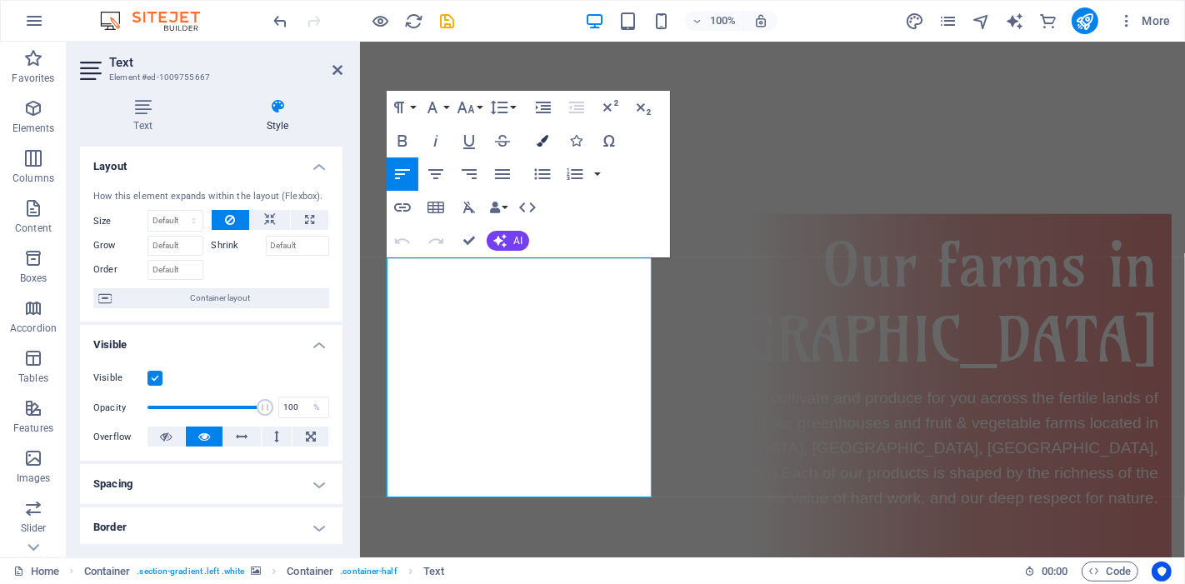
click at [531, 147] on button "Colors" at bounding box center [543, 140] width 32 height 33
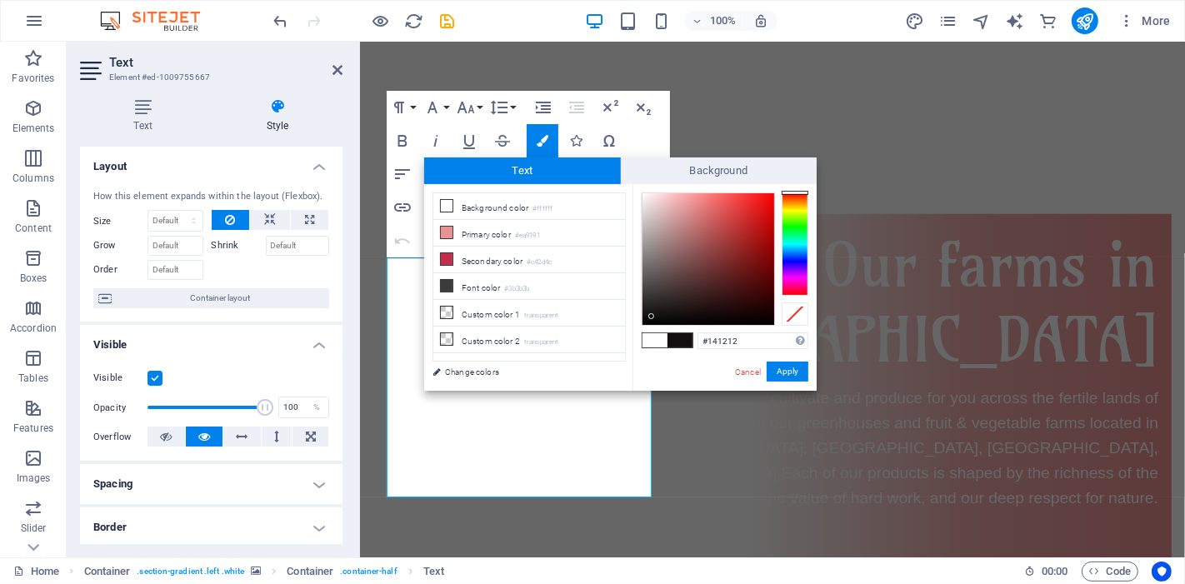
type input "#141313"
drag, startPoint x: 654, startPoint y: 293, endPoint x: 650, endPoint y: 315, distance: 22.1
click at [650, 315] on div at bounding box center [709, 259] width 132 height 132
click at [799, 377] on button "Apply" at bounding box center [788, 372] width 42 height 20
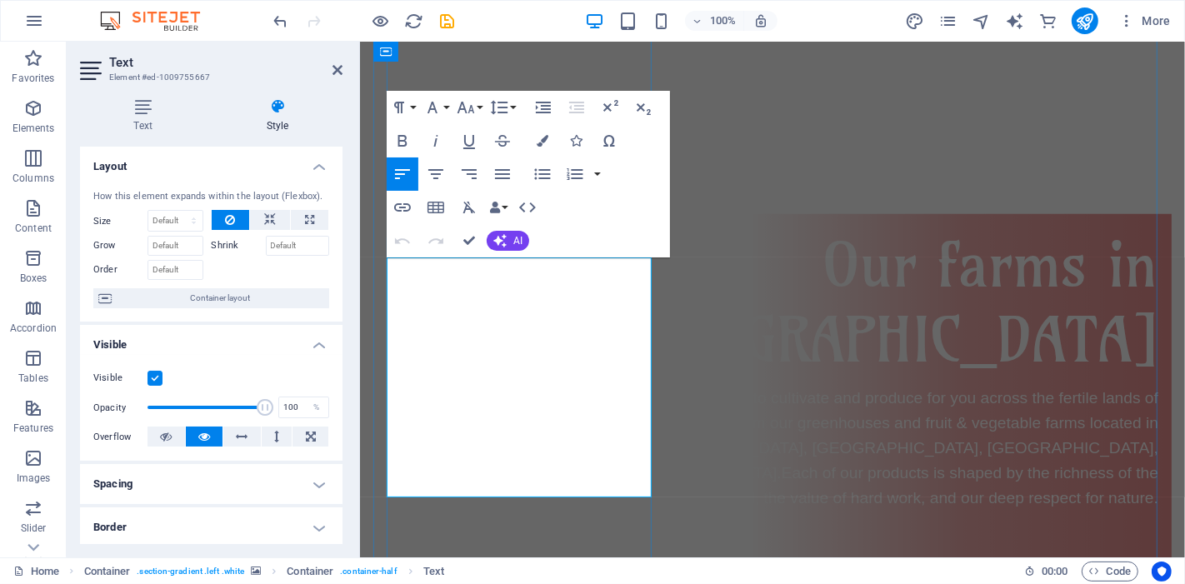
click at [545, 143] on icon "button" at bounding box center [543, 141] width 12 height 12
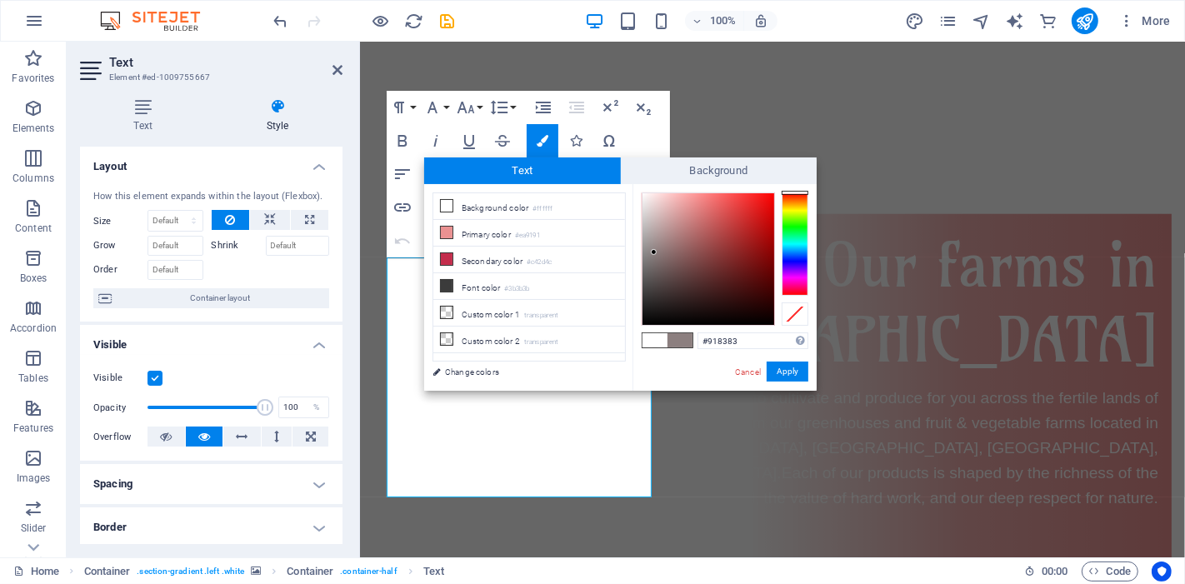
type input "#918484"
drag, startPoint x: 648, startPoint y: 313, endPoint x: 654, endPoint y: 250, distance: 63.6
click at [654, 250] on div at bounding box center [653, 250] width 6 height 6
click at [796, 363] on button "Apply" at bounding box center [788, 372] width 42 height 20
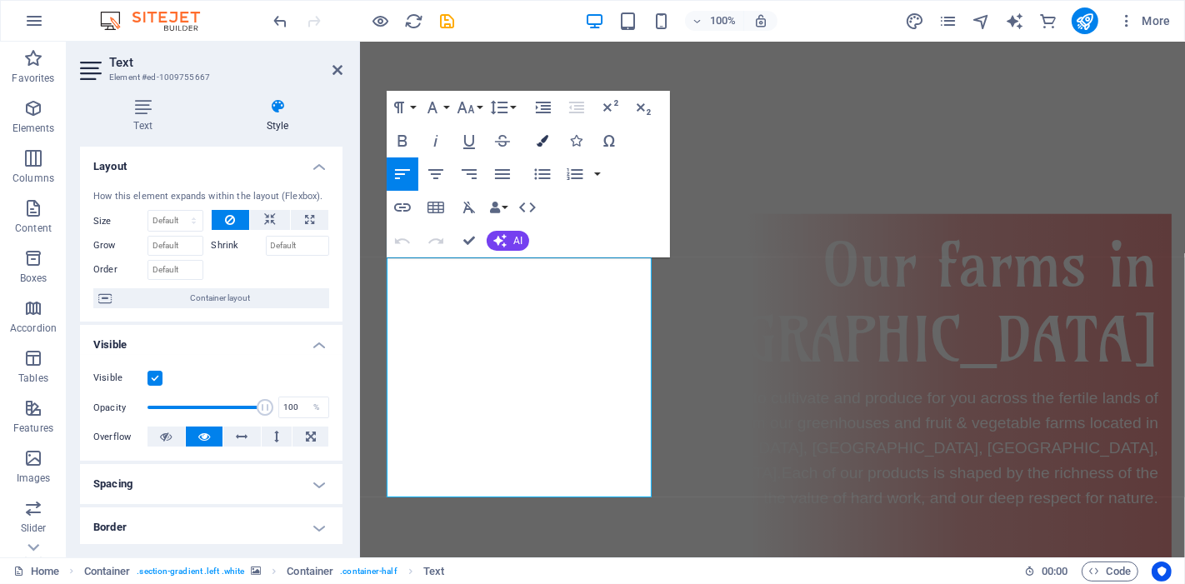
click at [543, 148] on button "Colors" at bounding box center [543, 140] width 32 height 33
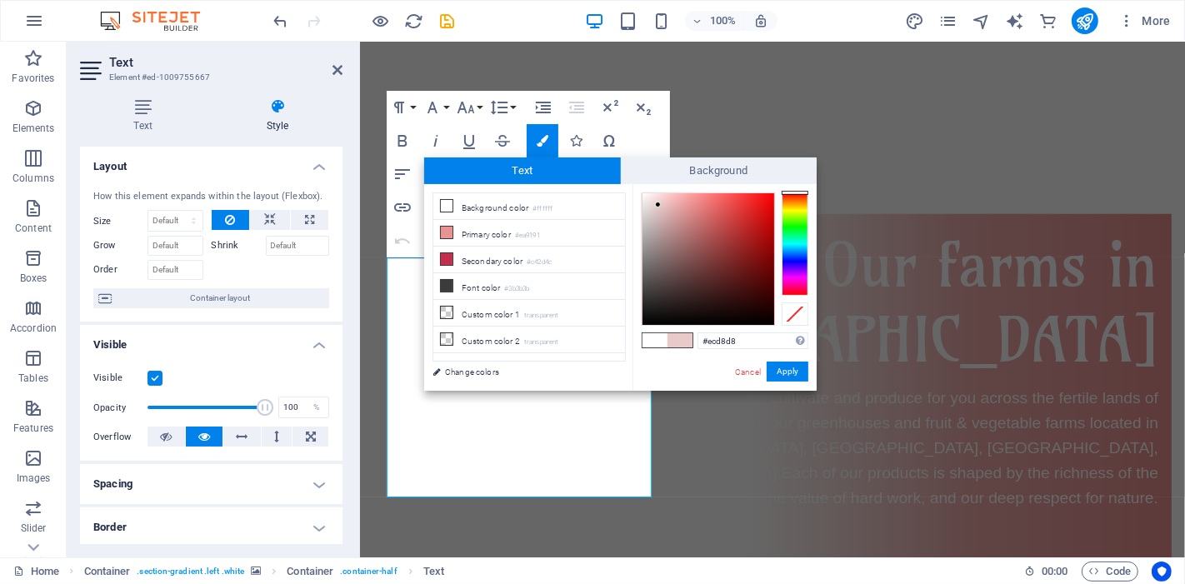
type input "#eedbdb"
drag, startPoint x: 651, startPoint y: 245, endPoint x: 652, endPoint y: 202, distance: 43.4
click at [652, 202] on div at bounding box center [709, 259] width 132 height 132
click at [781, 373] on button "Apply" at bounding box center [788, 372] width 42 height 20
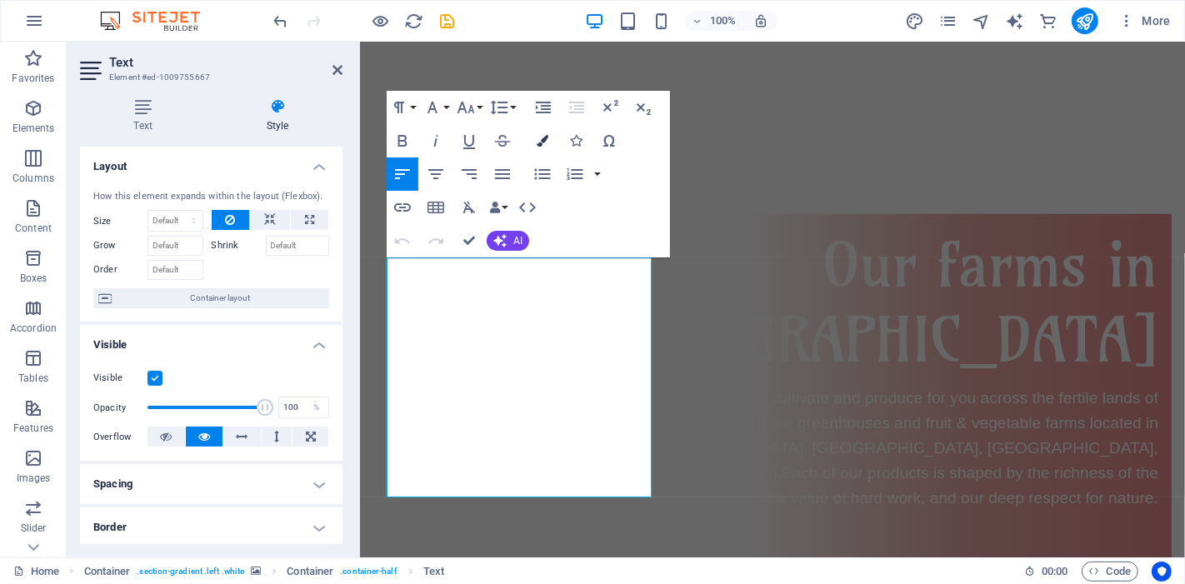
click at [539, 148] on button "Colors" at bounding box center [543, 140] width 32 height 33
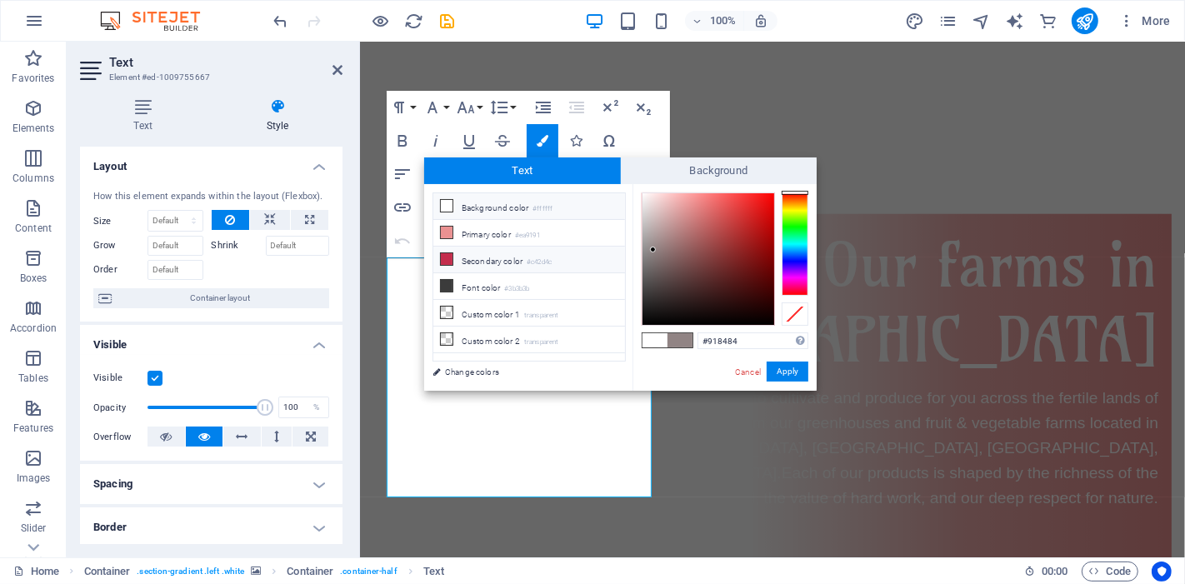
click at [497, 263] on li "Secondary color #c42d4c" at bounding box center [530, 260] width 192 height 27
type input "#c42d4c"
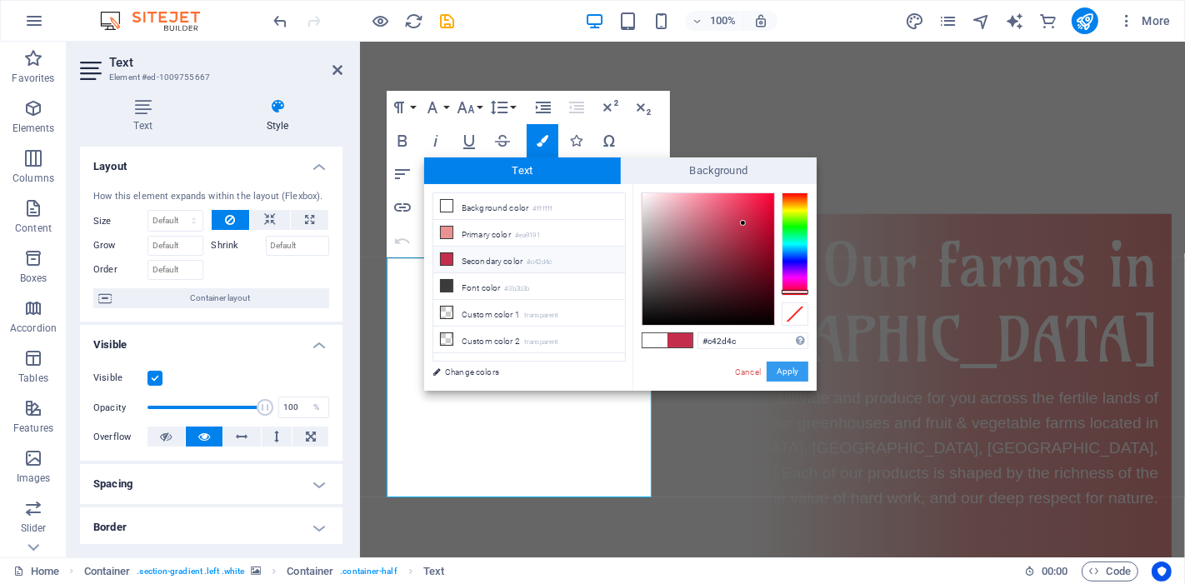
click at [807, 377] on button "Apply" at bounding box center [788, 372] width 42 height 20
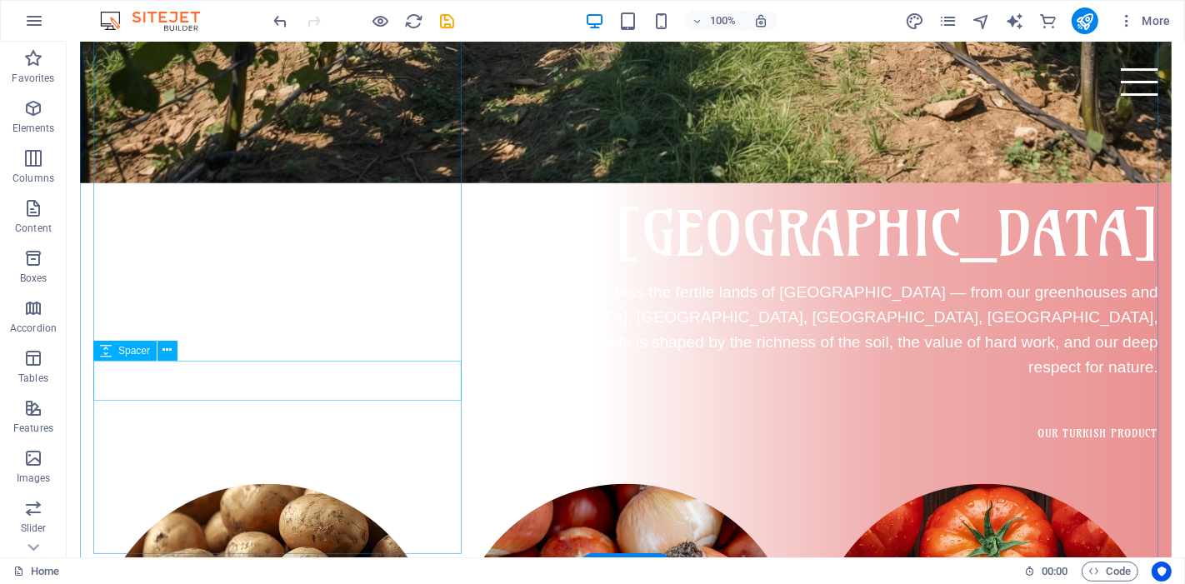
scroll to position [1313, 0]
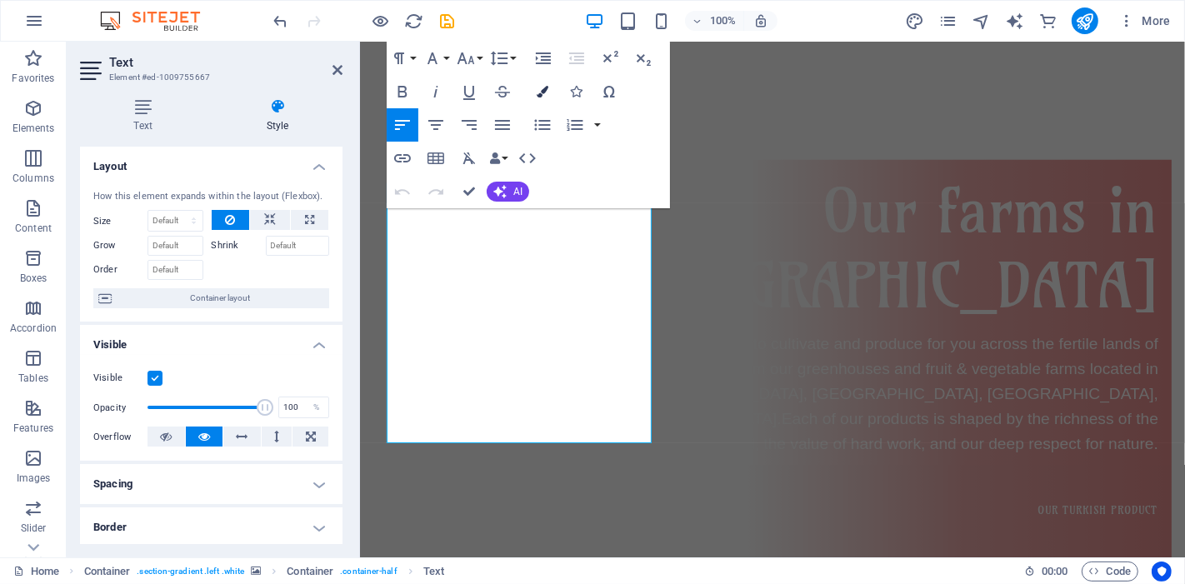
click at [544, 93] on icon "button" at bounding box center [543, 92] width 12 height 12
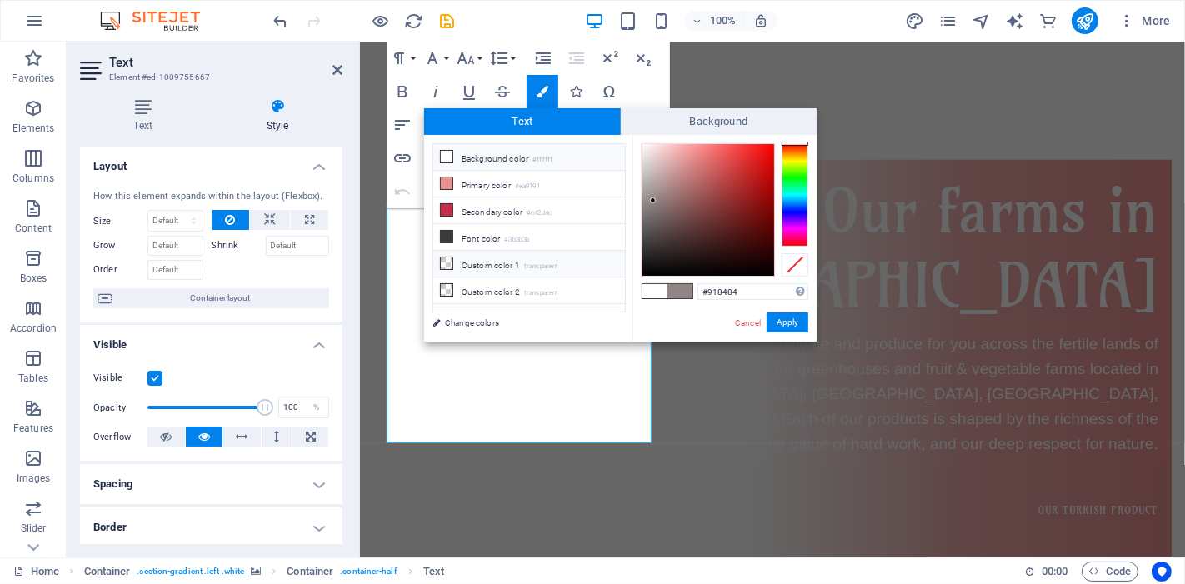
click at [481, 262] on li "Custom color 1 transparent" at bounding box center [530, 264] width 192 height 27
type input "rgba(0, 0, 0, 0)"
click at [788, 323] on button "Apply" at bounding box center [788, 323] width 42 height 20
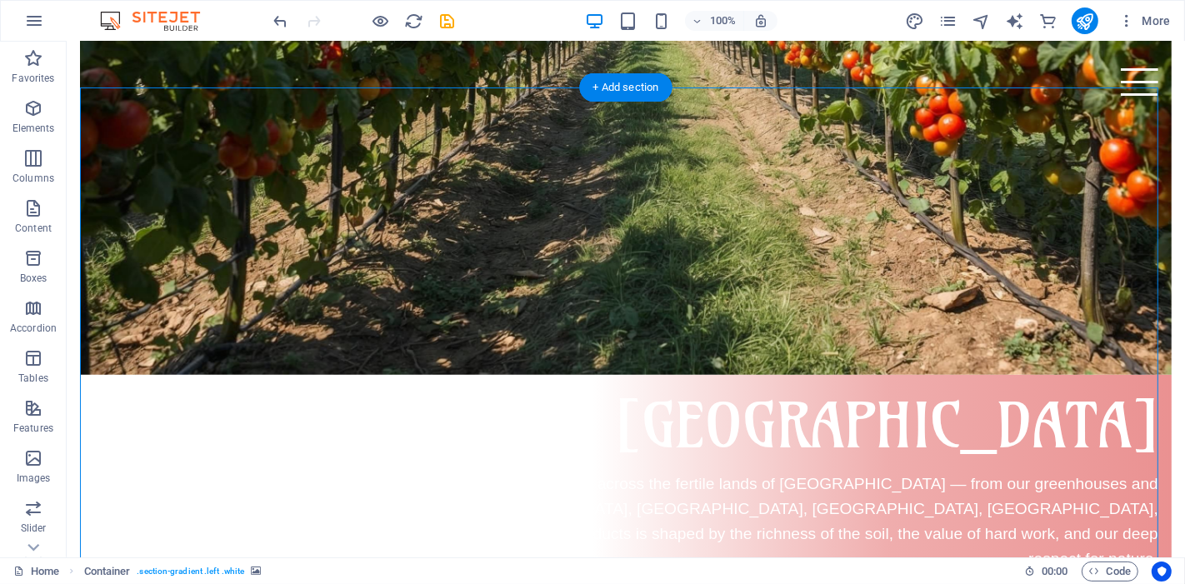
scroll to position [1089, 0]
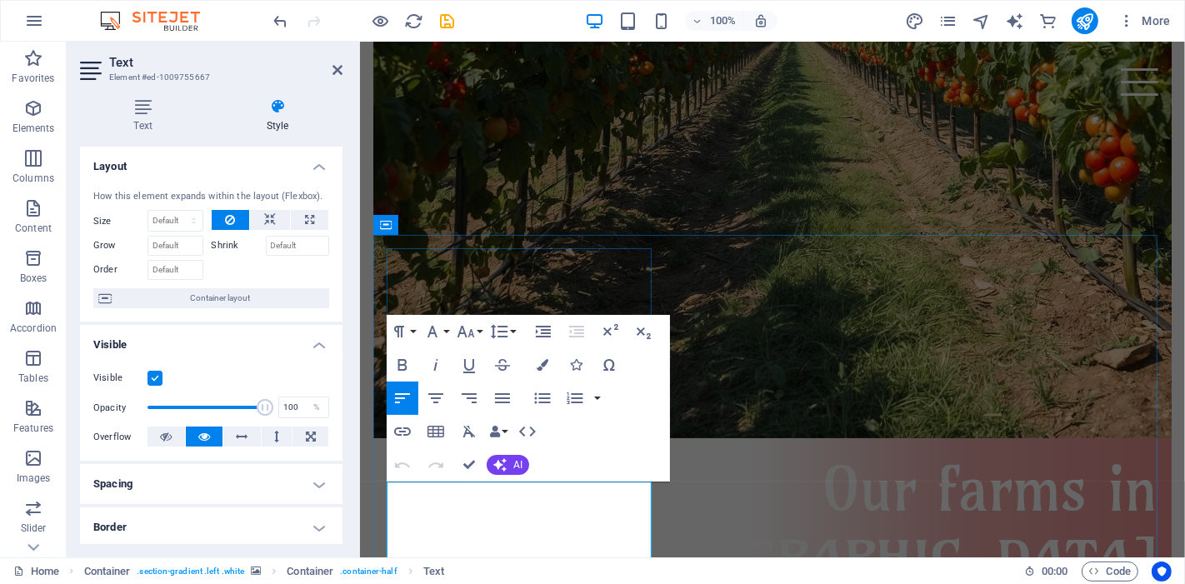
click at [540, 359] on icon "button" at bounding box center [543, 365] width 12 height 12
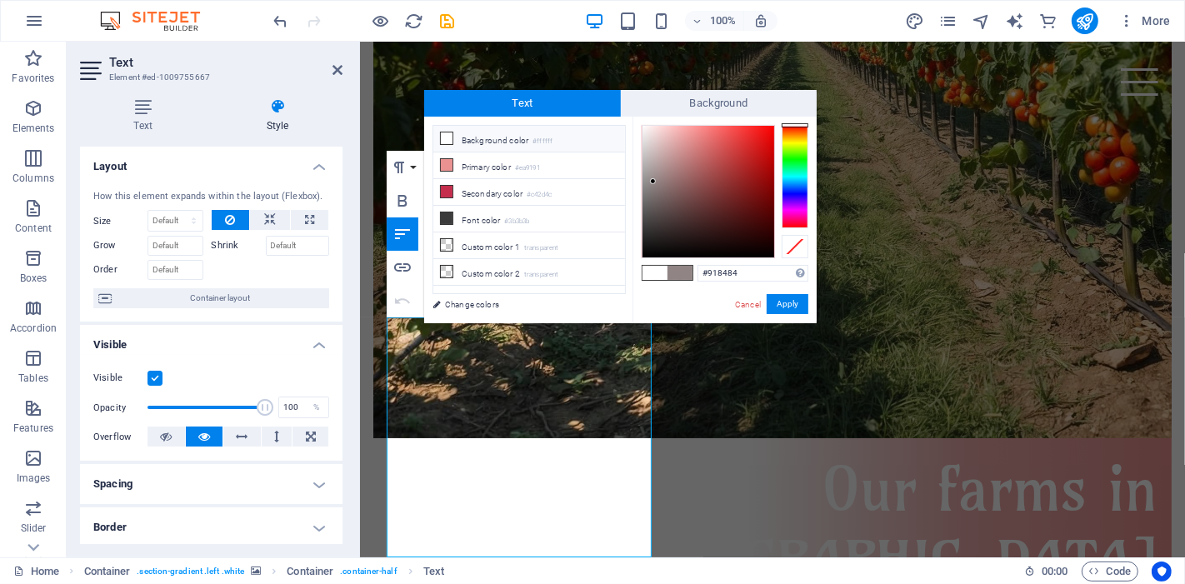
scroll to position [1253, 0]
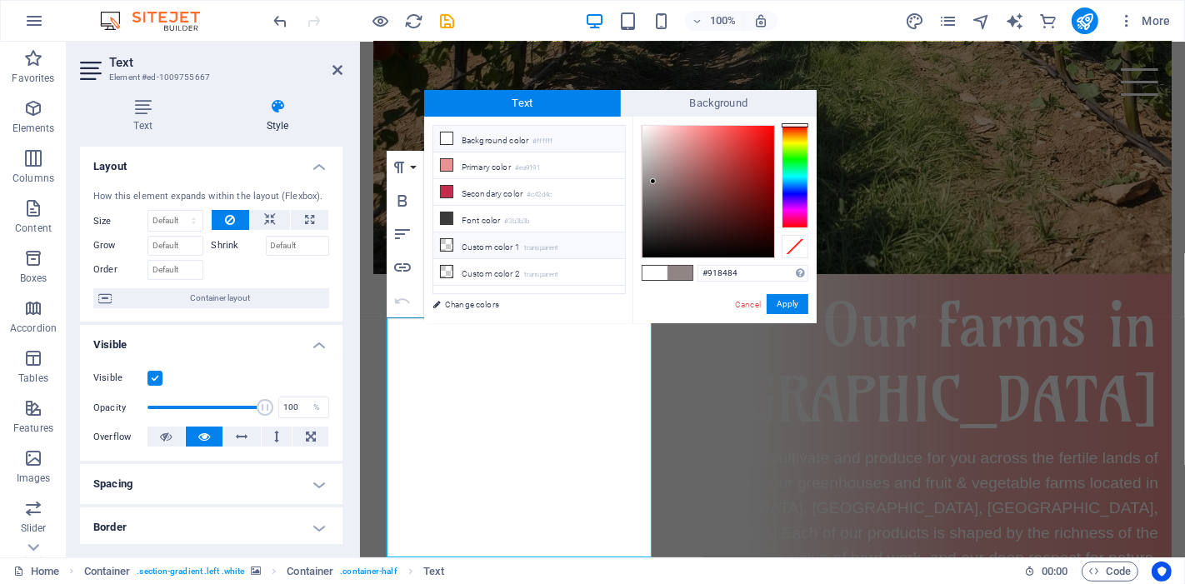
click at [503, 242] on li "Custom color 1 transparent" at bounding box center [530, 246] width 192 height 27
type input "rgba(0, 0, 0, 0)"
click at [783, 306] on button "Apply" at bounding box center [788, 304] width 42 height 20
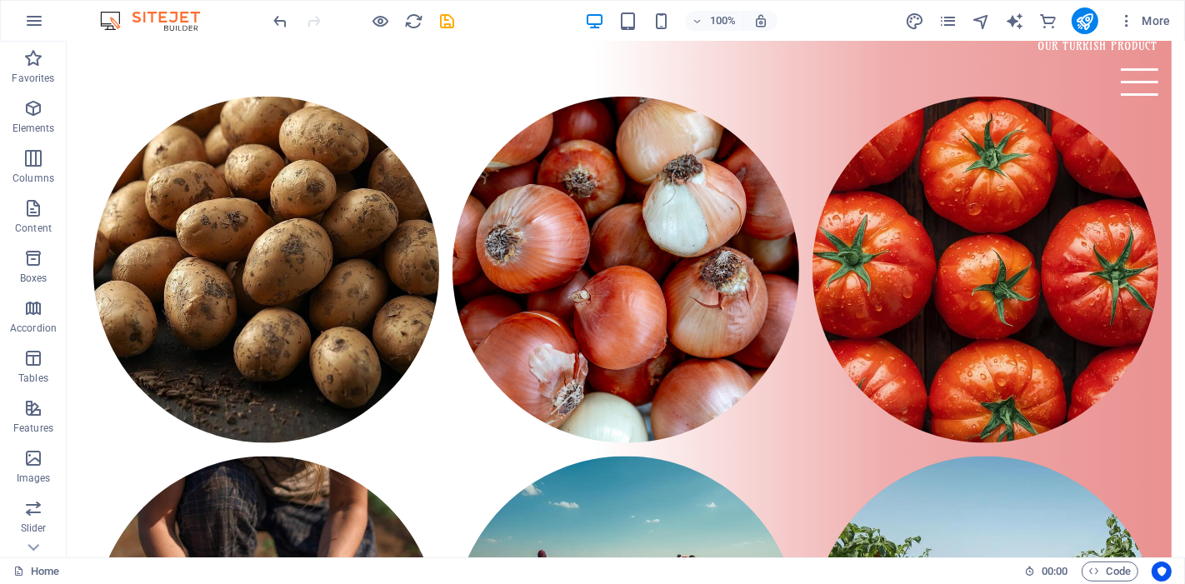
scroll to position [1623, 0]
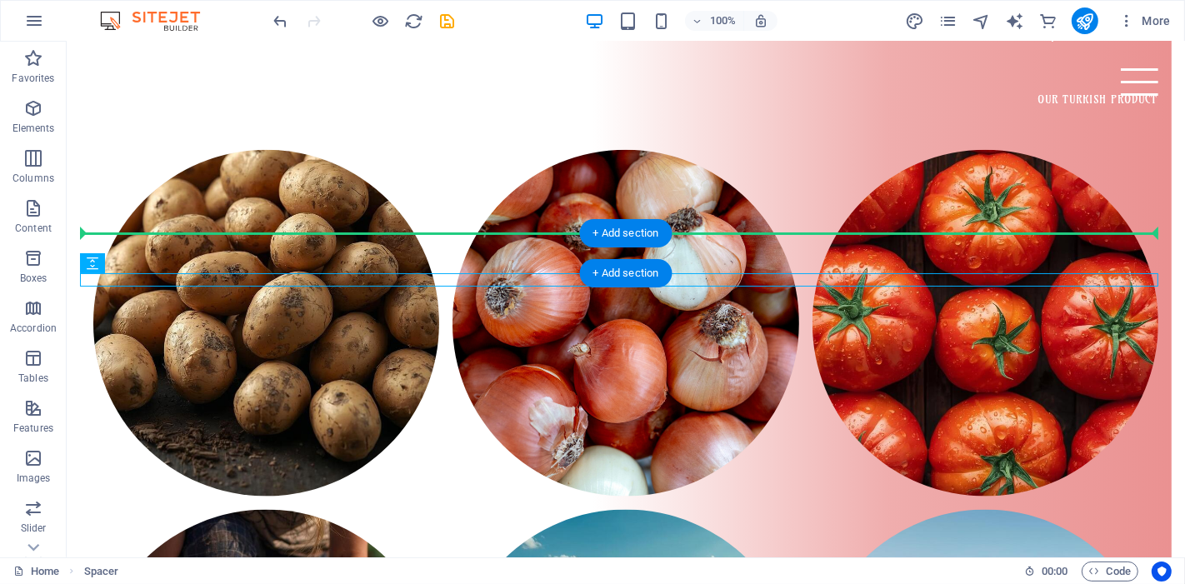
drag, startPoint x: 503, startPoint y: 275, endPoint x: 511, endPoint y: 243, distance: 33.6
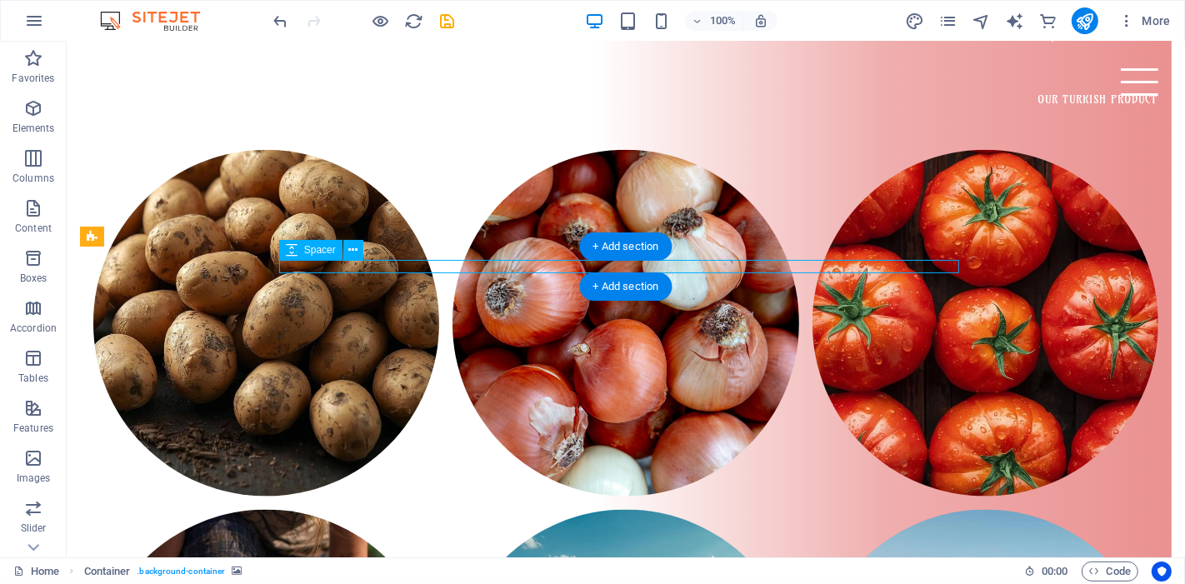
select select "rem"
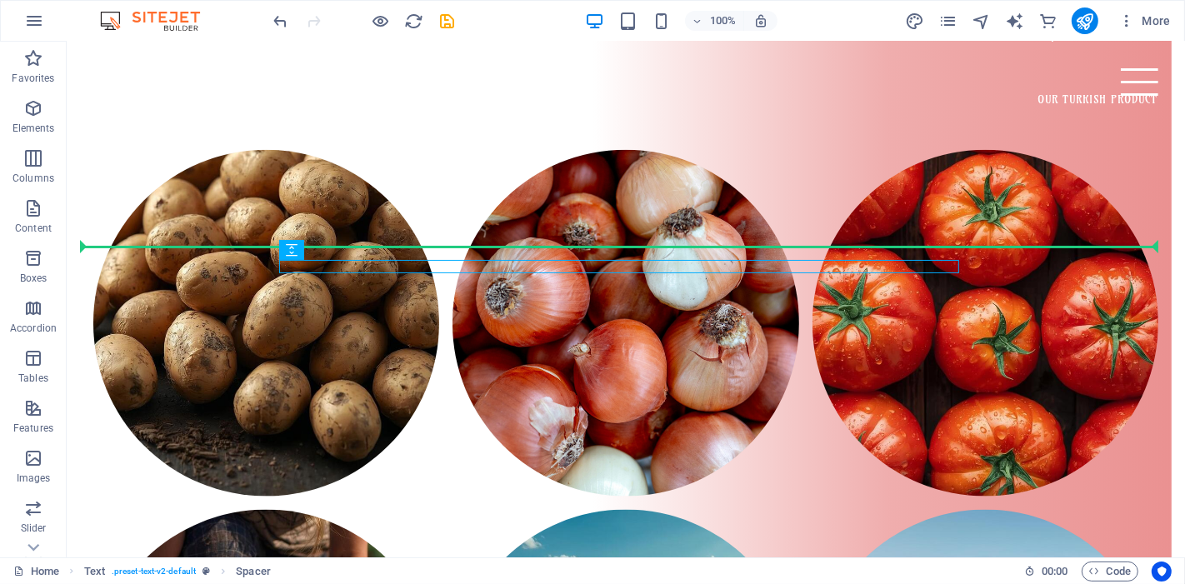
drag, startPoint x: 547, startPoint y: 271, endPoint x: 551, endPoint y: 240, distance: 31.1
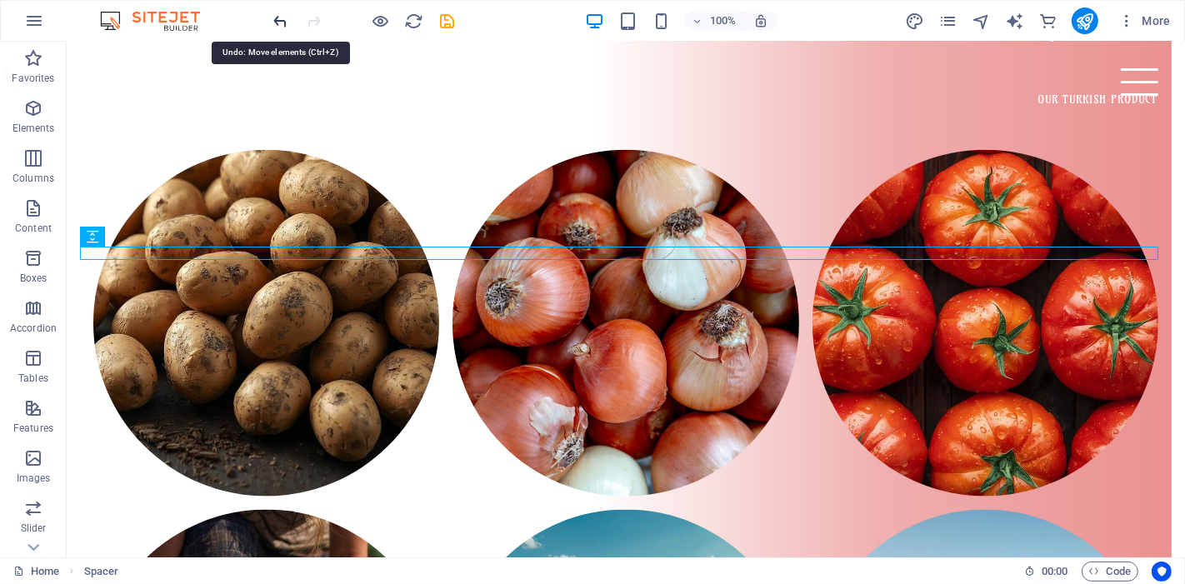
click at [277, 25] on icon "undo" at bounding box center [281, 21] width 19 height 19
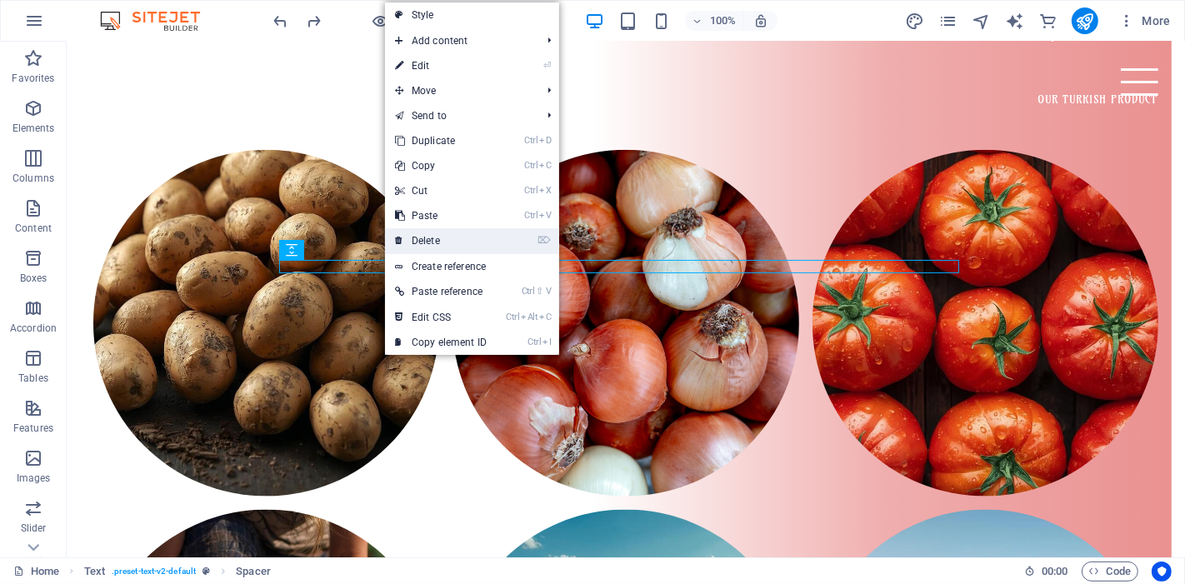
click at [431, 232] on link "⌦ Delete" at bounding box center [441, 240] width 112 height 25
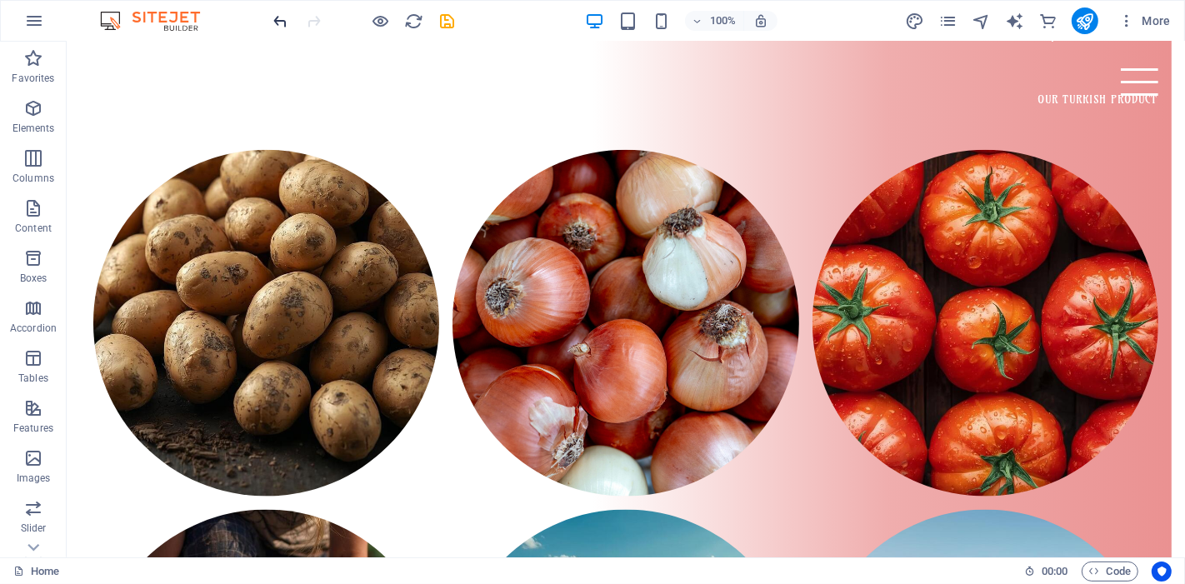
click at [288, 23] on icon "undo" at bounding box center [281, 21] width 19 height 19
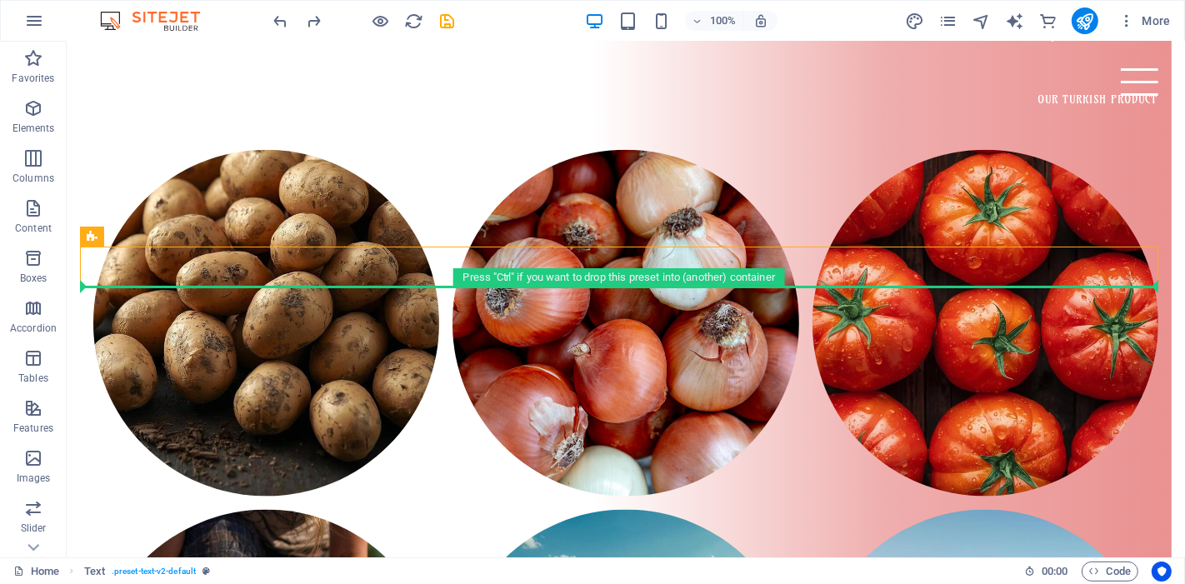
drag, startPoint x: 512, startPoint y: 279, endPoint x: 513, endPoint y: 304, distance: 25.0
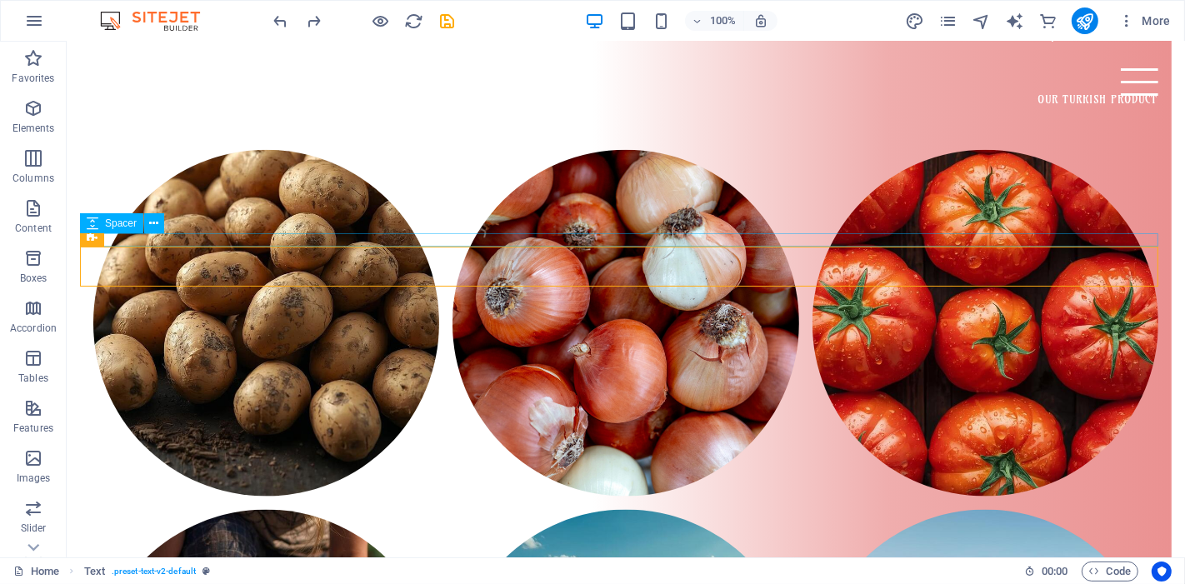
drag, startPoint x: 508, startPoint y: 308, endPoint x: 504, endPoint y: 237, distance: 71.8
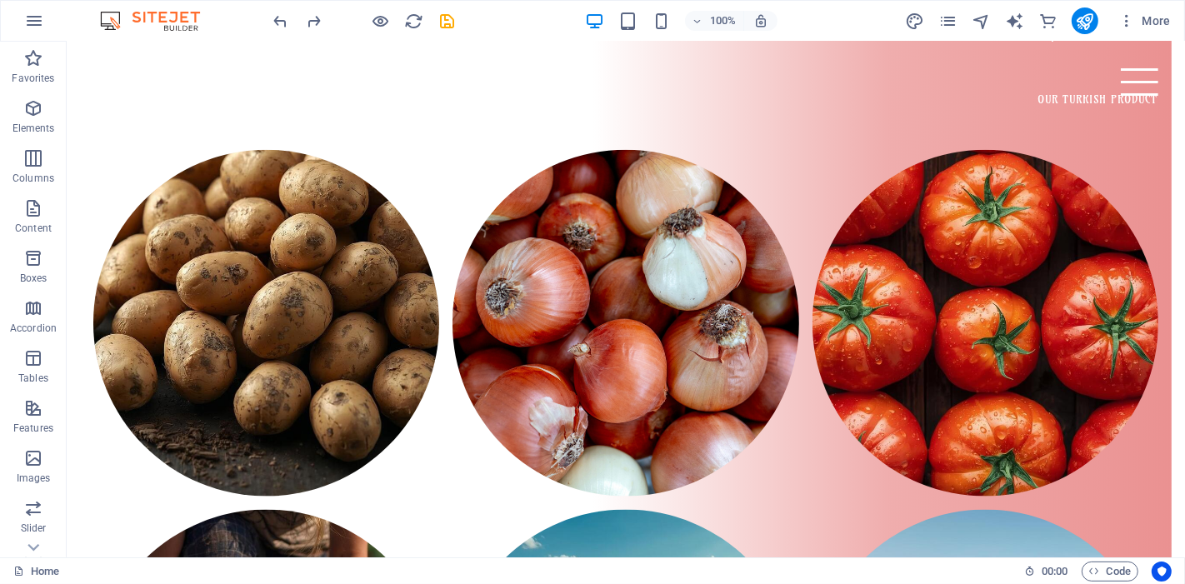
drag, startPoint x: 510, startPoint y: 231, endPoint x: 509, endPoint y: 287, distance: 55.9
click at [154, 224] on icon at bounding box center [154, 224] width 9 height 18
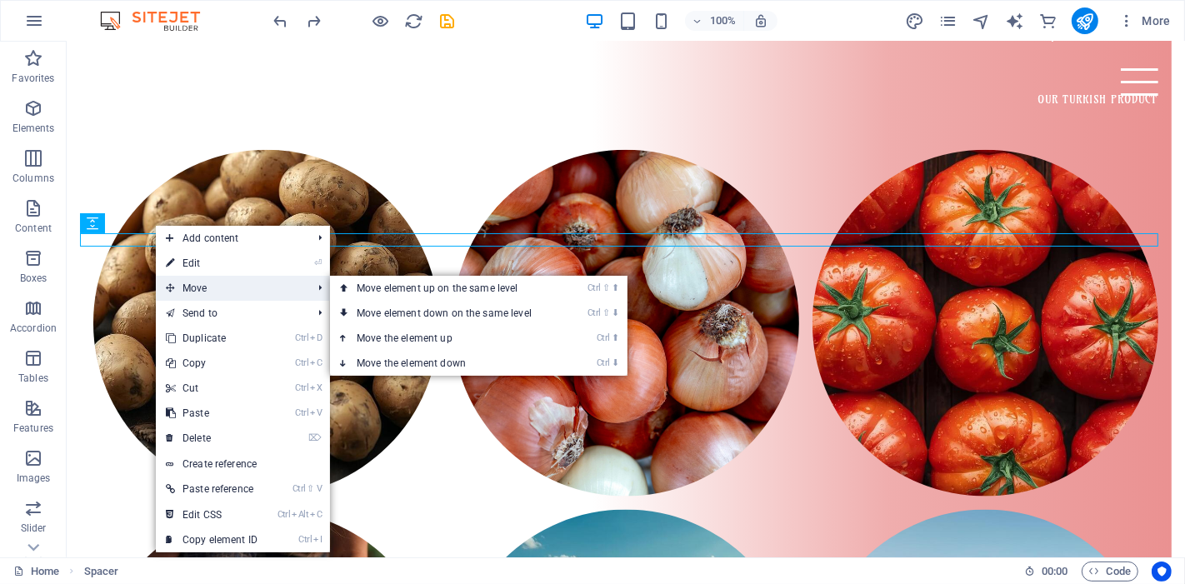
click at [213, 291] on span "Move" at bounding box center [230, 288] width 149 height 25
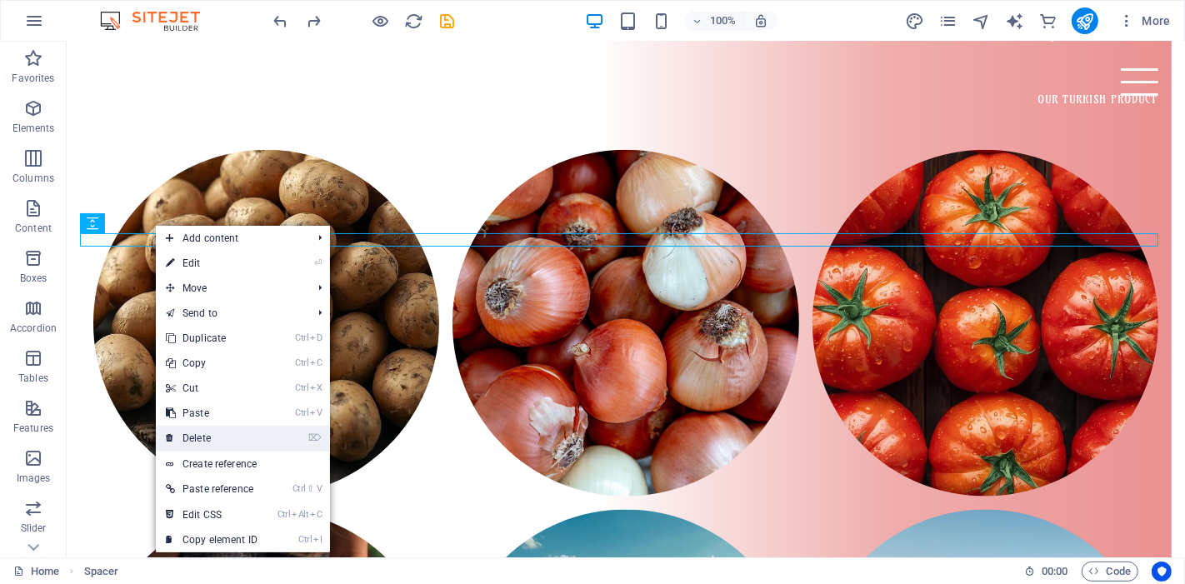
click at [217, 439] on link "⌦ Delete" at bounding box center [212, 438] width 112 height 25
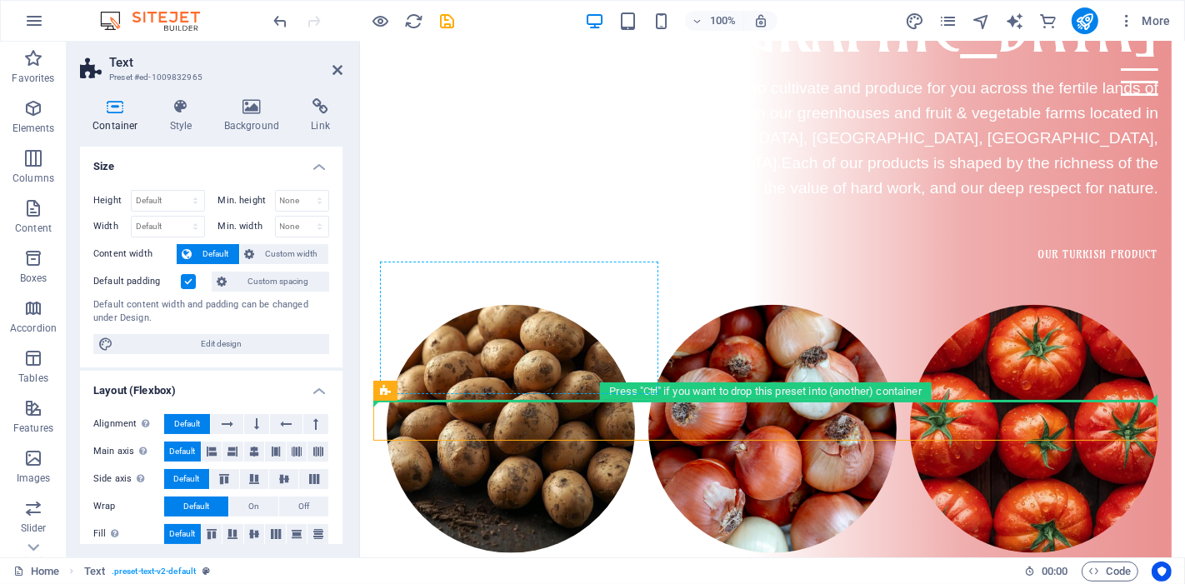
drag, startPoint x: 474, startPoint y: 439, endPoint x: 485, endPoint y: 386, distance: 53.6
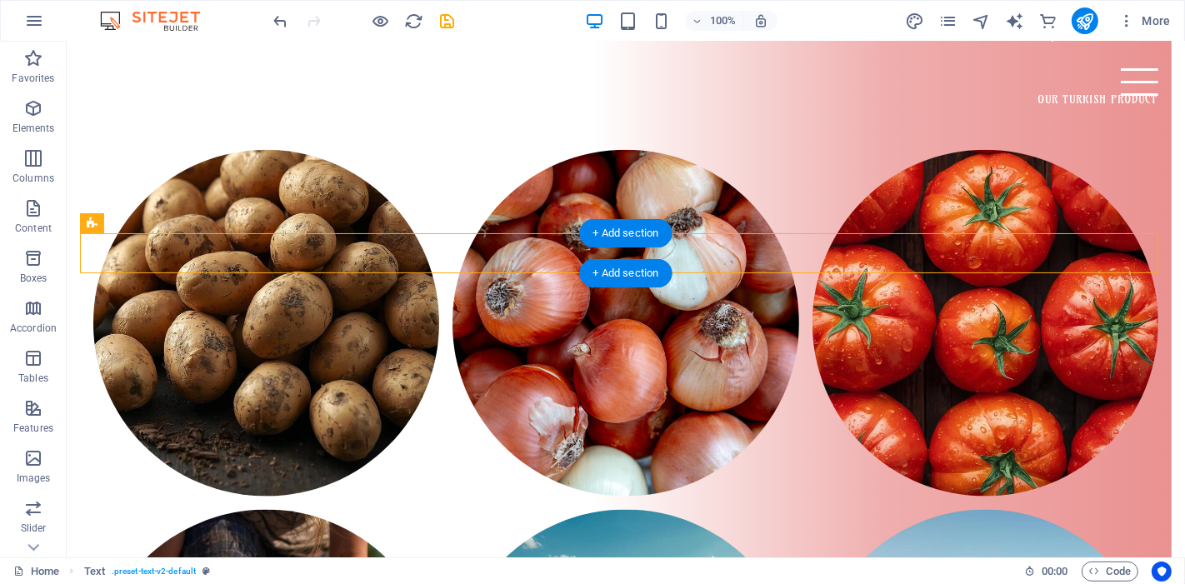
drag, startPoint x: 397, startPoint y: 256, endPoint x: 423, endPoint y: 254, distance: 25.9
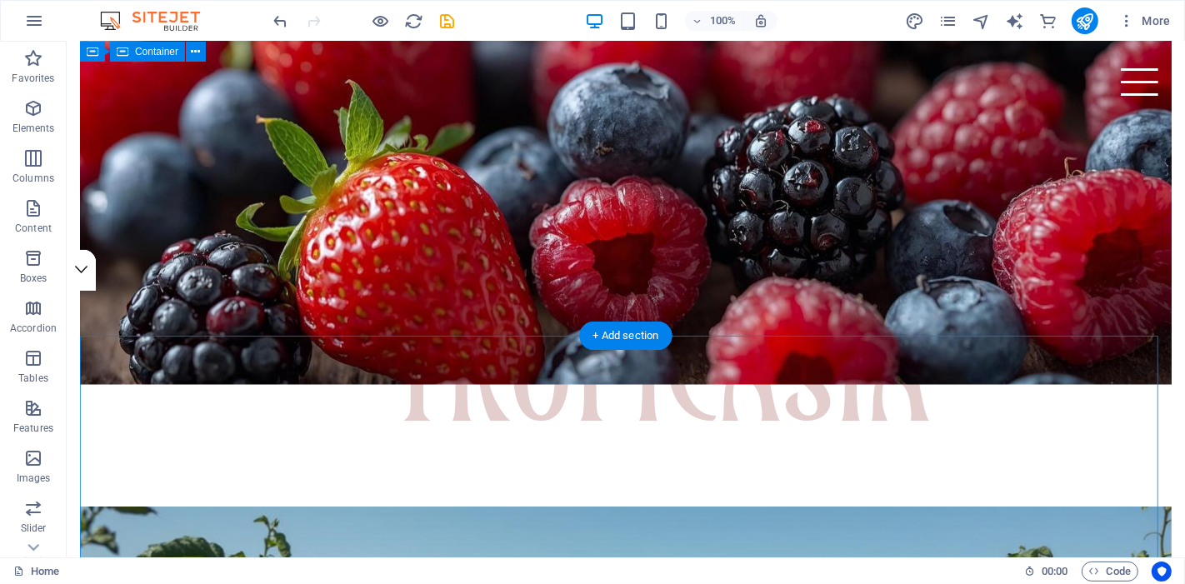
scroll to position [234, 0]
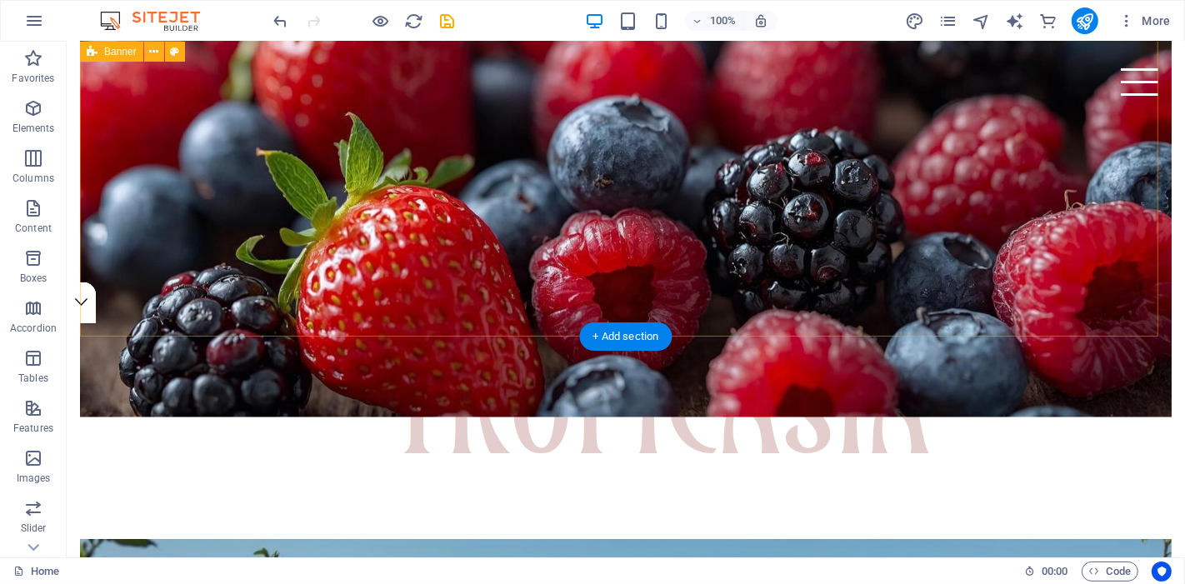
click at [497, 333] on div "Tropicasia Nature’s Finest, Tropicasia’s Promise." at bounding box center [625, 180] width 1092 height 719
click at [499, 331] on div "Tropicasia Nature’s Finest, Tropicasia’s Promise." at bounding box center [625, 180] width 1092 height 719
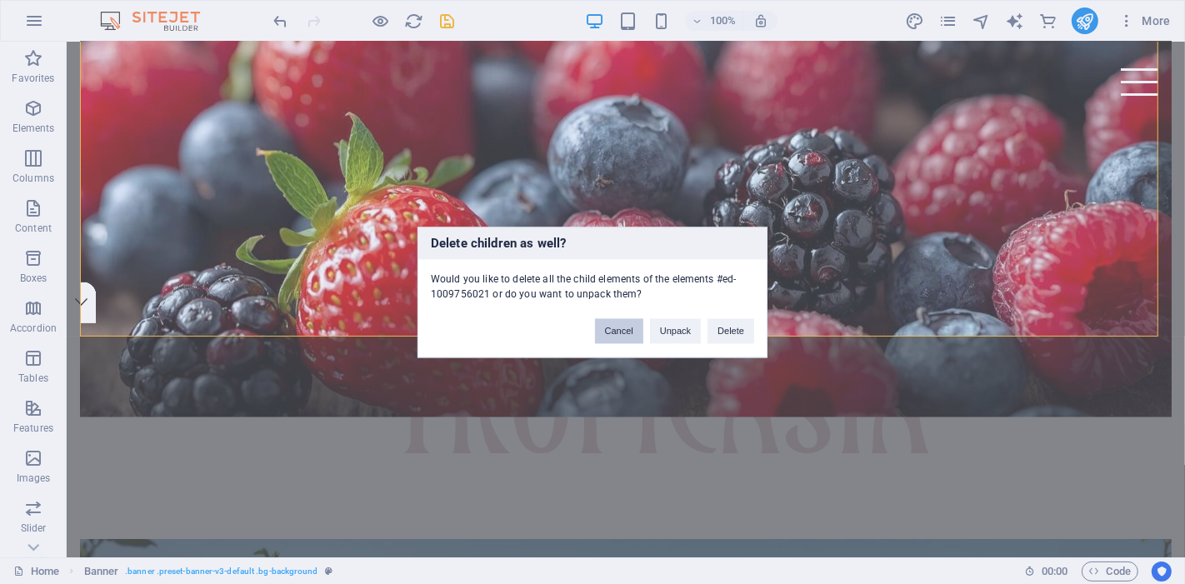
click at [626, 335] on button "Cancel" at bounding box center [619, 330] width 48 height 25
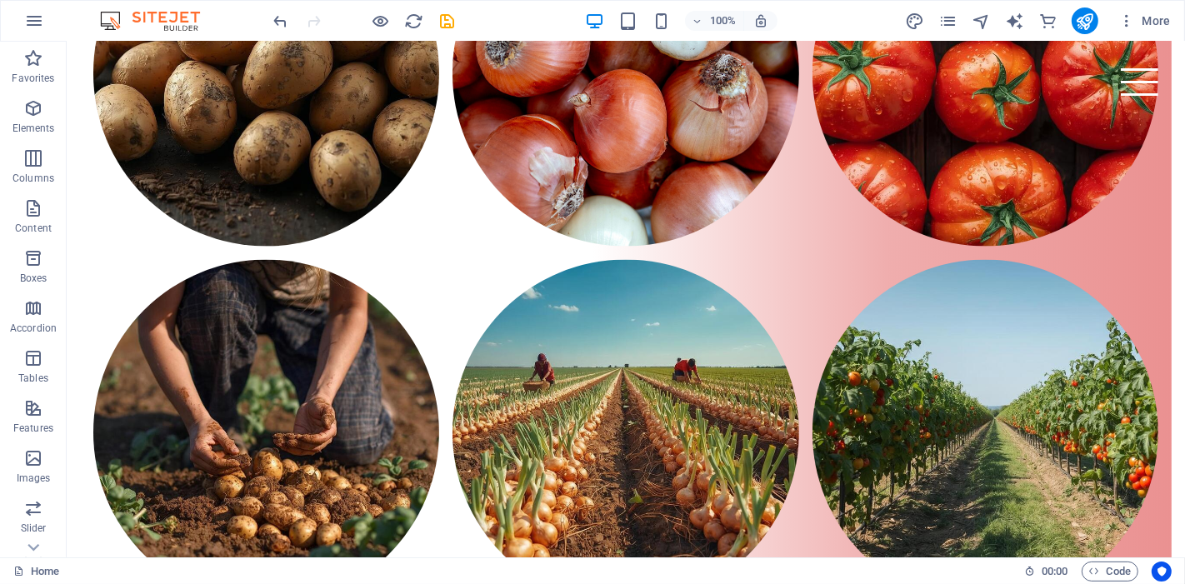
scroll to position [1902, 0]
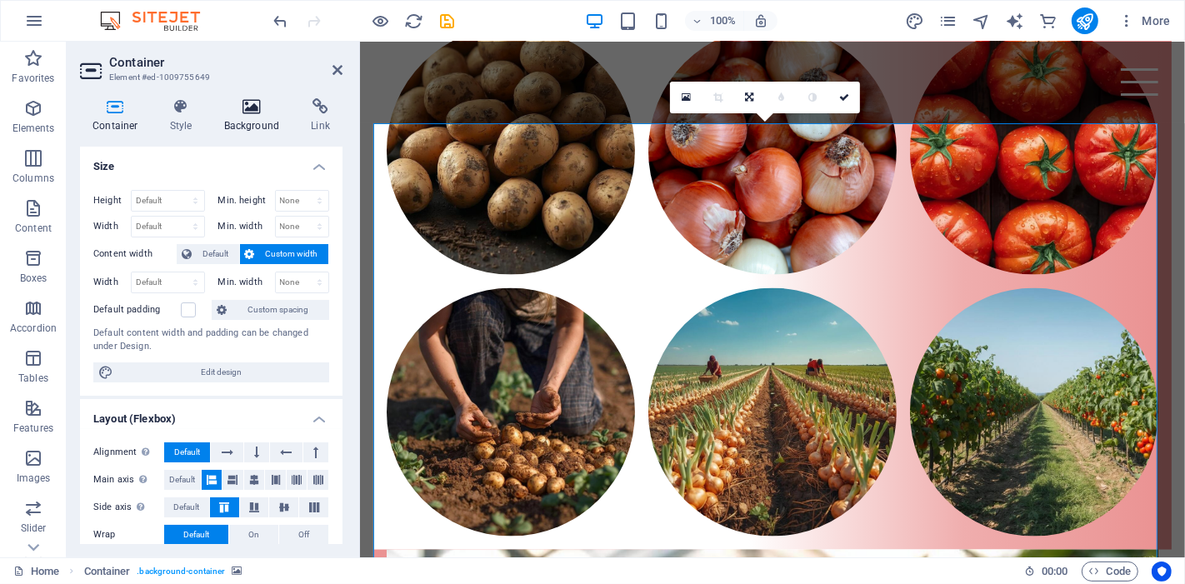
click at [265, 118] on h4 "Background" at bounding box center [256, 115] width 88 height 35
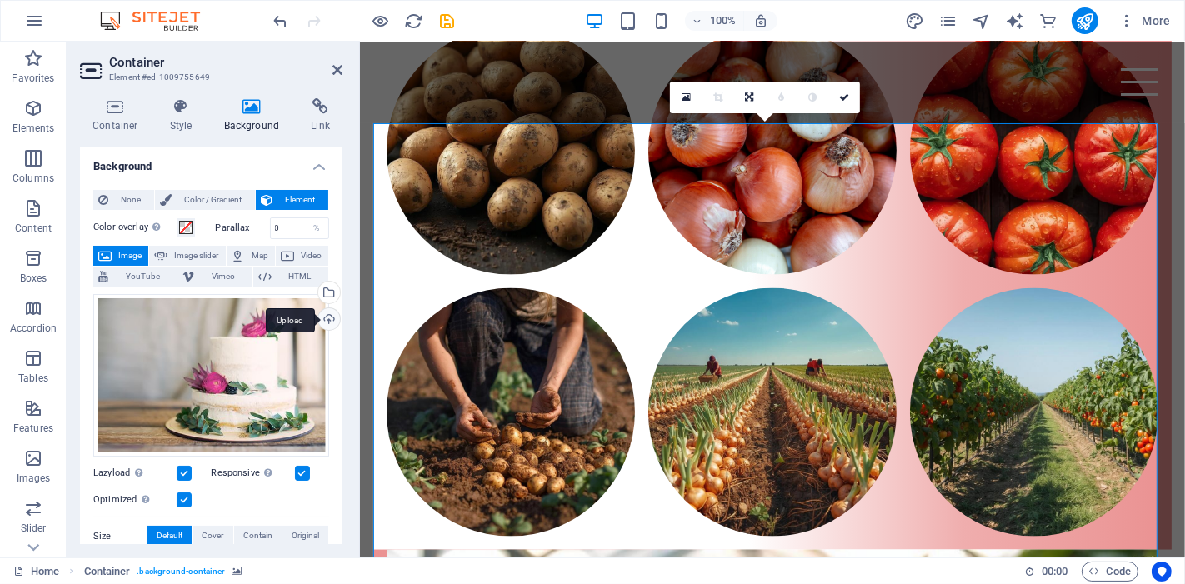
click at [333, 315] on div "Upload" at bounding box center [327, 320] width 25 height 25
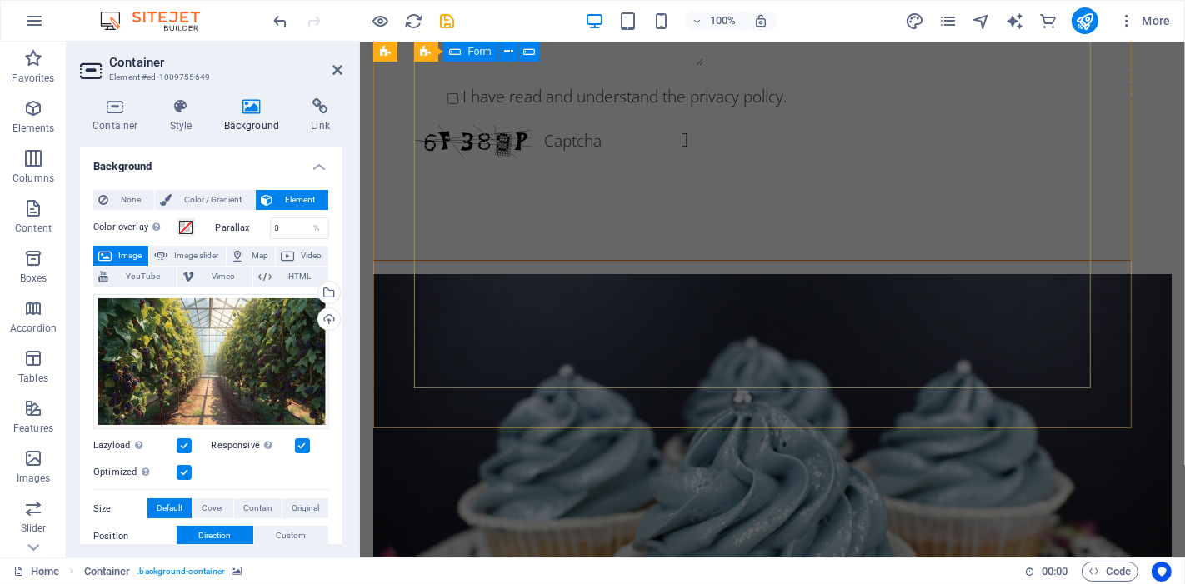
scroll to position [5581, 0]
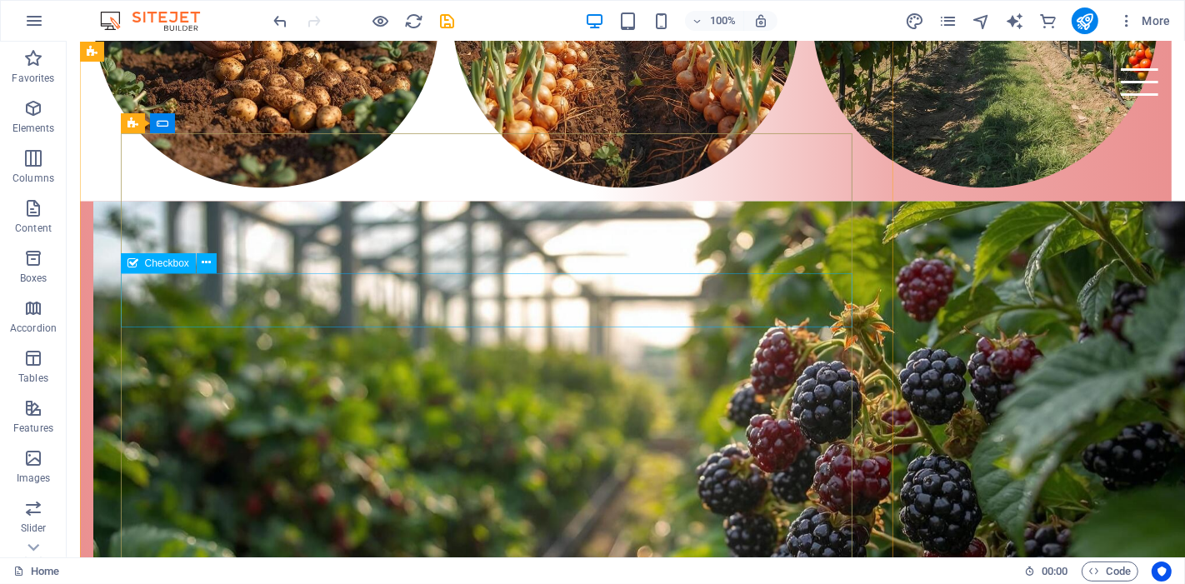
scroll to position [2197, 0]
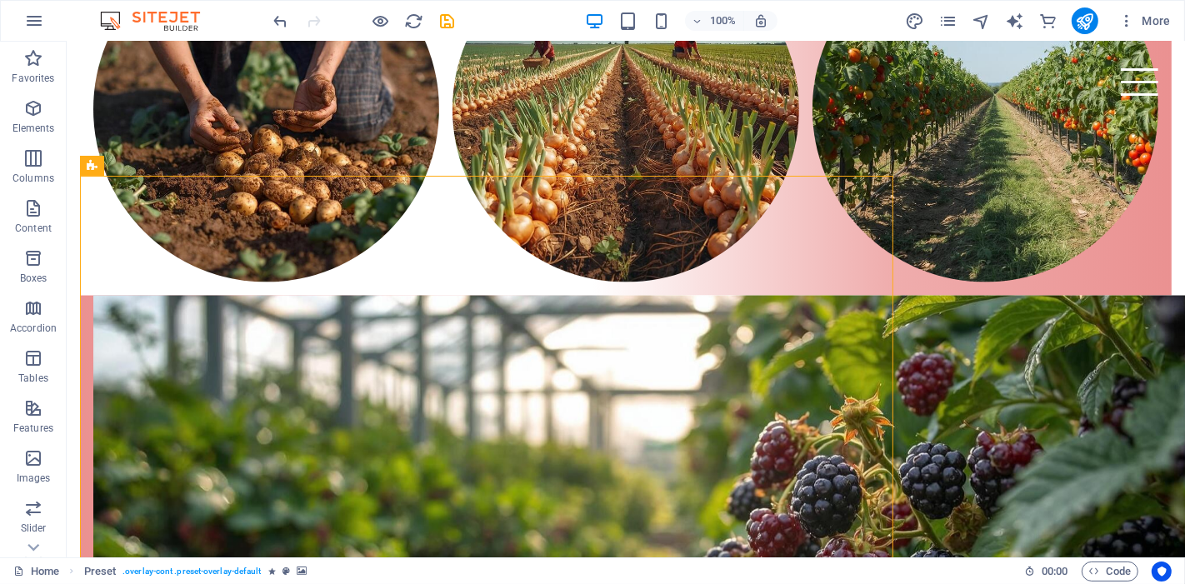
drag, startPoint x: 892, startPoint y: 264, endPoint x: 960, endPoint y: 265, distance: 67.5
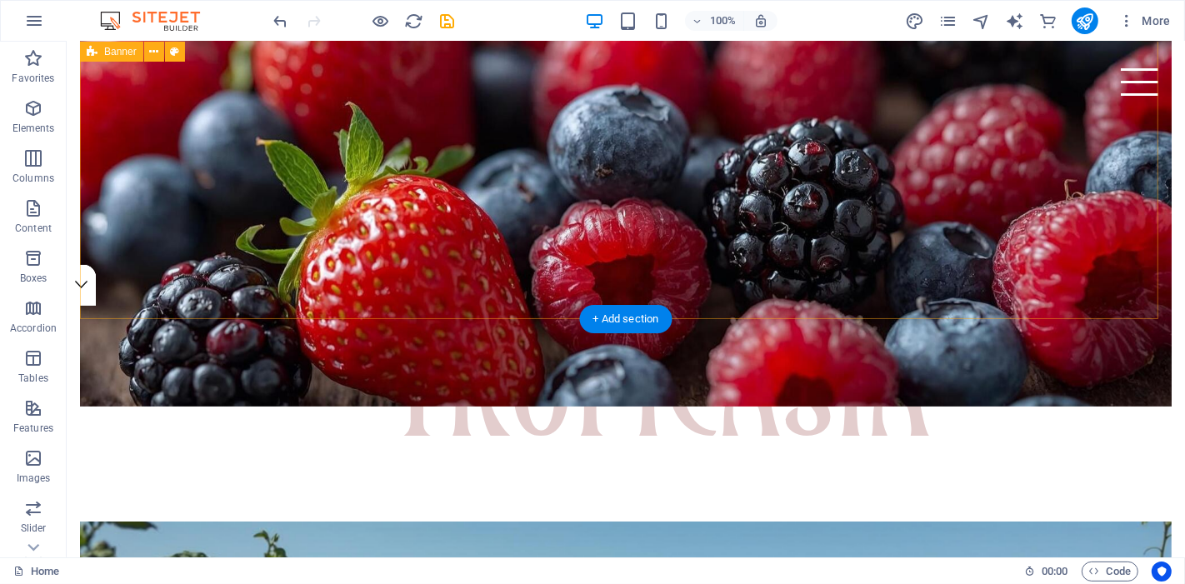
scroll to position [0, 0]
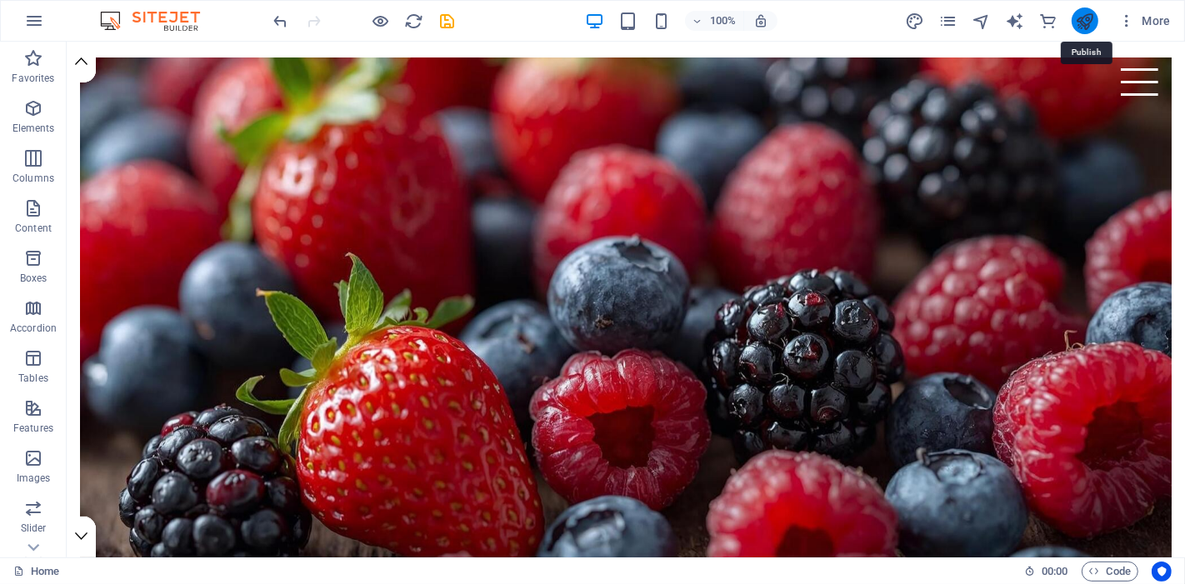
click at [1081, 18] on icon "publish" at bounding box center [1084, 21] width 19 height 19
checkbox input "false"
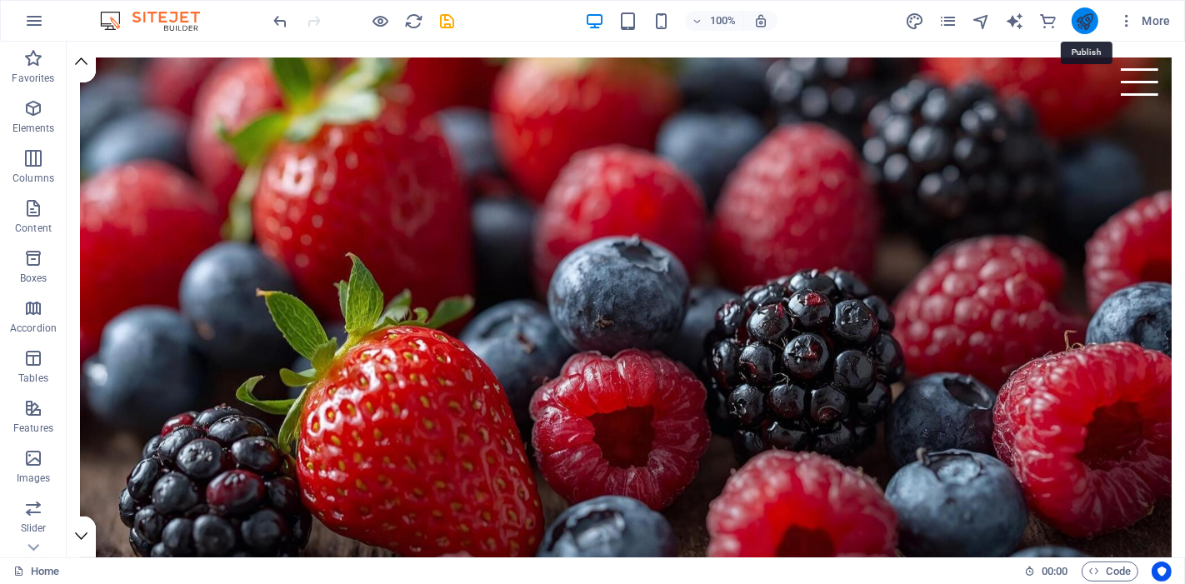
checkbox input "false"
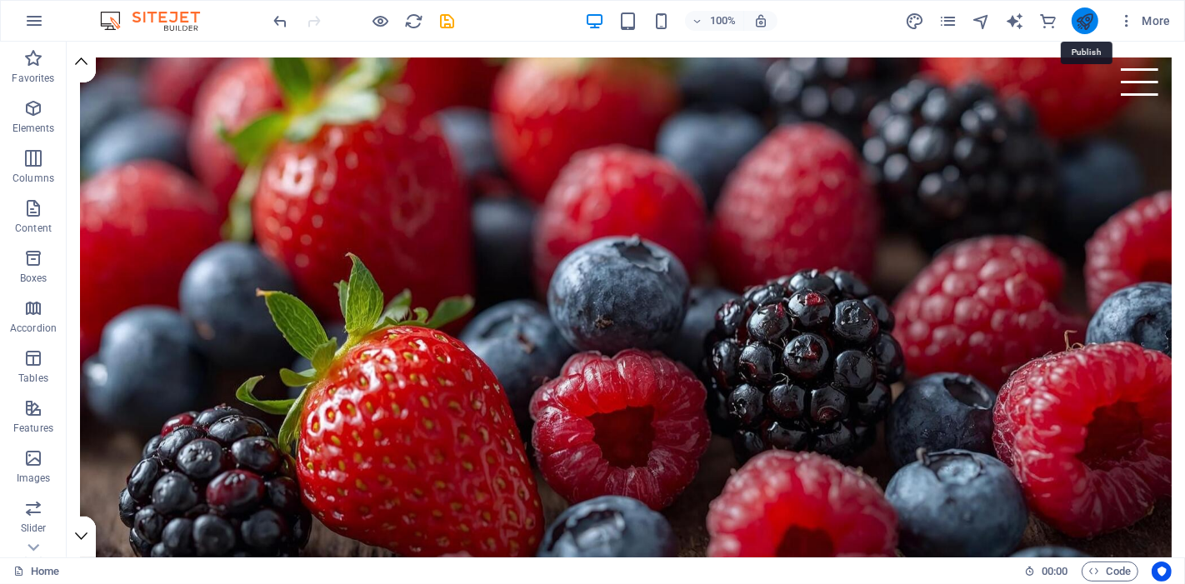
checkbox input "false"
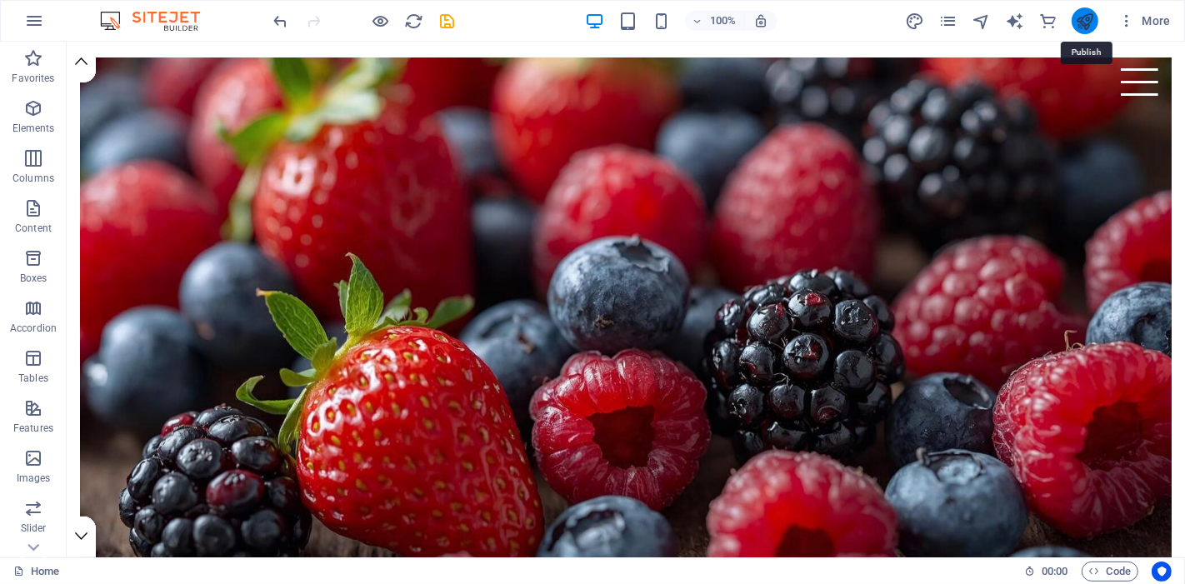
checkbox input "false"
